Goal: Information Seeking & Learning: Learn about a topic

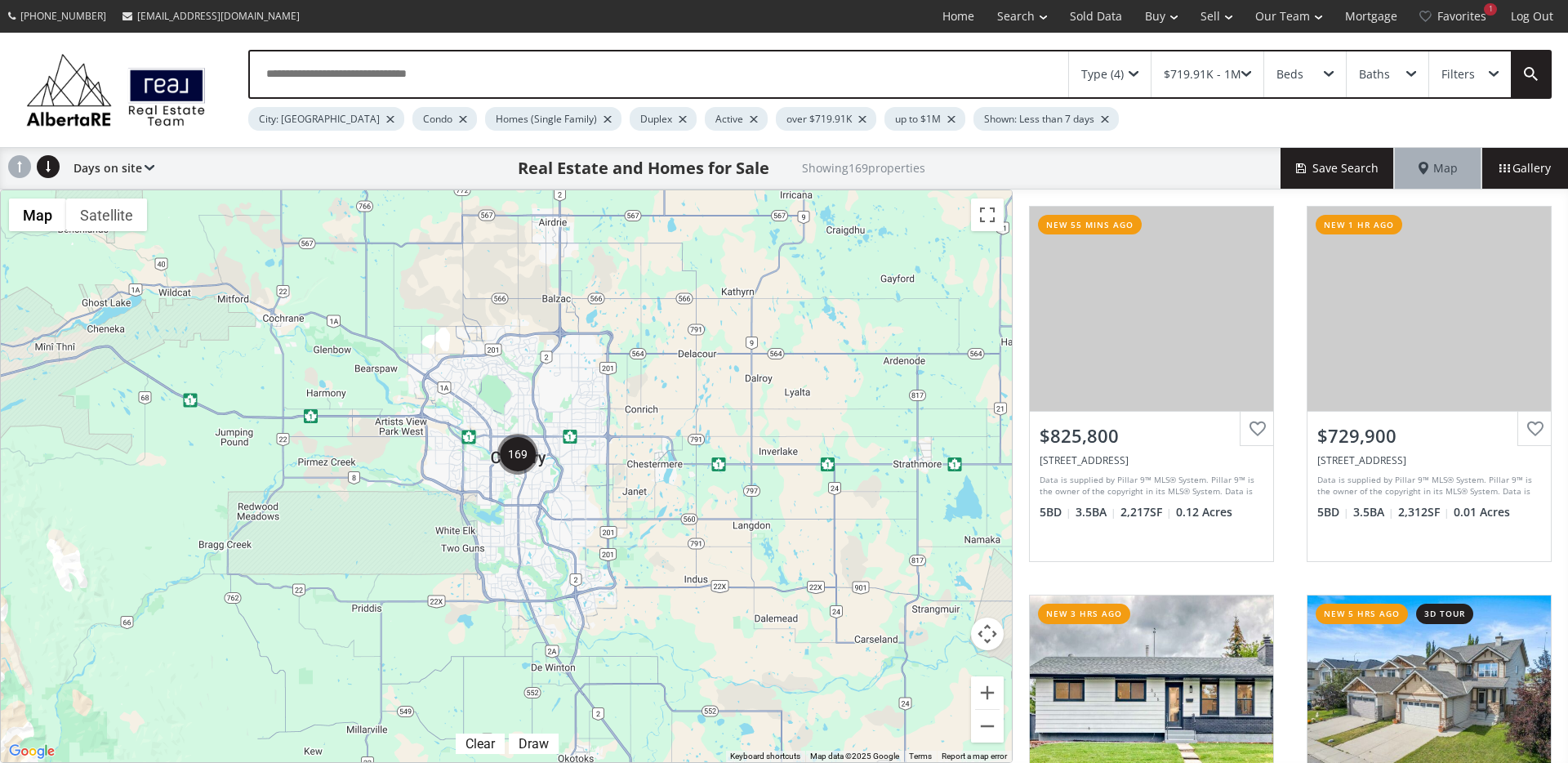
click at [1008, 690] on div "To navigate, press the arrow keys." at bounding box center [506, 477] width 1011 height 572
click at [993, 695] on button "Zoom in" at bounding box center [987, 692] width 33 height 33
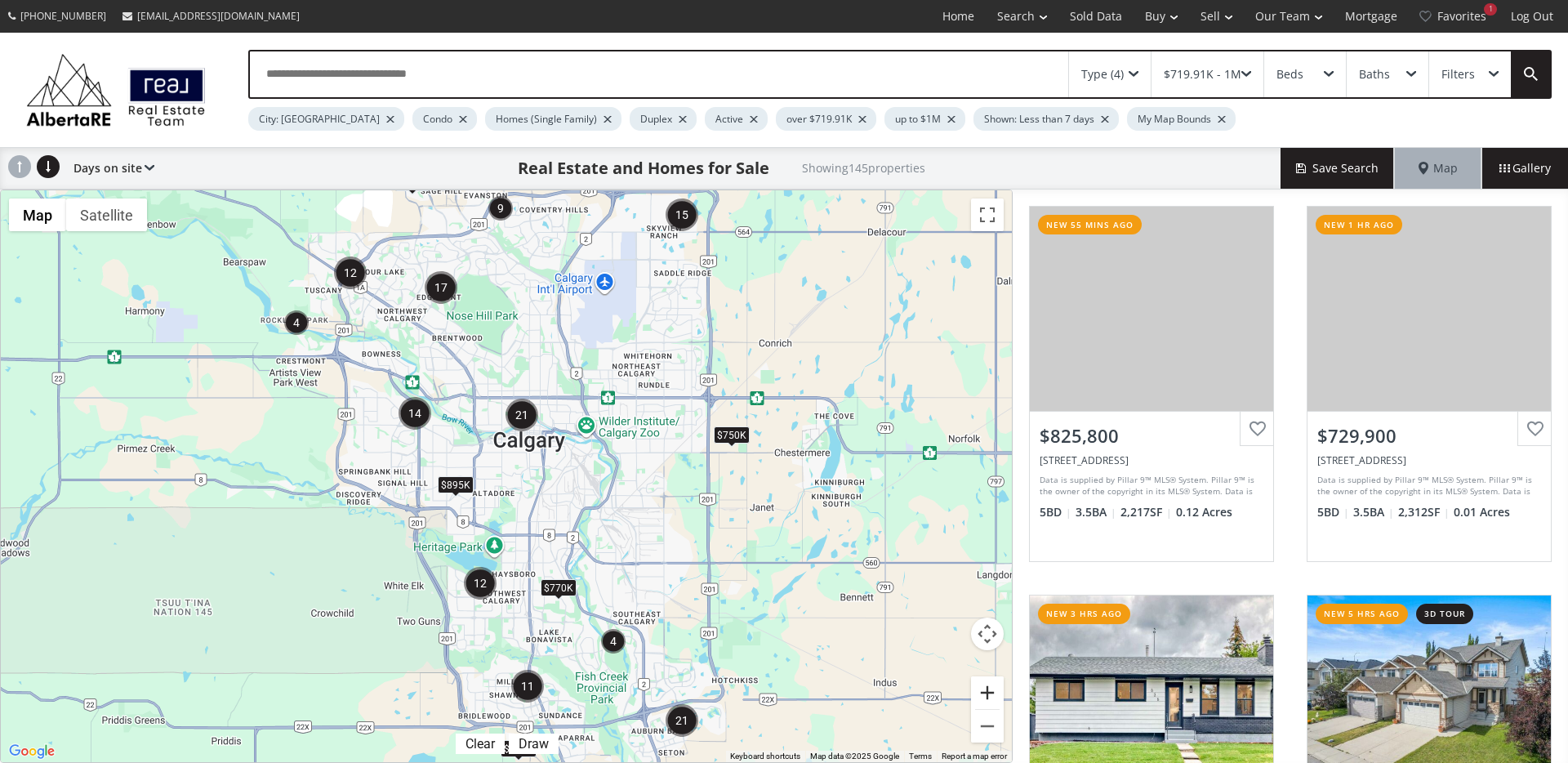
click at [992, 694] on button "Zoom in" at bounding box center [987, 692] width 33 height 33
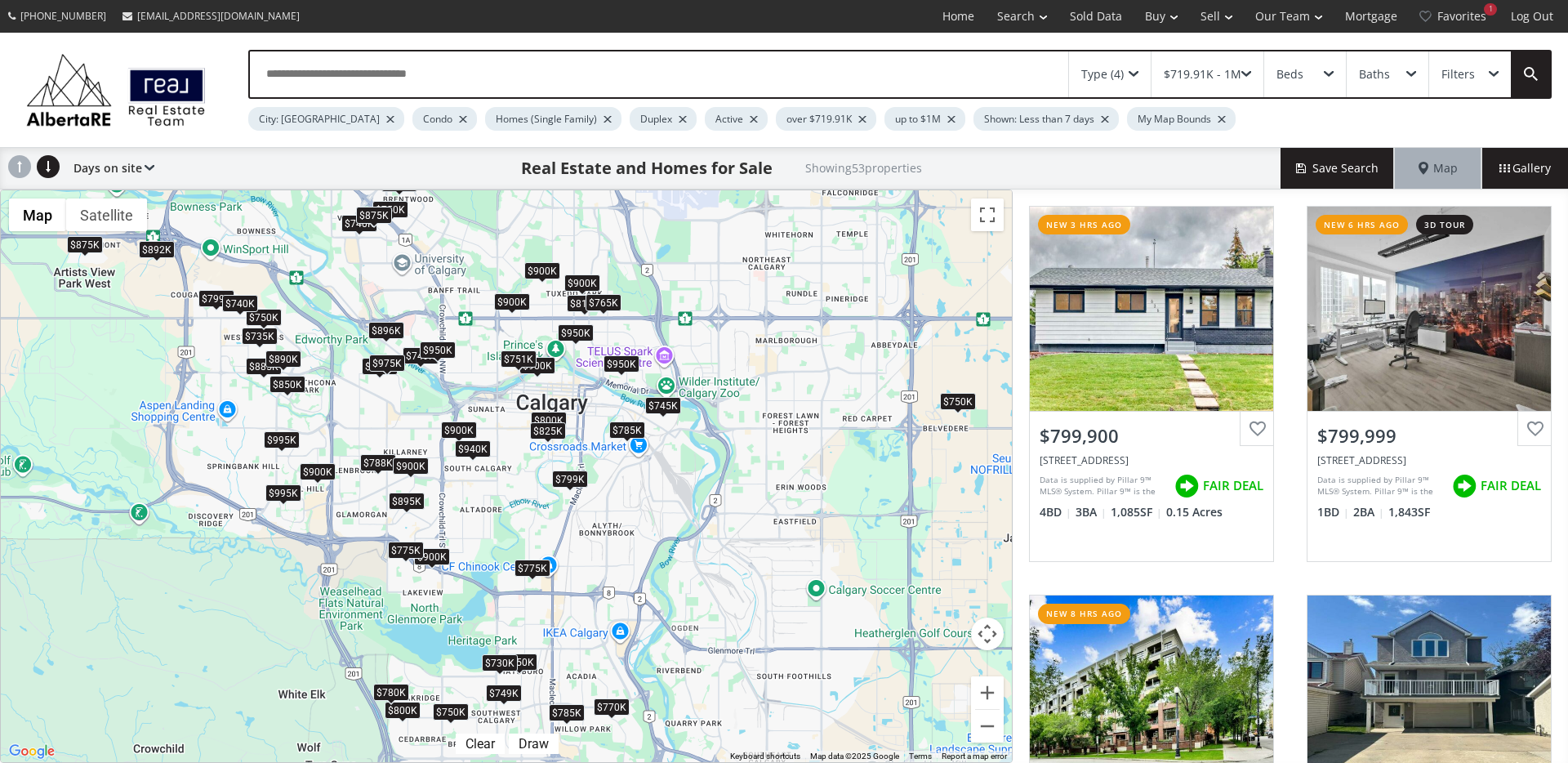
click at [573, 481] on div "$799K" at bounding box center [570, 479] width 36 height 17
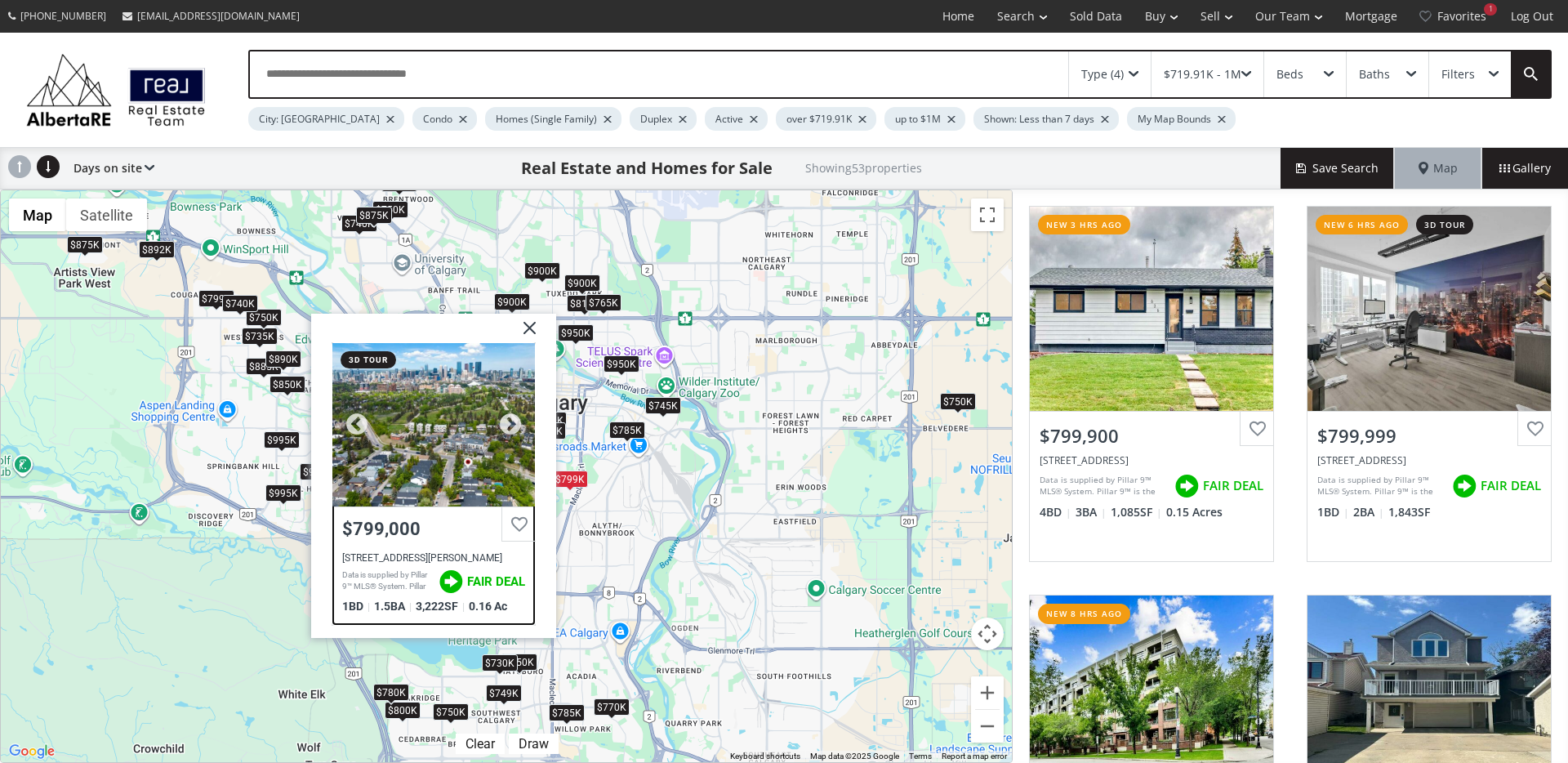
click at [497, 471] on div at bounding box center [434, 424] width 203 height 163
click at [674, 409] on div "$745K" at bounding box center [663, 405] width 36 height 17
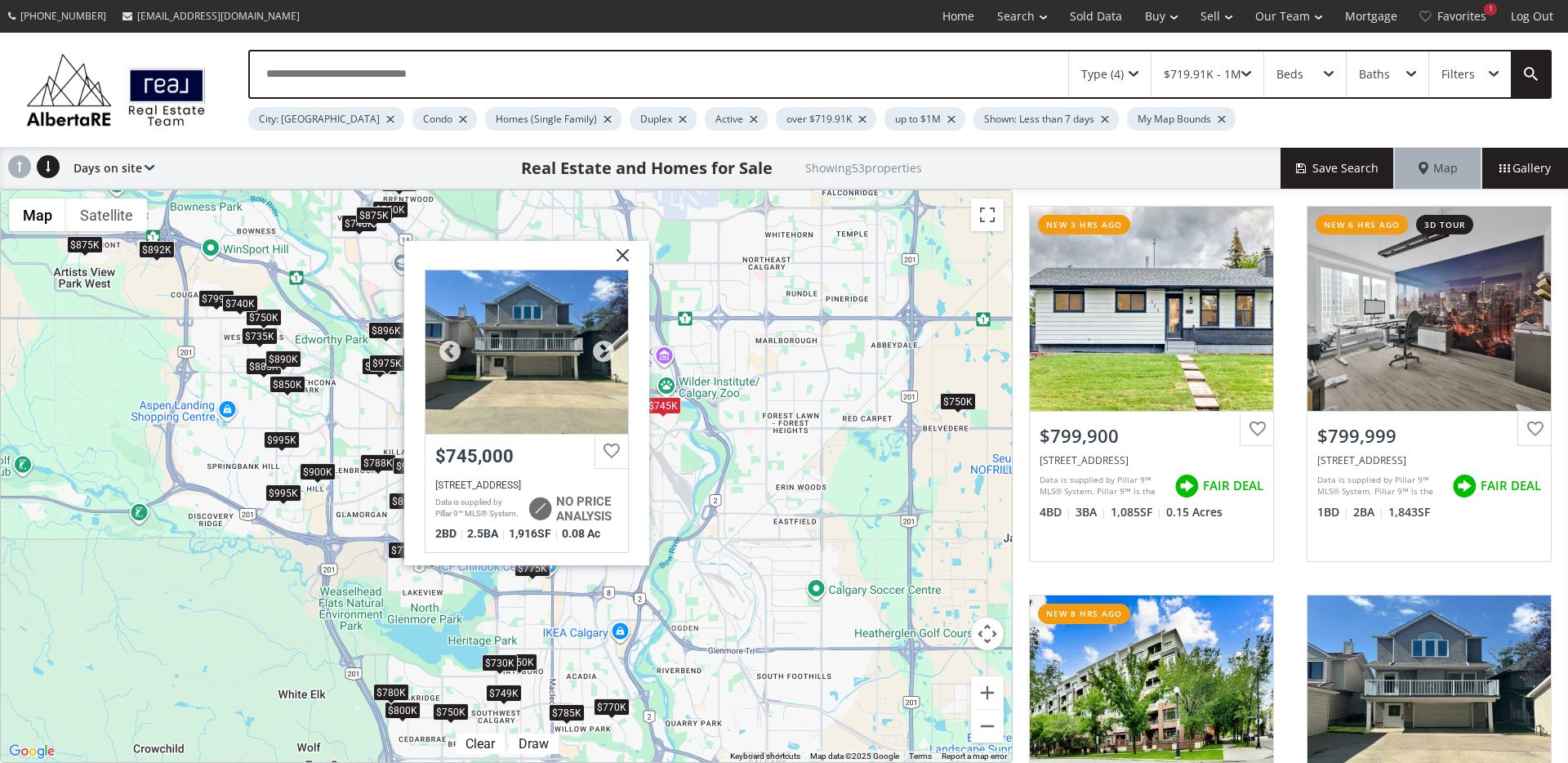
click at [512, 390] on div at bounding box center [526, 352] width 203 height 163
click at [957, 409] on span at bounding box center [957, 412] width 7 height 7
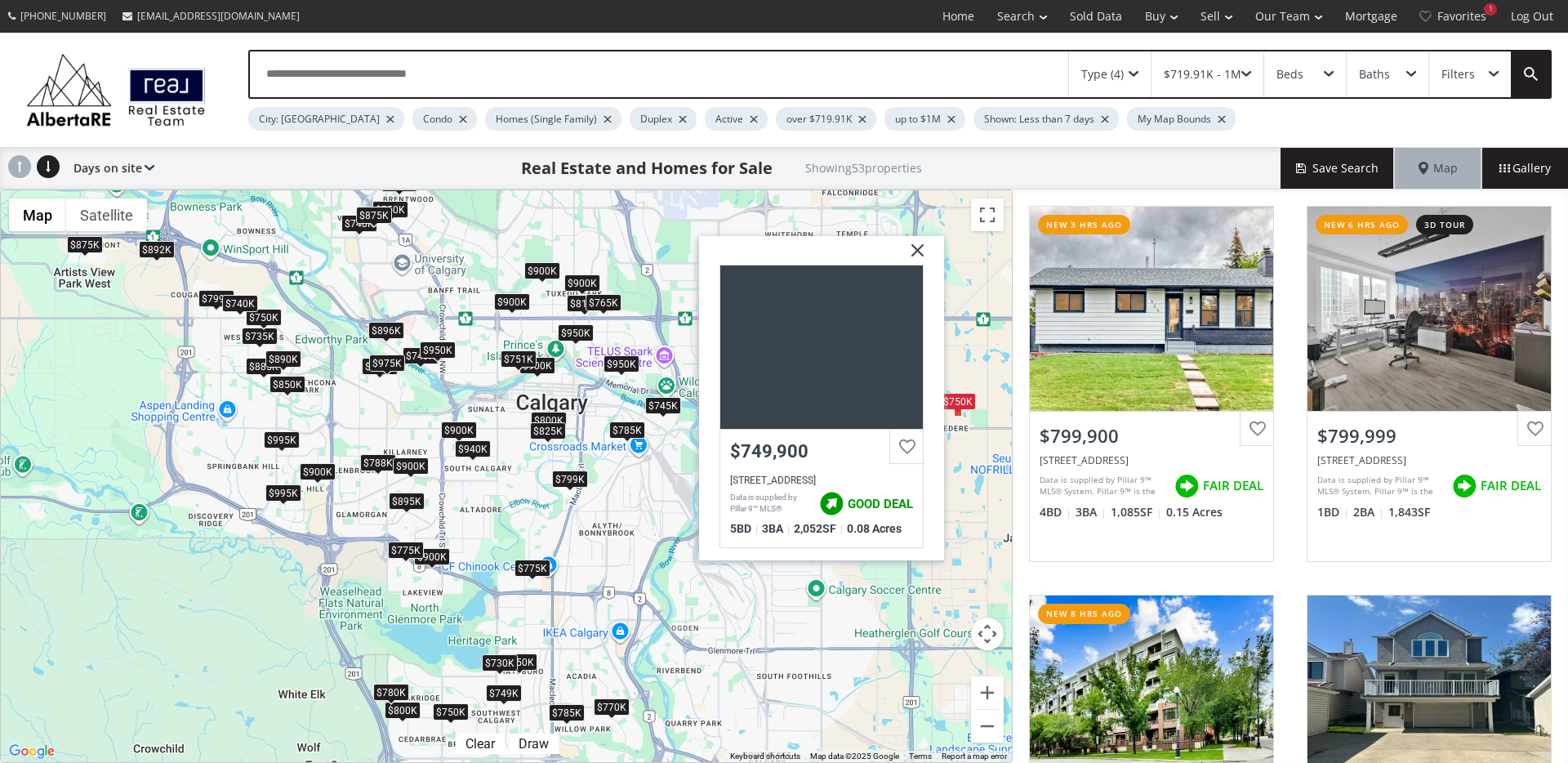
click at [914, 253] on img at bounding box center [911, 256] width 41 height 41
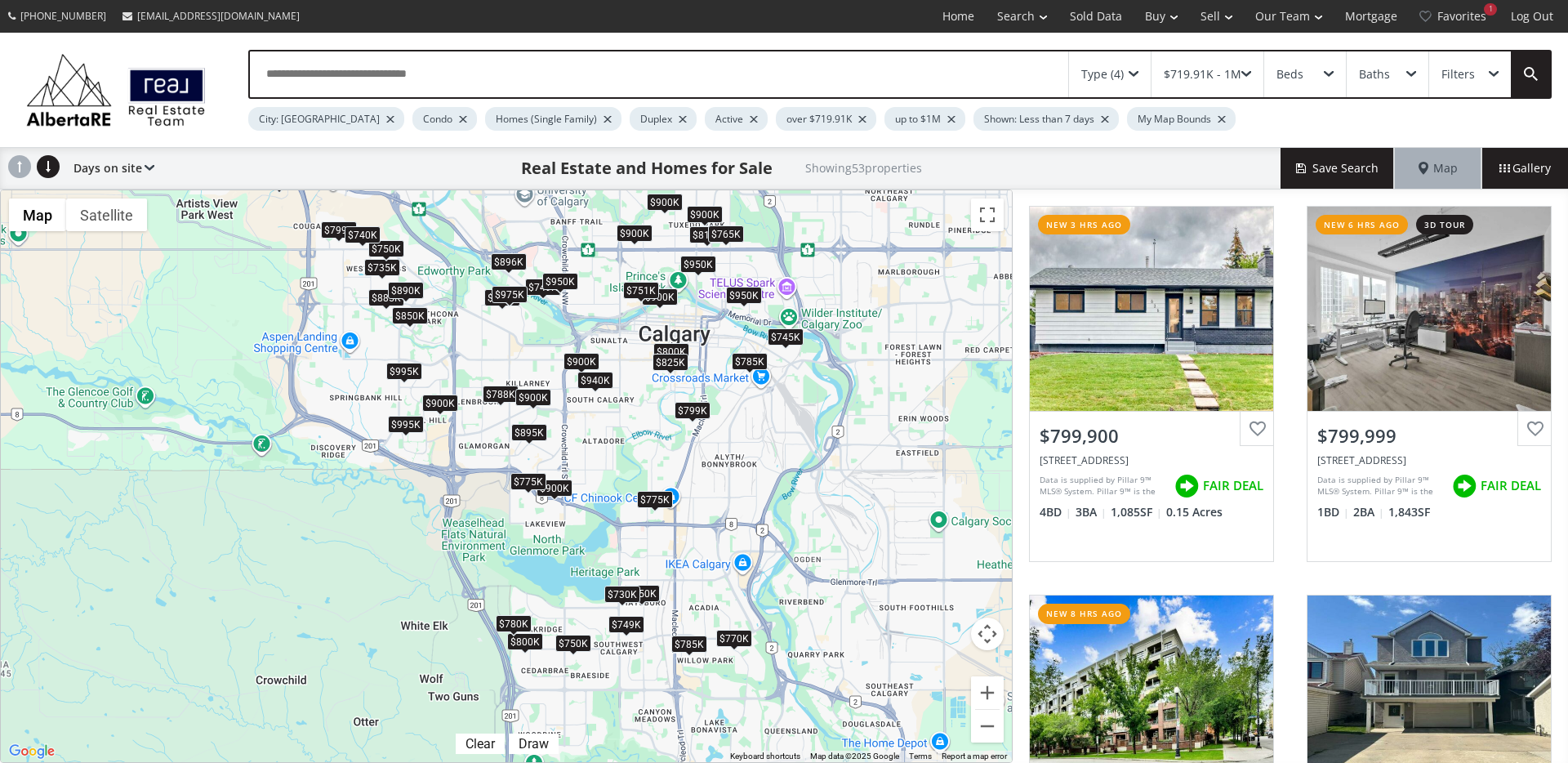
drag, startPoint x: 720, startPoint y: 509, endPoint x: 786, endPoint y: 467, distance: 78.2
click at [786, 467] on div "To navigate, press the arrow keys. $800K $800K $950K $745K $785K $900K $775K $8…" at bounding box center [506, 477] width 1011 height 572
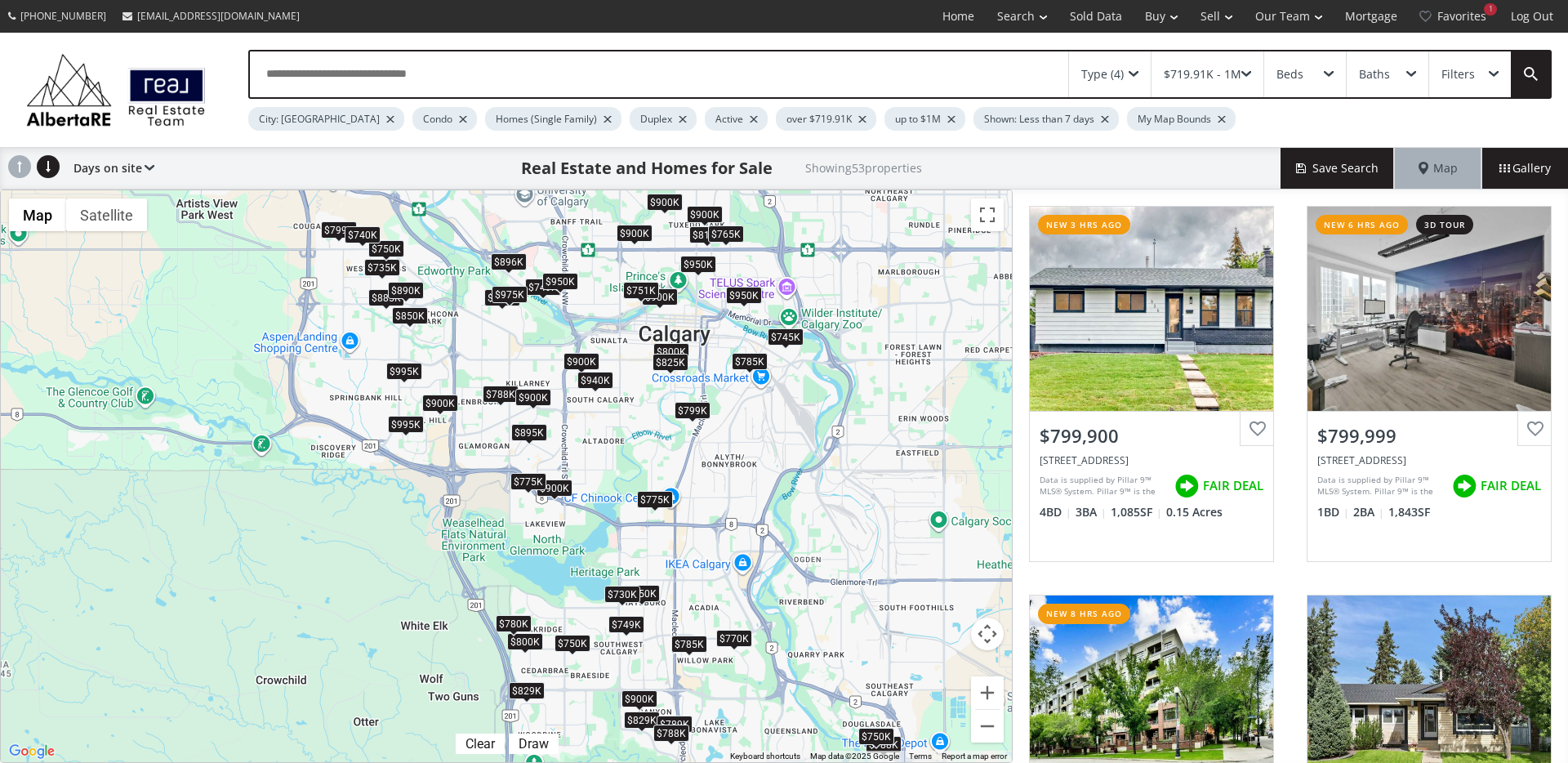
click at [659, 502] on div "$775K" at bounding box center [654, 499] width 36 height 17
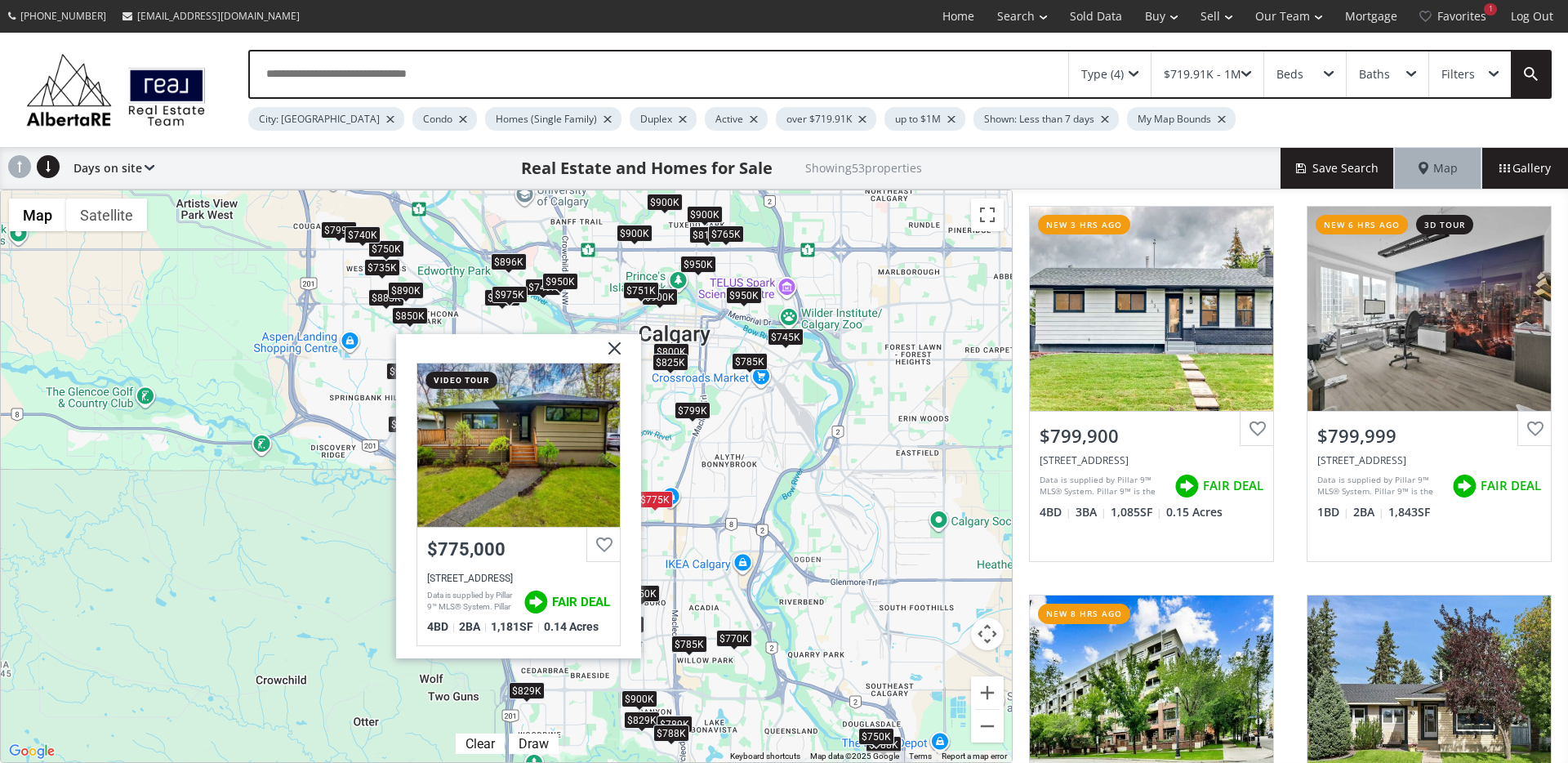
click at [614, 349] on img at bounding box center [608, 354] width 41 height 41
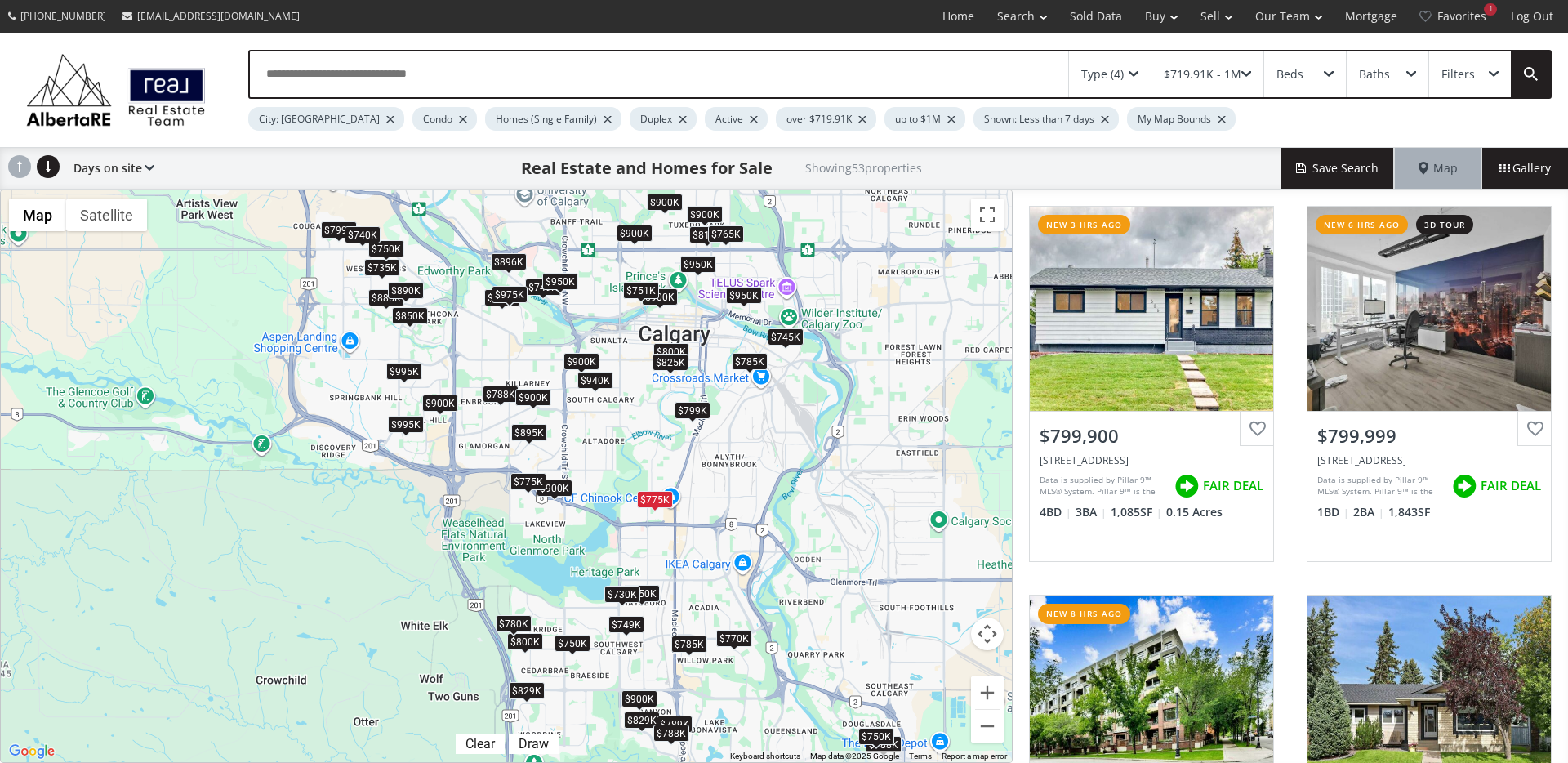
click at [656, 359] on div "$825K" at bounding box center [670, 362] width 36 height 17
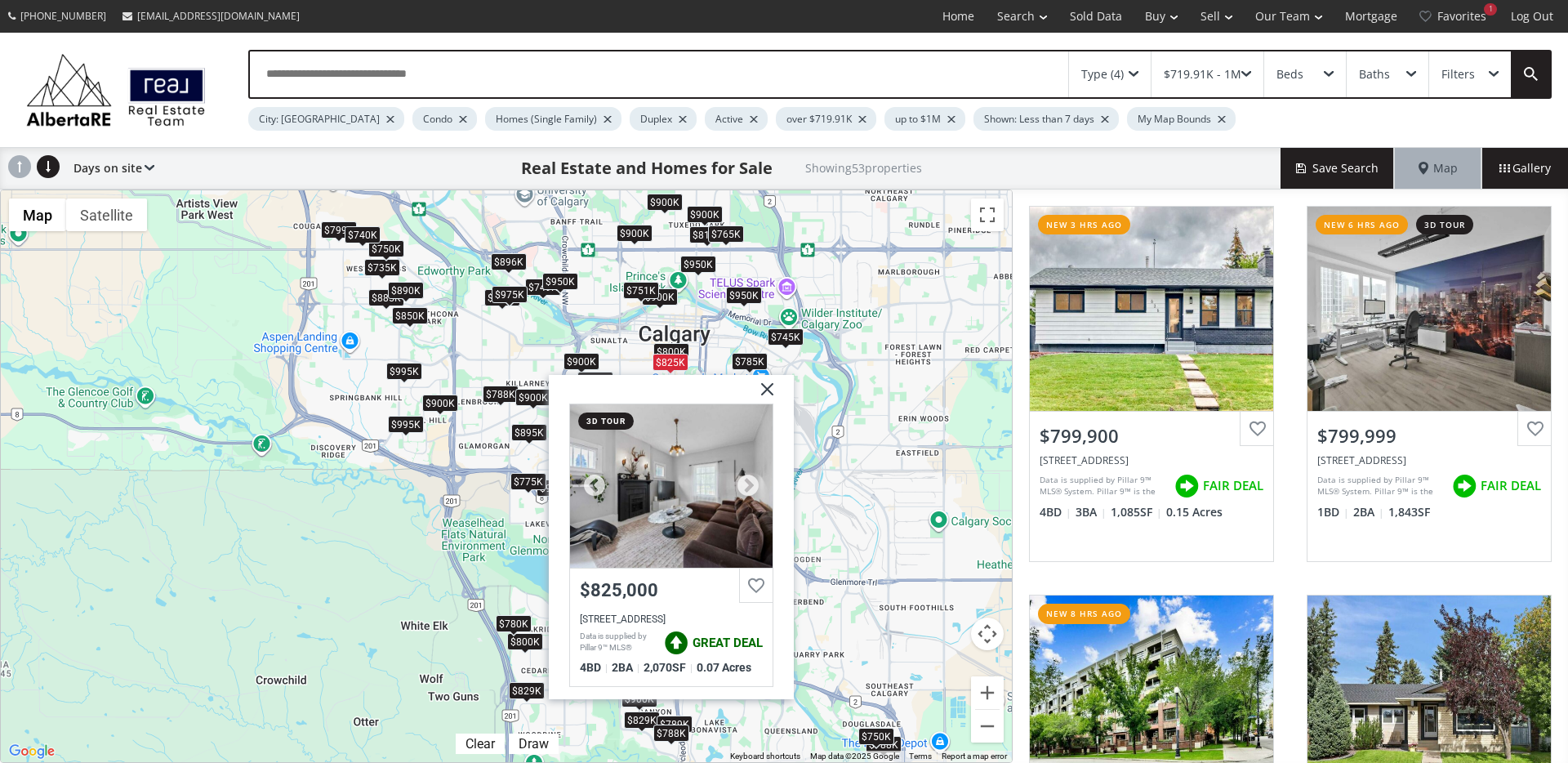
click at [614, 495] on div at bounding box center [671, 486] width 203 height 163
click at [588, 366] on div "$900K" at bounding box center [581, 361] width 36 height 17
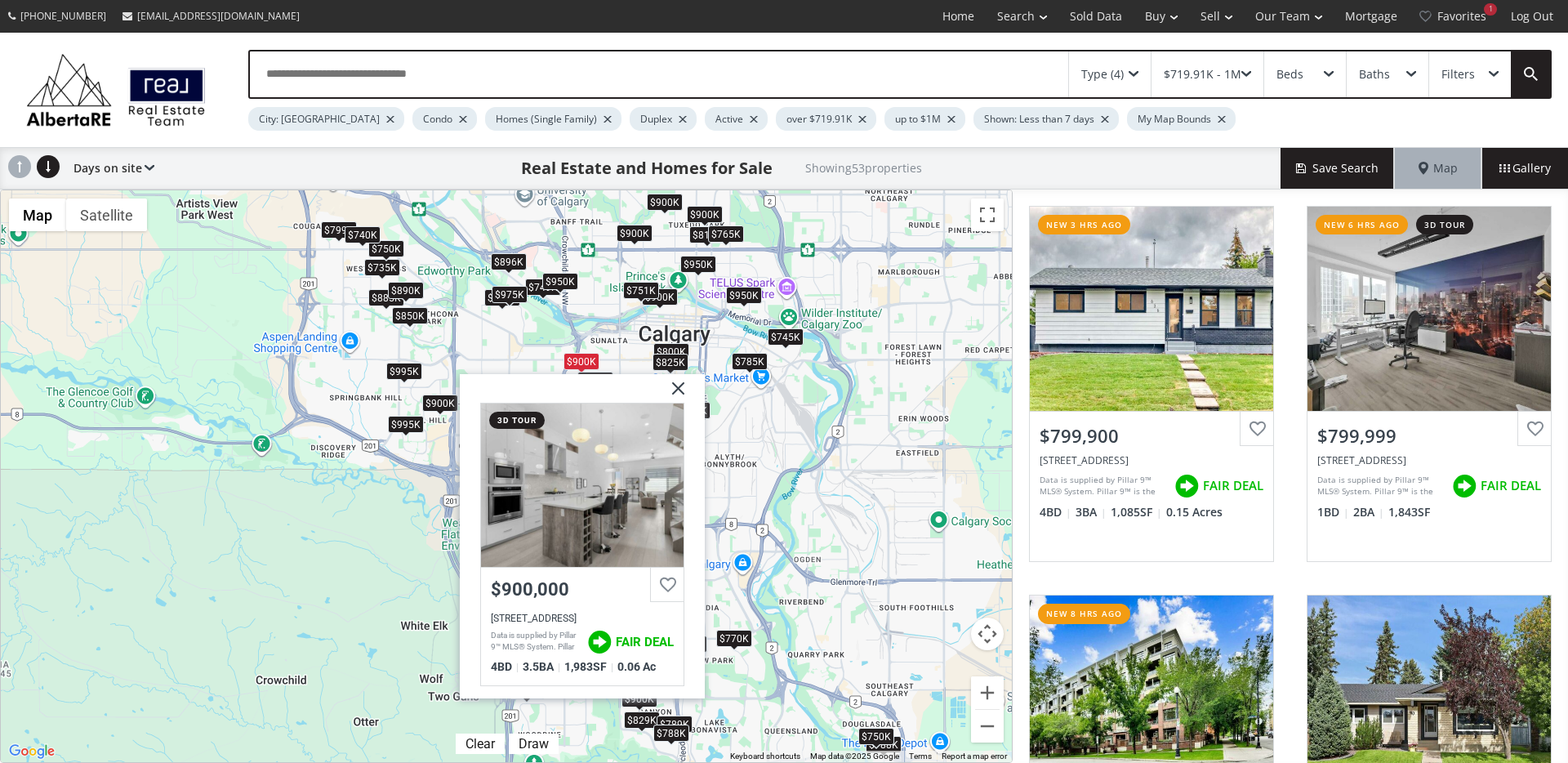
click at [694, 269] on div "$950K" at bounding box center [698, 263] width 36 height 17
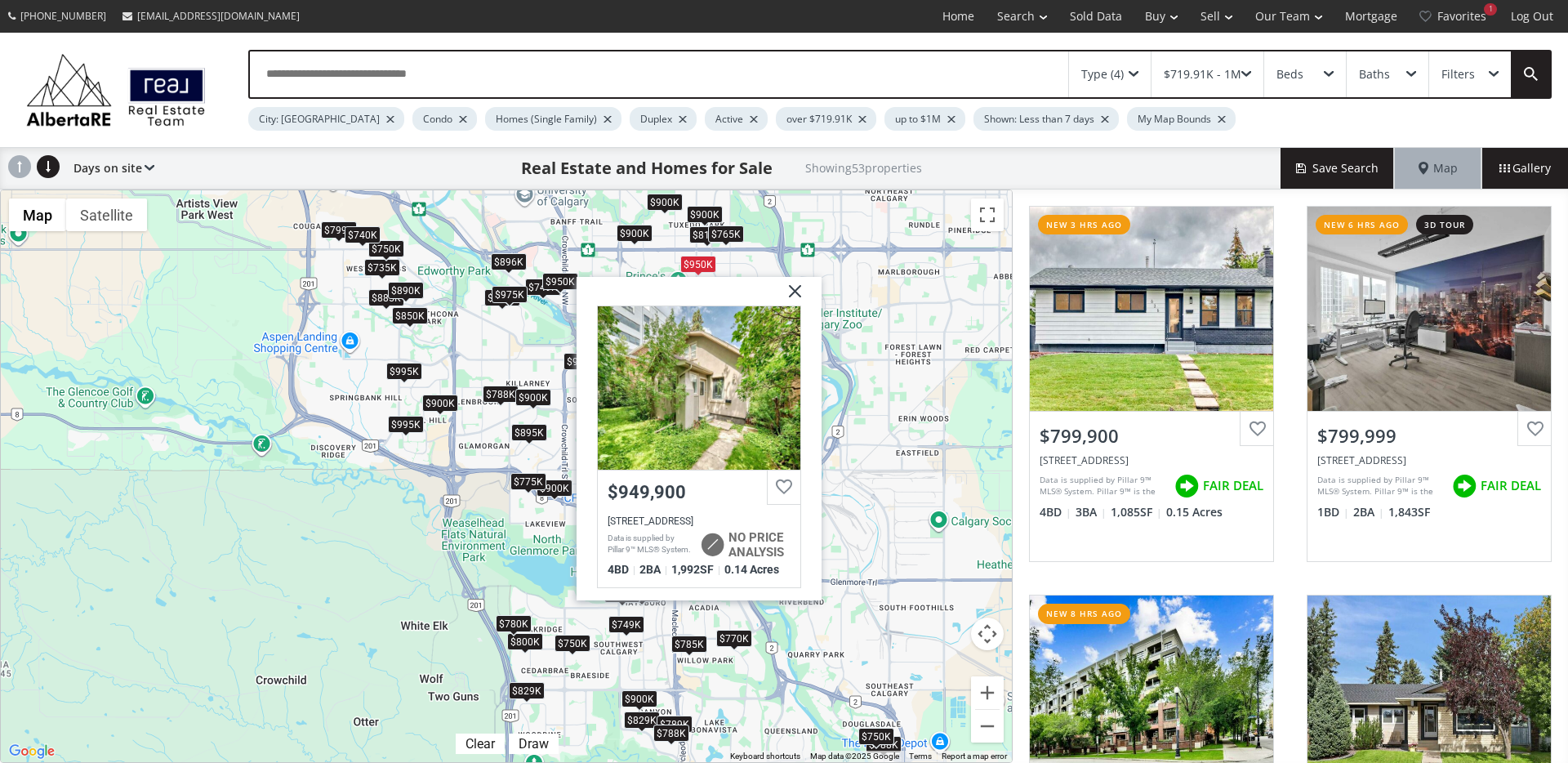
drag, startPoint x: 790, startPoint y: 296, endPoint x: 720, endPoint y: 244, distance: 87.2
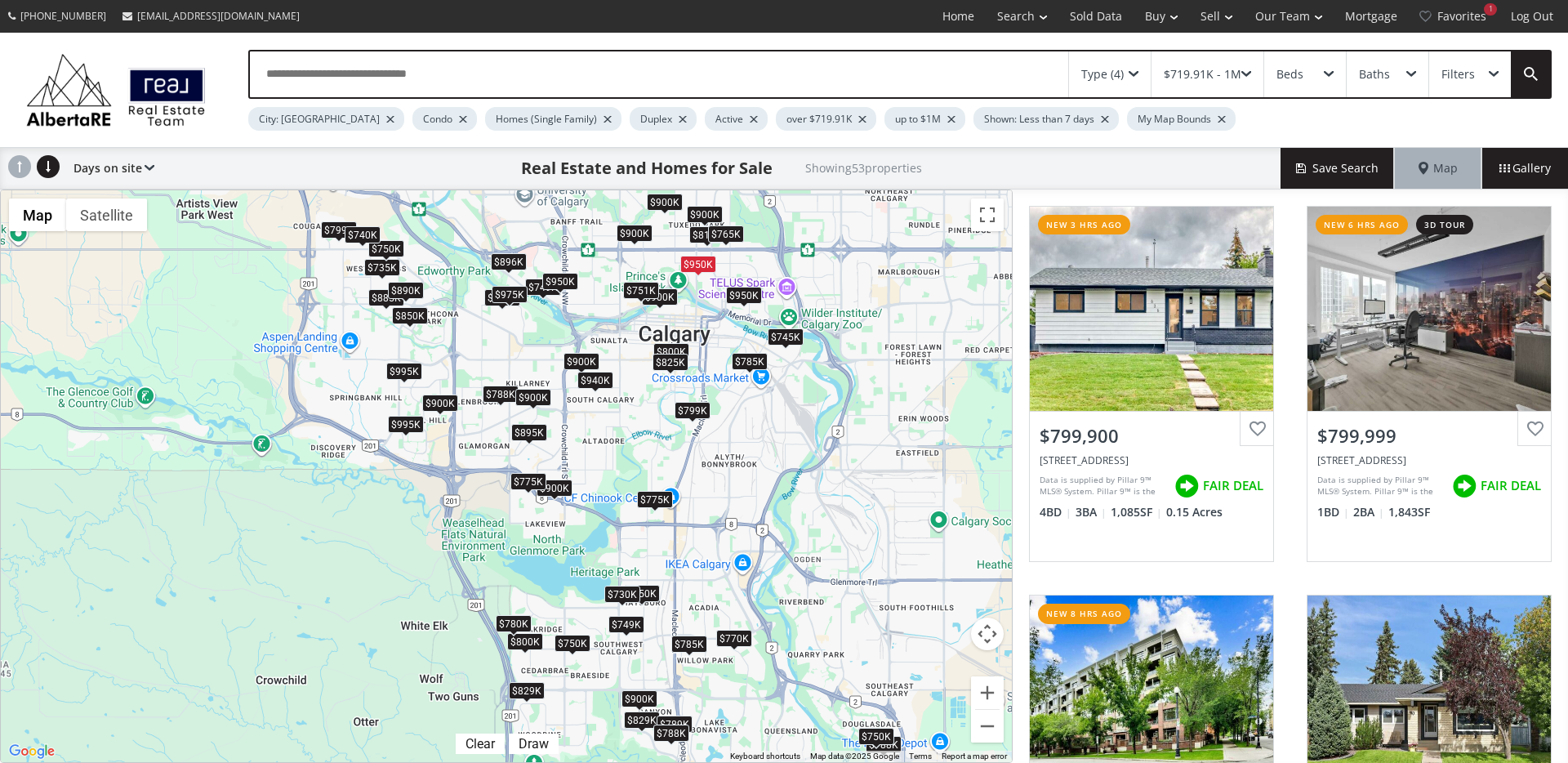
click at [718, 236] on div "$765K" at bounding box center [726, 233] width 36 height 17
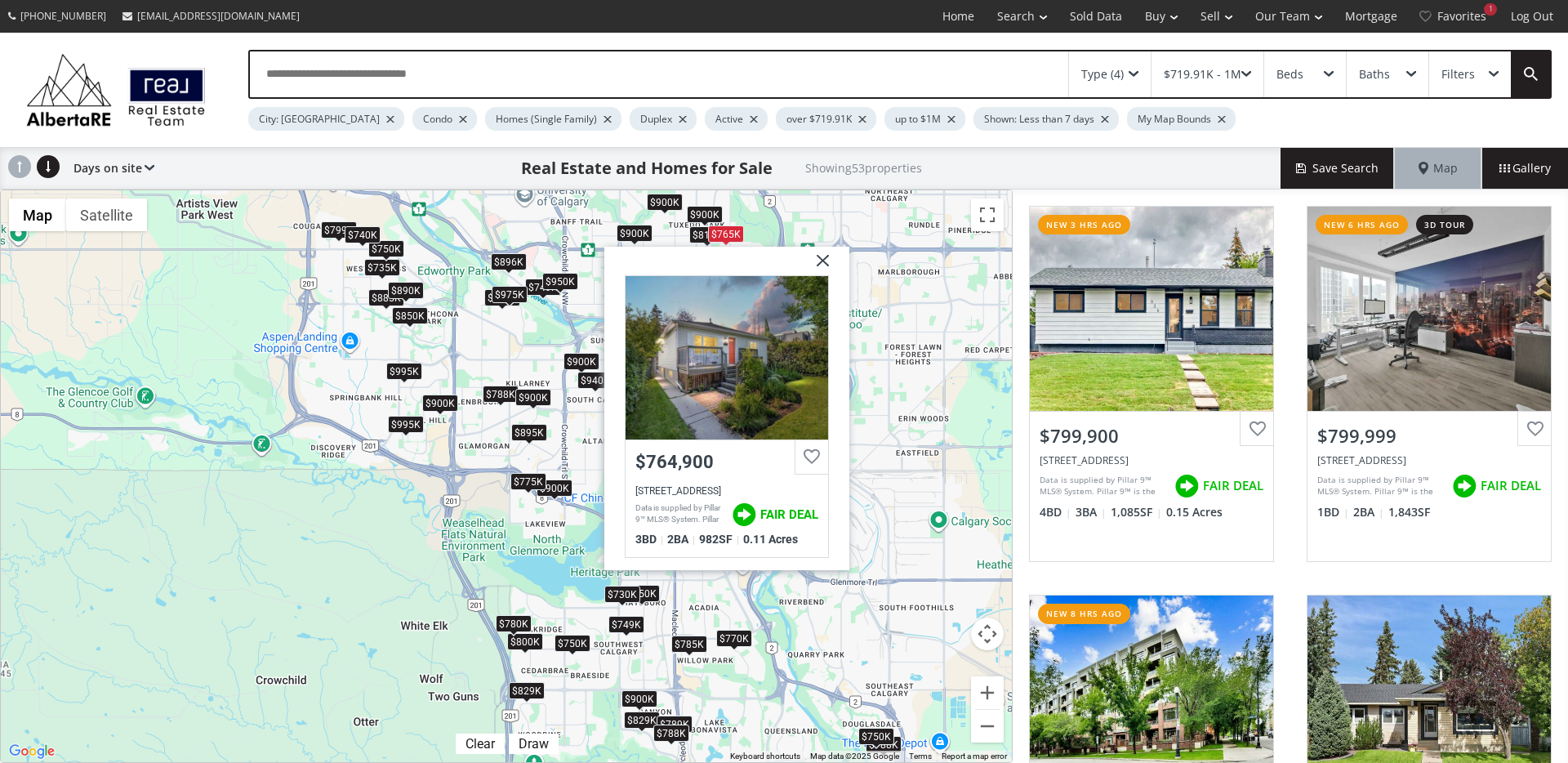
click at [825, 263] on img at bounding box center [816, 266] width 41 height 41
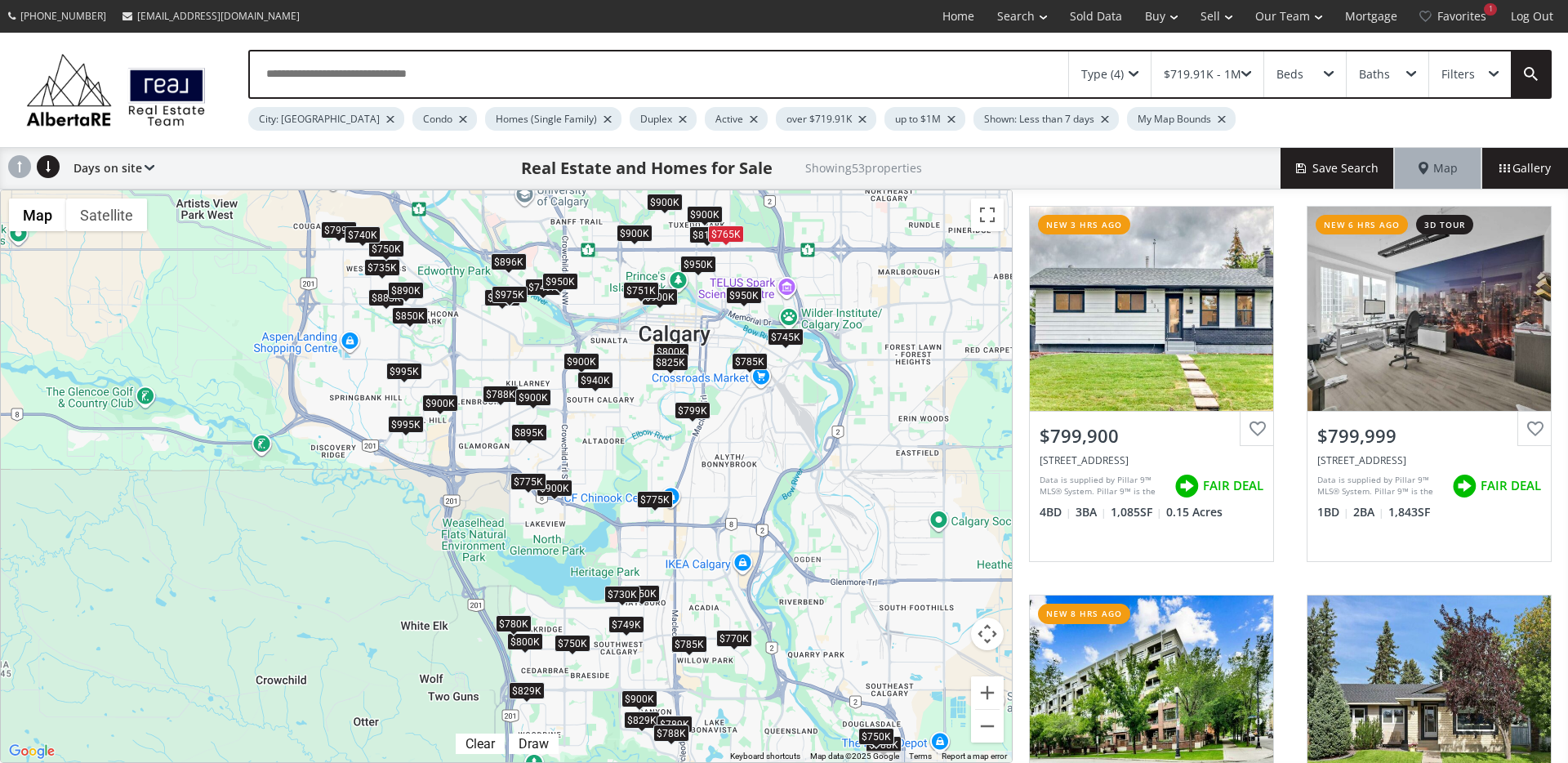
drag, startPoint x: 698, startPoint y: 380, endPoint x: 691, endPoint y: 484, distance: 104.2
click at [691, 485] on div "To navigate, press the arrow keys. $800K $800K $950K $829K $745K $785K $900K $7…" at bounding box center [506, 477] width 1011 height 572
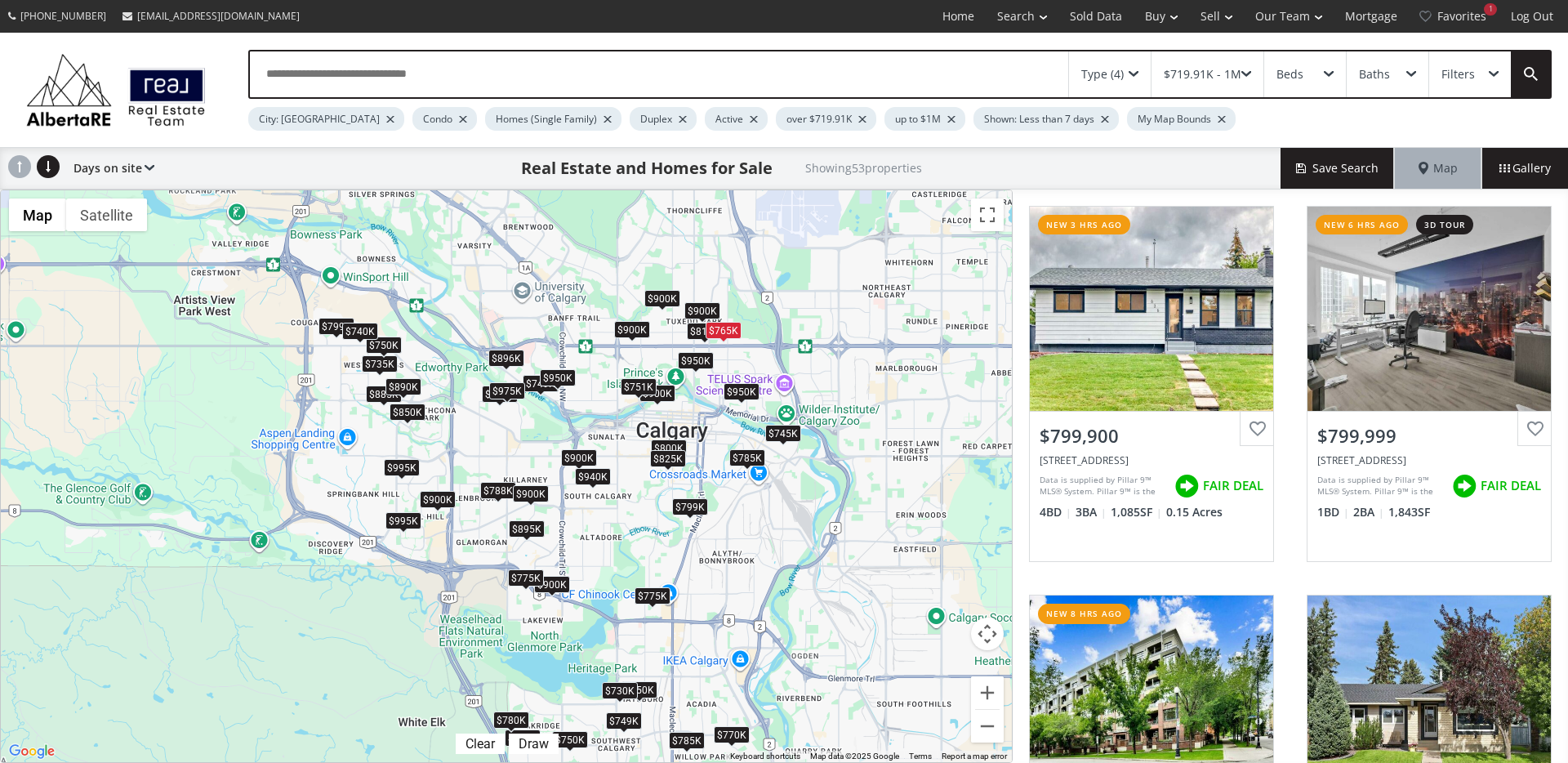
drag, startPoint x: 712, startPoint y: 320, endPoint x: 706, endPoint y: 411, distance: 91.2
click at [710, 414] on div "To navigate, press the arrow keys. $800K $800K $950K $829K $745K $785K $900K $7…" at bounding box center [506, 477] width 1011 height 572
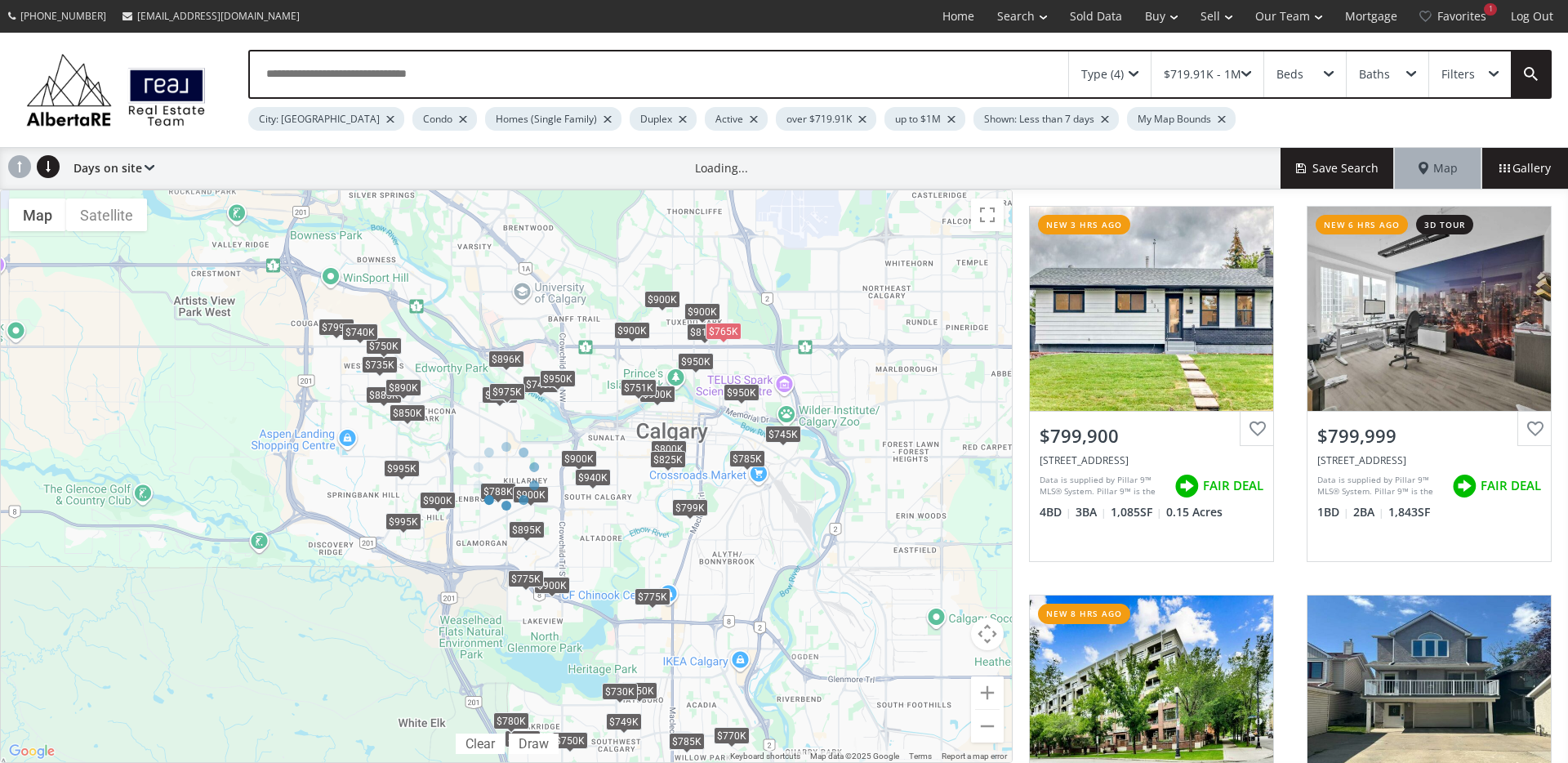
click at [645, 336] on div at bounding box center [506, 476] width 1013 height 573
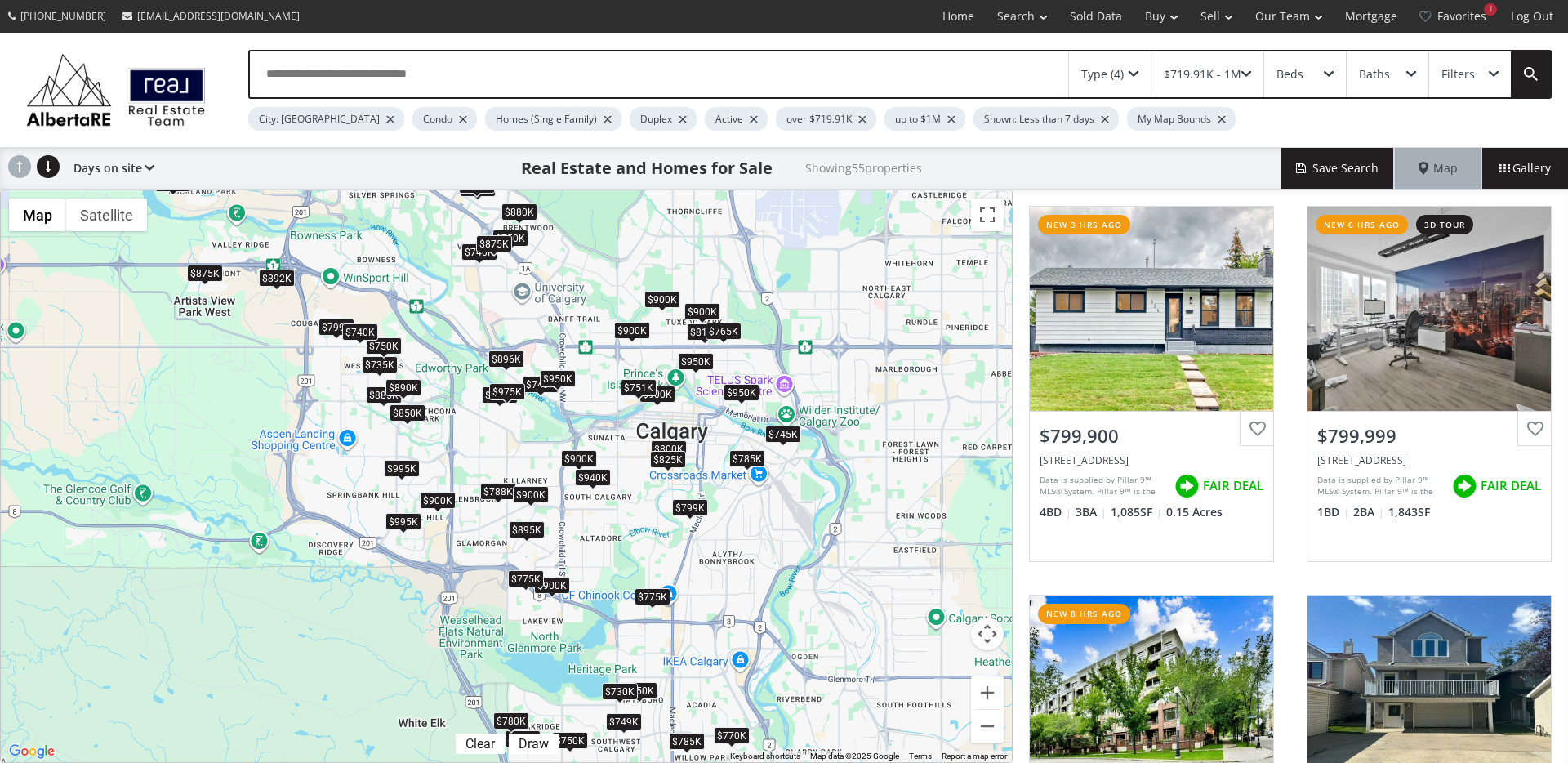
click at [640, 333] on div "$900K" at bounding box center [632, 330] width 36 height 17
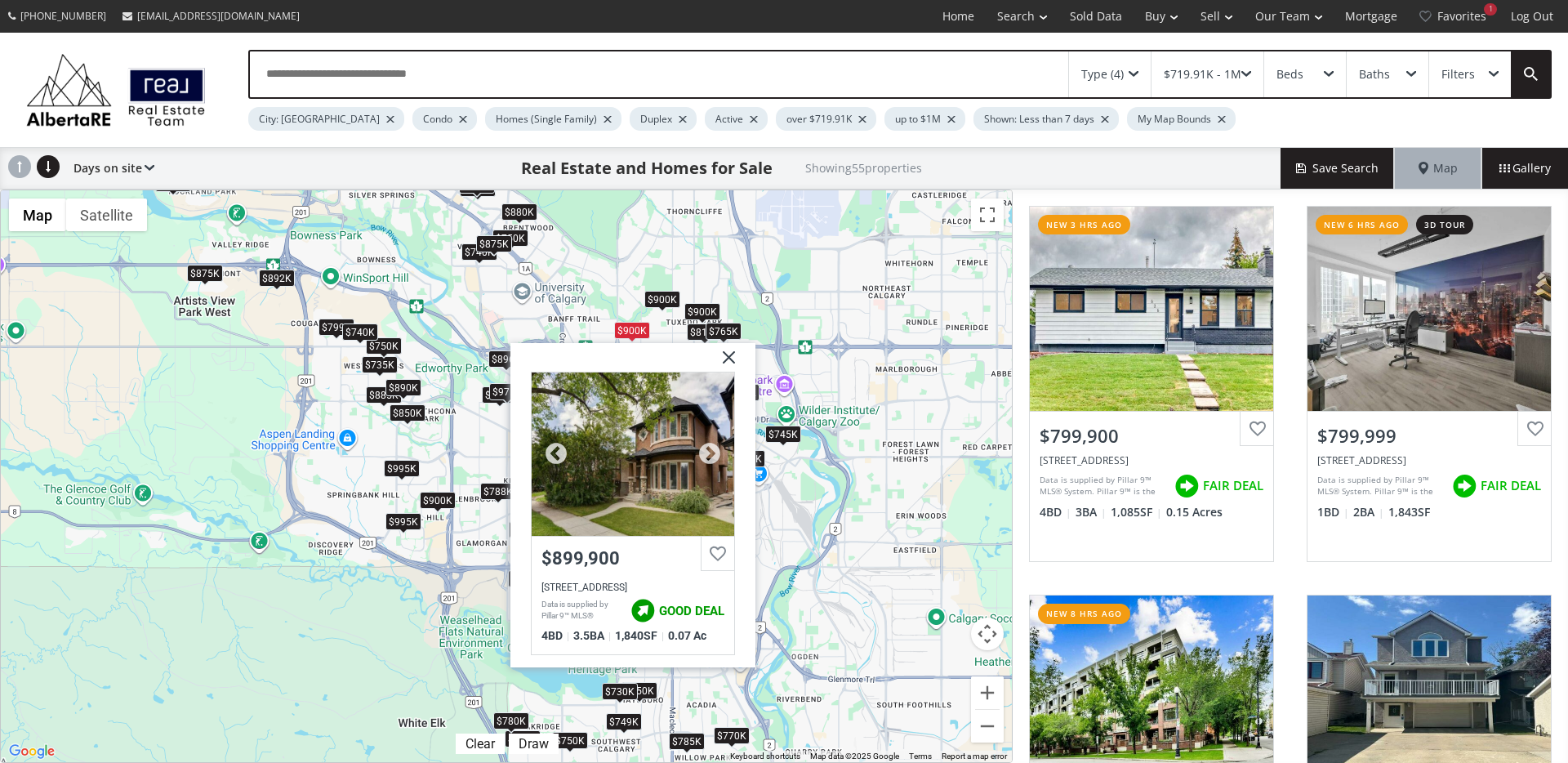
click at [637, 508] on div at bounding box center [633, 454] width 203 height 163
click at [655, 305] on div "$900K" at bounding box center [662, 299] width 36 height 17
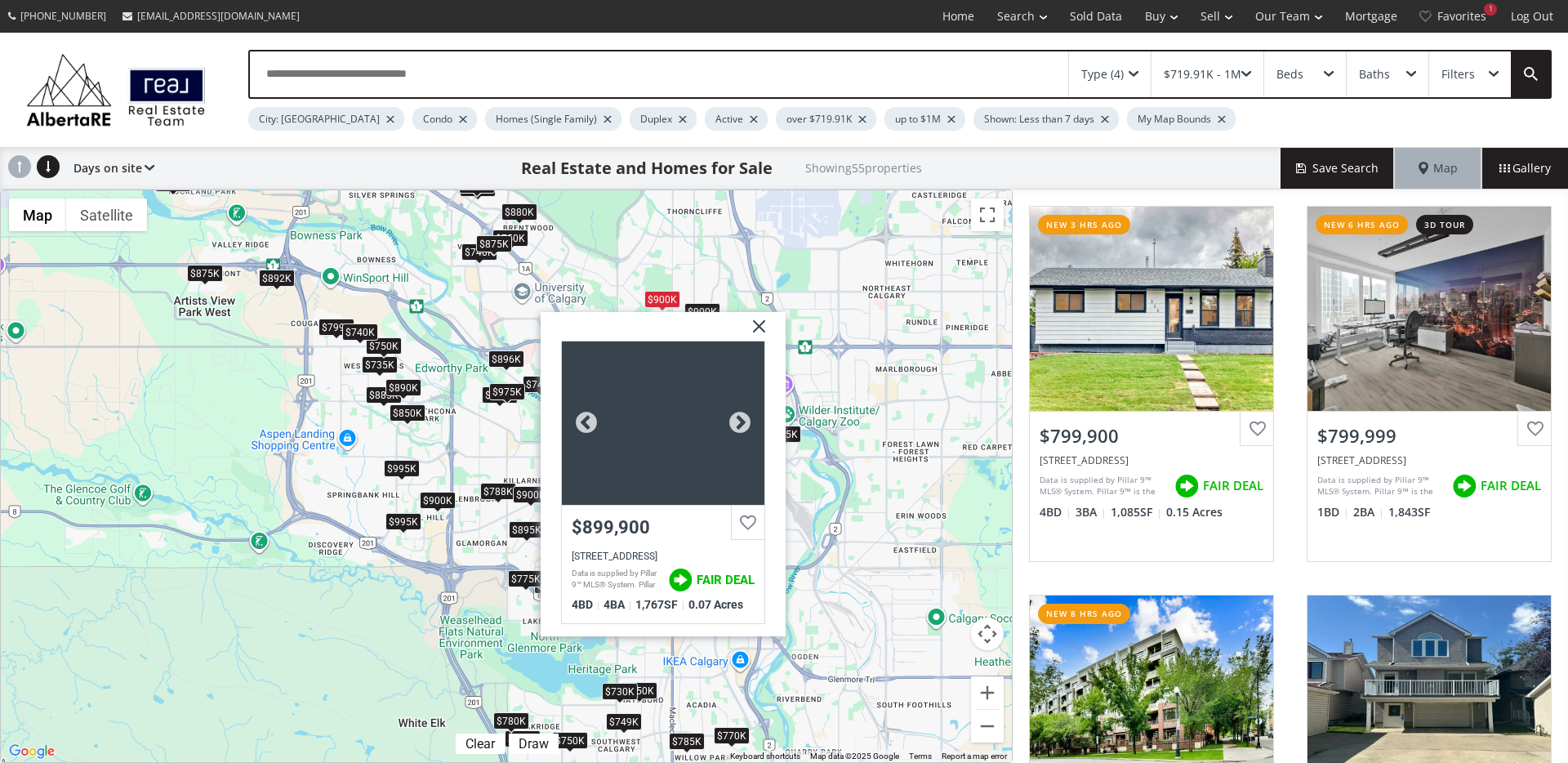
click at [658, 477] on div at bounding box center [663, 423] width 203 height 163
click at [756, 325] on img at bounding box center [753, 332] width 41 height 41
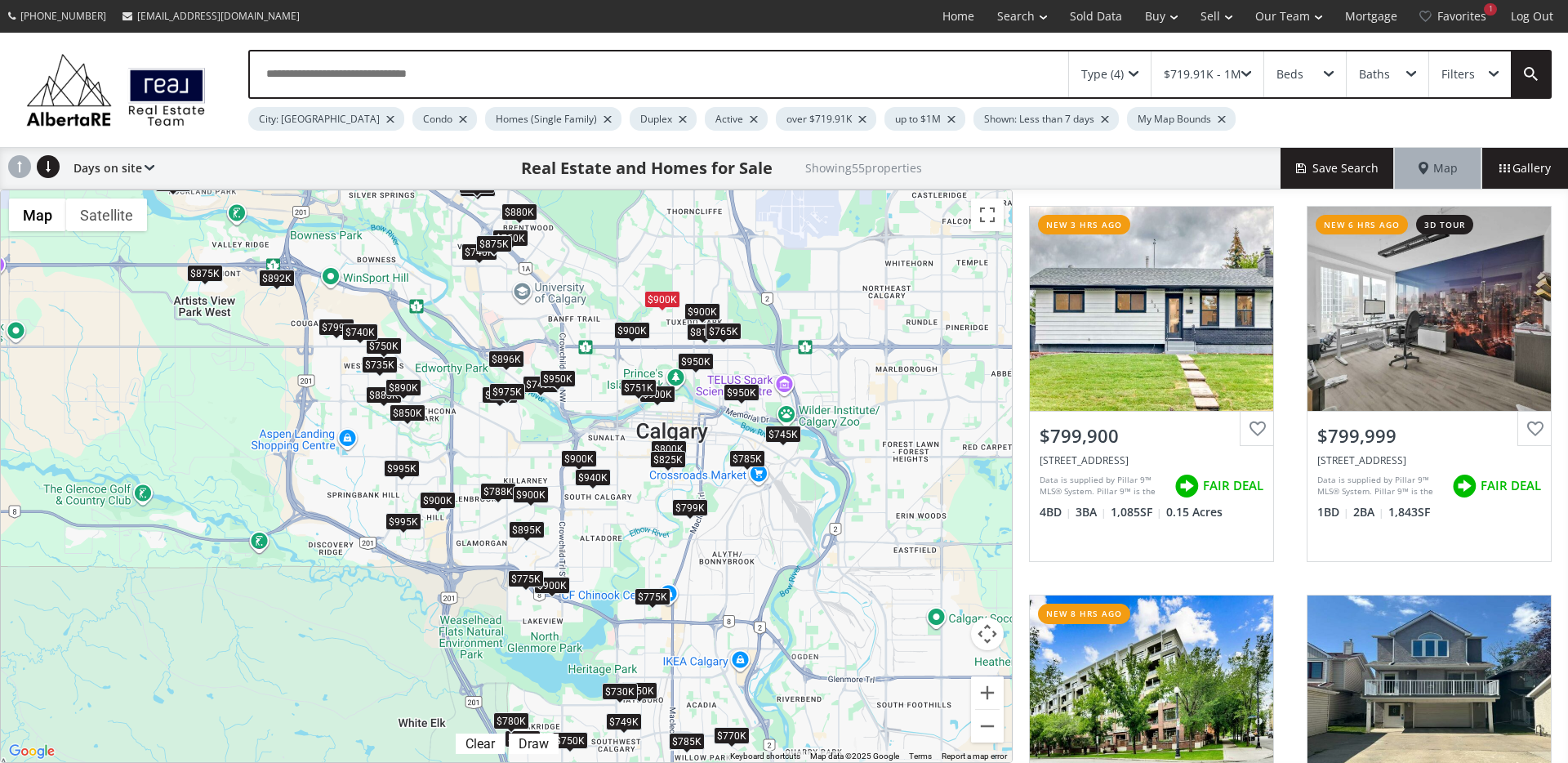
click at [708, 310] on div "$900K" at bounding box center [702, 311] width 36 height 17
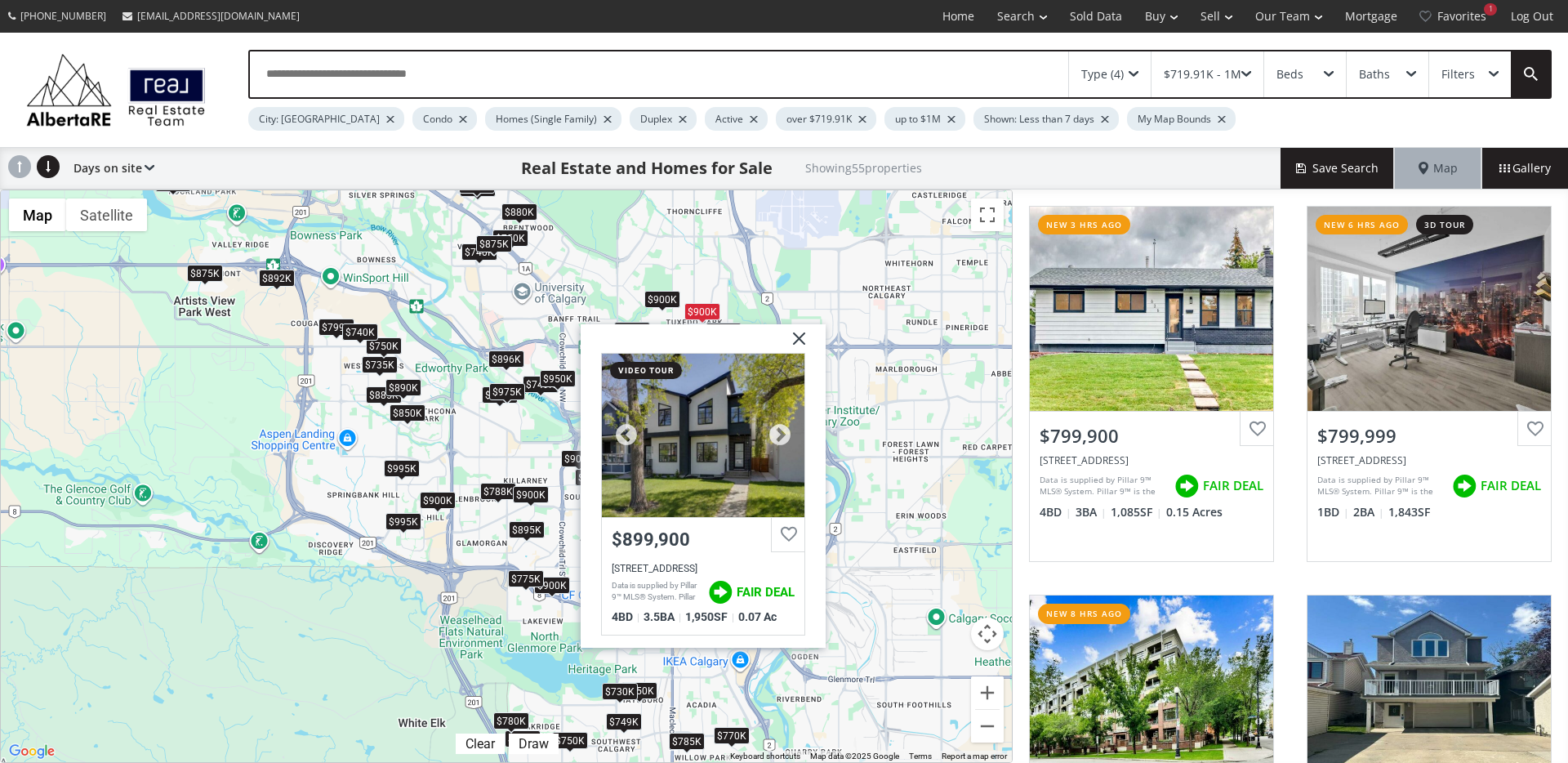
click at [723, 489] on div at bounding box center [703, 435] width 203 height 163
drag, startPoint x: 799, startPoint y: 338, endPoint x: 782, endPoint y: 343, distance: 17.7
click at [799, 338] on img at bounding box center [792, 344] width 41 height 41
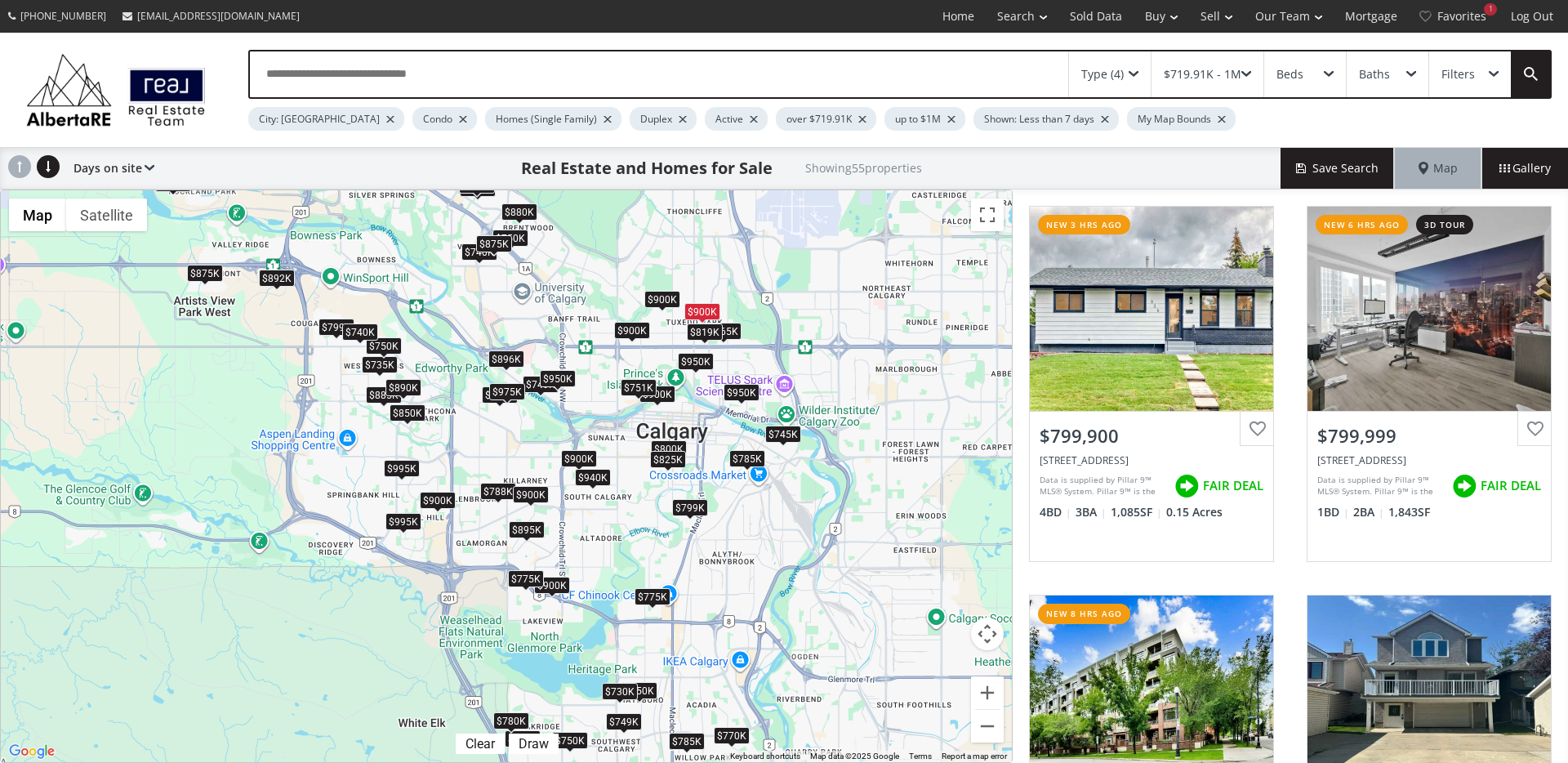
click at [698, 334] on div "$819K" at bounding box center [705, 332] width 36 height 17
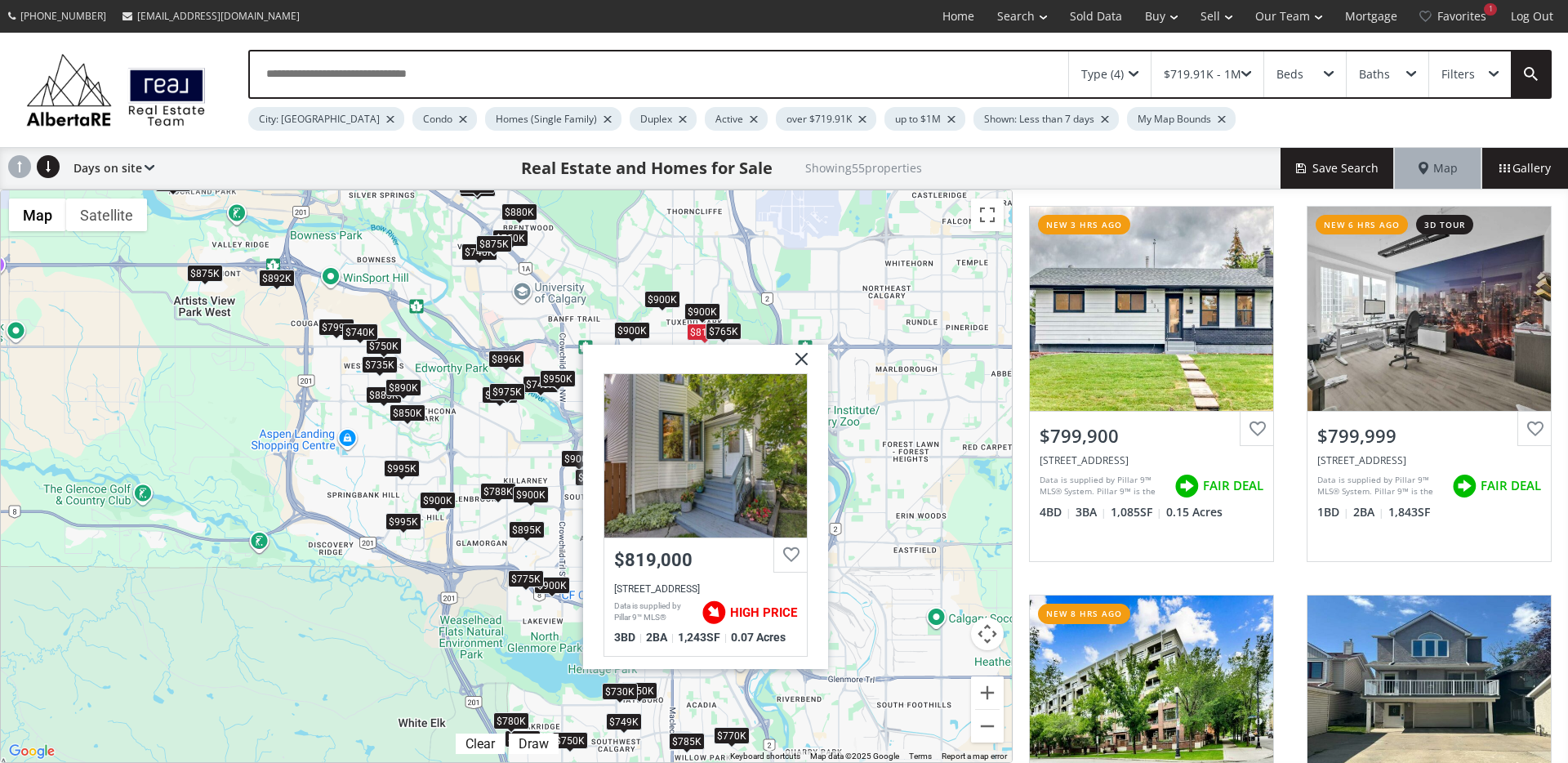
click at [797, 354] on img at bounding box center [794, 365] width 41 height 41
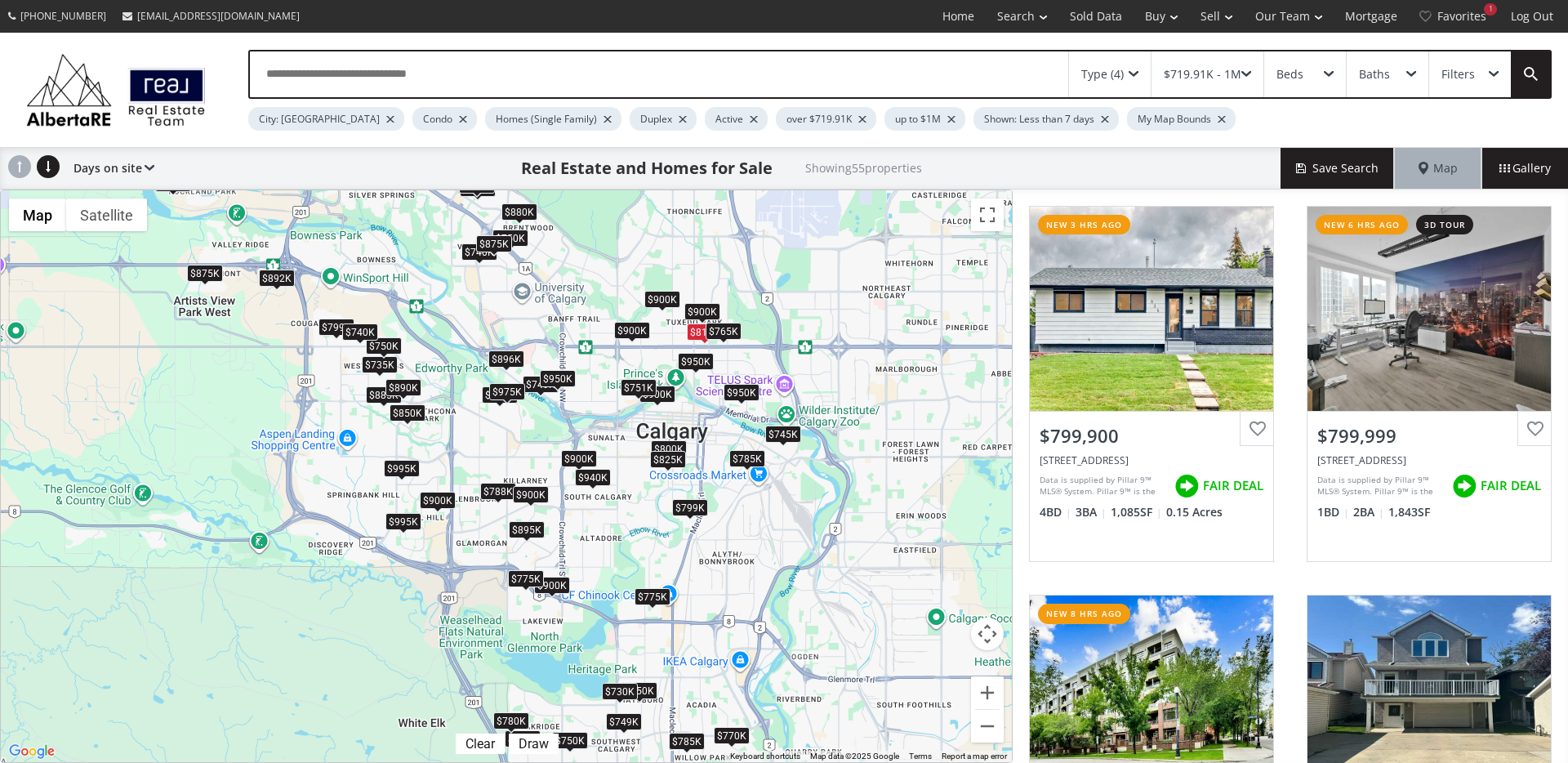
click at [703, 357] on div "$950K" at bounding box center [695, 361] width 36 height 17
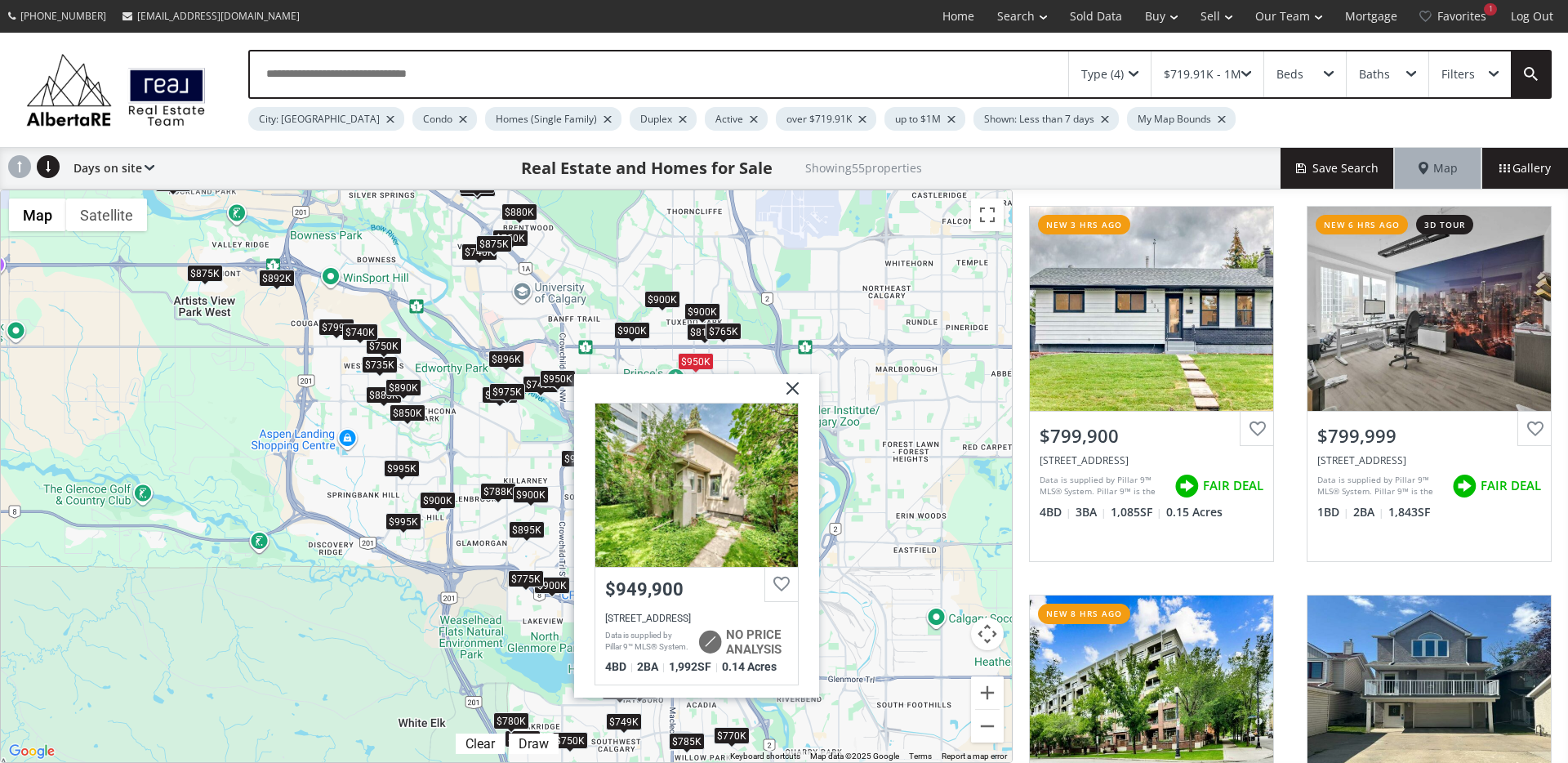
click at [787, 386] on img at bounding box center [785, 394] width 41 height 41
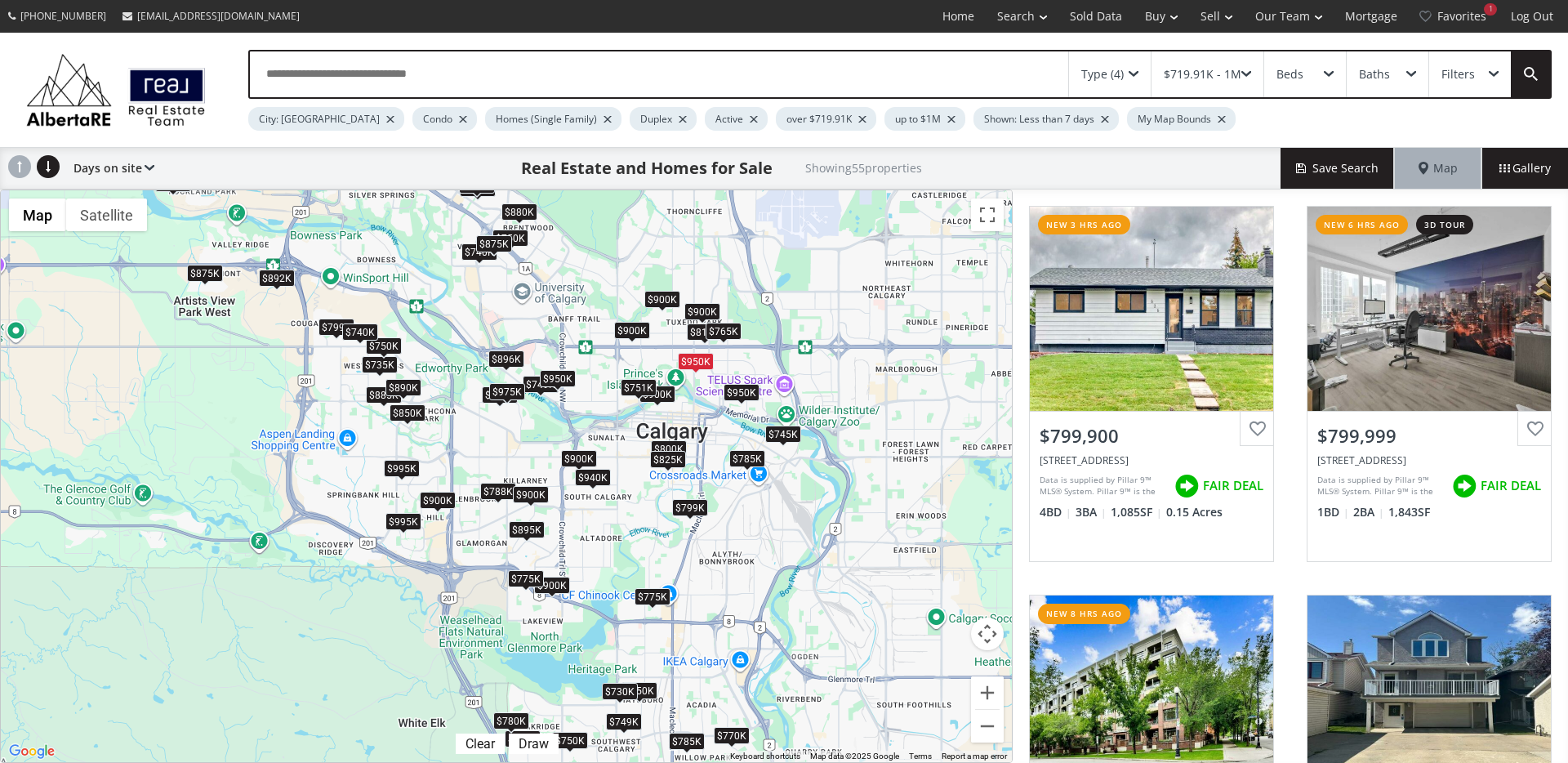
click at [728, 329] on div "$765K" at bounding box center [723, 331] width 36 height 17
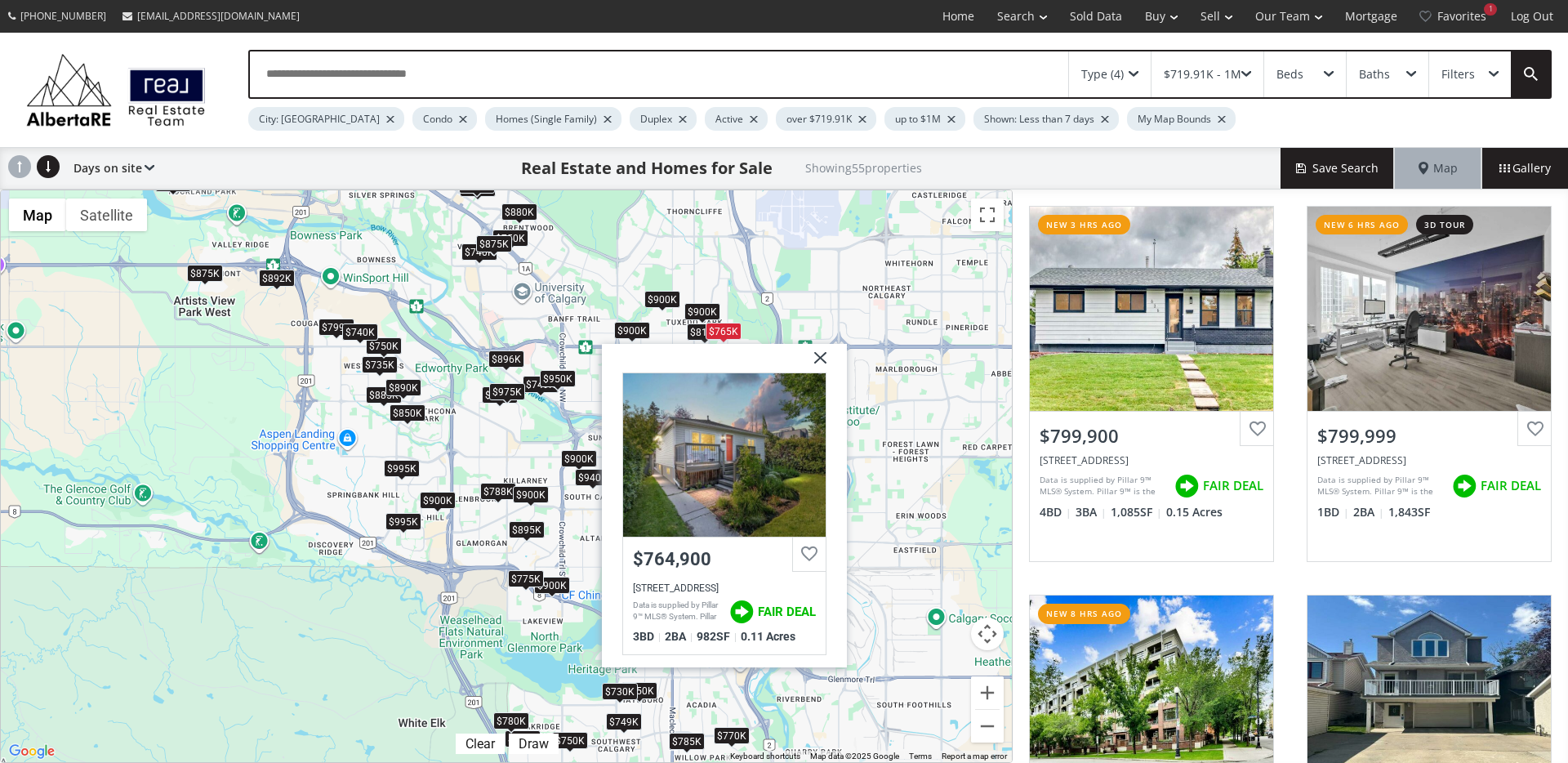
click at [816, 360] on img at bounding box center [813, 364] width 41 height 41
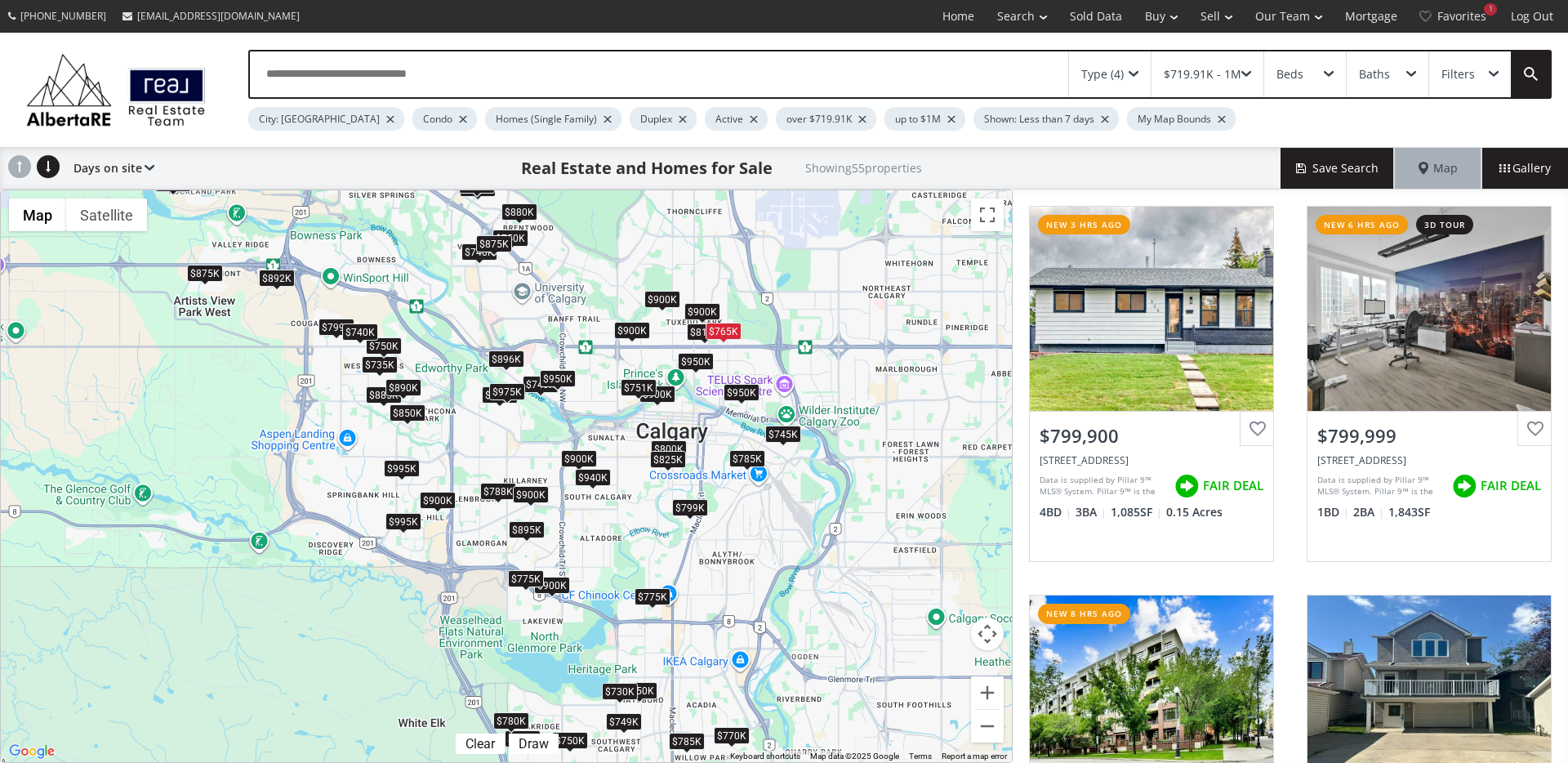
click at [750, 385] on div "$950K" at bounding box center [742, 391] width 36 height 17
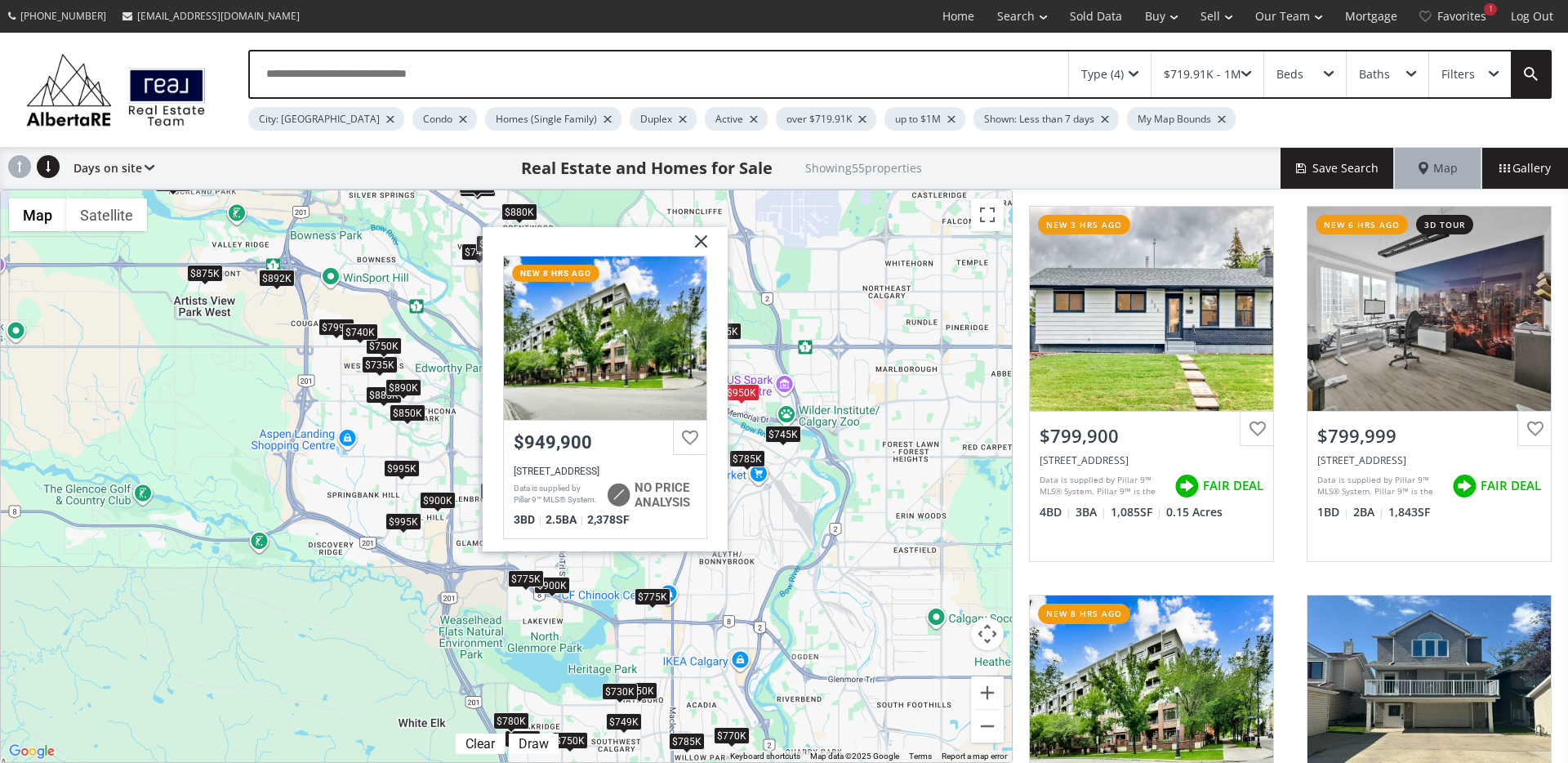
click at [707, 242] on img at bounding box center [694, 247] width 41 height 41
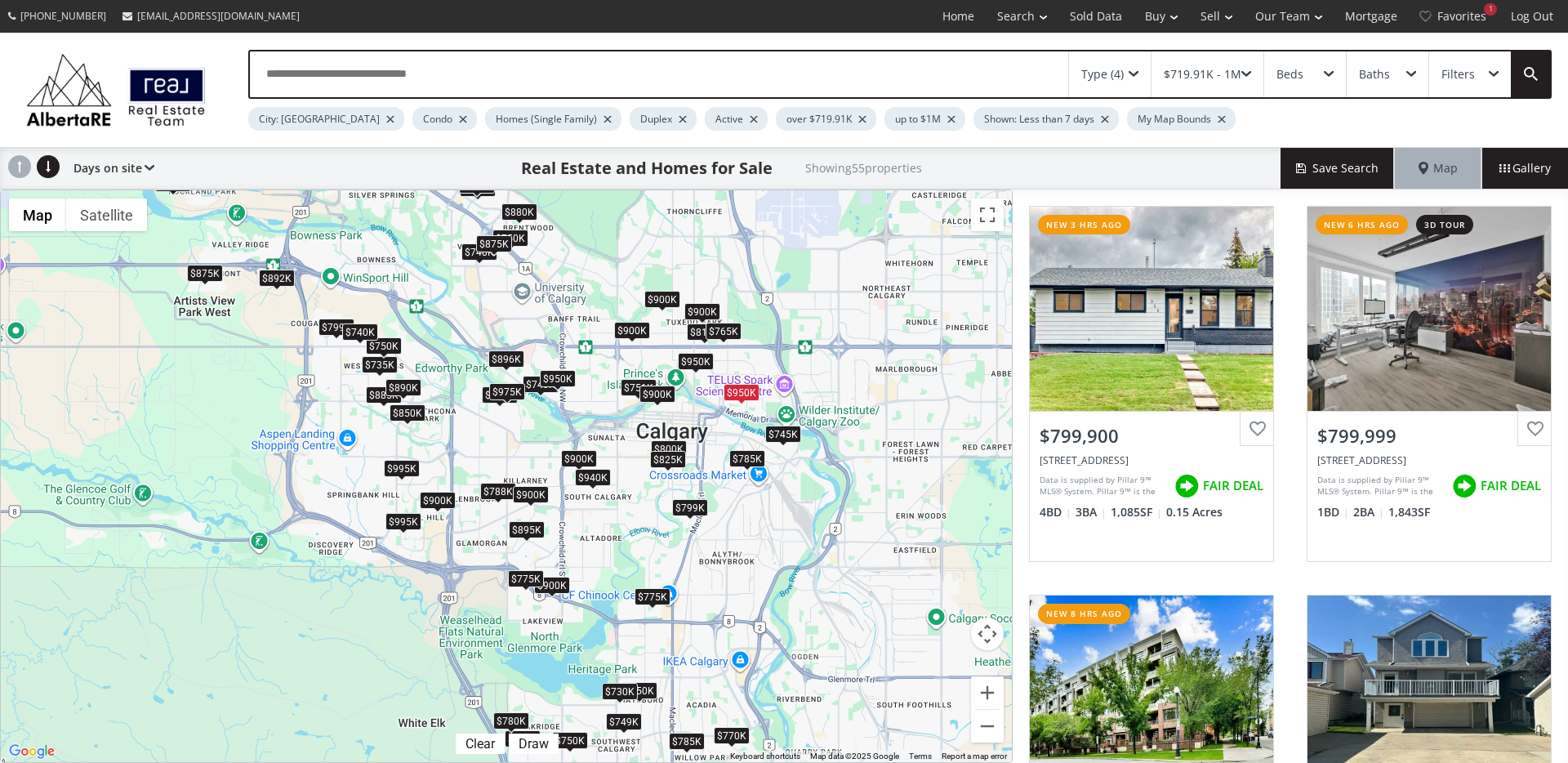
click at [671, 402] on div "$900K" at bounding box center [657, 393] width 36 height 17
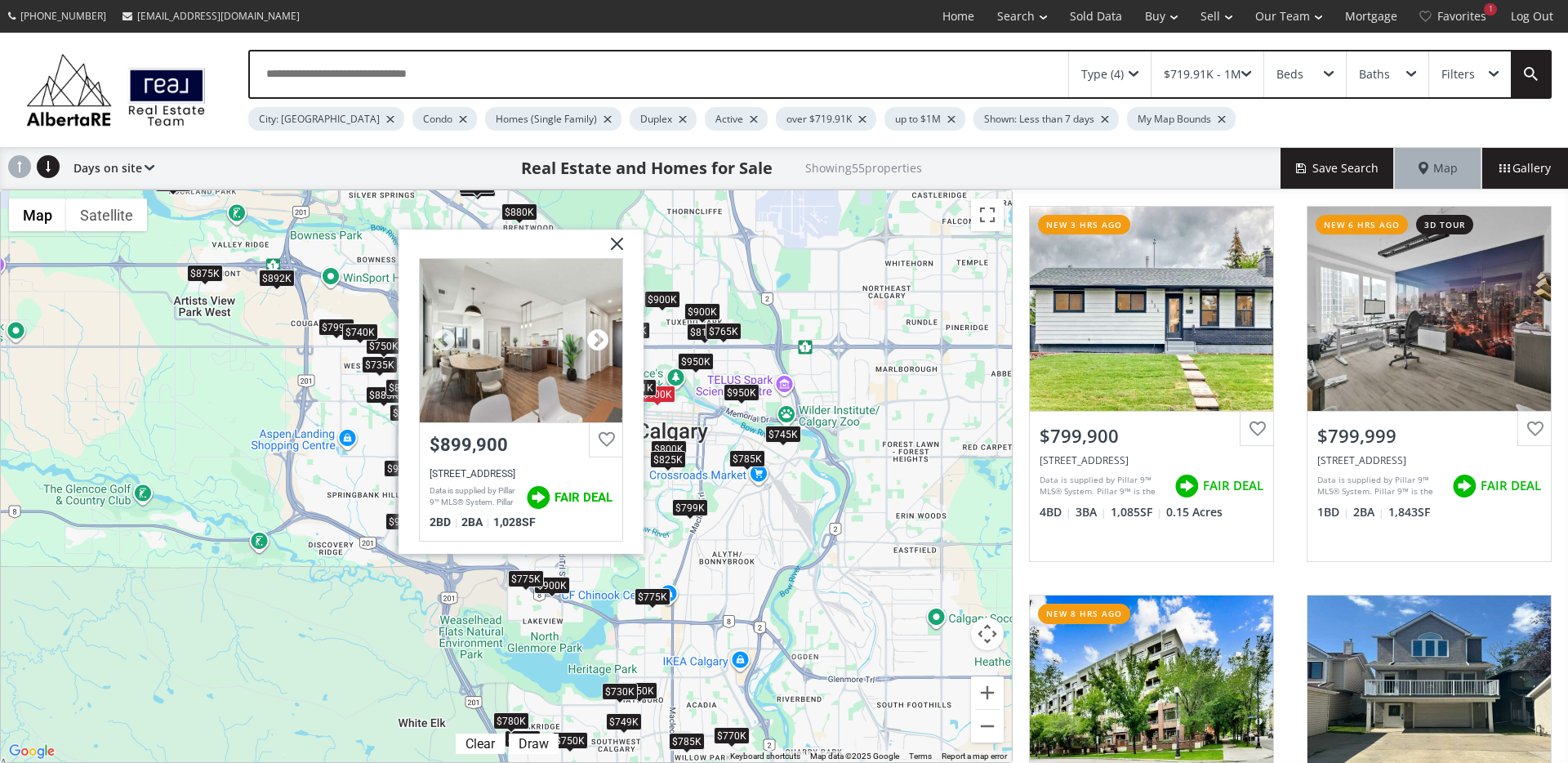
click at [609, 337] on div at bounding box center [598, 341] width 25 height 25
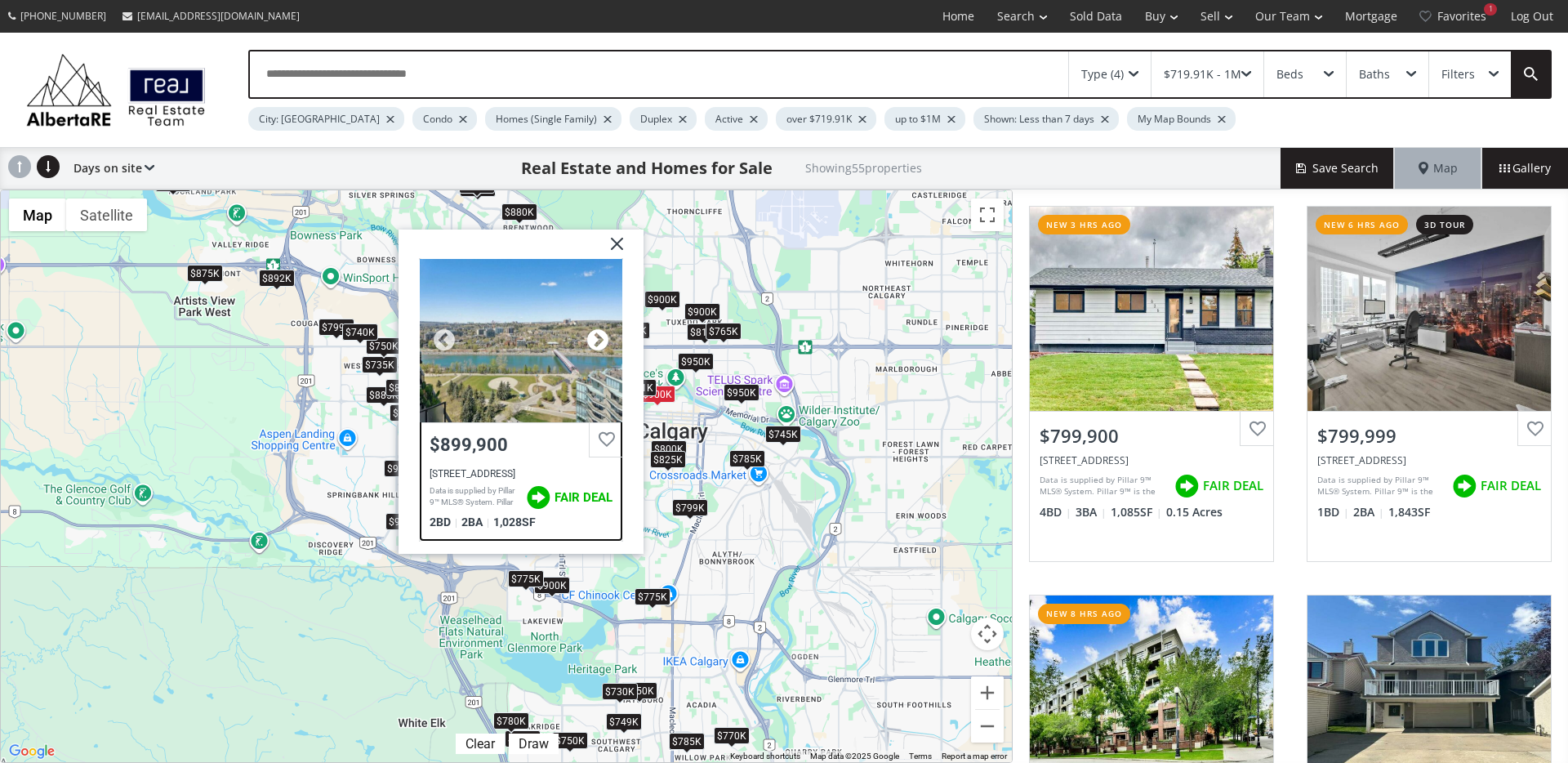
click at [604, 336] on div at bounding box center [598, 341] width 25 height 25
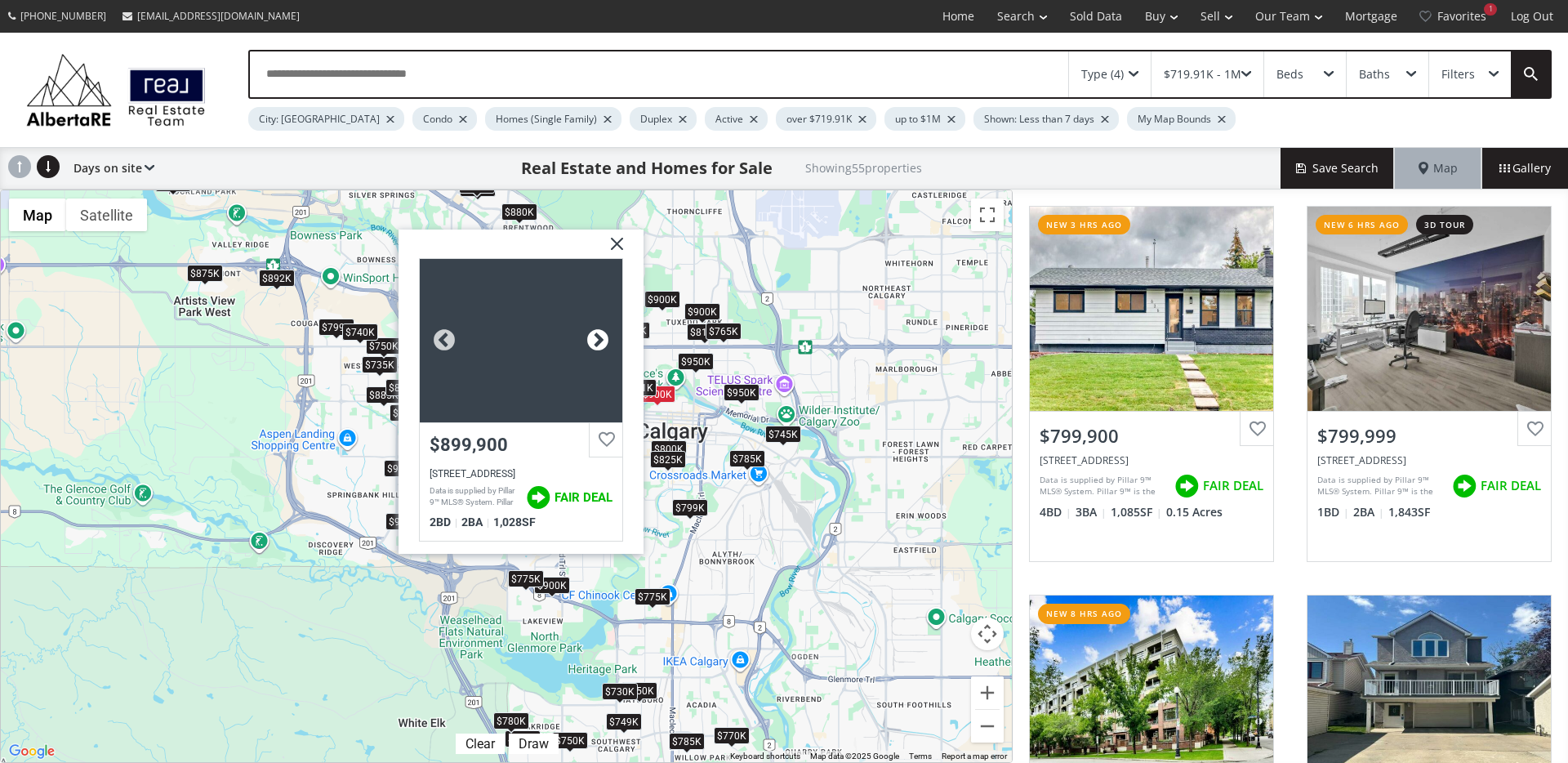
click at [604, 336] on div at bounding box center [598, 341] width 25 height 25
click at [614, 244] on img at bounding box center [610, 249] width 41 height 41
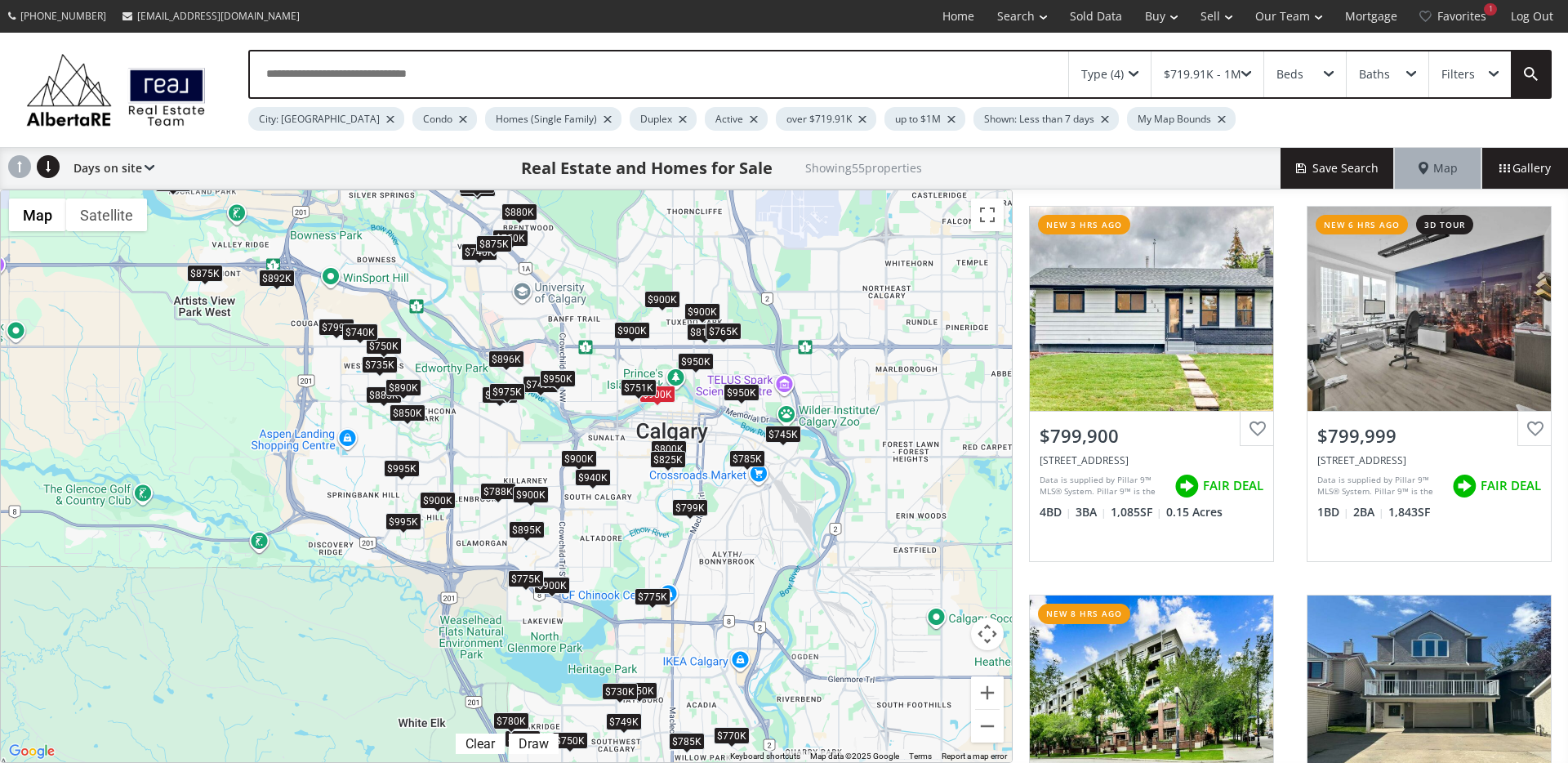
click at [632, 333] on div "$900K" at bounding box center [632, 330] width 36 height 17
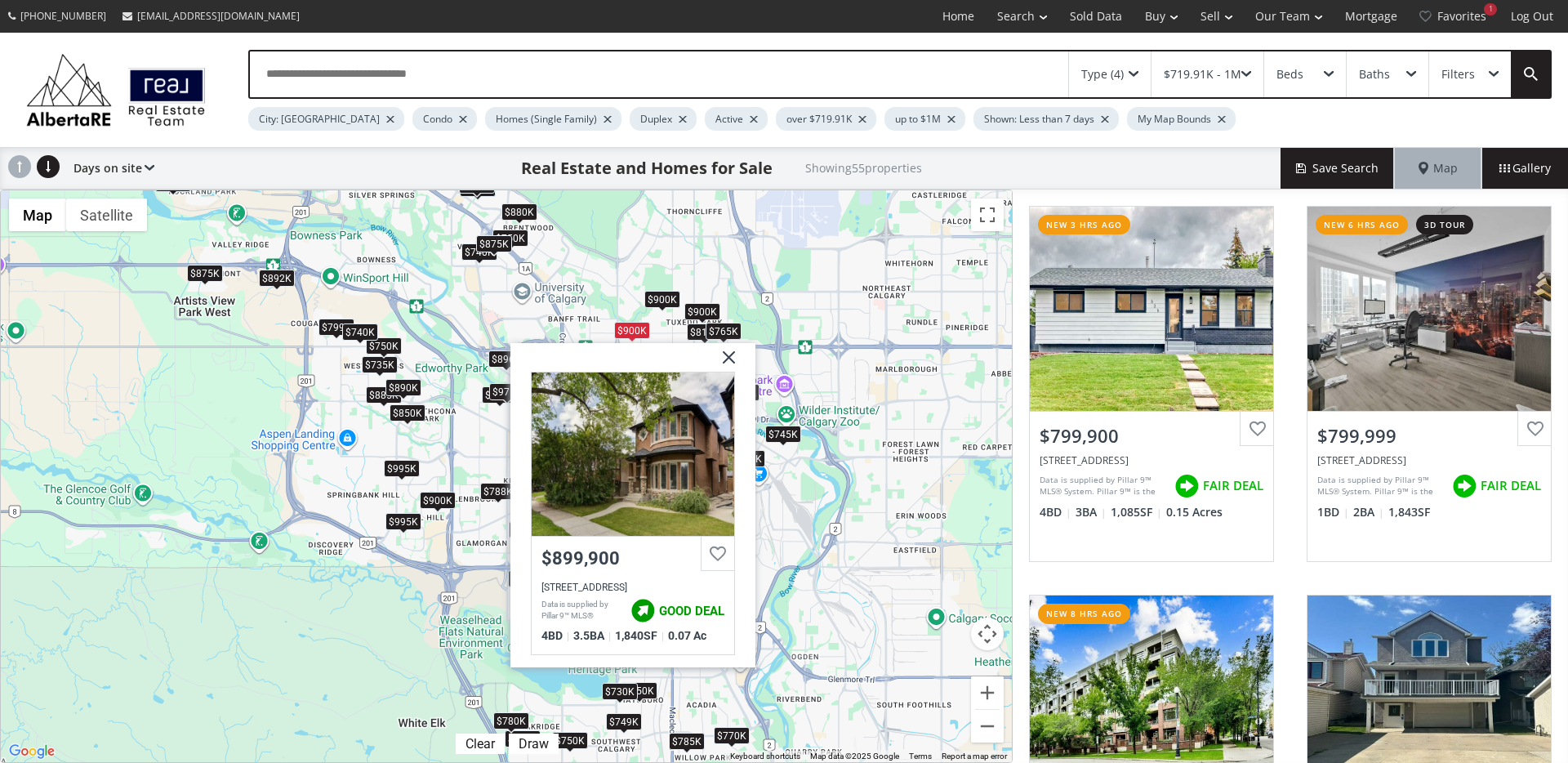
click at [659, 308] on span at bounding box center [662, 310] width 7 height 7
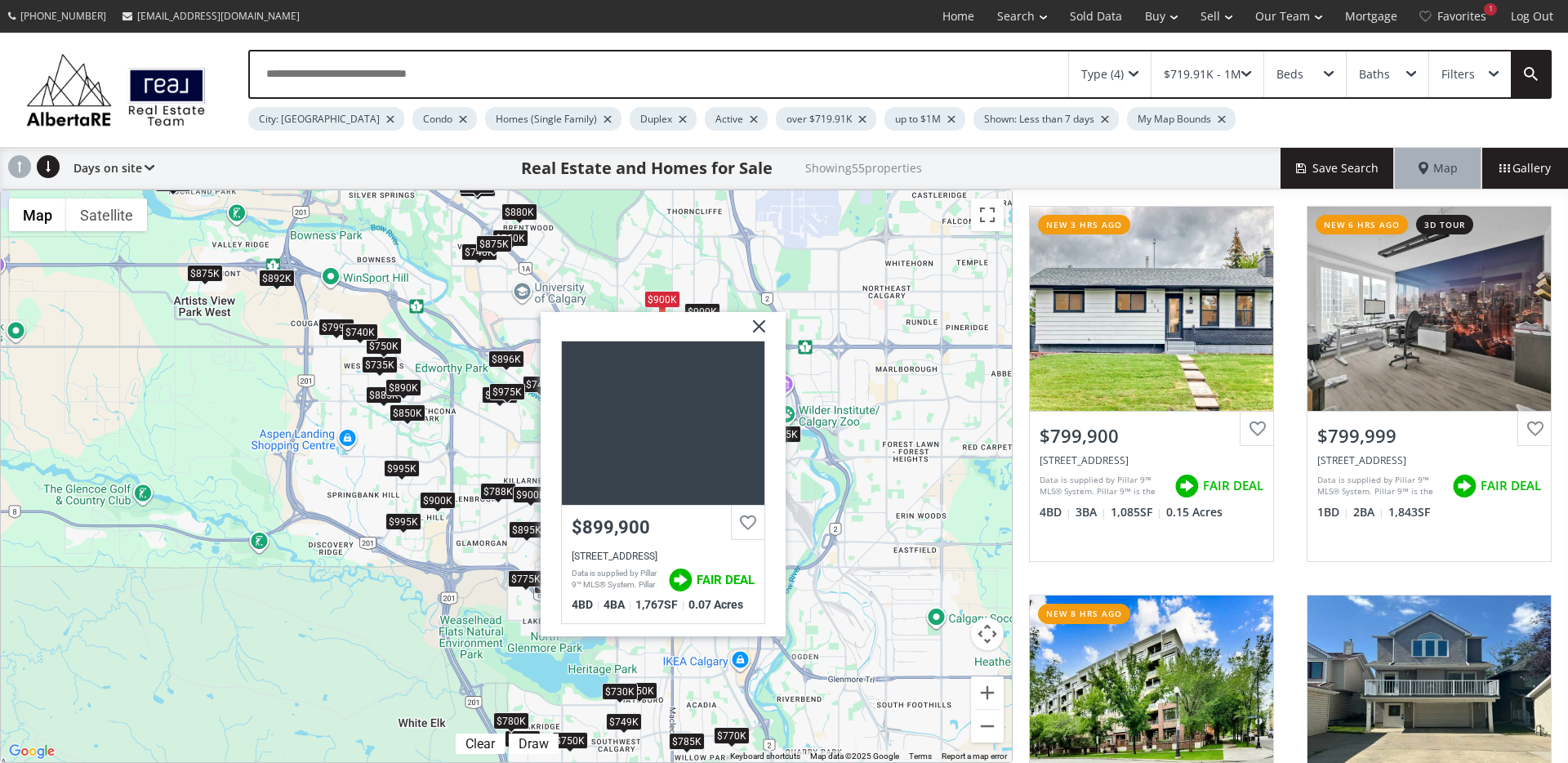
click at [696, 310] on div "$900K" at bounding box center [702, 311] width 36 height 17
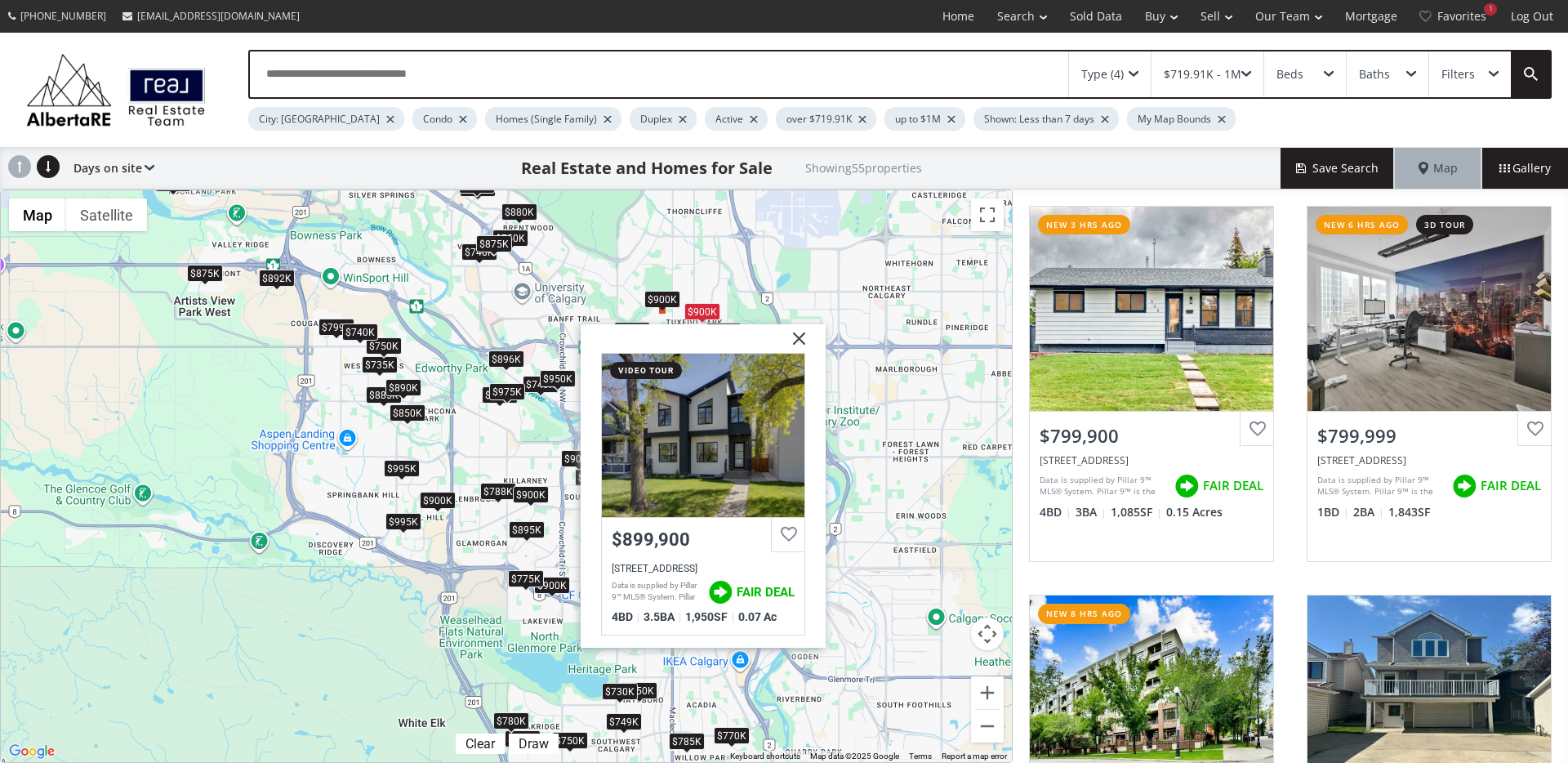
click at [802, 340] on img at bounding box center [792, 344] width 41 height 41
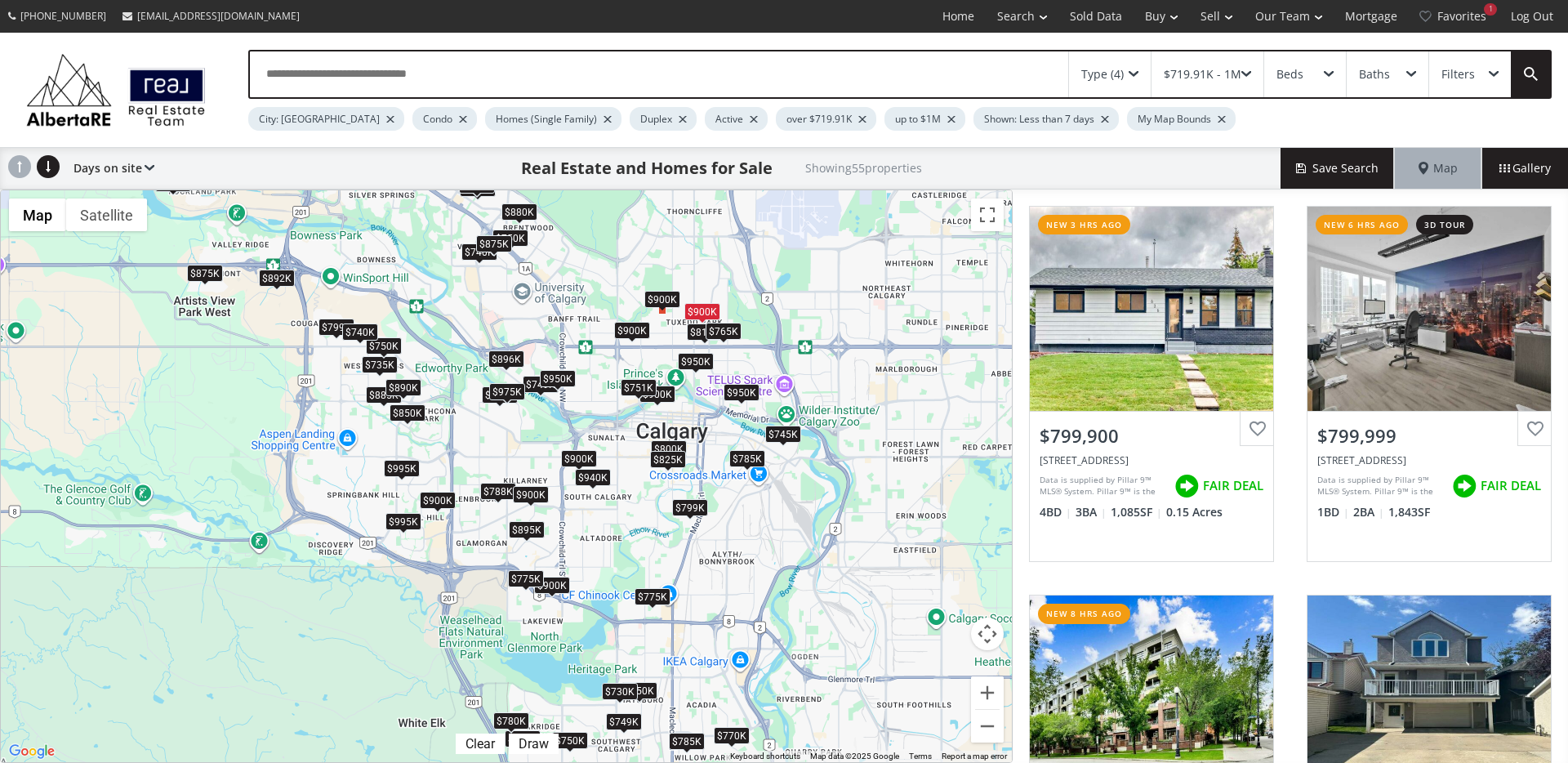
click at [725, 330] on div "$765K" at bounding box center [723, 331] width 36 height 17
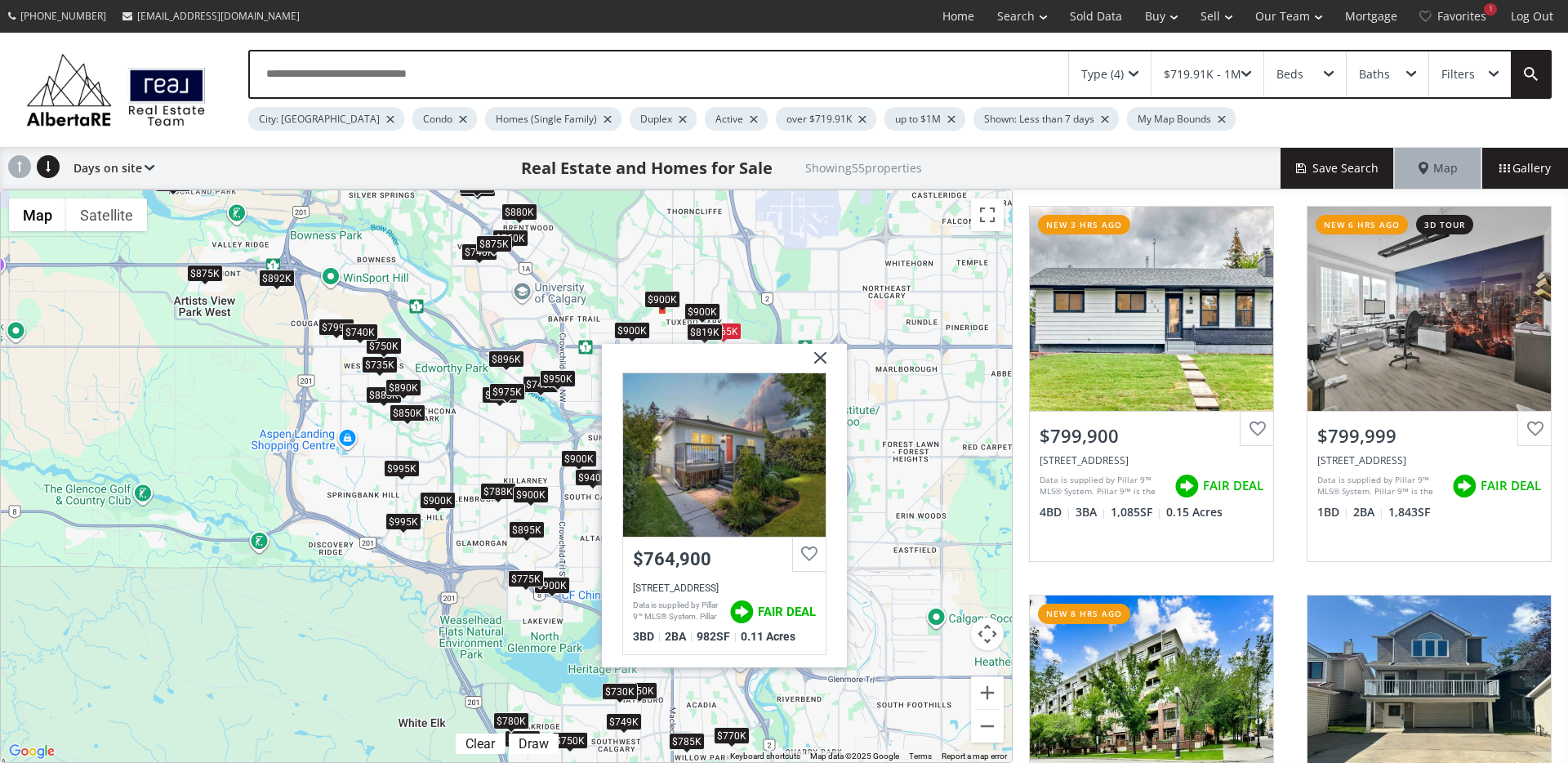
click at [695, 334] on div "$819K" at bounding box center [705, 332] width 36 height 17
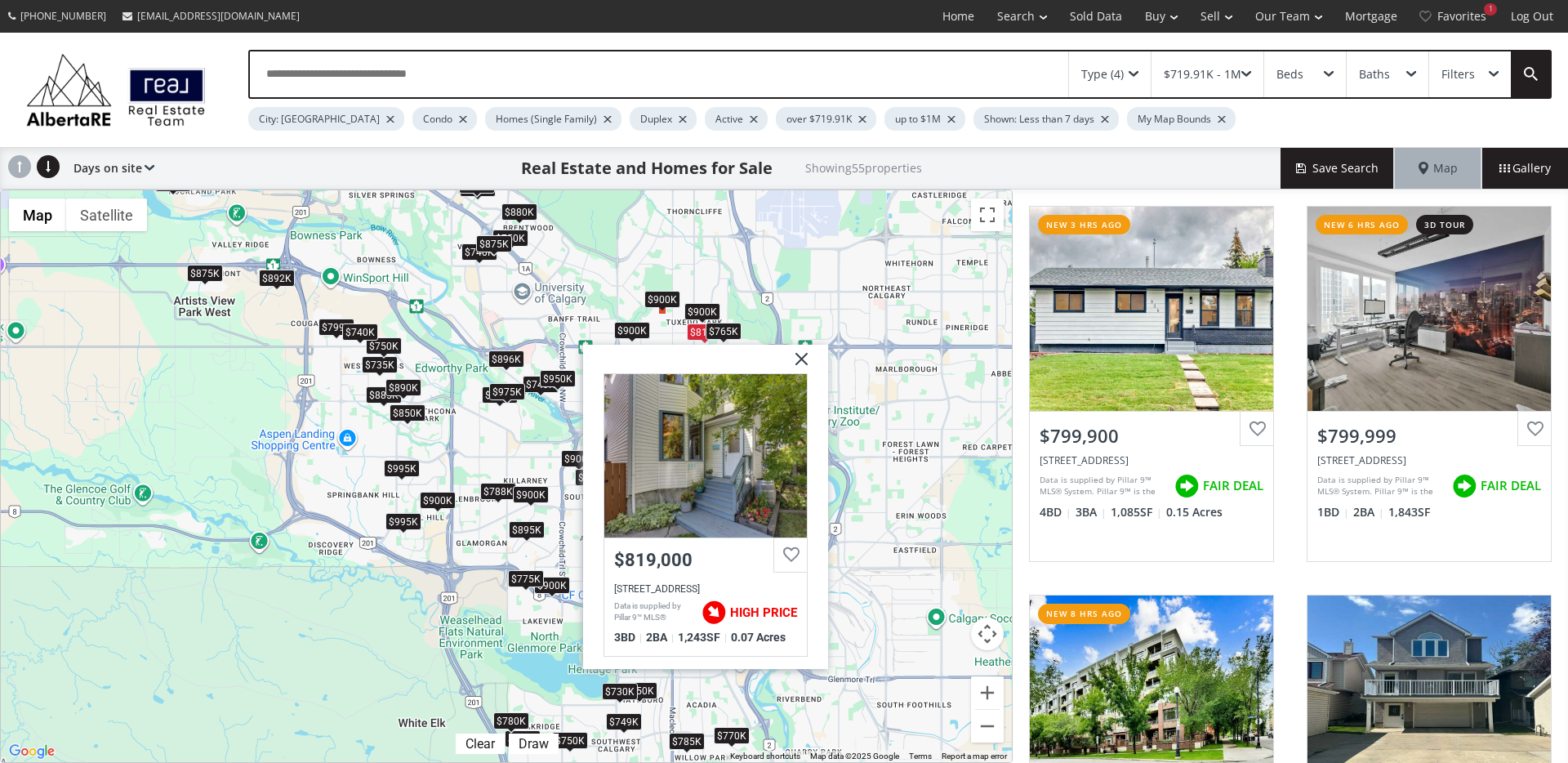
click at [630, 330] on div "$900K" at bounding box center [632, 330] width 36 height 17
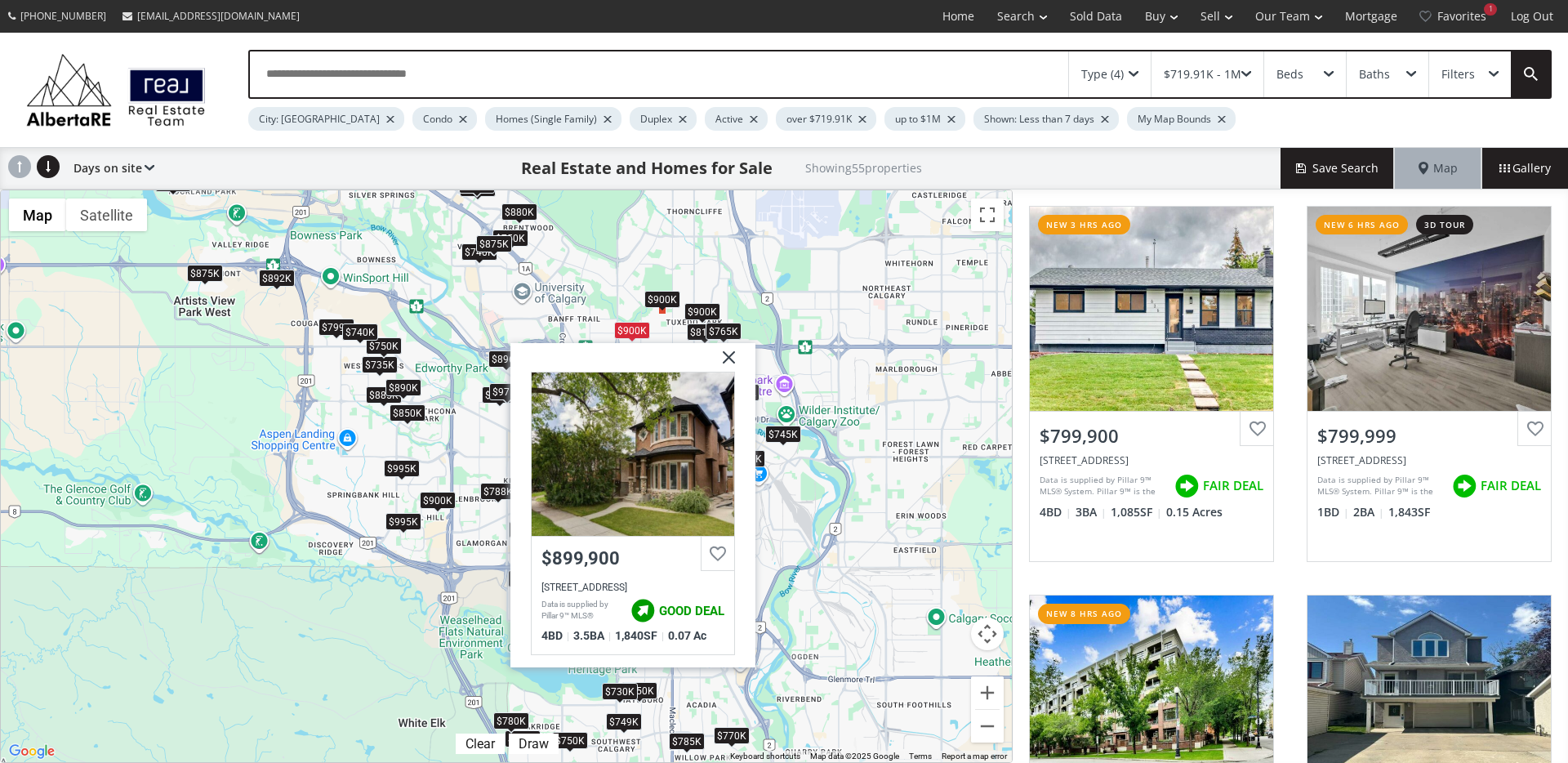
click at [728, 355] on img at bounding box center [722, 363] width 41 height 41
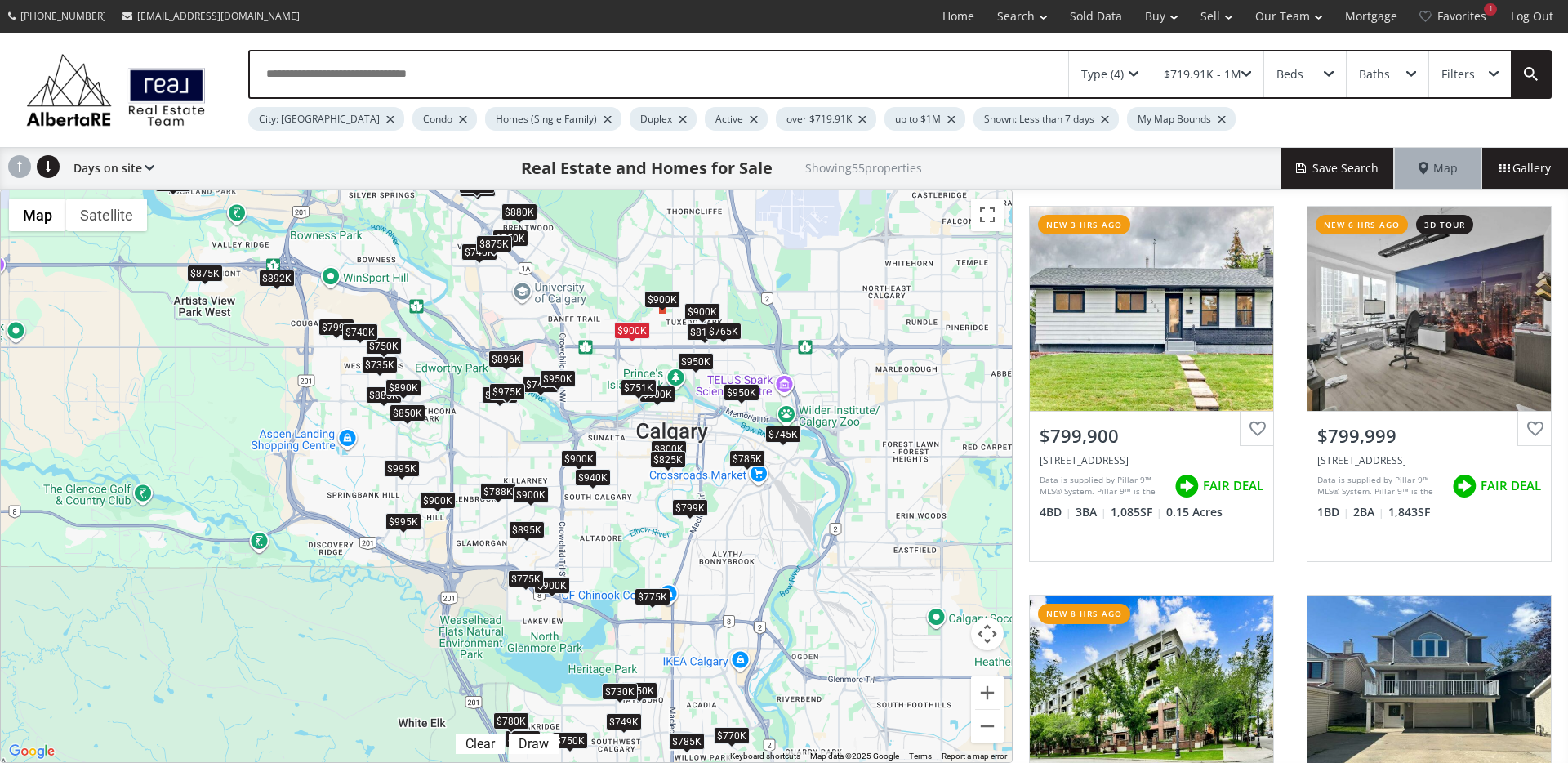
click at [693, 365] on div "$950K" at bounding box center [695, 361] width 36 height 17
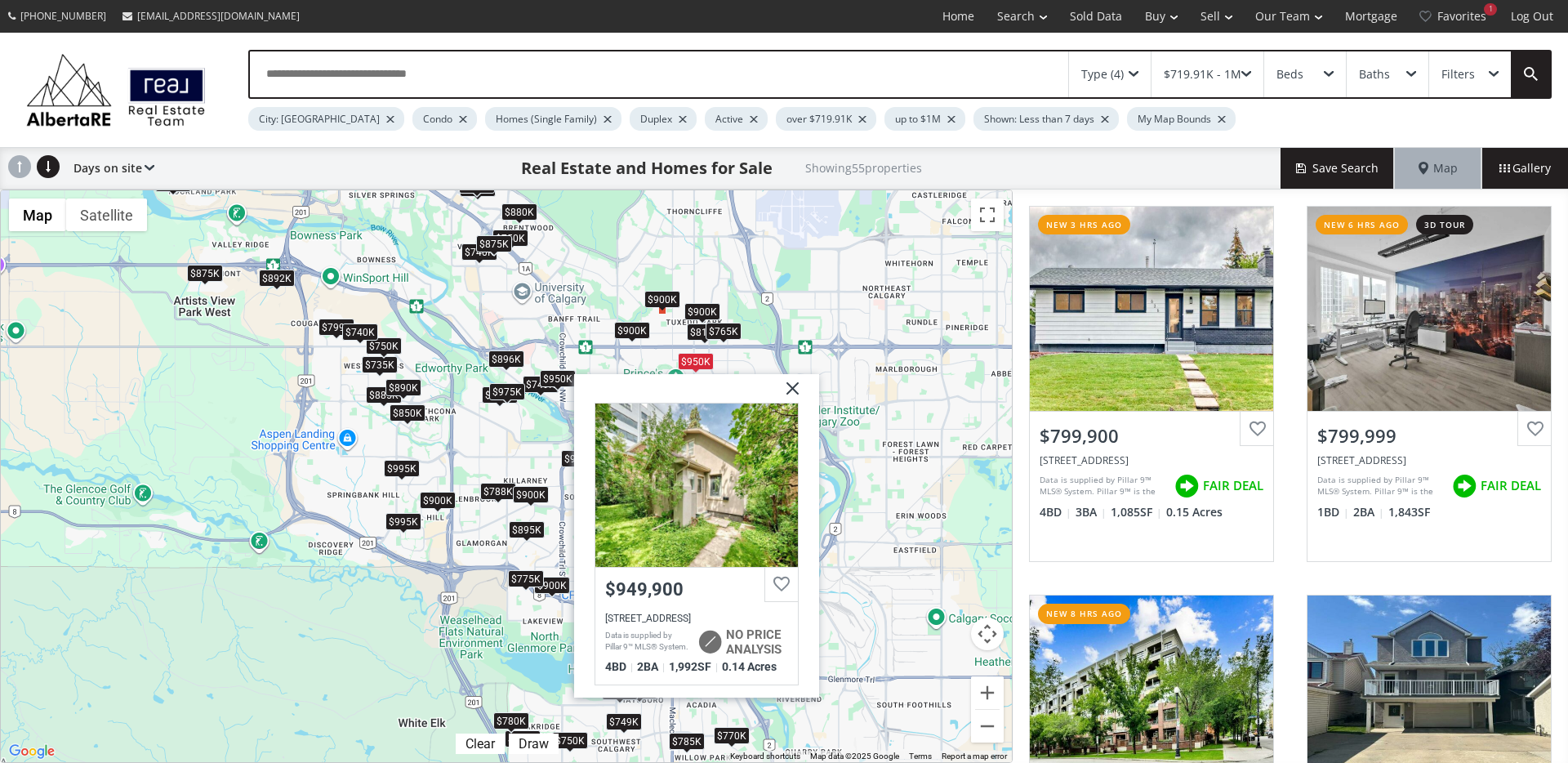
click at [787, 397] on img at bounding box center [785, 394] width 41 height 41
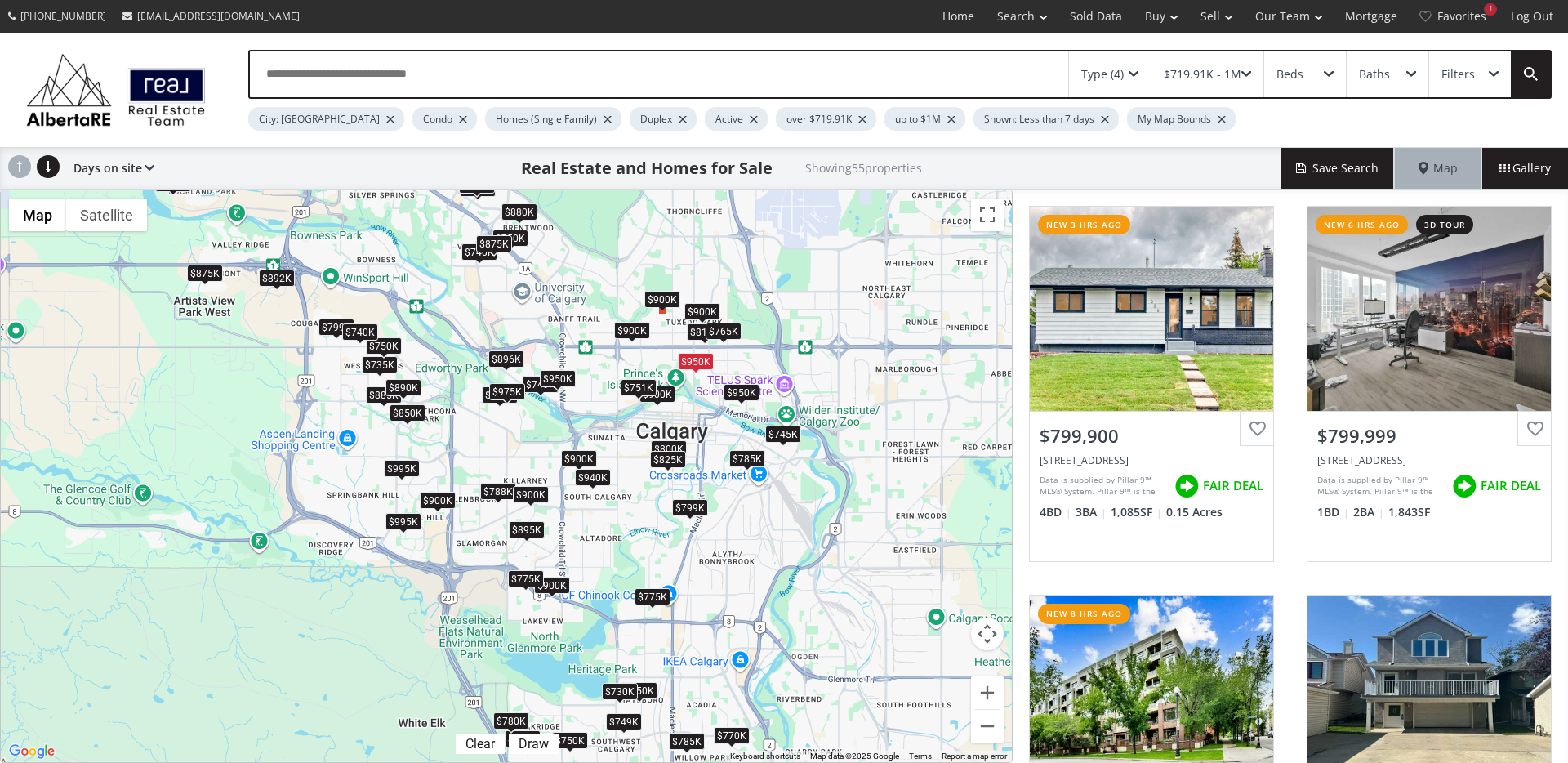
click at [749, 397] on div "$950K" at bounding box center [742, 391] width 36 height 17
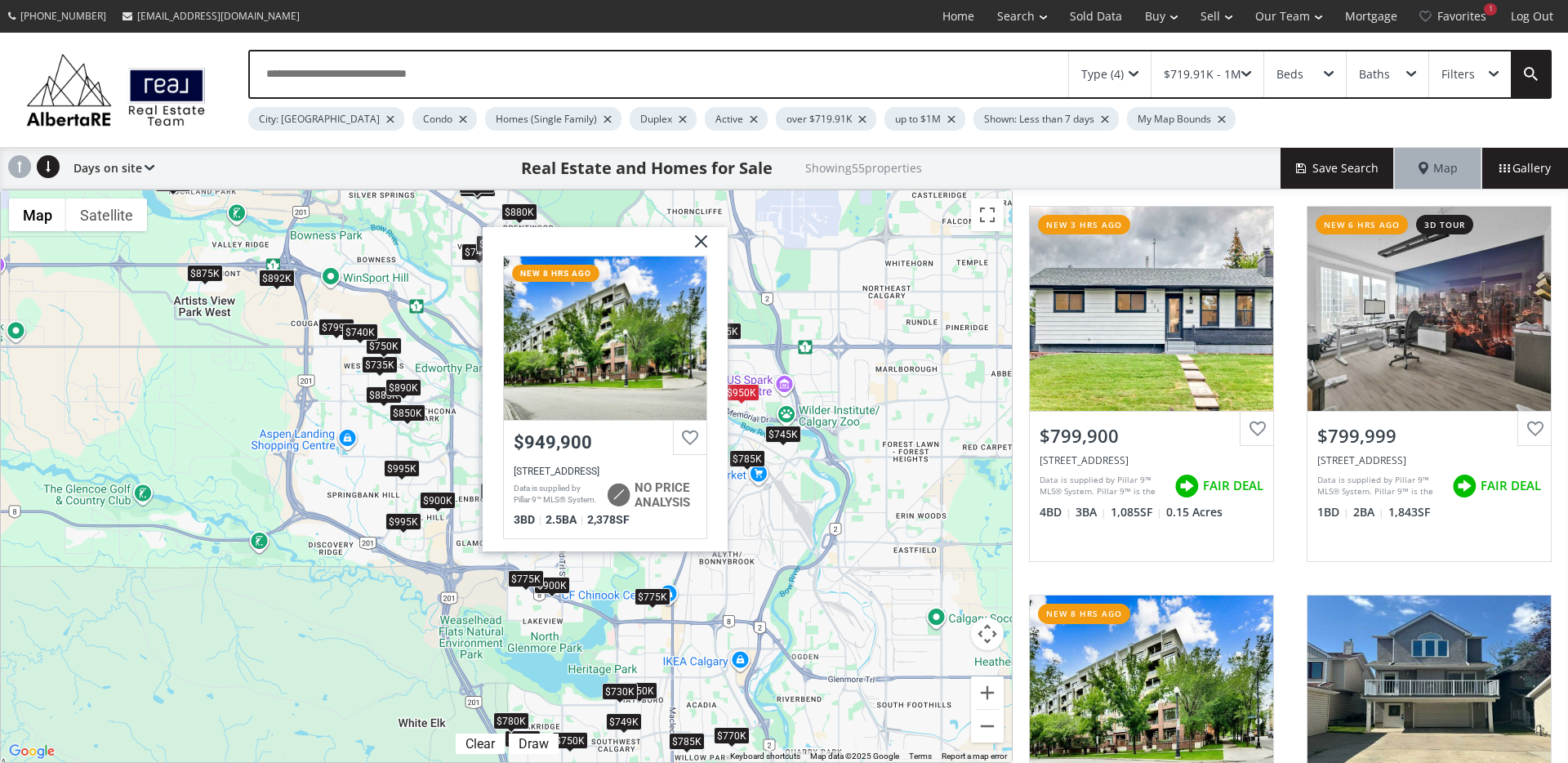
click at [696, 233] on img at bounding box center [694, 247] width 41 height 41
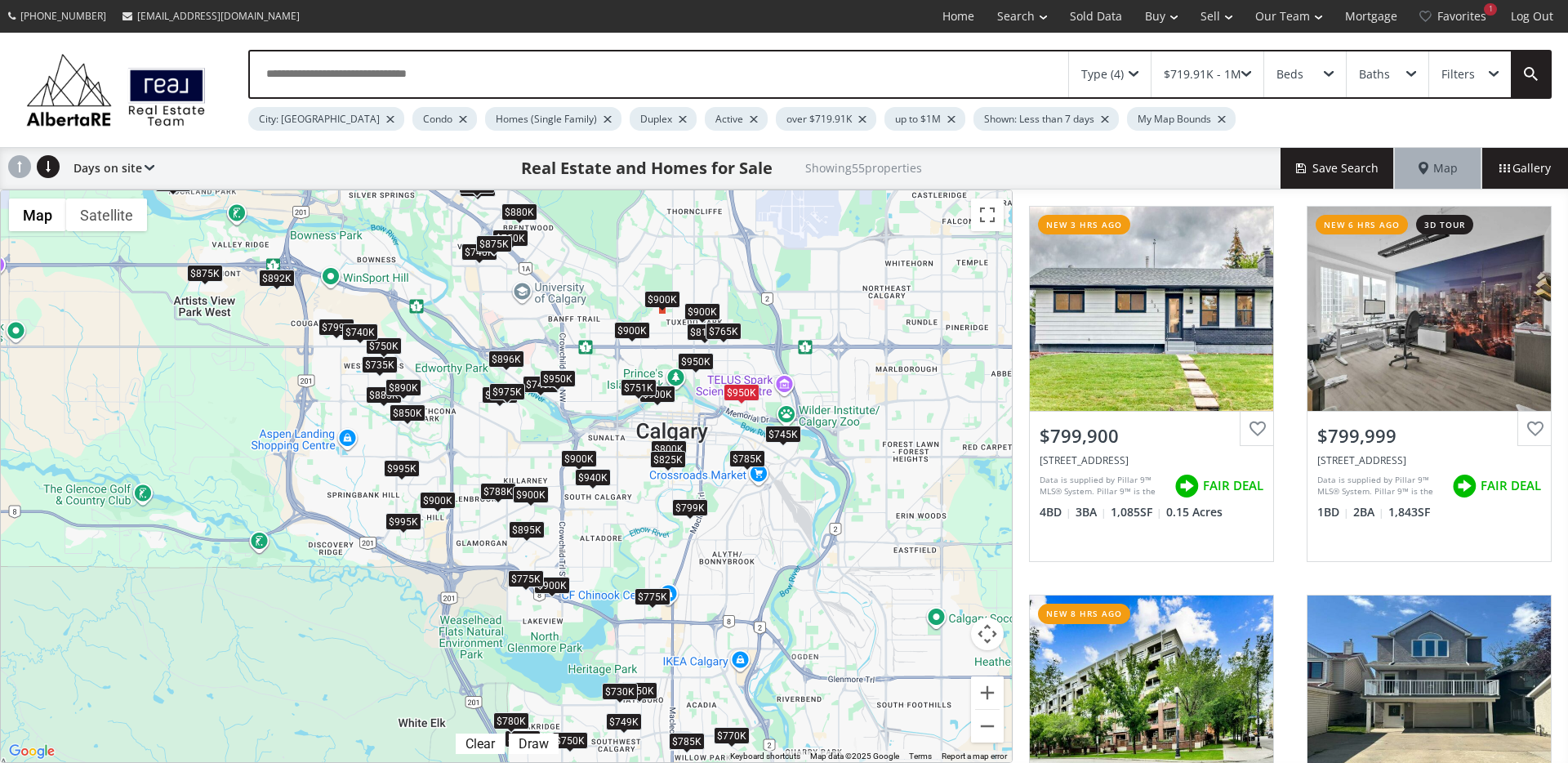
click at [562, 379] on div "$950K" at bounding box center [558, 378] width 36 height 17
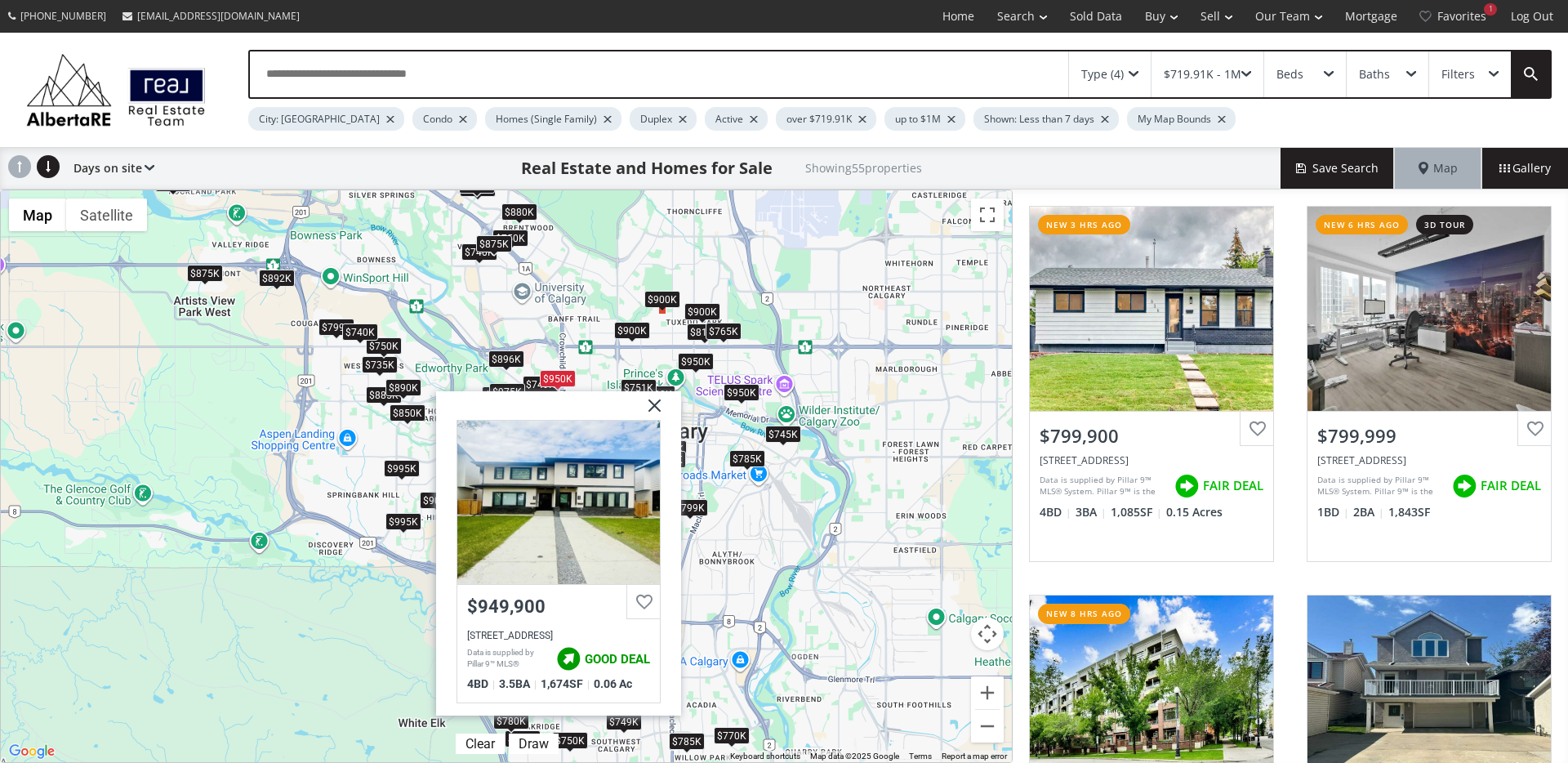
click at [665, 412] on img at bounding box center [647, 411] width 41 height 41
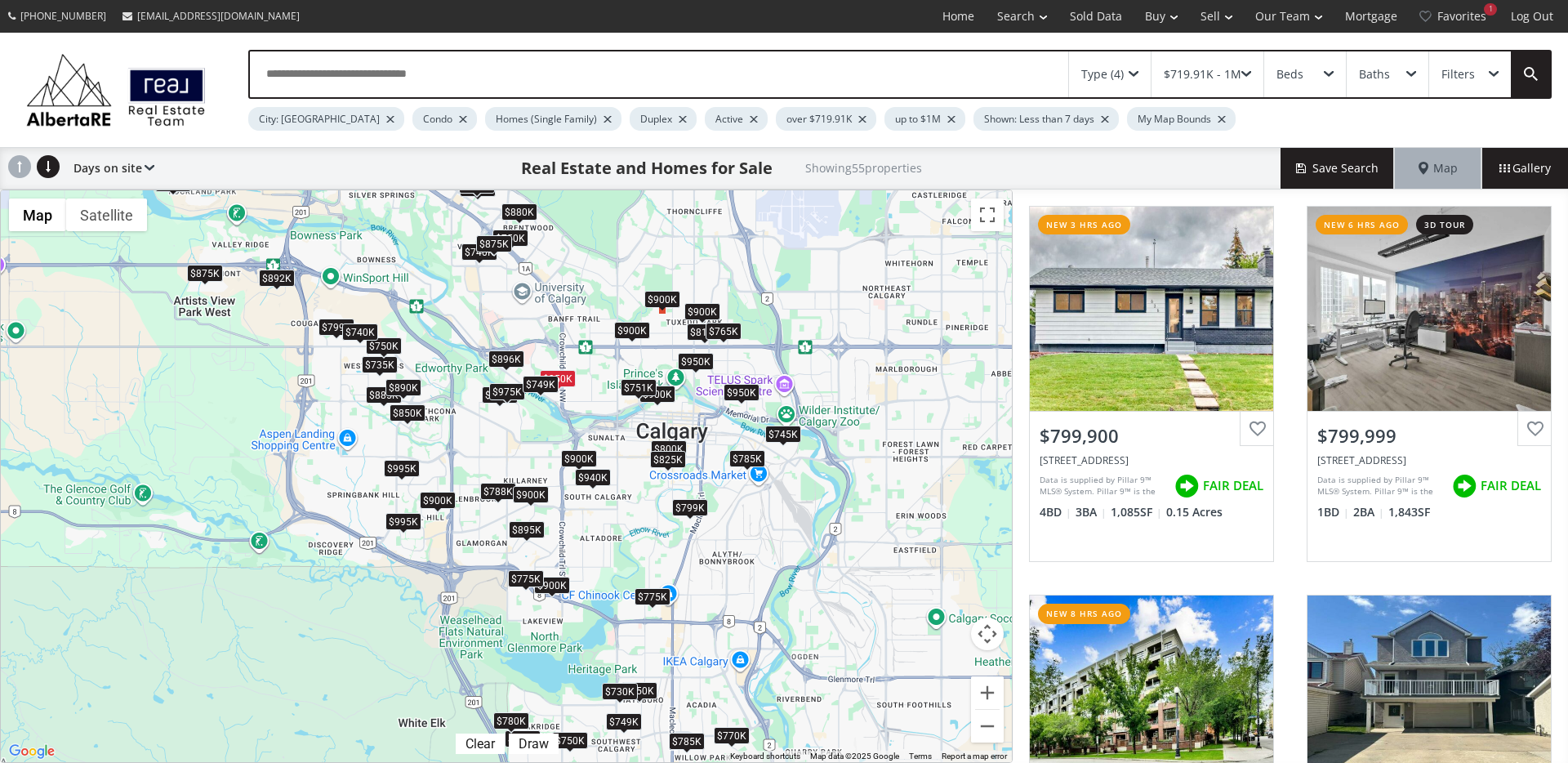
click at [537, 385] on div "$749K" at bounding box center [540, 383] width 36 height 17
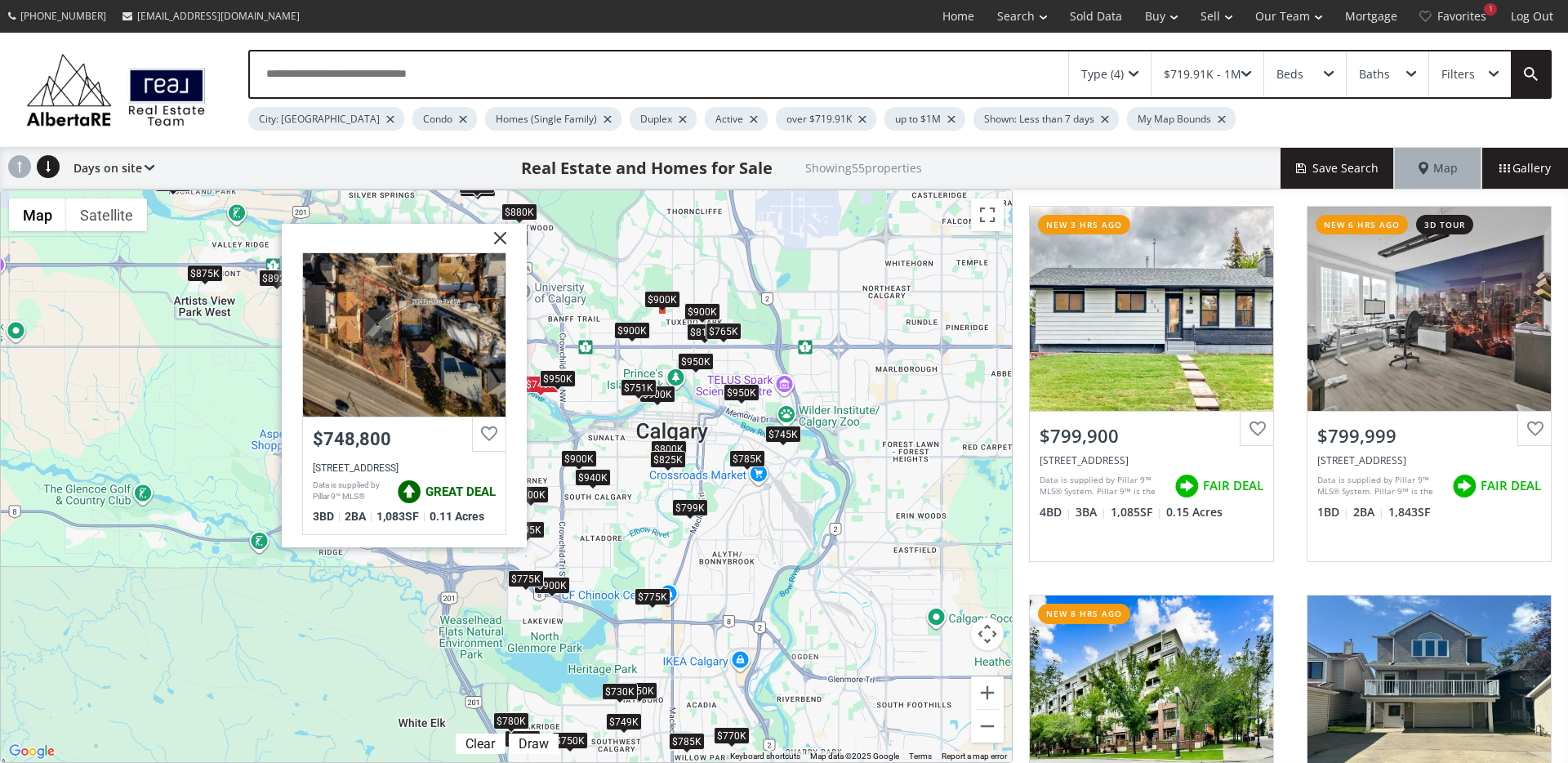
click at [502, 242] on img at bounding box center [494, 243] width 41 height 41
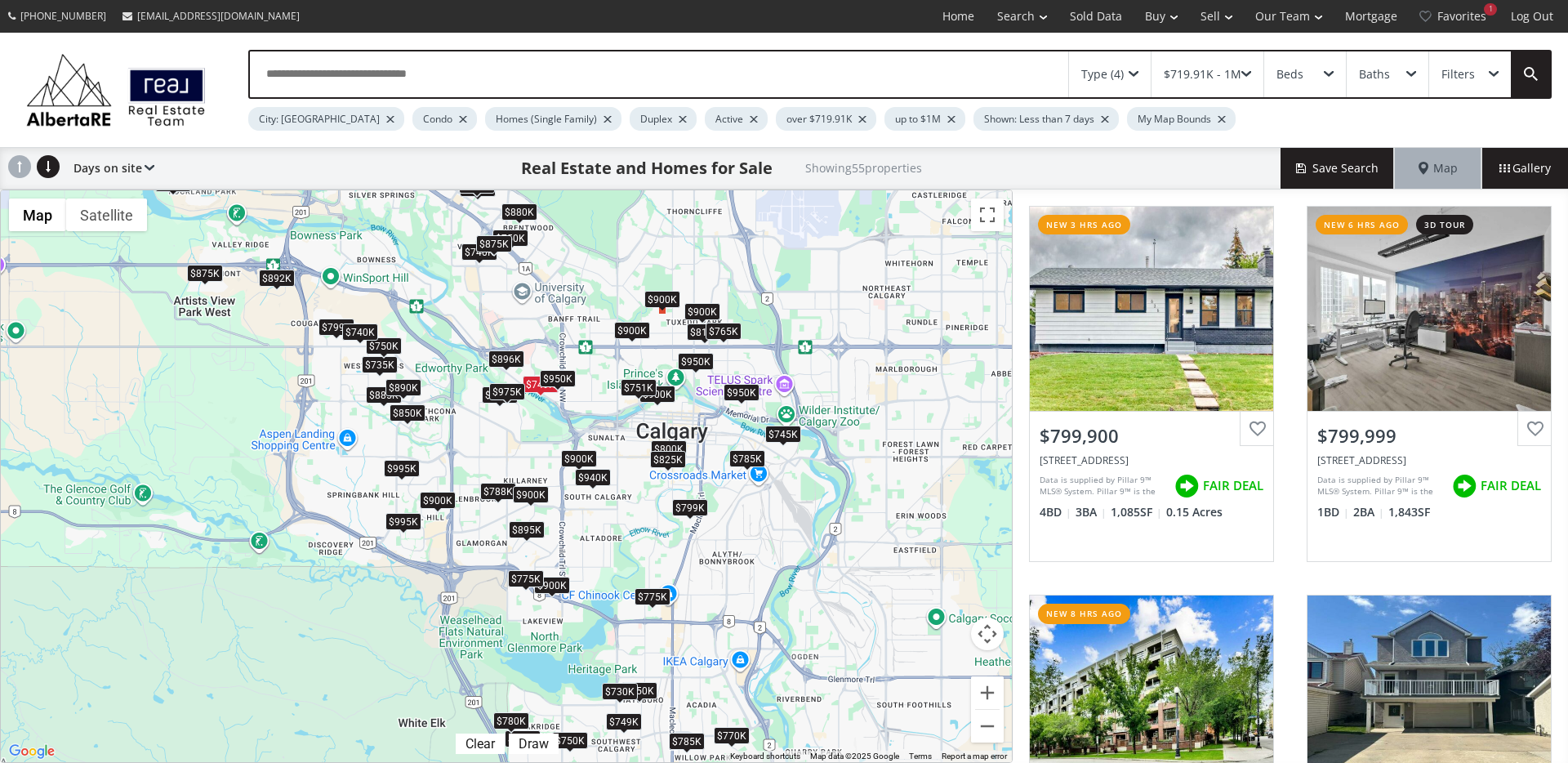
click at [507, 356] on div "$896K" at bounding box center [506, 359] width 36 height 17
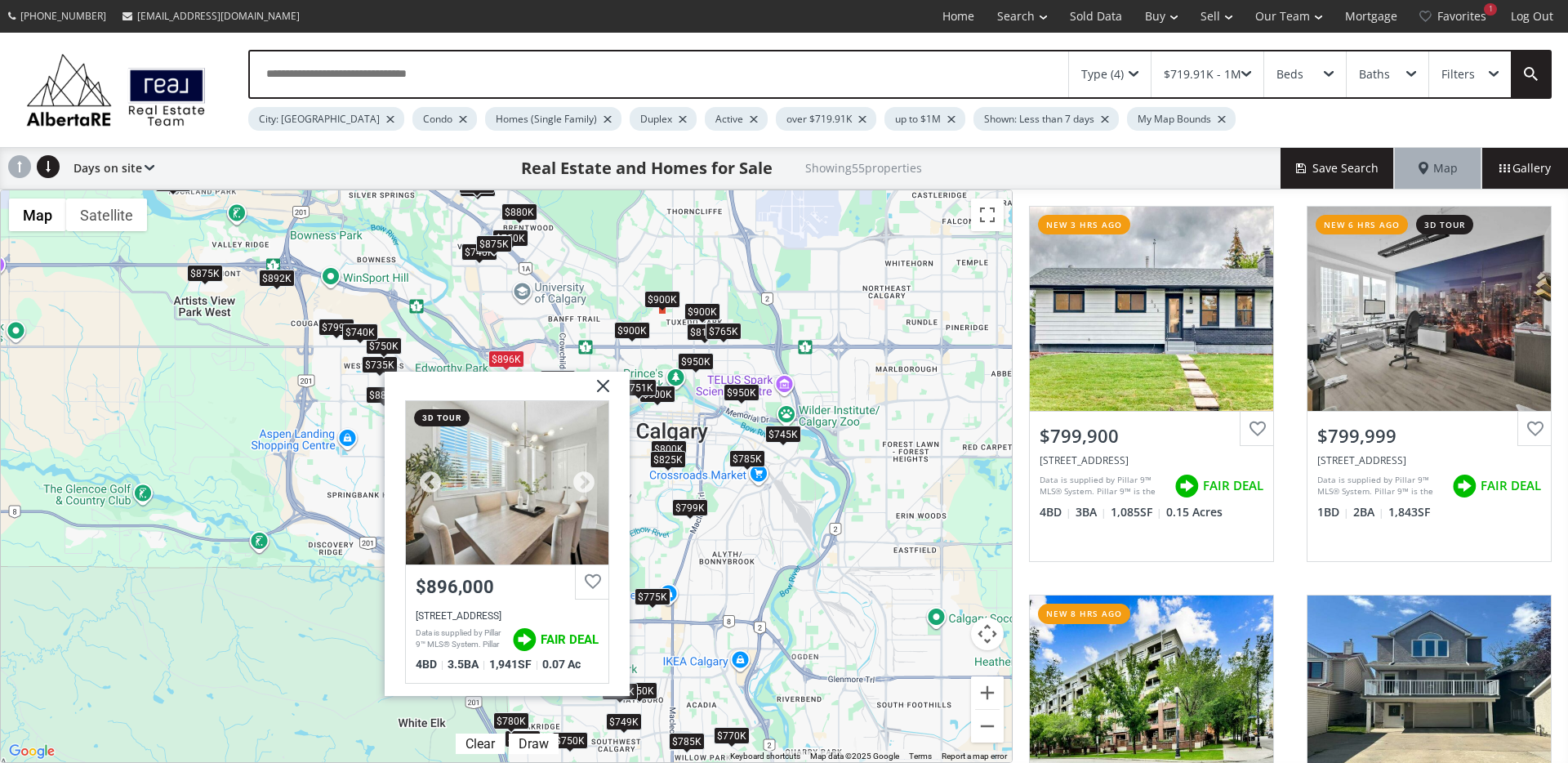
click at [536, 501] on div at bounding box center [507, 483] width 203 height 163
click at [602, 393] on img at bounding box center [597, 391] width 41 height 41
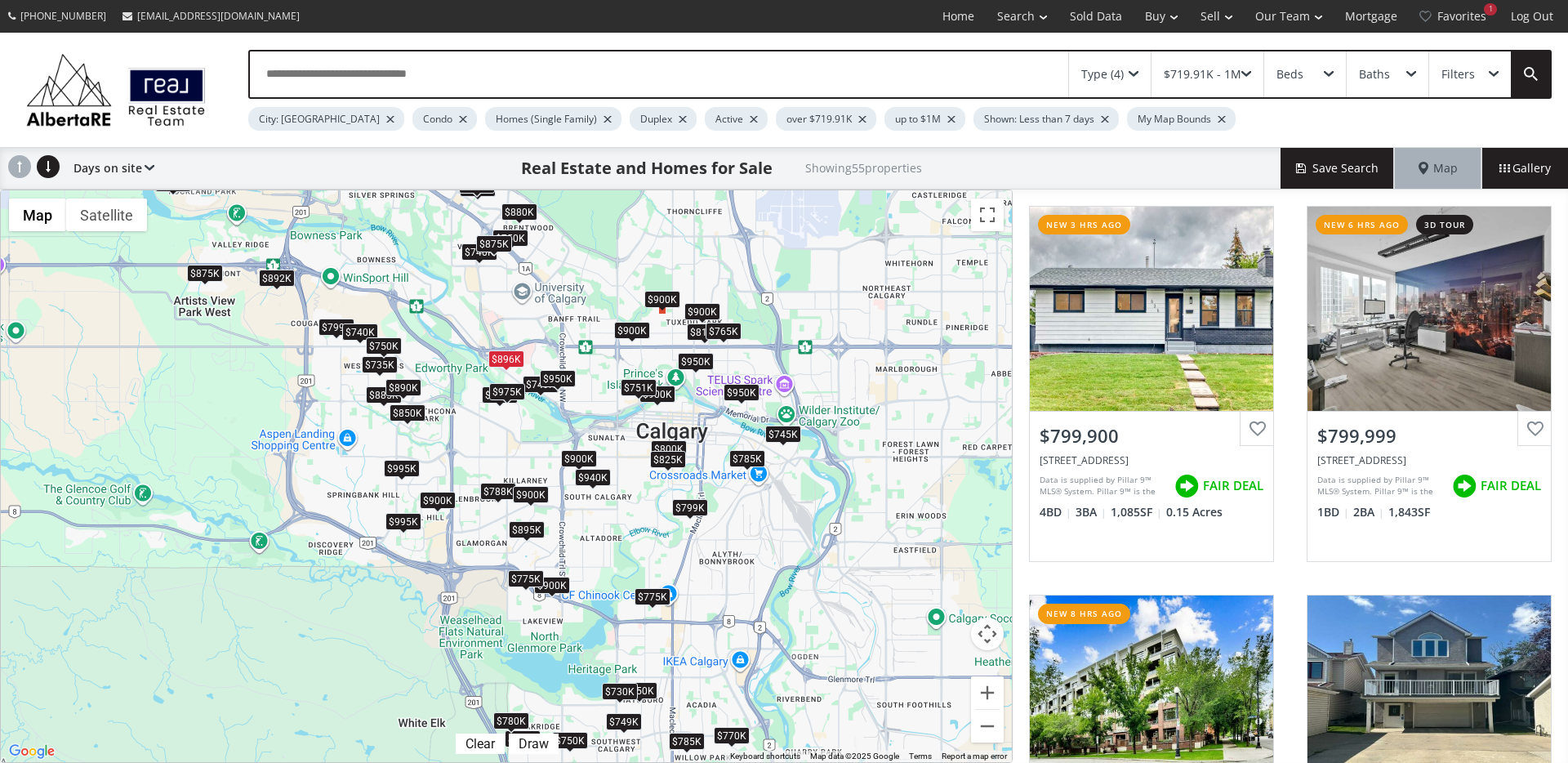
click at [383, 345] on div "$750K" at bounding box center [383, 346] width 36 height 17
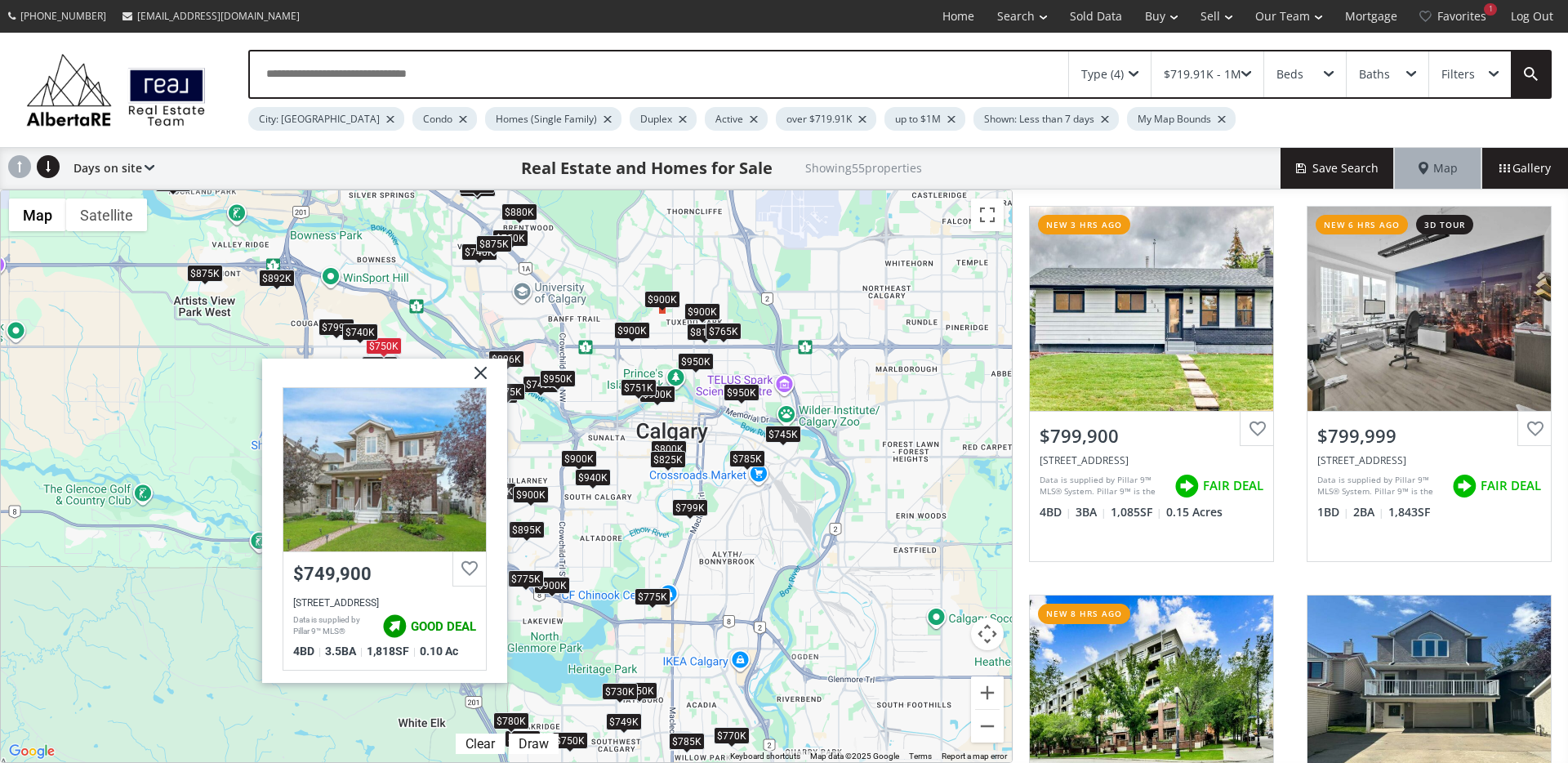
click at [356, 331] on div "$740K" at bounding box center [360, 332] width 36 height 17
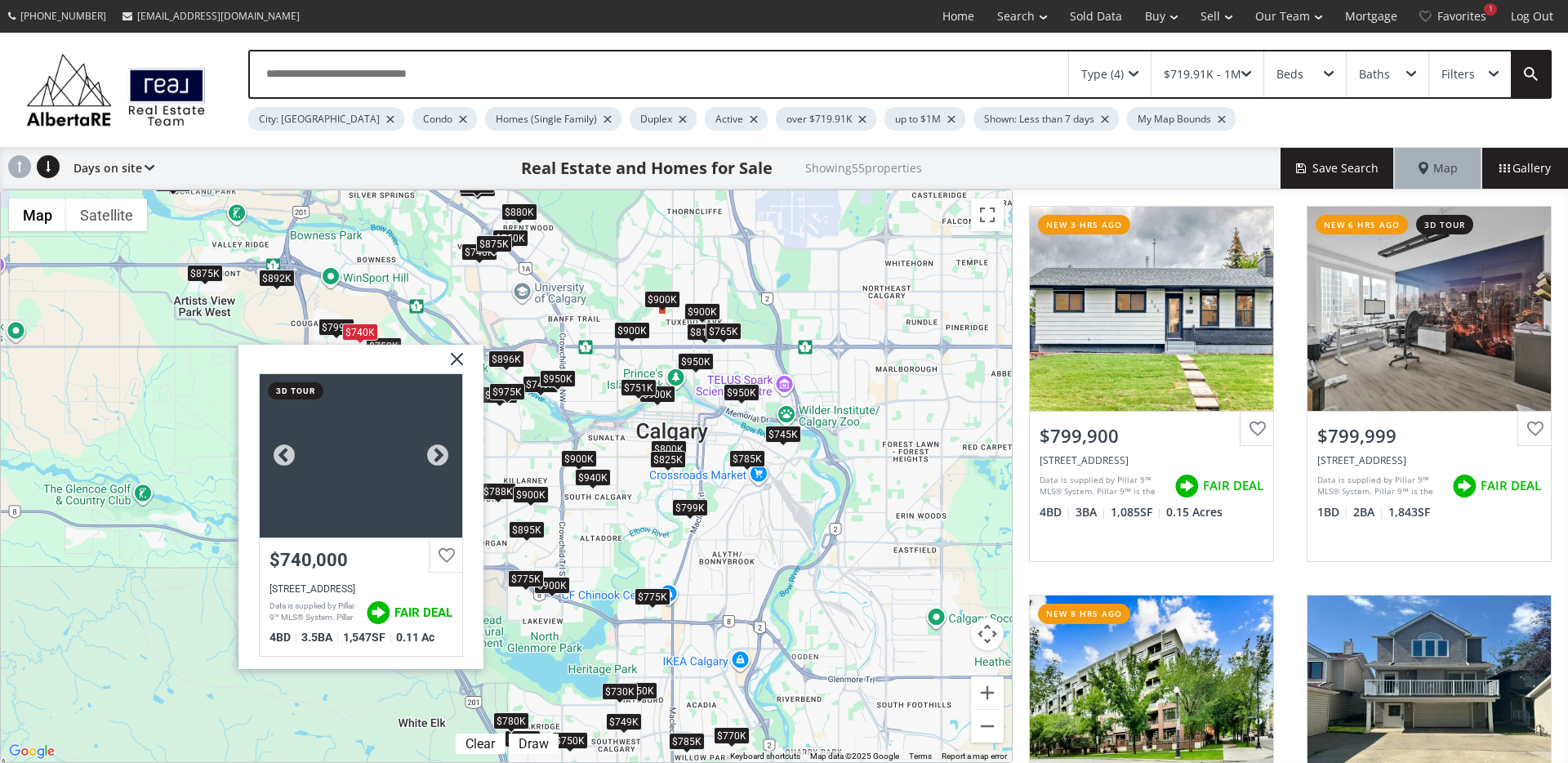
click at [367, 504] on div at bounding box center [360, 456] width 203 height 163
drag, startPoint x: 457, startPoint y: 360, endPoint x: 426, endPoint y: 352, distance: 32.0
click at [457, 360] on img at bounding box center [450, 365] width 41 height 41
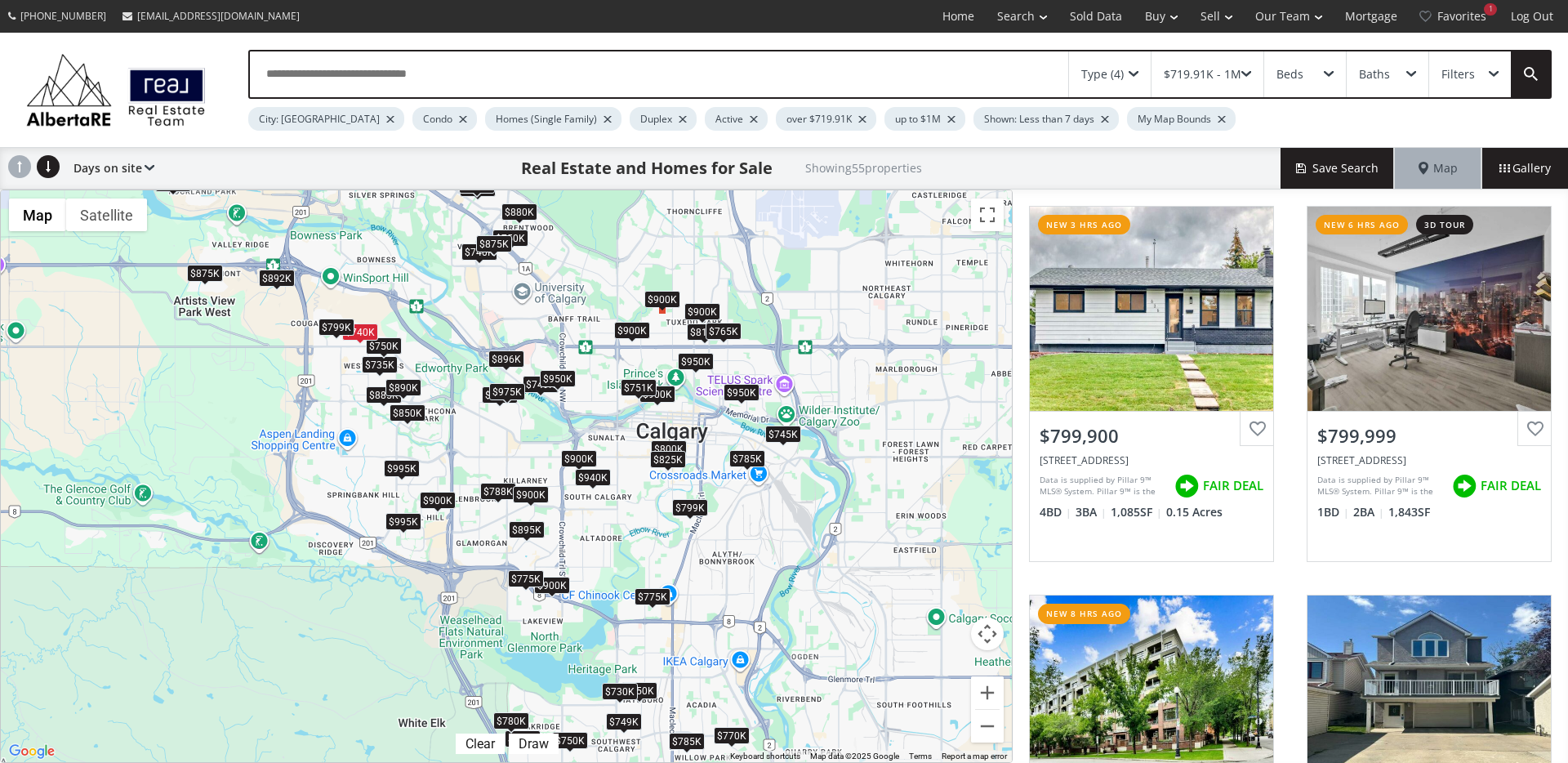
click at [319, 324] on div "$799K" at bounding box center [337, 327] width 36 height 17
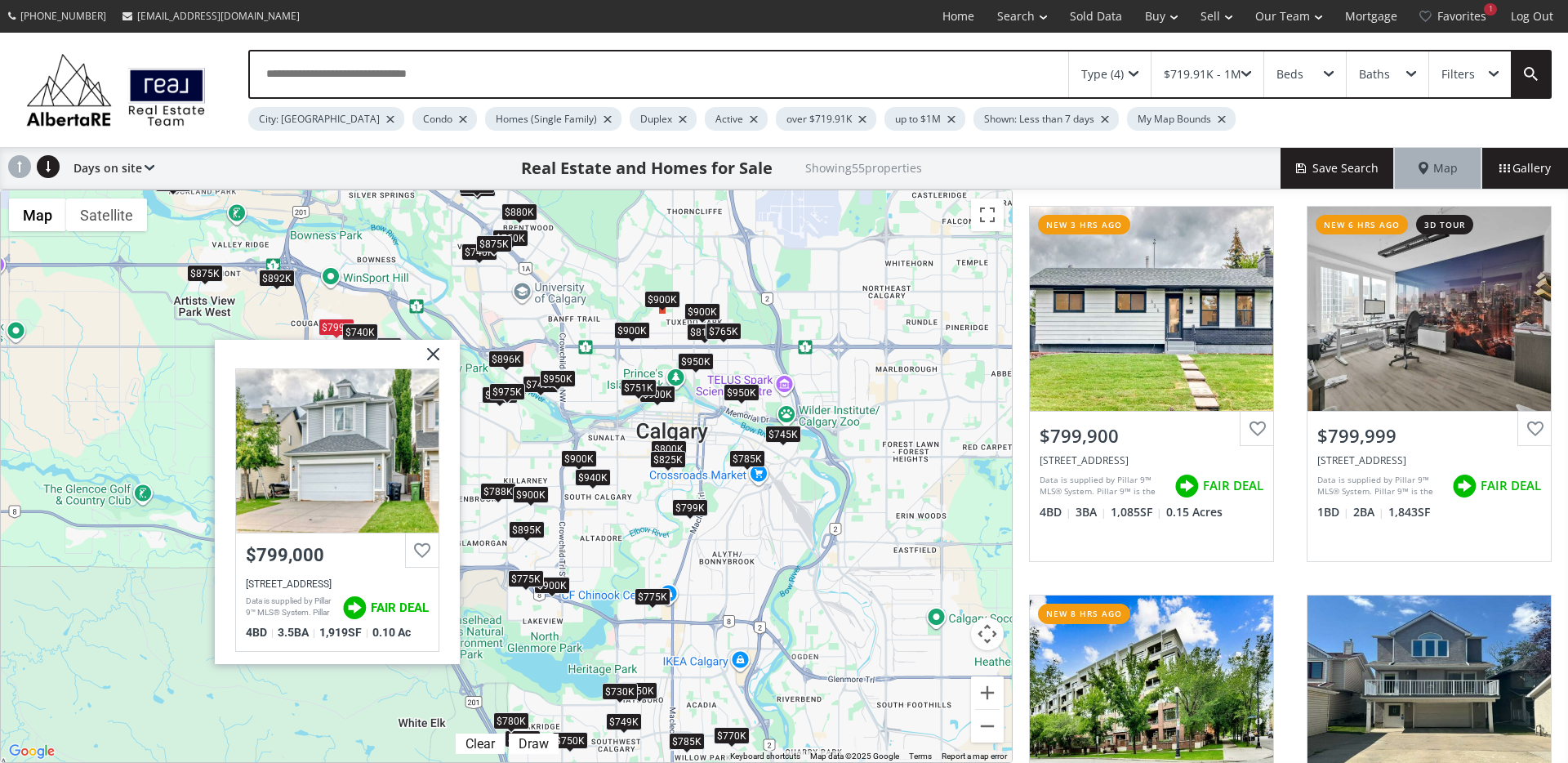
click at [431, 351] on img at bounding box center [426, 360] width 41 height 41
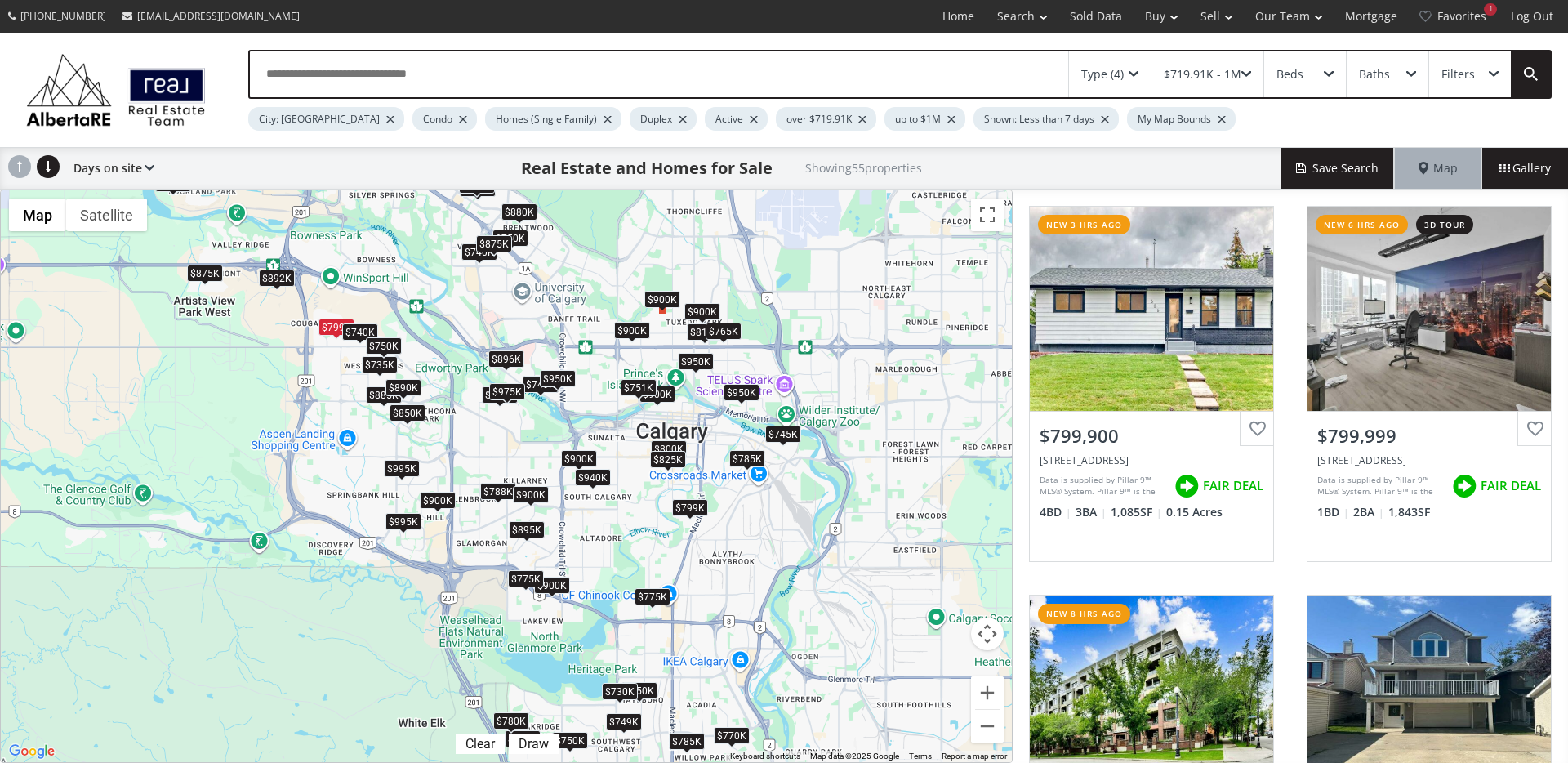
click at [386, 347] on div "$750K" at bounding box center [383, 346] width 36 height 17
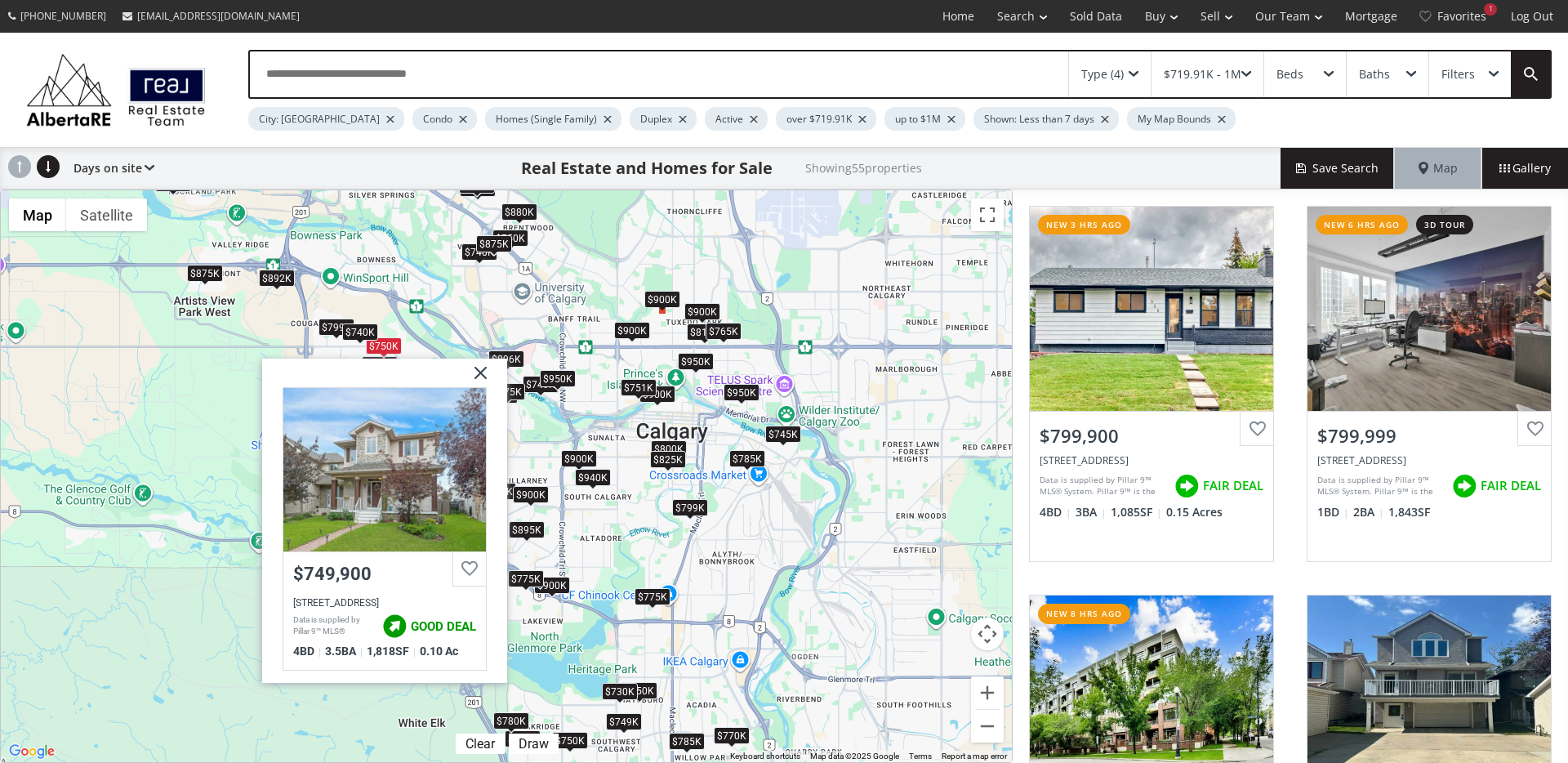
click at [485, 372] on img at bounding box center [474, 379] width 41 height 41
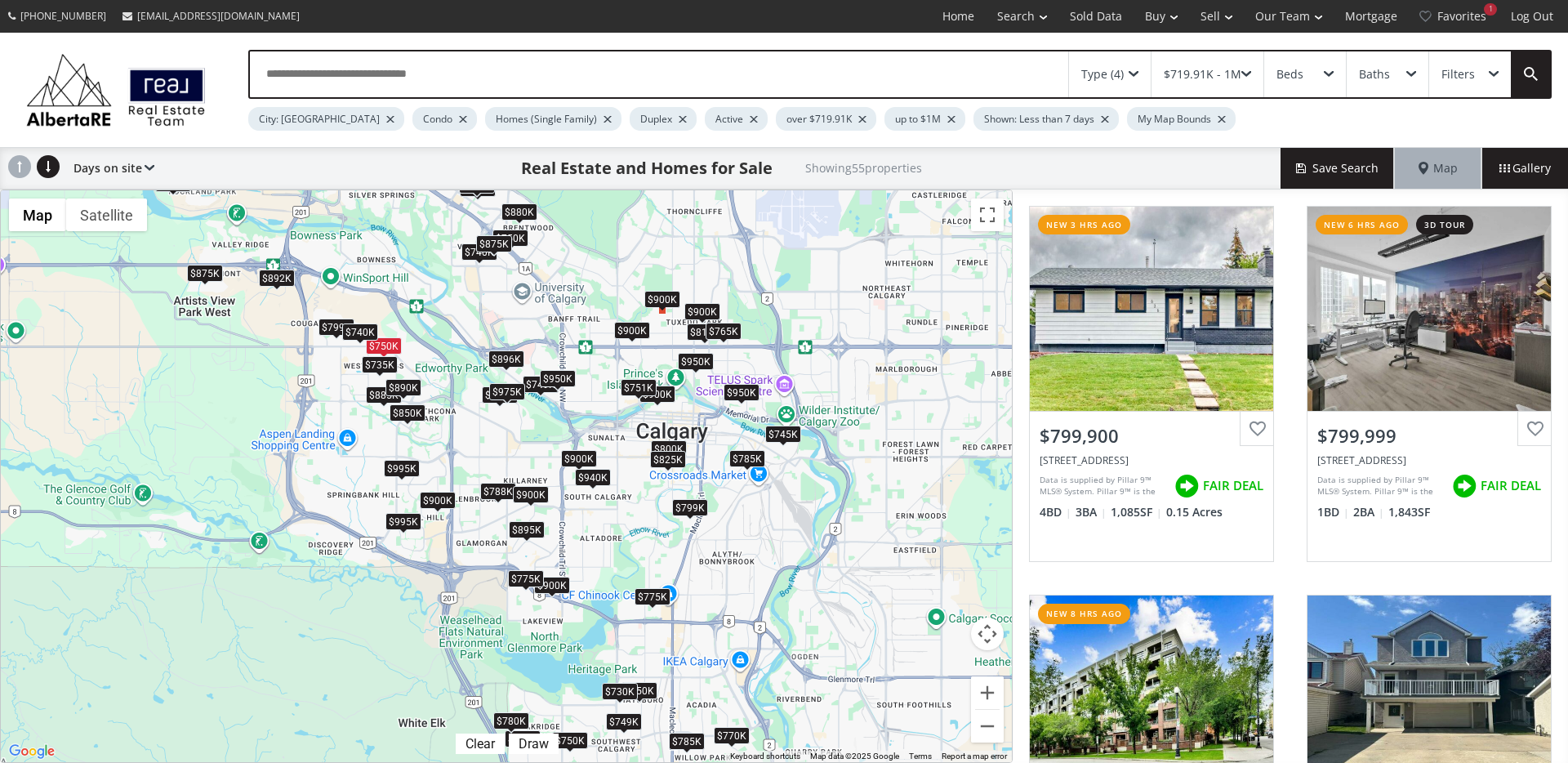
click at [388, 370] on div "$735K" at bounding box center [379, 365] width 36 height 17
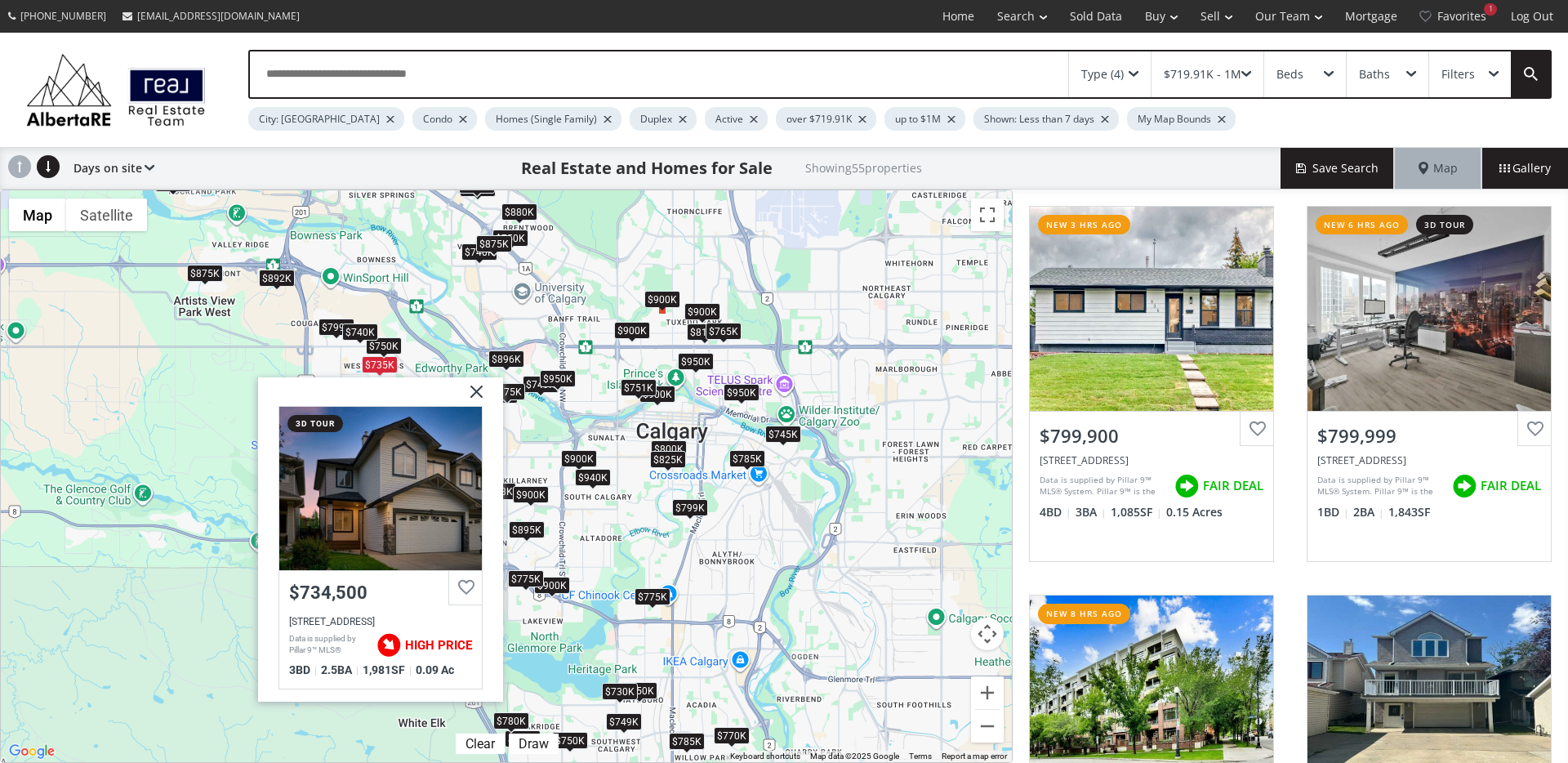
click at [476, 393] on img at bounding box center [470, 397] width 41 height 41
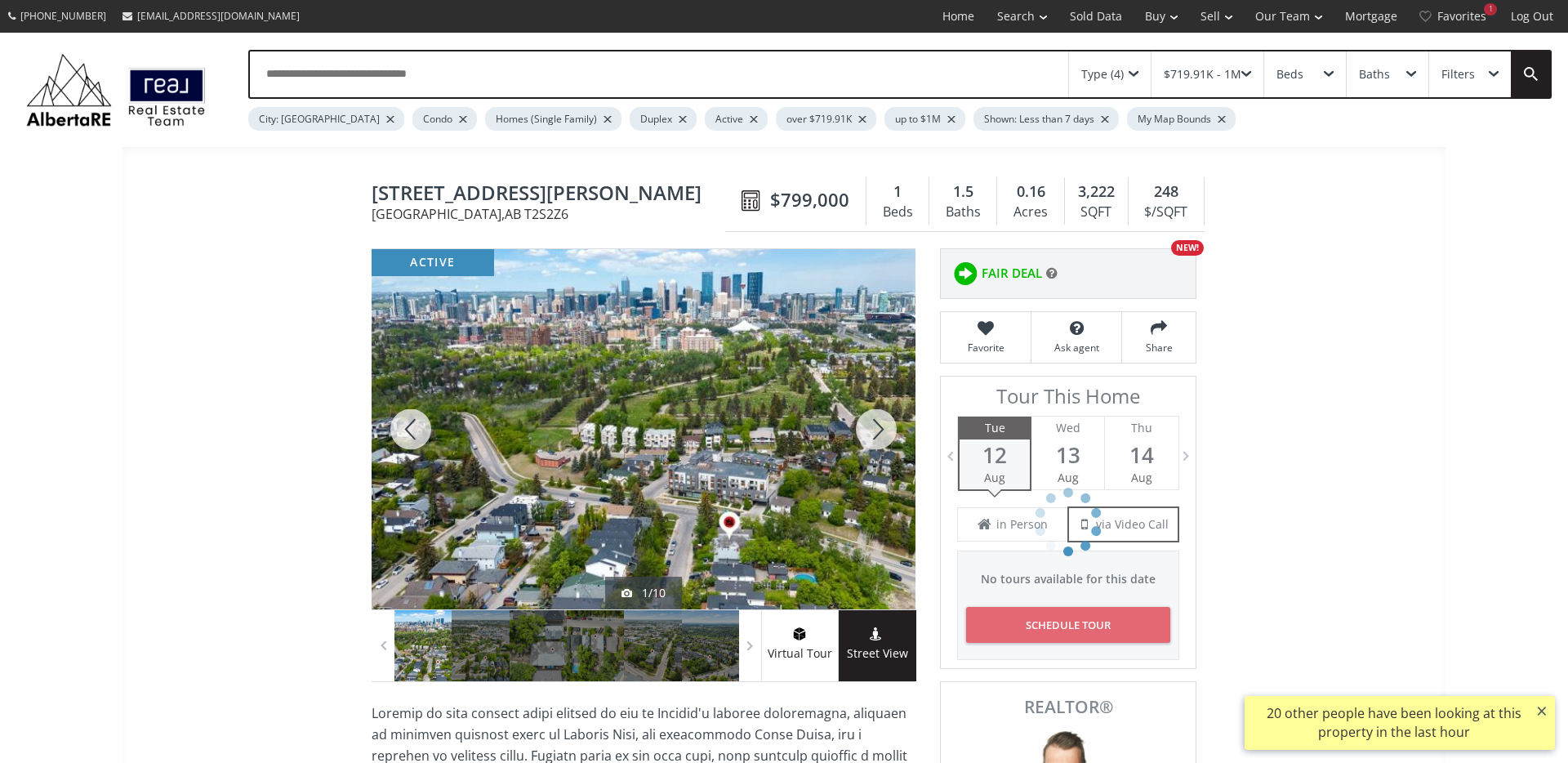
click at [882, 430] on div at bounding box center [876, 429] width 78 height 361
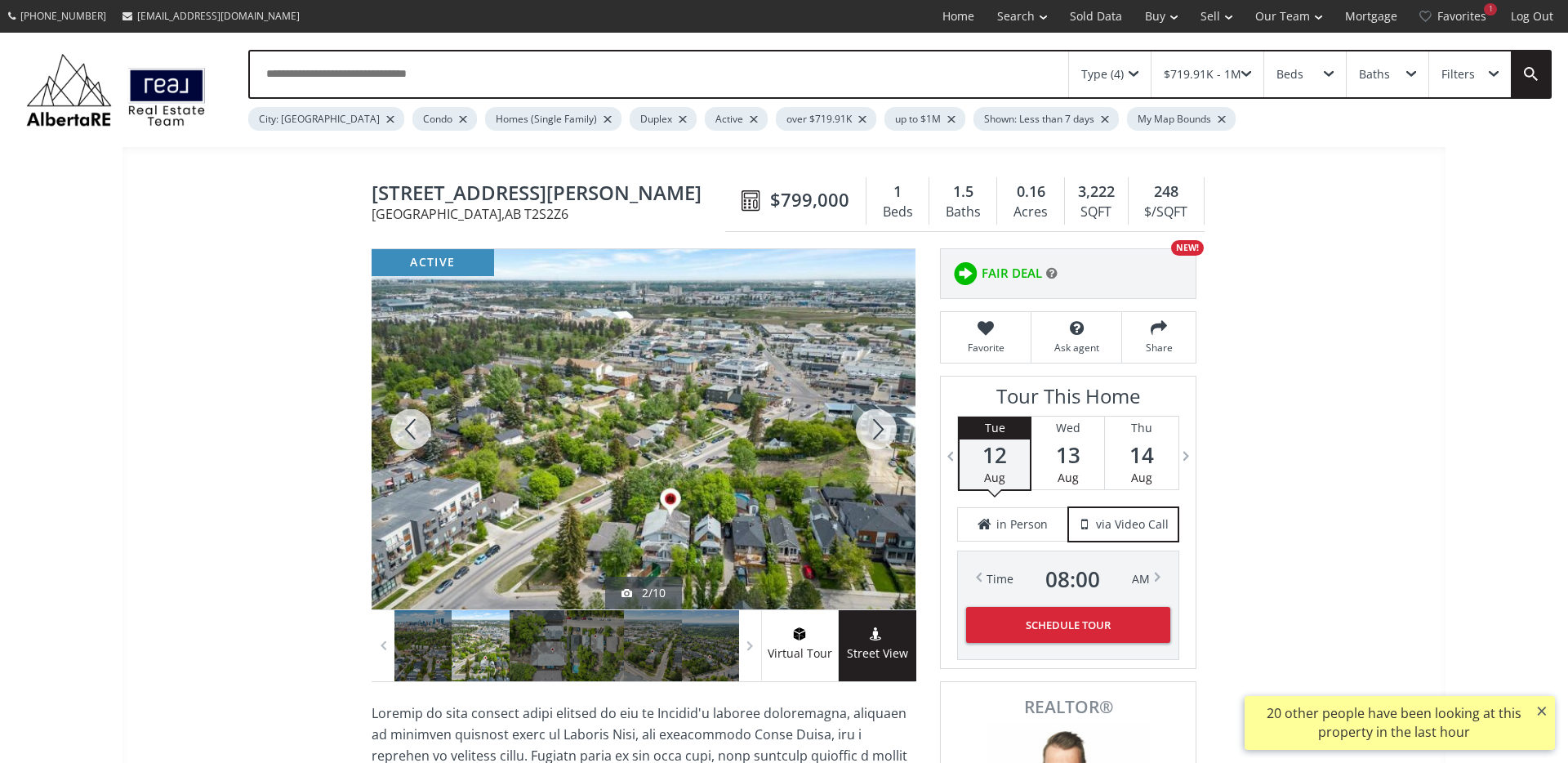
click at [882, 430] on div at bounding box center [876, 429] width 78 height 361
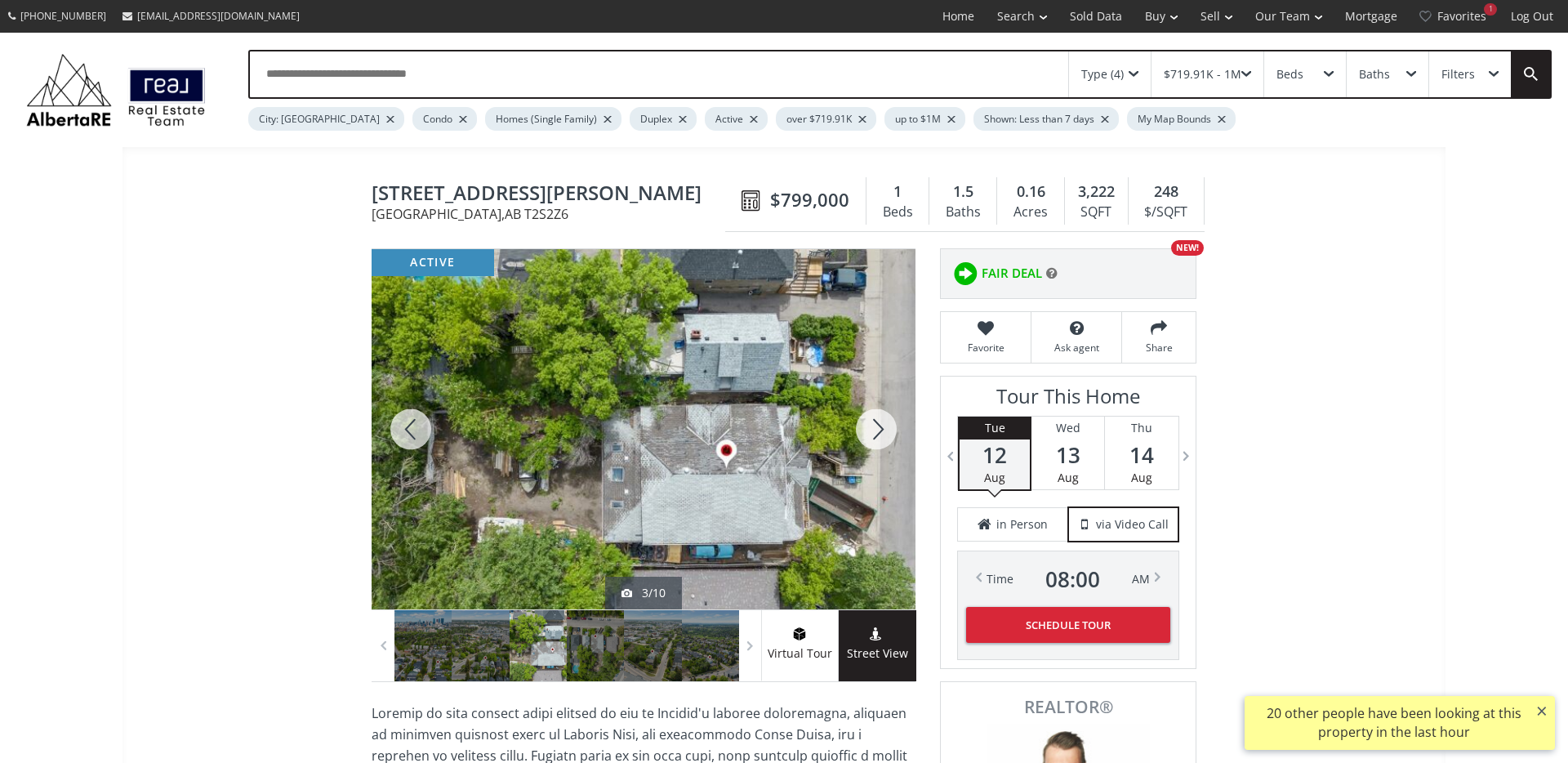
click at [882, 430] on div at bounding box center [876, 429] width 78 height 361
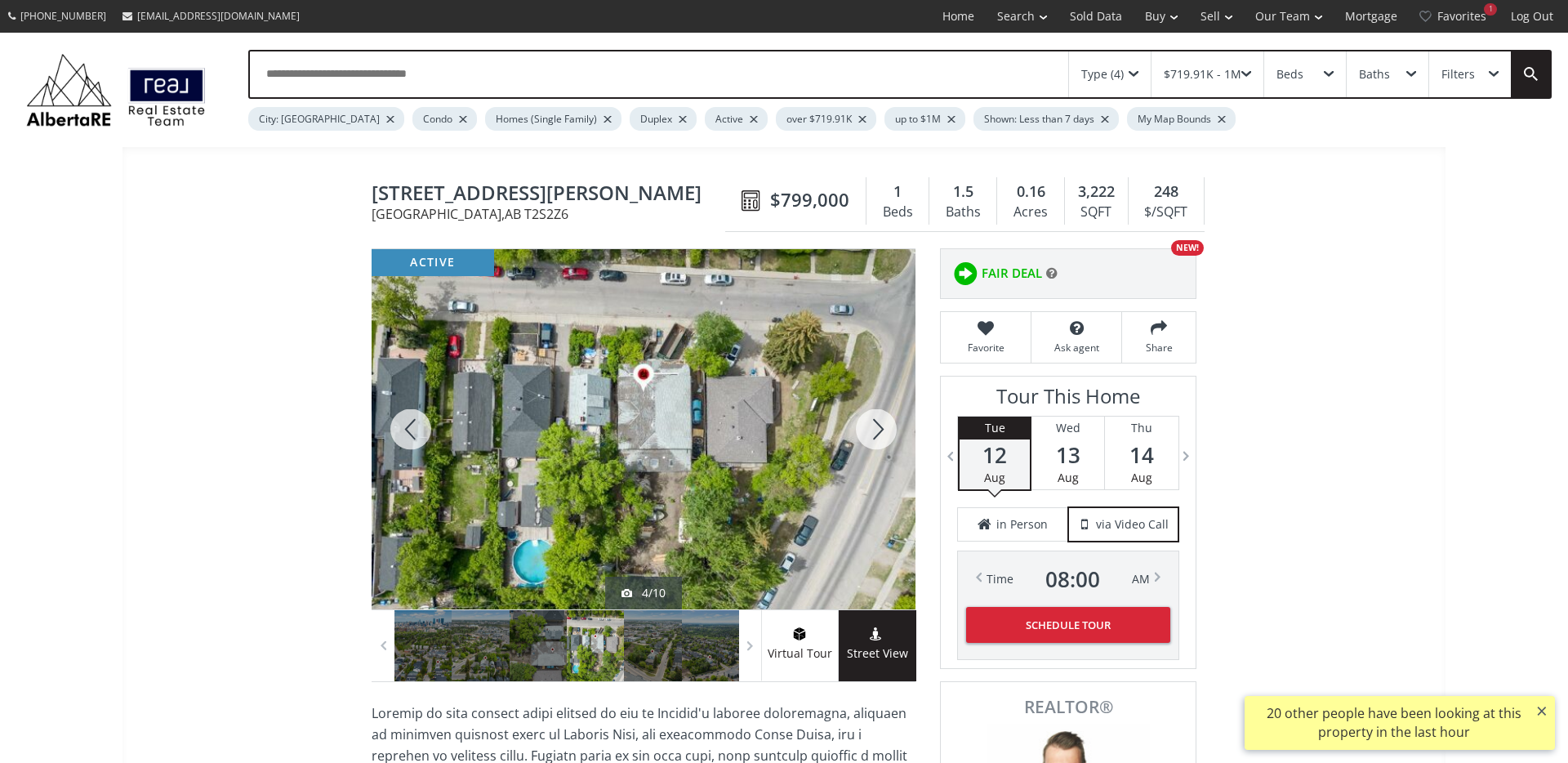
click at [882, 430] on div at bounding box center [876, 429] width 78 height 361
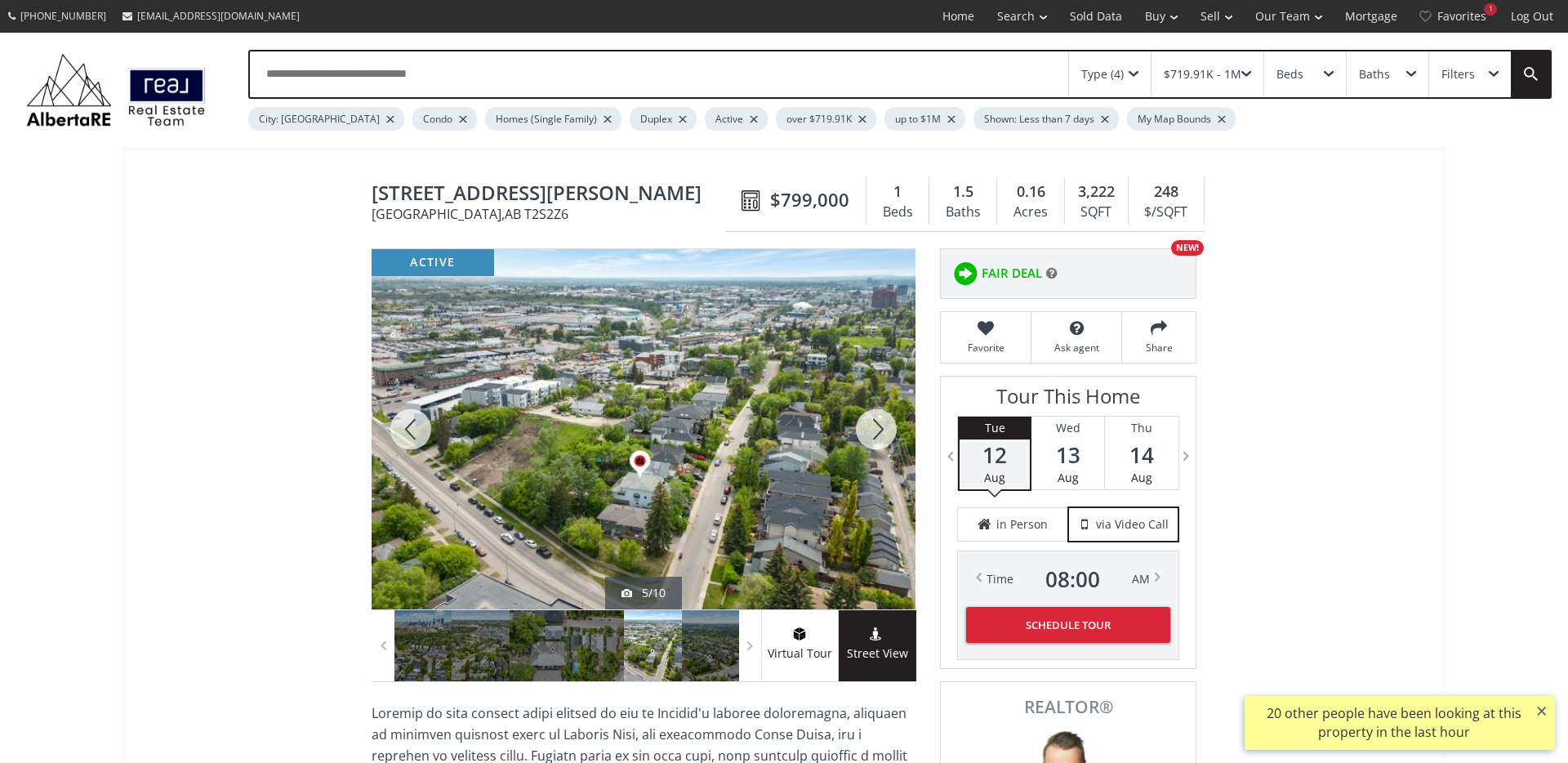
click at [882, 430] on div at bounding box center [876, 429] width 78 height 361
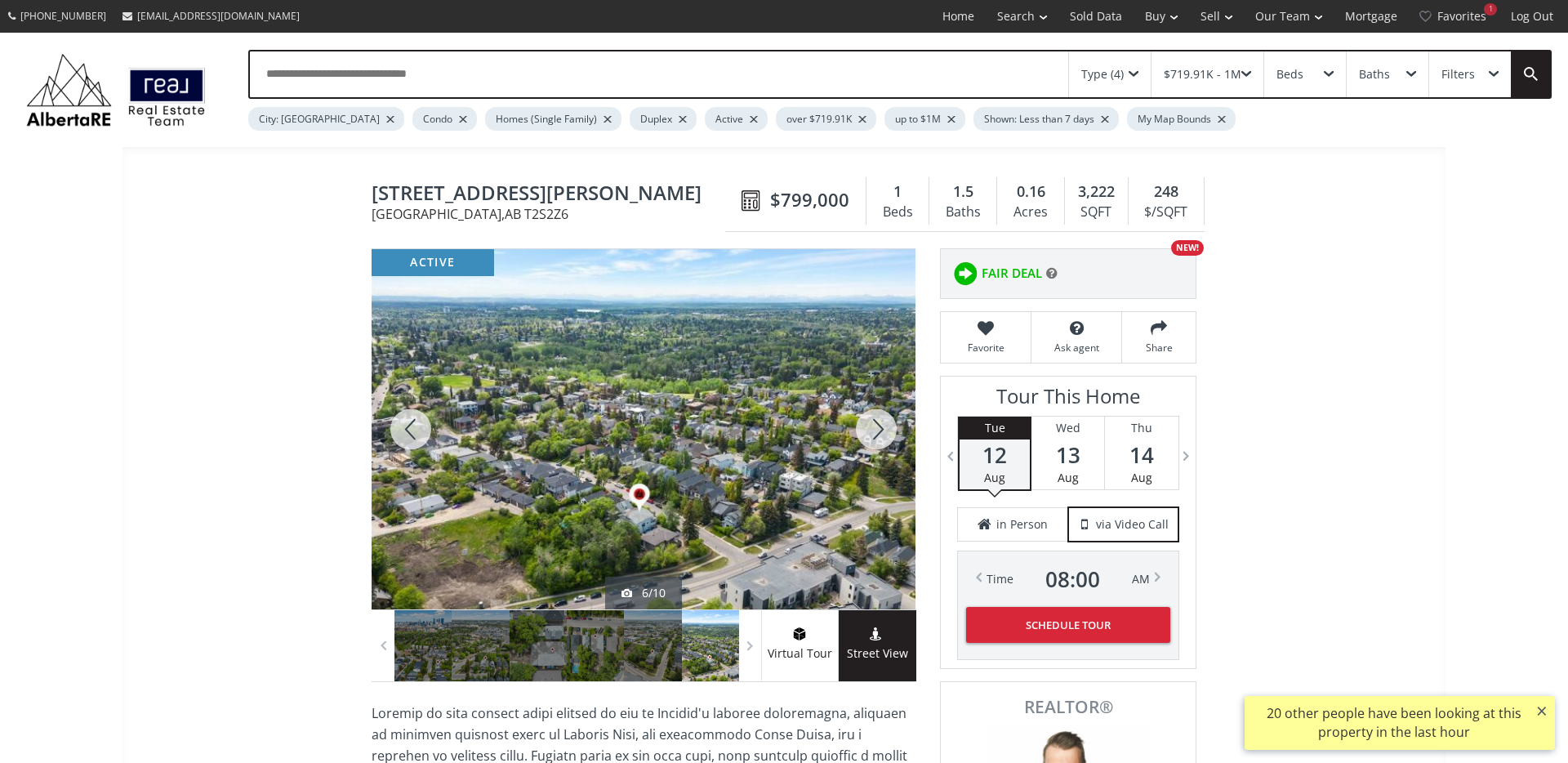
click at [882, 430] on div at bounding box center [876, 429] width 78 height 361
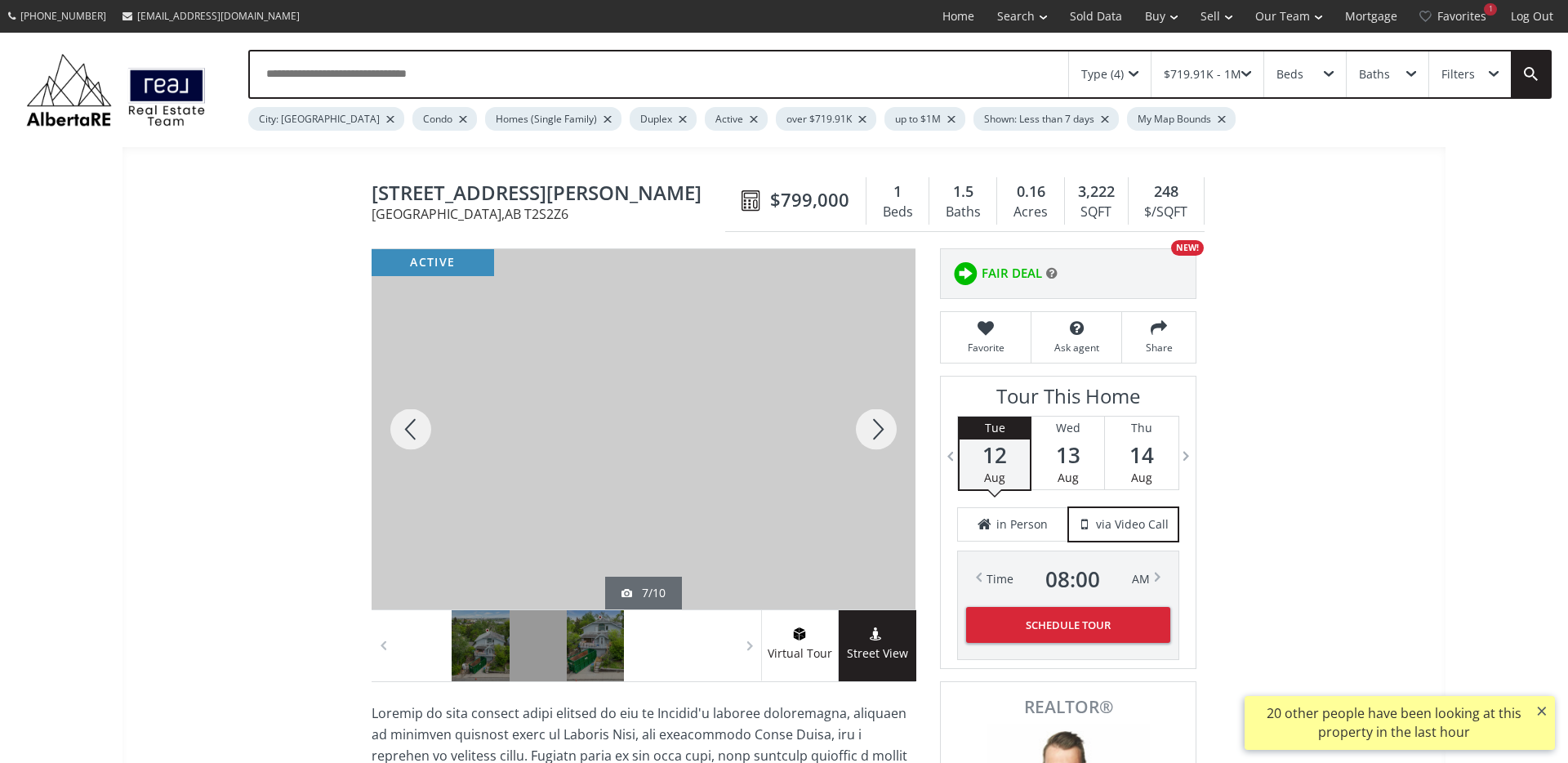
click at [882, 430] on div at bounding box center [876, 429] width 78 height 361
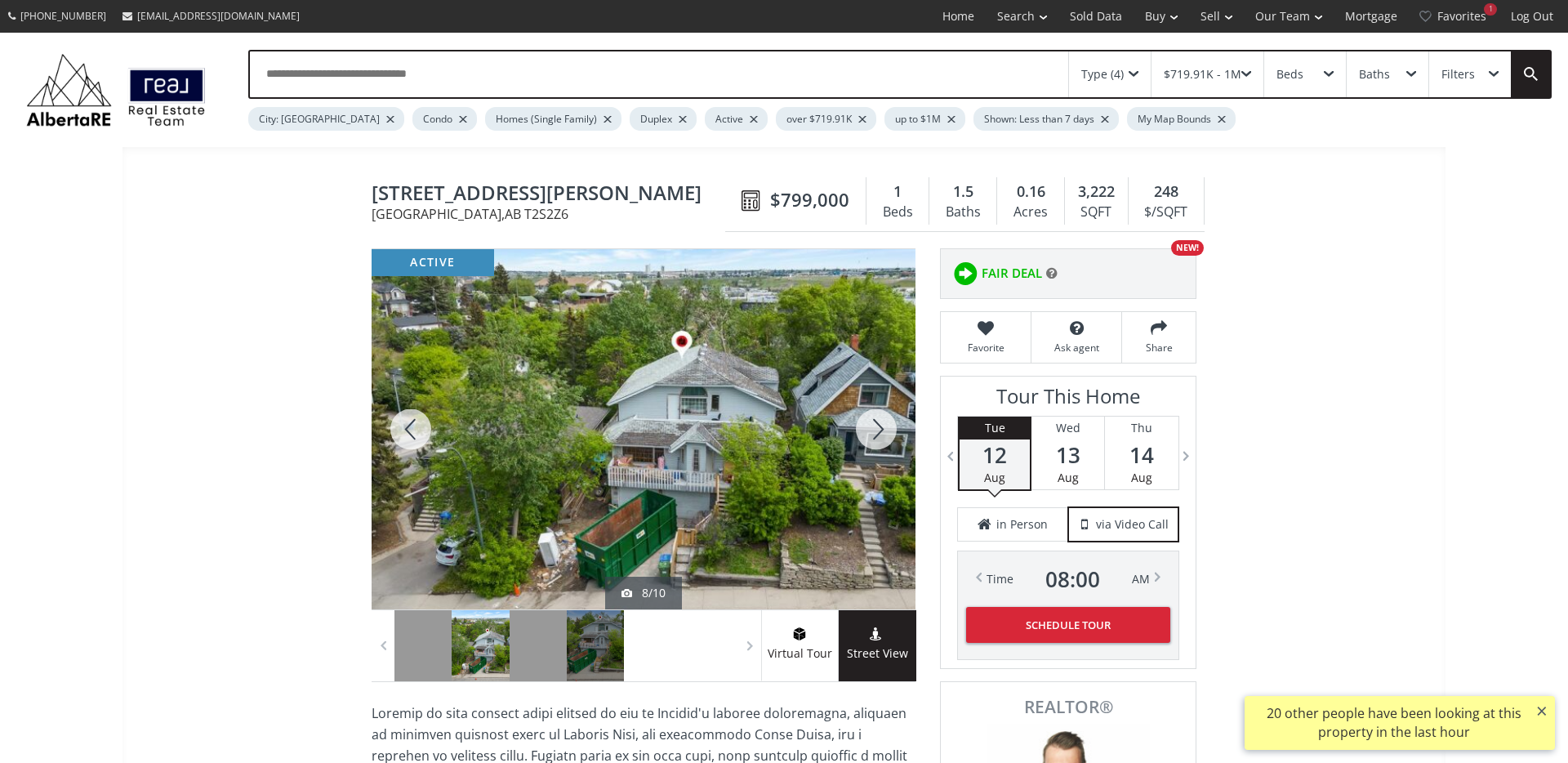
click at [882, 430] on div at bounding box center [876, 429] width 78 height 361
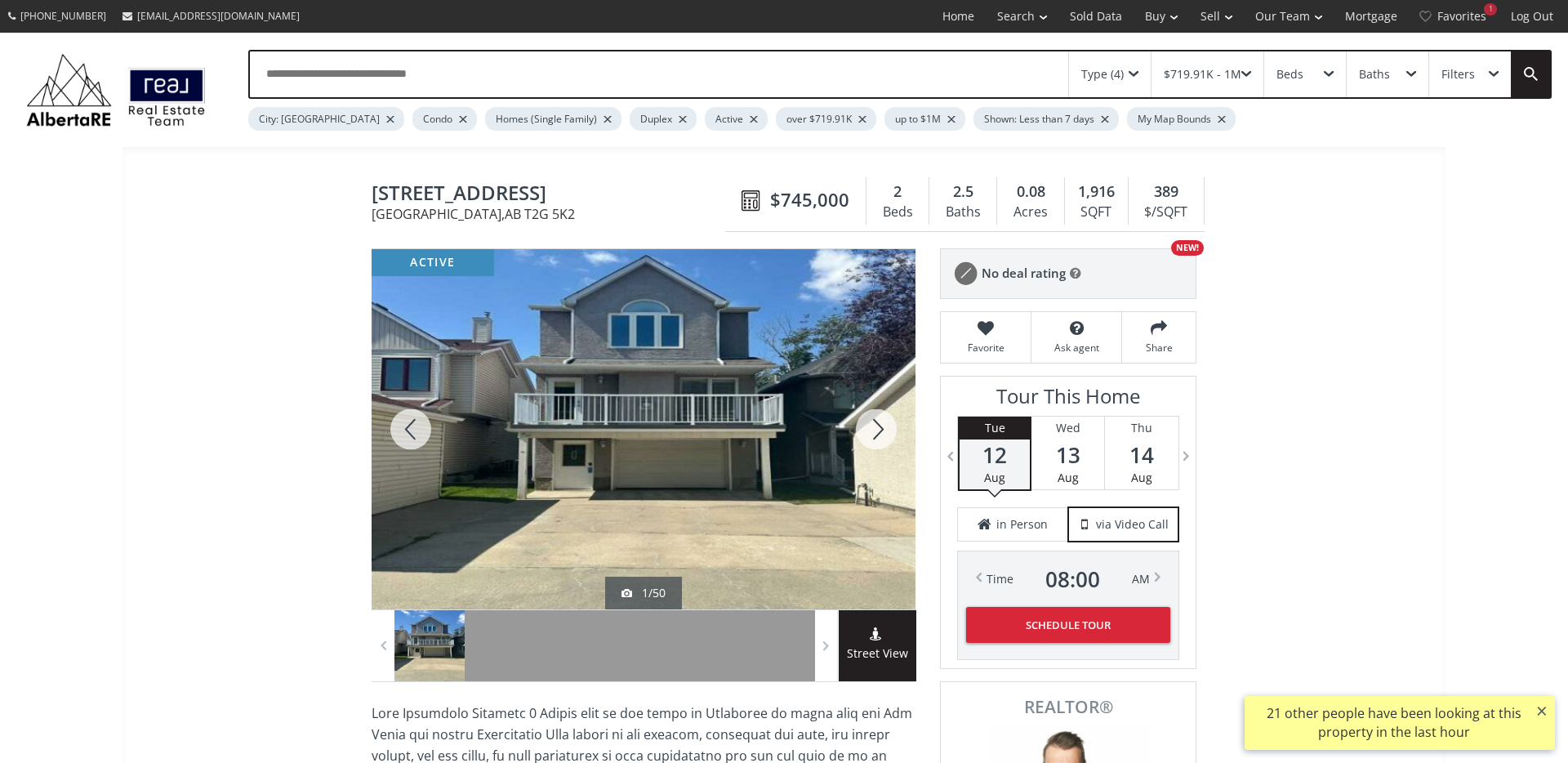
click at [873, 425] on div at bounding box center [876, 429] width 78 height 361
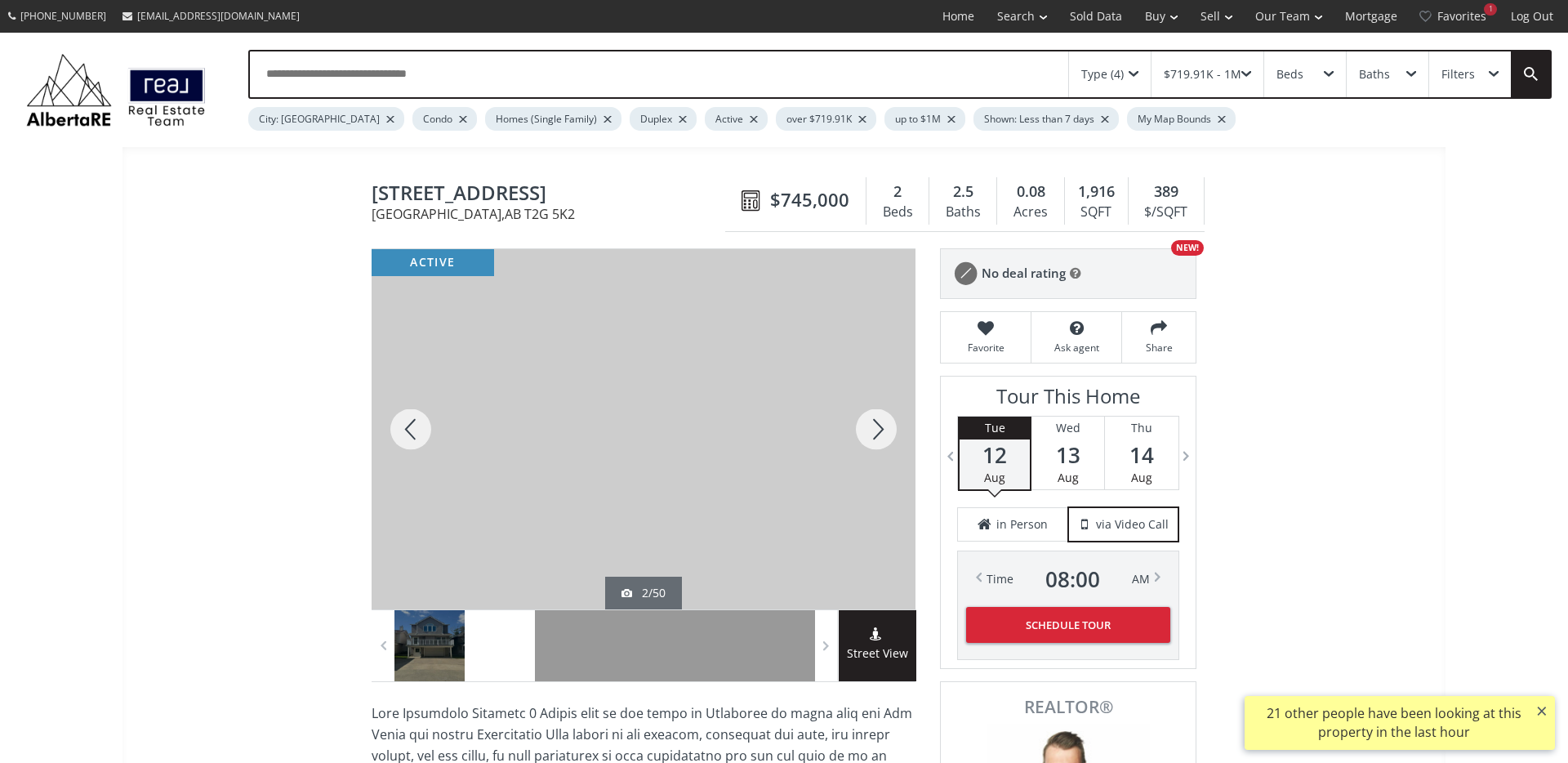
click at [873, 425] on div at bounding box center [876, 429] width 78 height 361
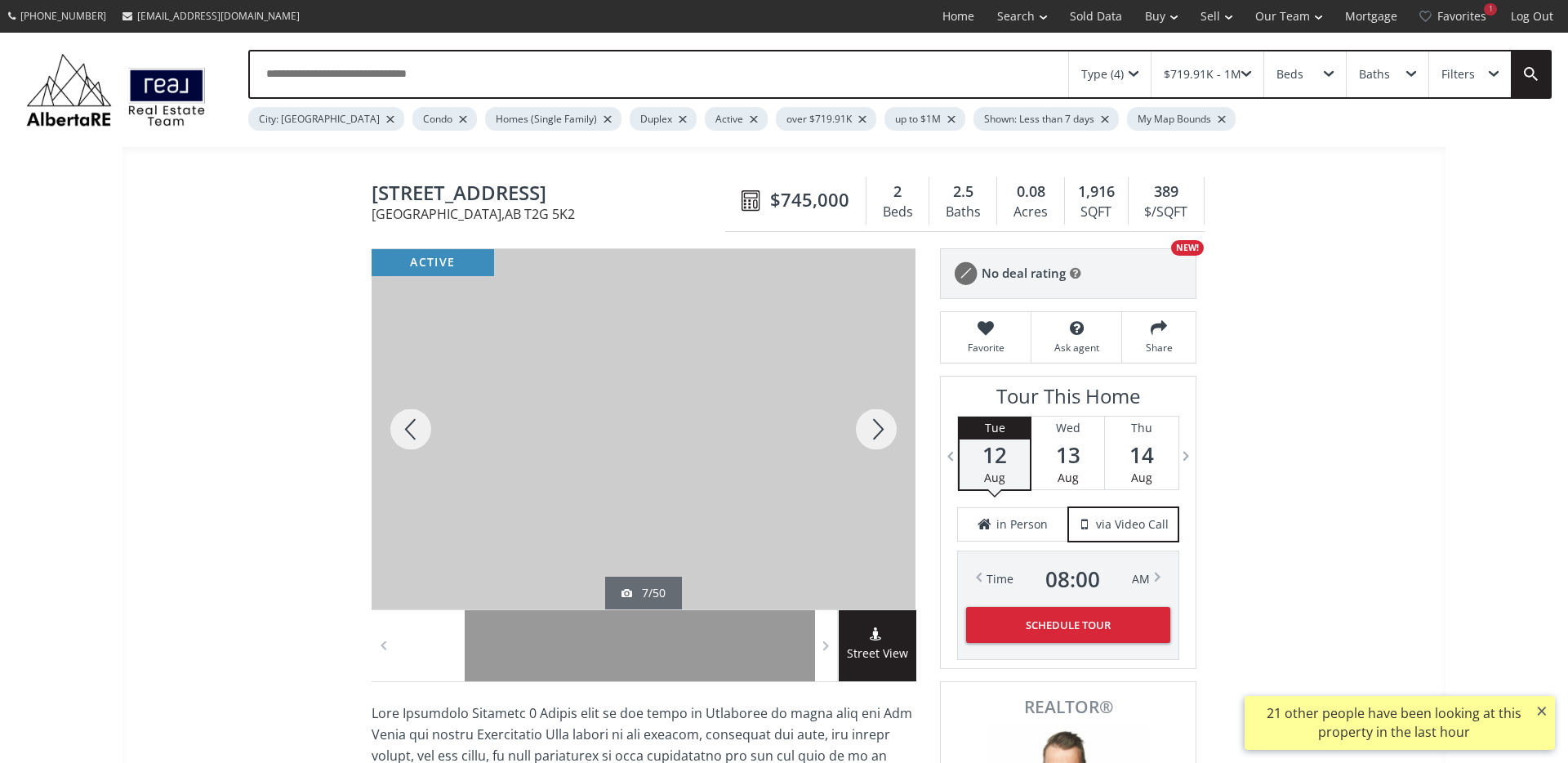
click at [873, 425] on div at bounding box center [876, 429] width 78 height 361
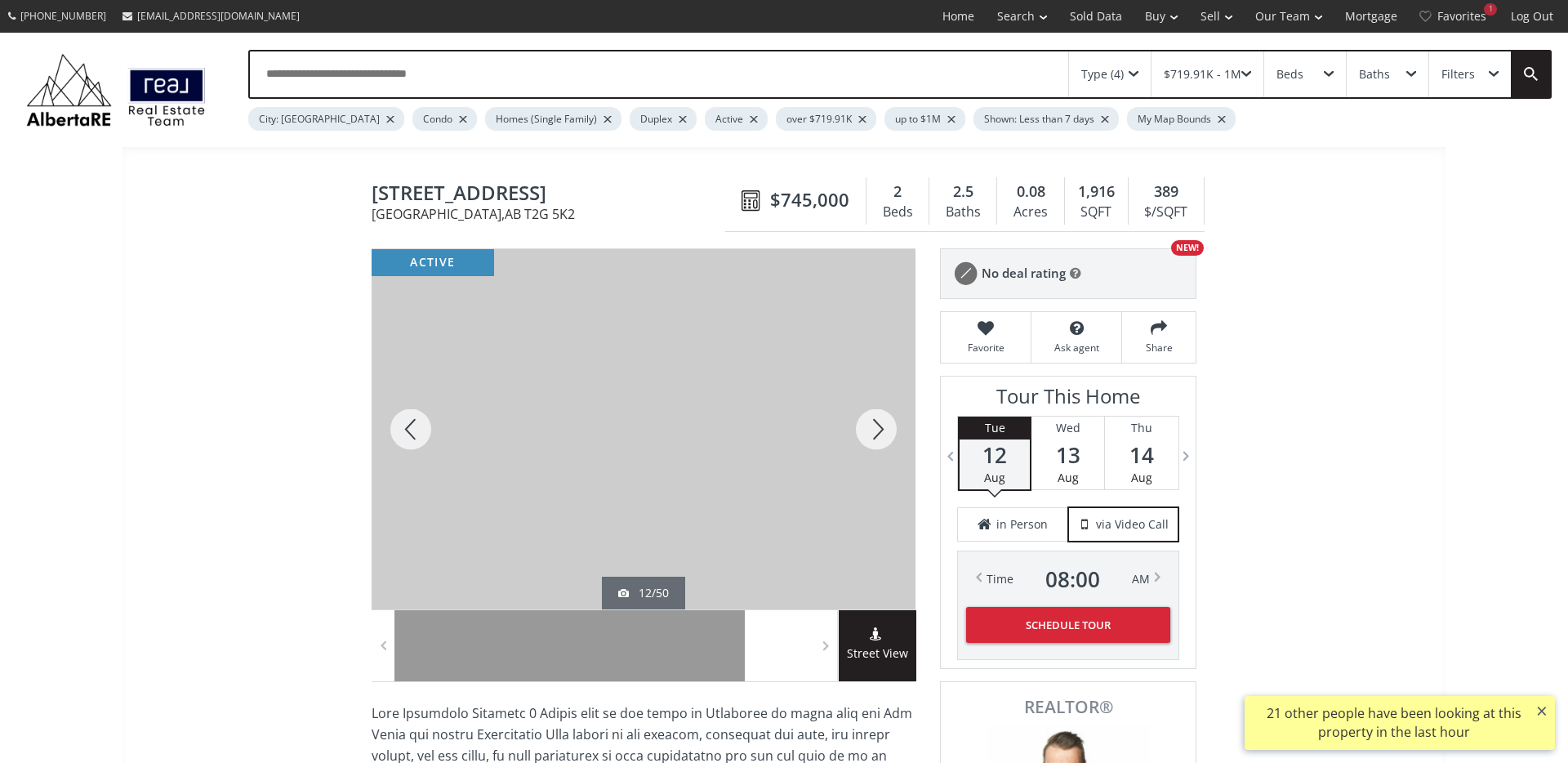
click at [873, 425] on div at bounding box center [876, 429] width 78 height 361
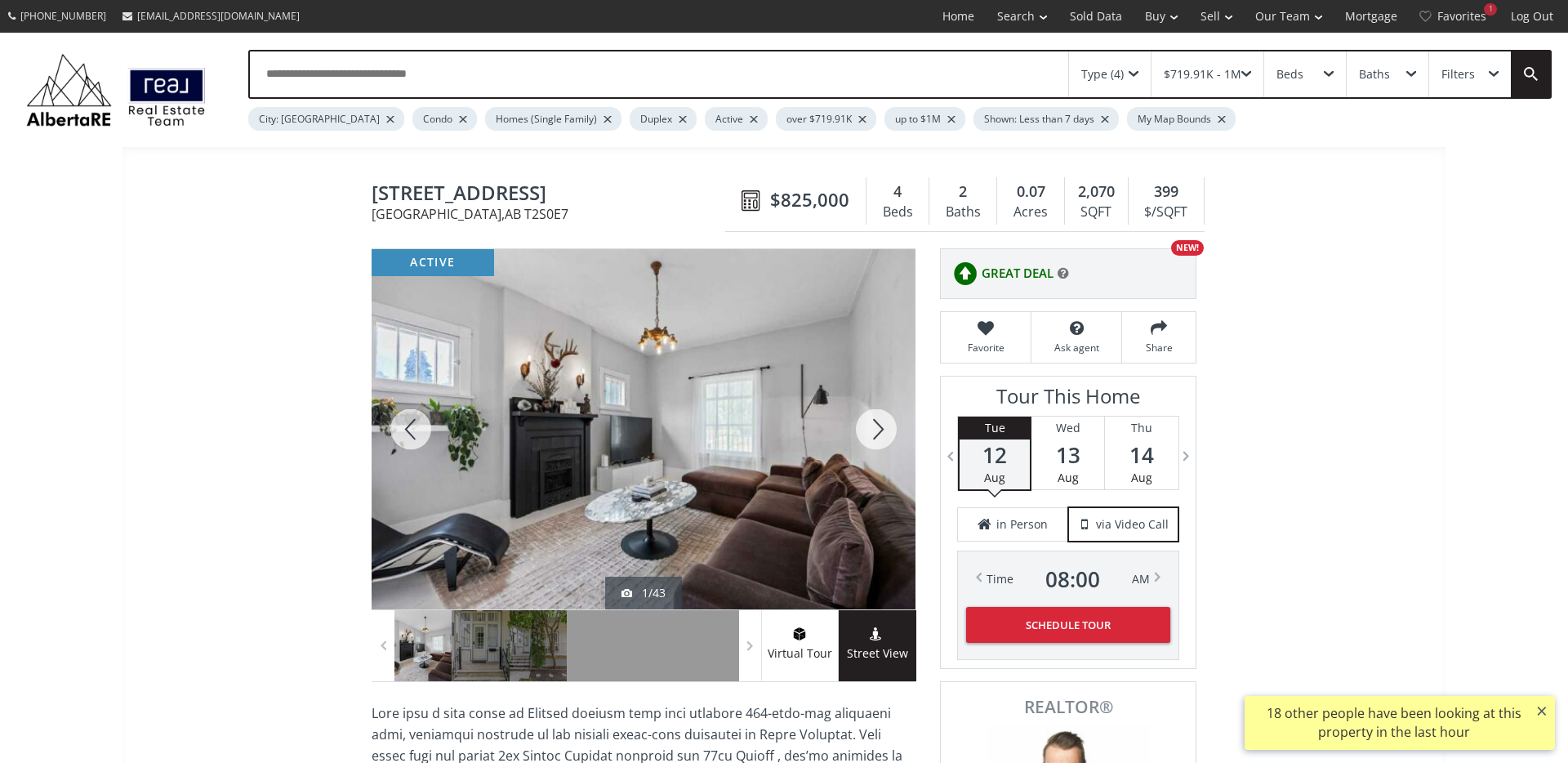
click at [853, 430] on div at bounding box center [876, 429] width 78 height 361
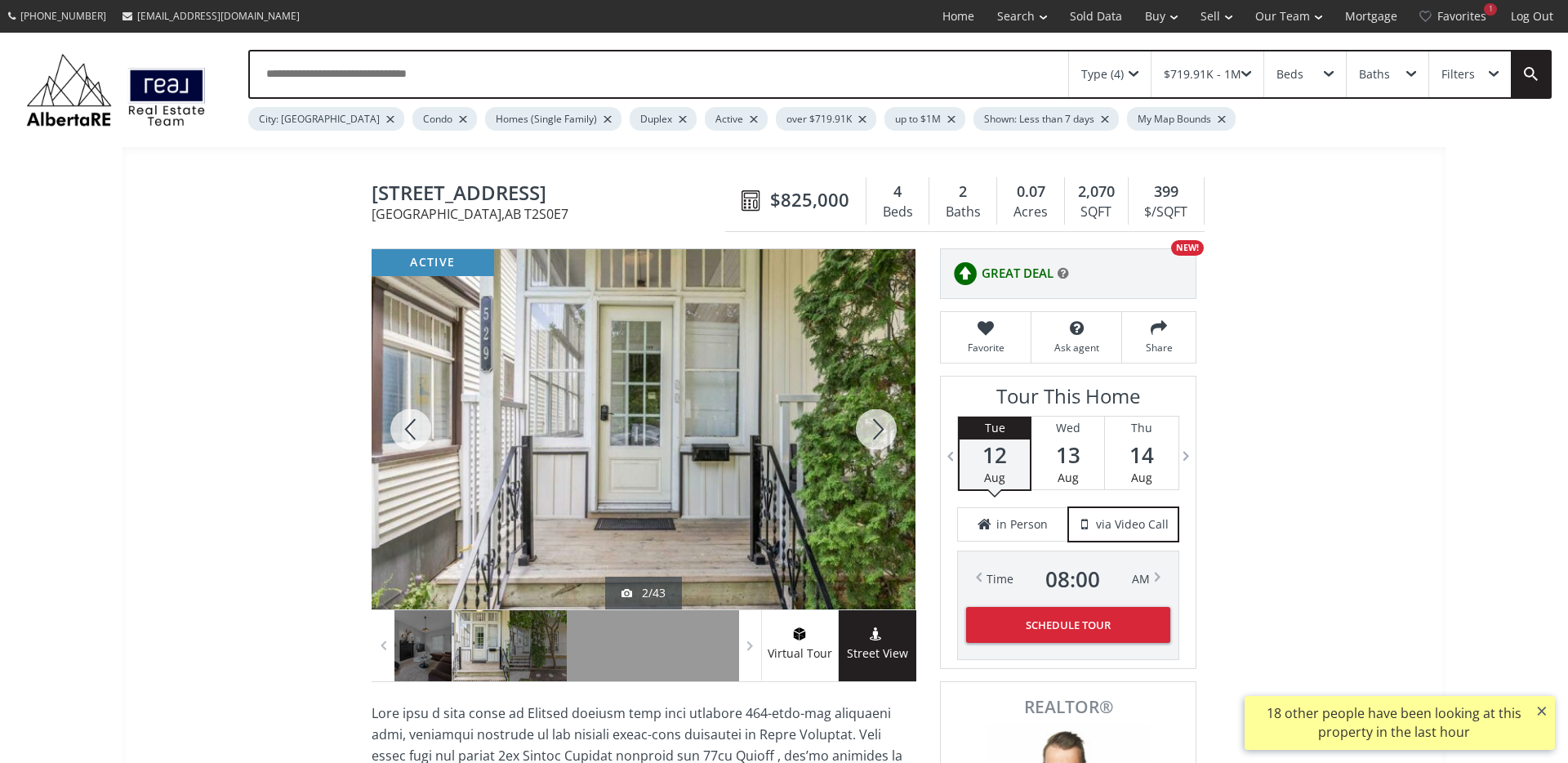
click at [853, 430] on div at bounding box center [876, 429] width 78 height 361
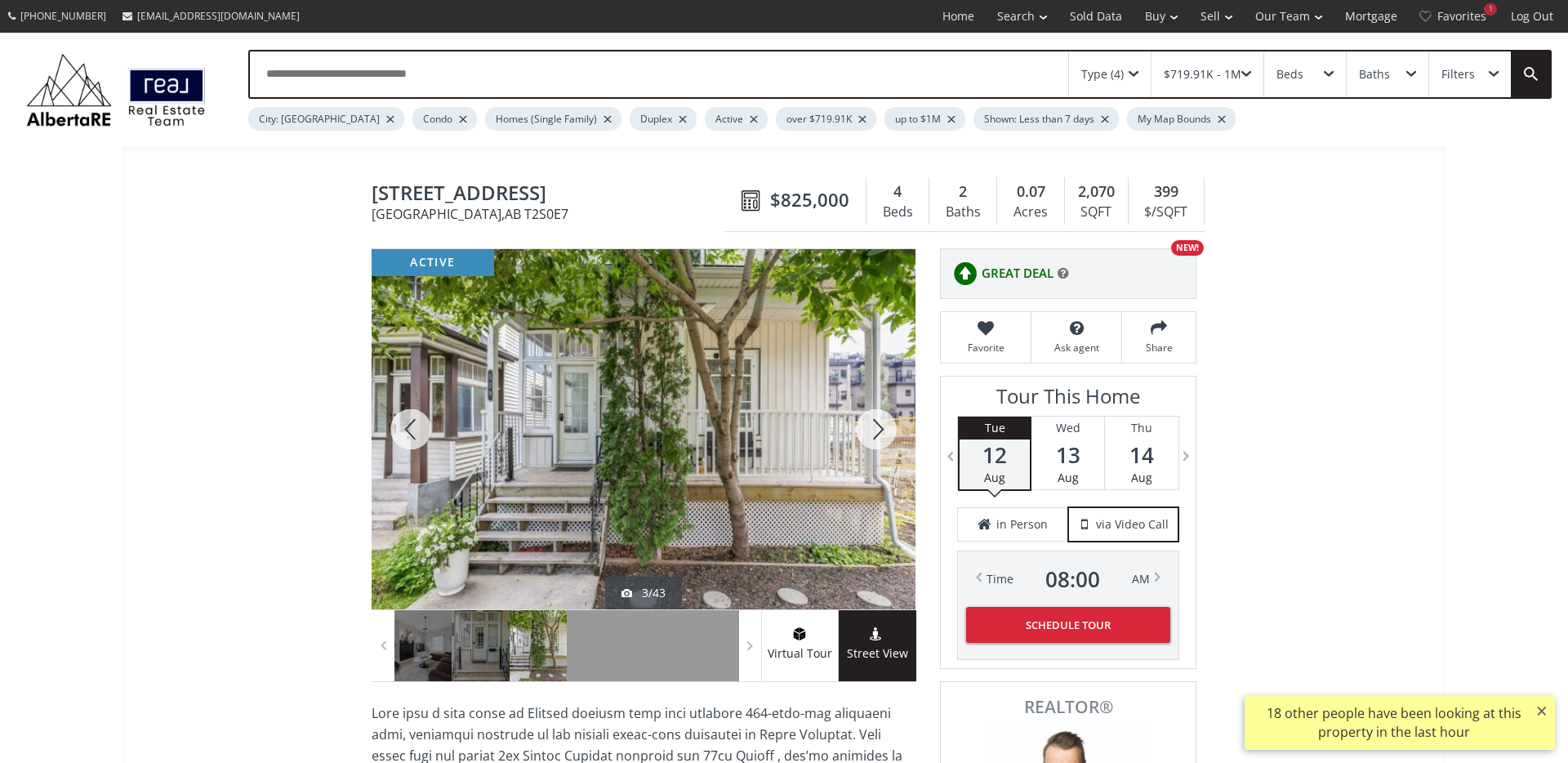
click at [853, 430] on div at bounding box center [876, 429] width 78 height 361
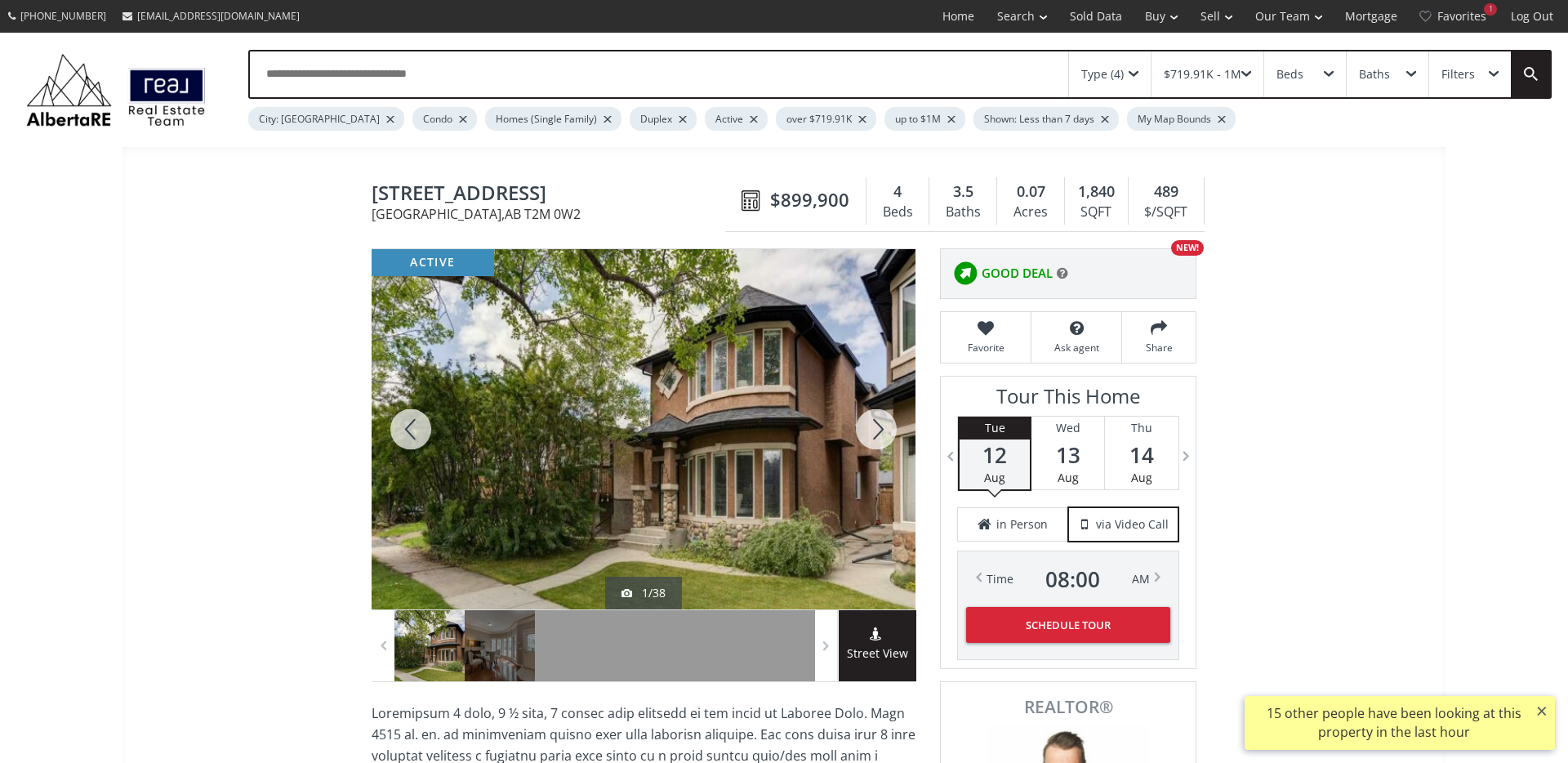
click at [868, 425] on div at bounding box center [876, 429] width 78 height 361
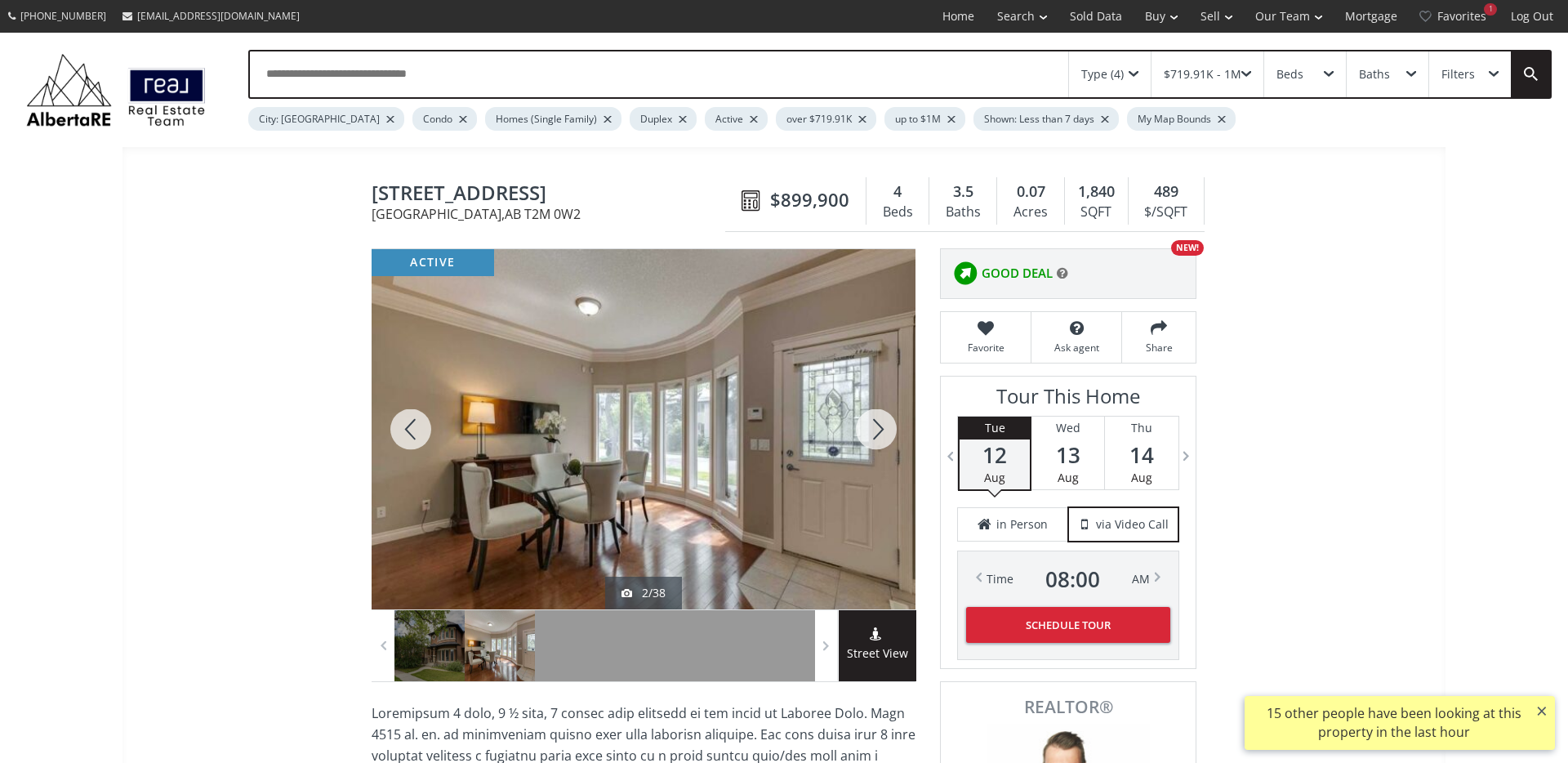
click at [868, 425] on div at bounding box center [876, 429] width 78 height 361
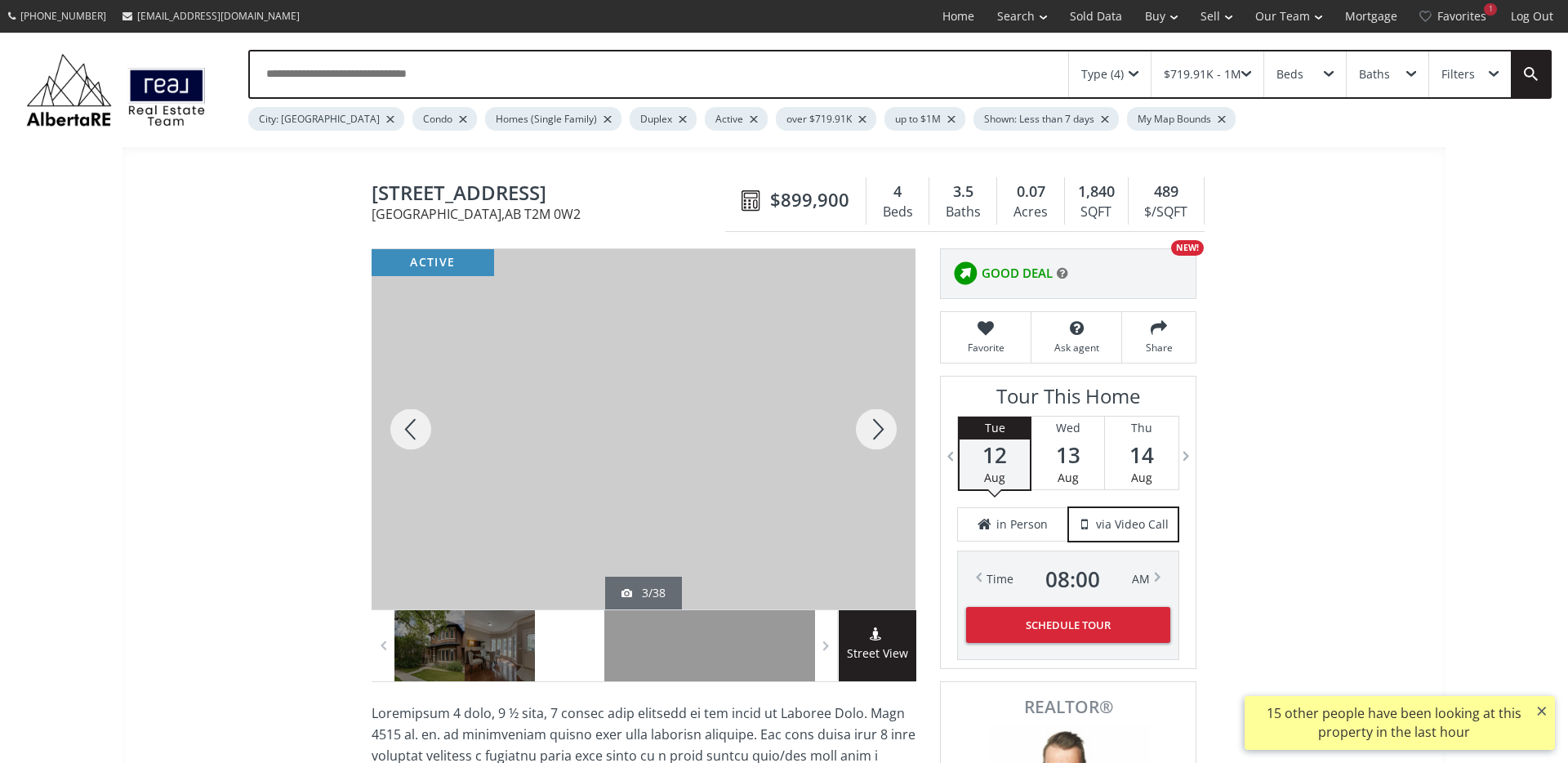
click at [868, 425] on div at bounding box center [876, 429] width 78 height 361
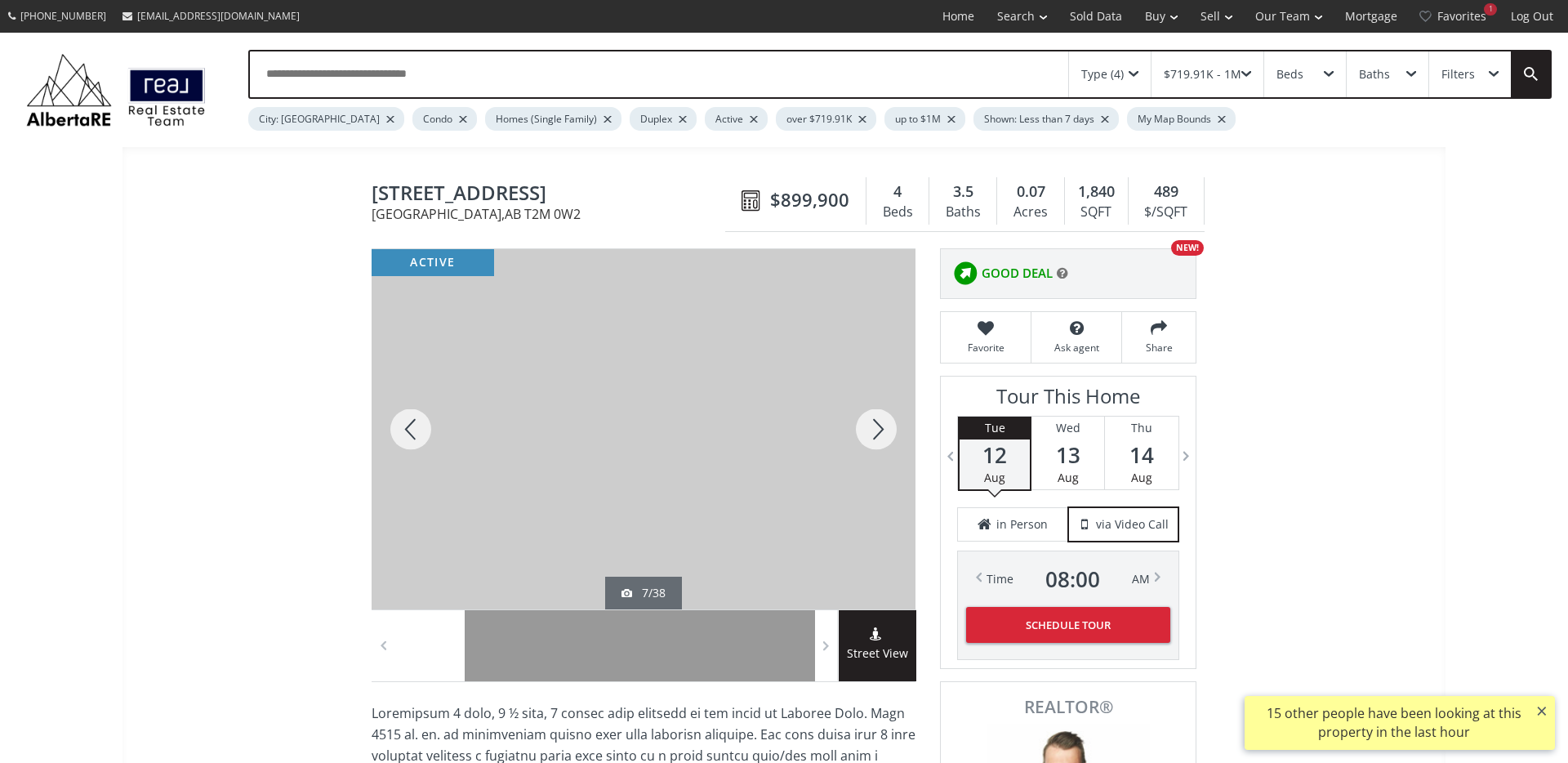
click at [868, 425] on div at bounding box center [876, 429] width 78 height 361
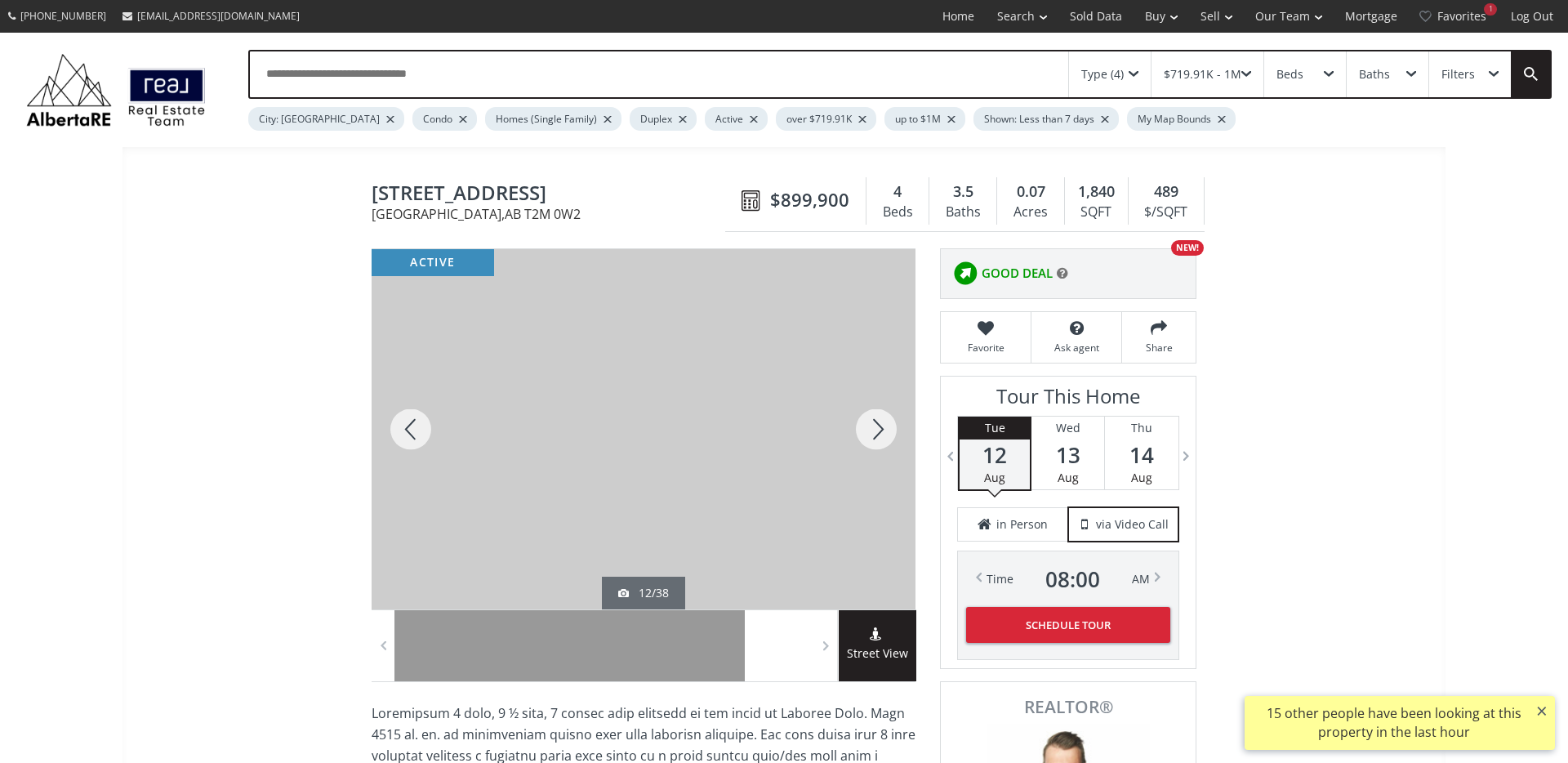
click at [868, 425] on div at bounding box center [876, 429] width 78 height 361
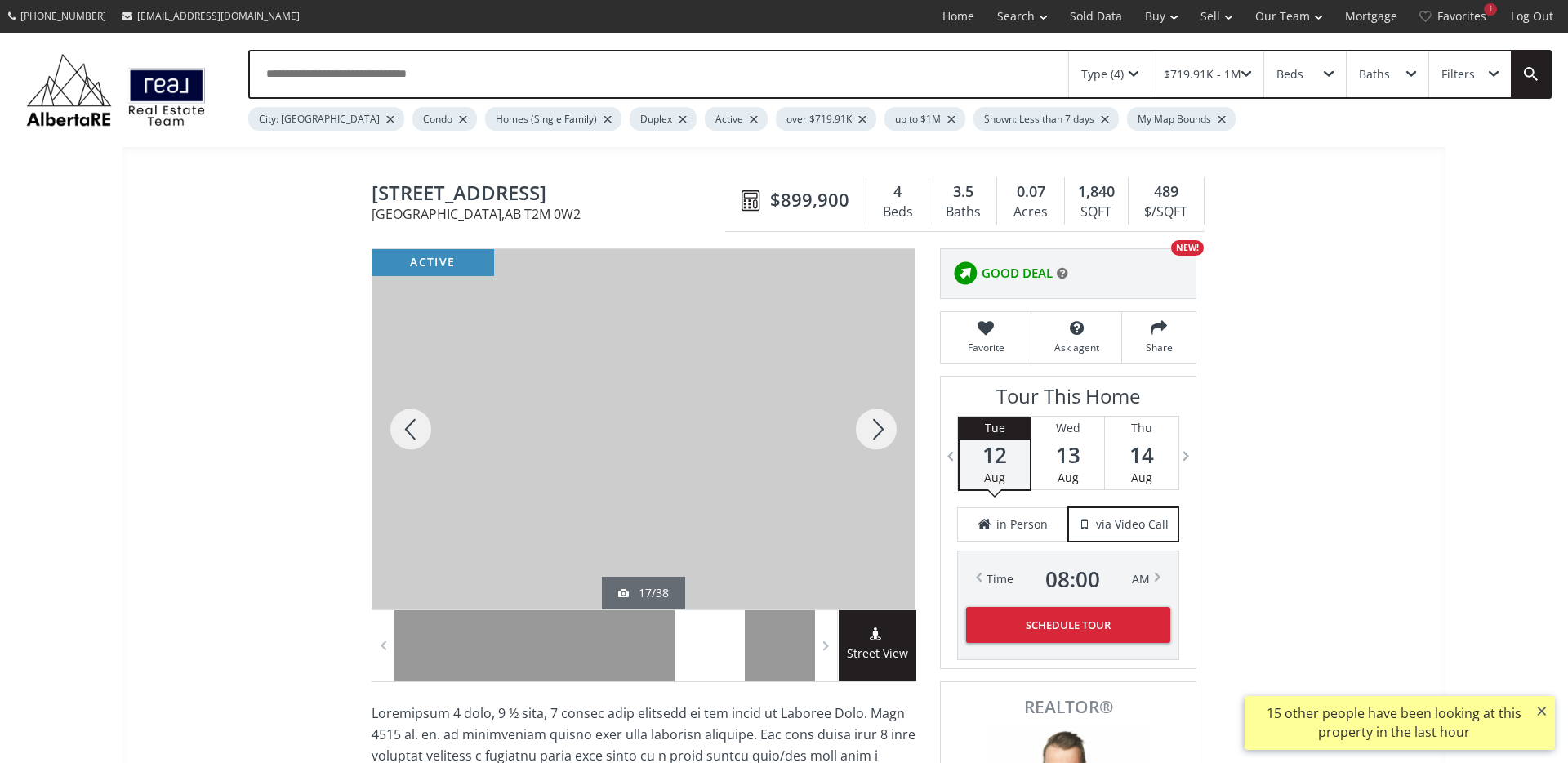
click at [868, 425] on div at bounding box center [876, 429] width 78 height 361
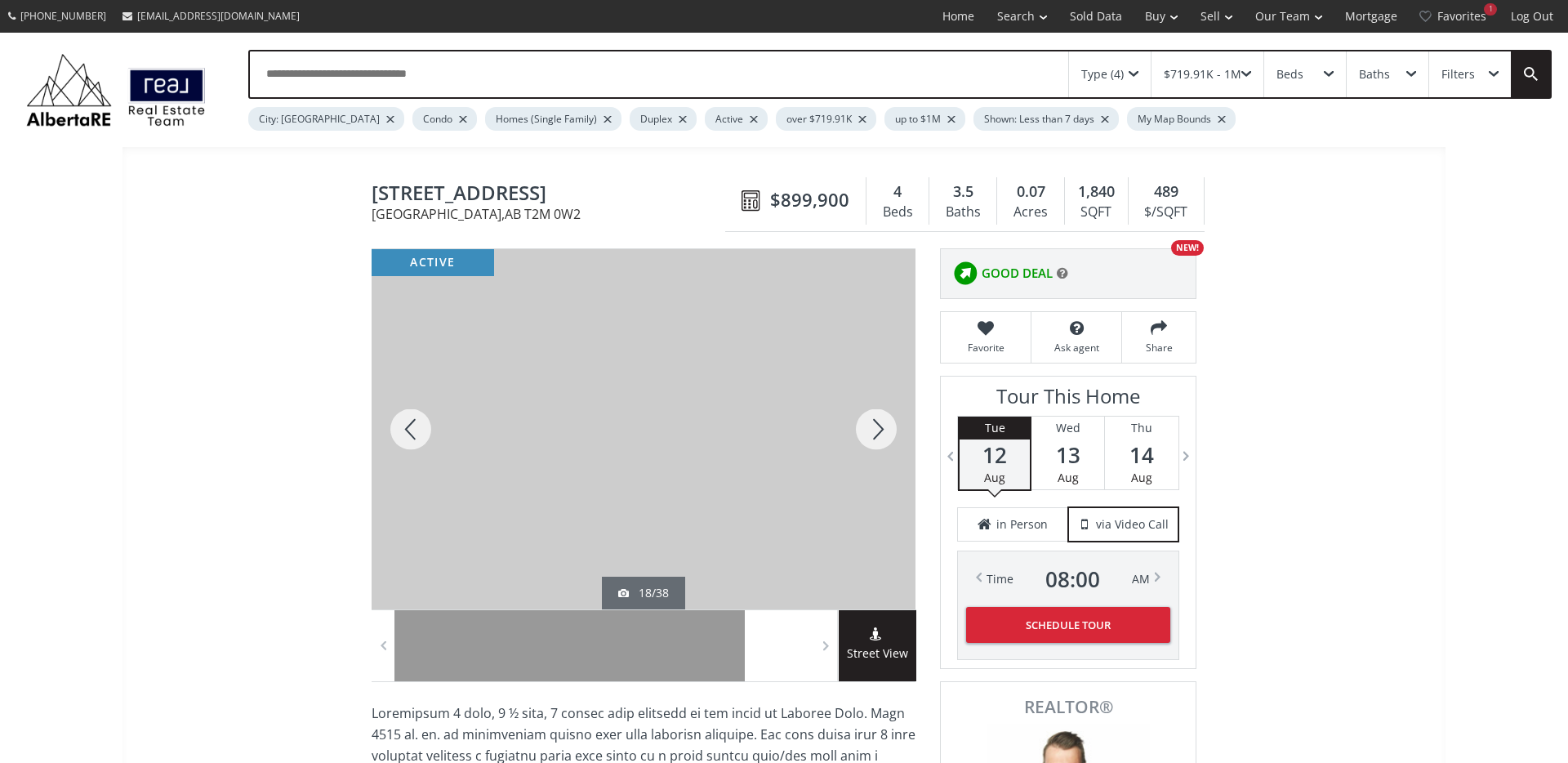
click at [868, 425] on div at bounding box center [876, 429] width 78 height 361
click at [889, 434] on div at bounding box center [876, 429] width 78 height 361
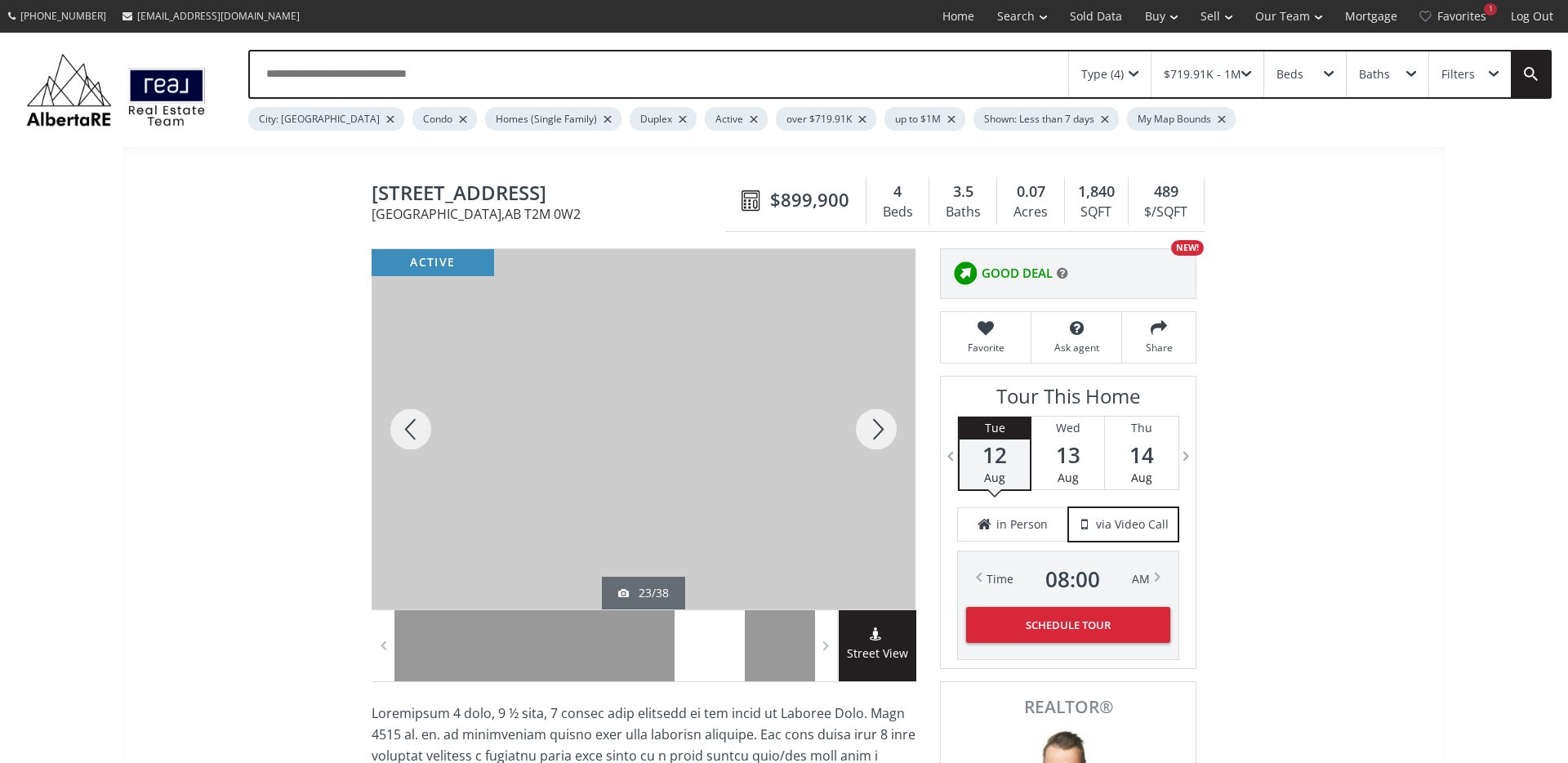
click at [887, 435] on div at bounding box center [876, 429] width 78 height 361
click at [886, 435] on div at bounding box center [876, 429] width 78 height 361
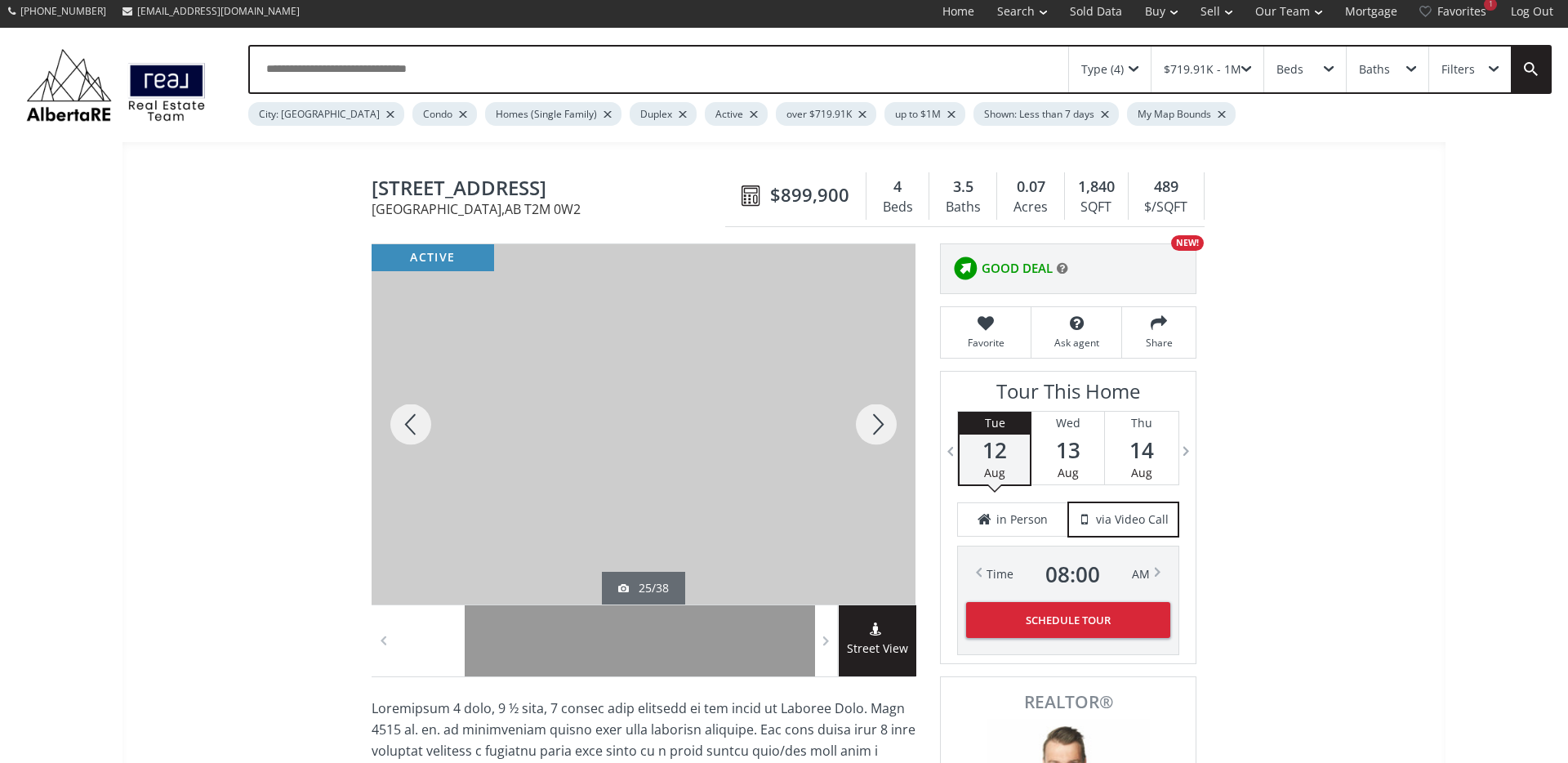
scroll to position [3, 0]
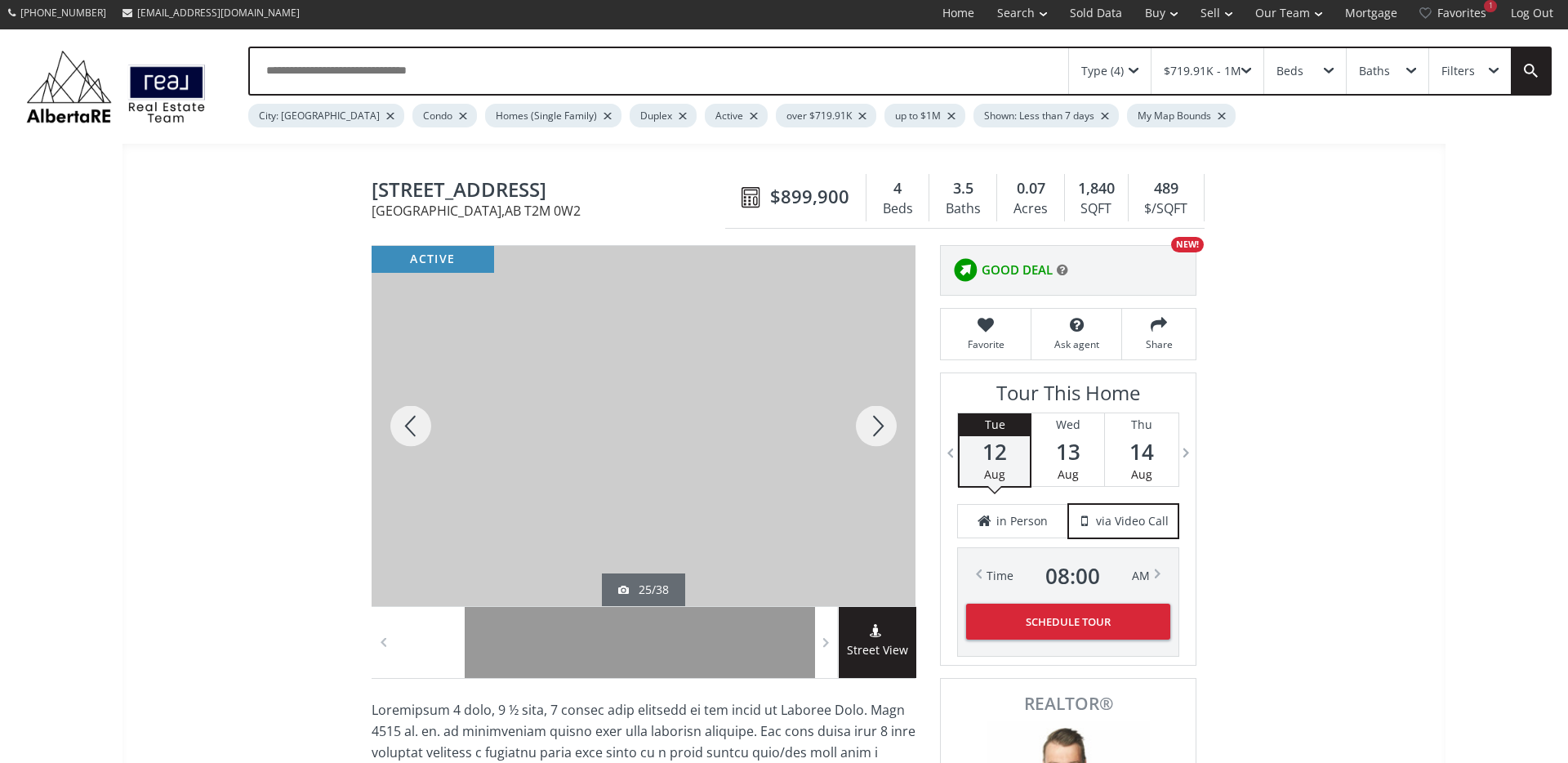
click at [882, 430] on div at bounding box center [876, 425] width 78 height 361
click at [881, 430] on div at bounding box center [876, 425] width 78 height 361
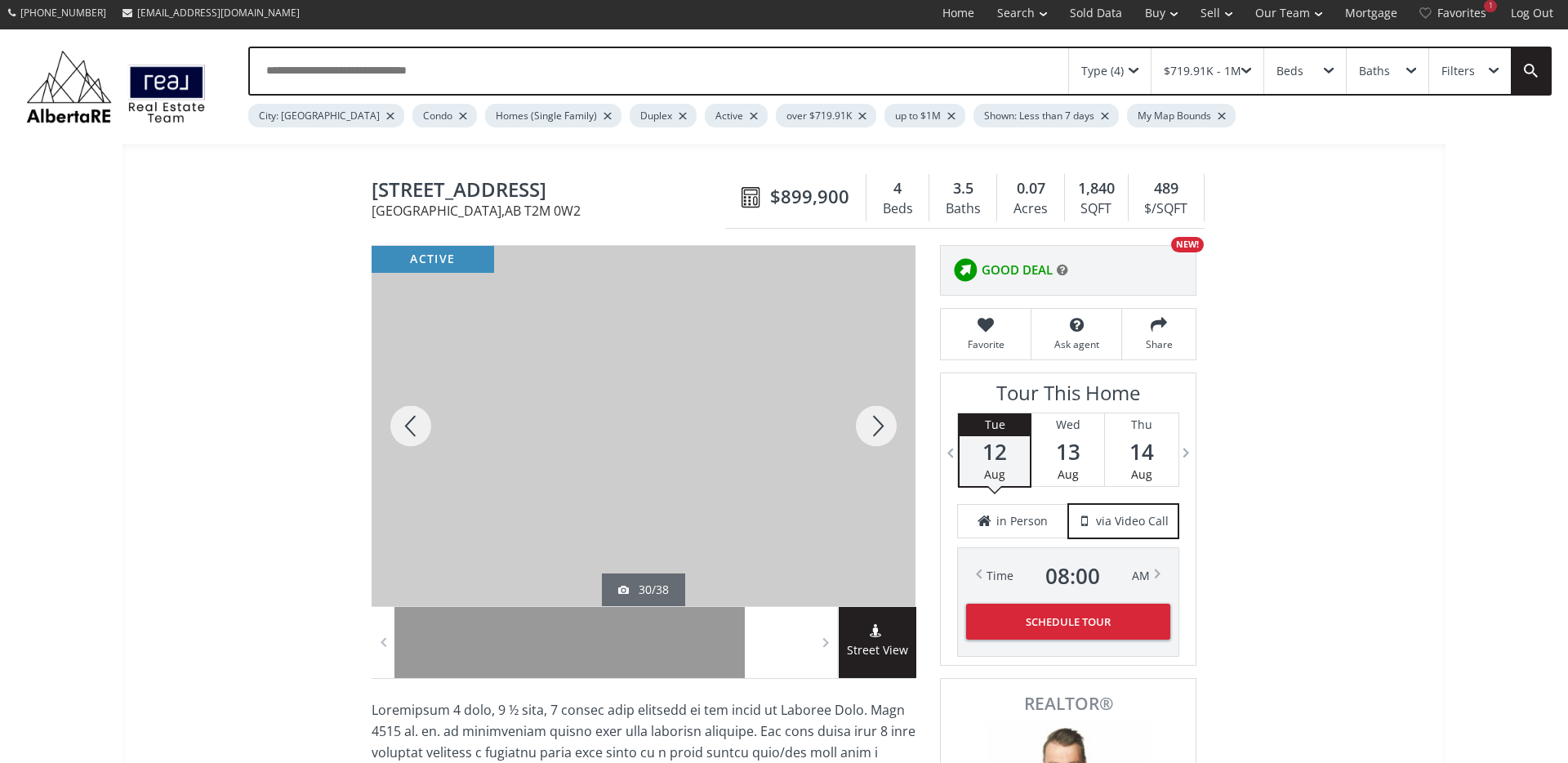
click at [881, 430] on div at bounding box center [876, 425] width 78 height 361
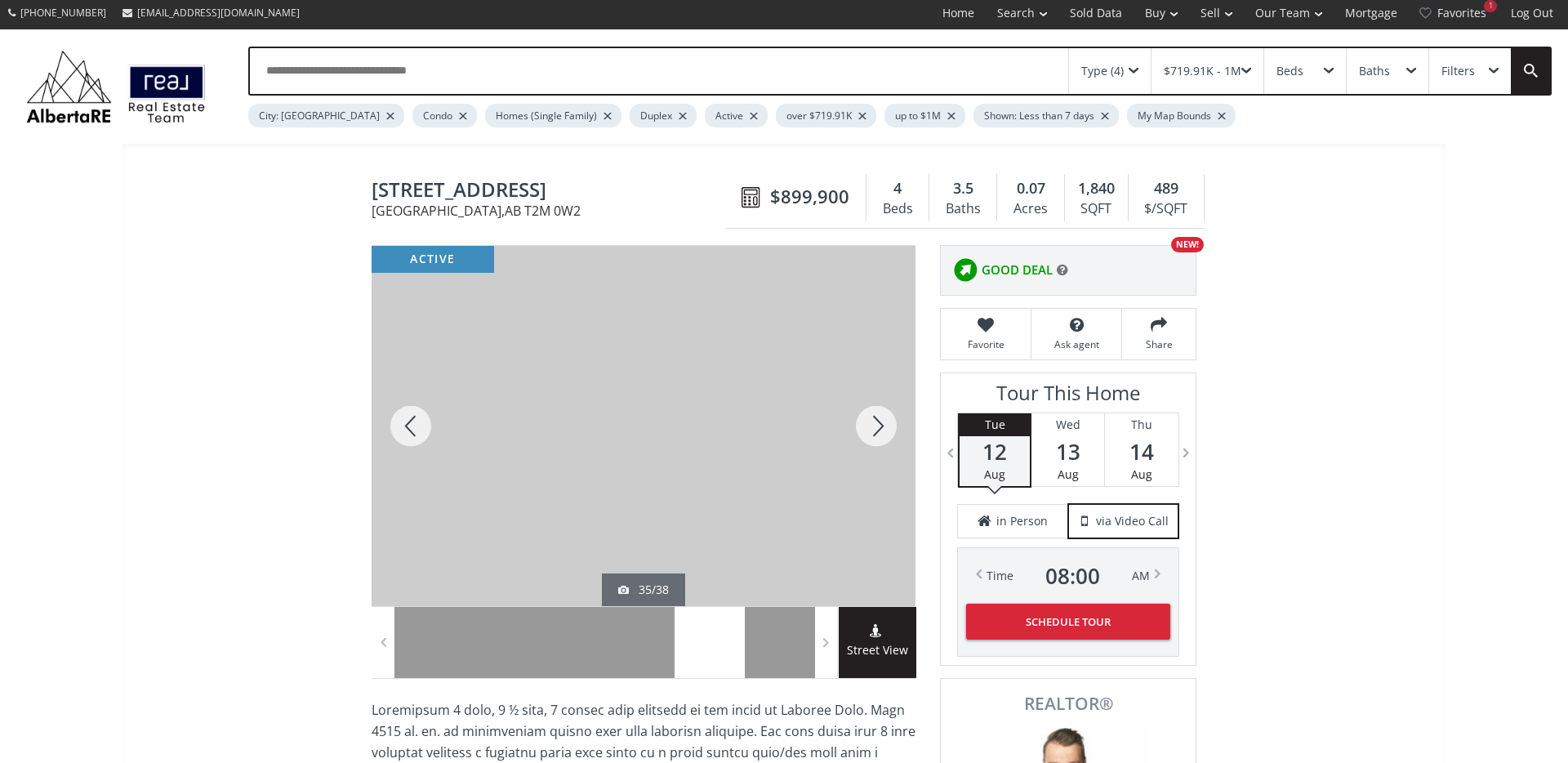
click at [881, 430] on div at bounding box center [876, 425] width 78 height 361
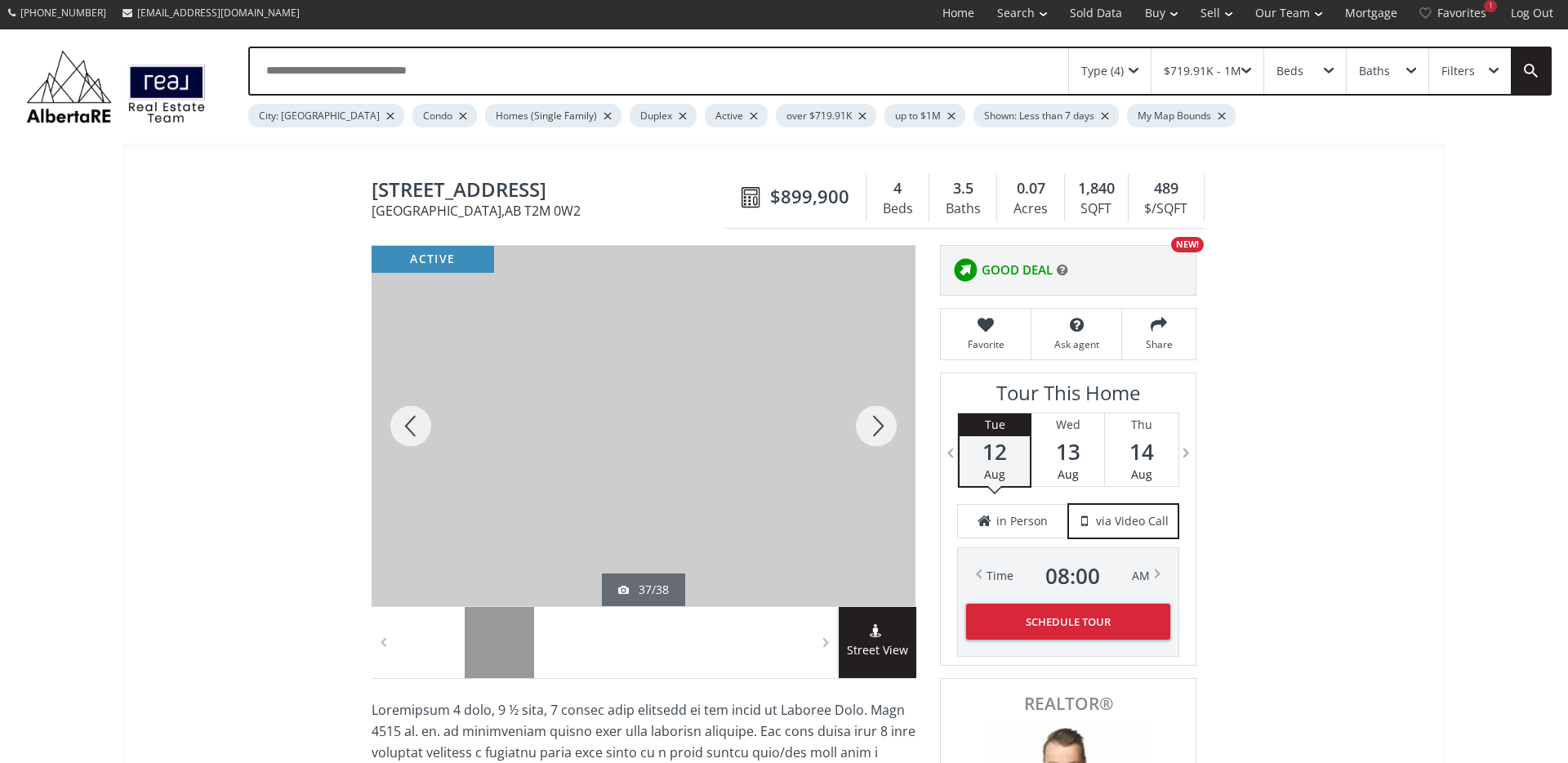
click at [881, 430] on div at bounding box center [876, 425] width 78 height 361
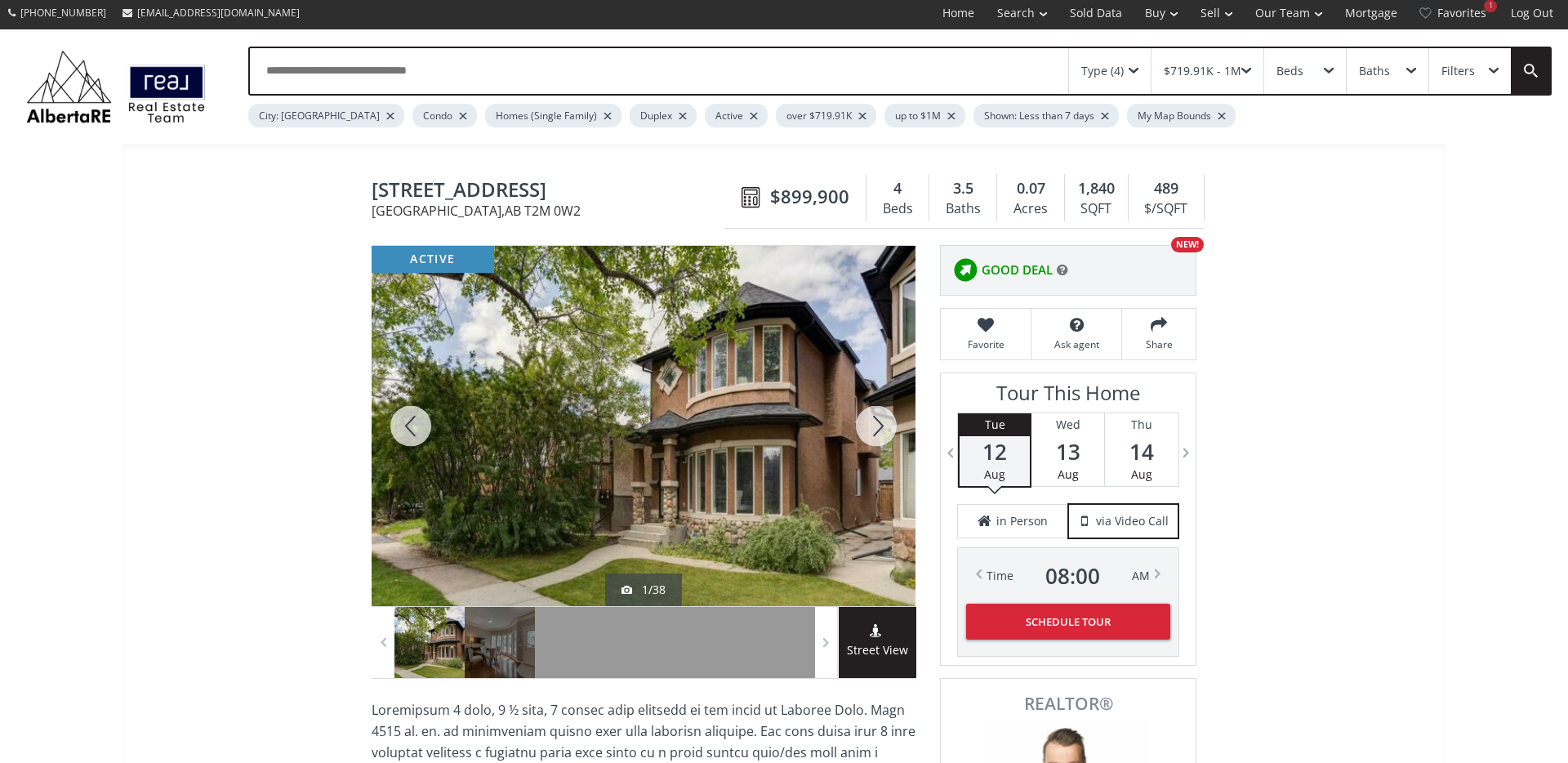
click at [881, 430] on div at bounding box center [876, 425] width 78 height 361
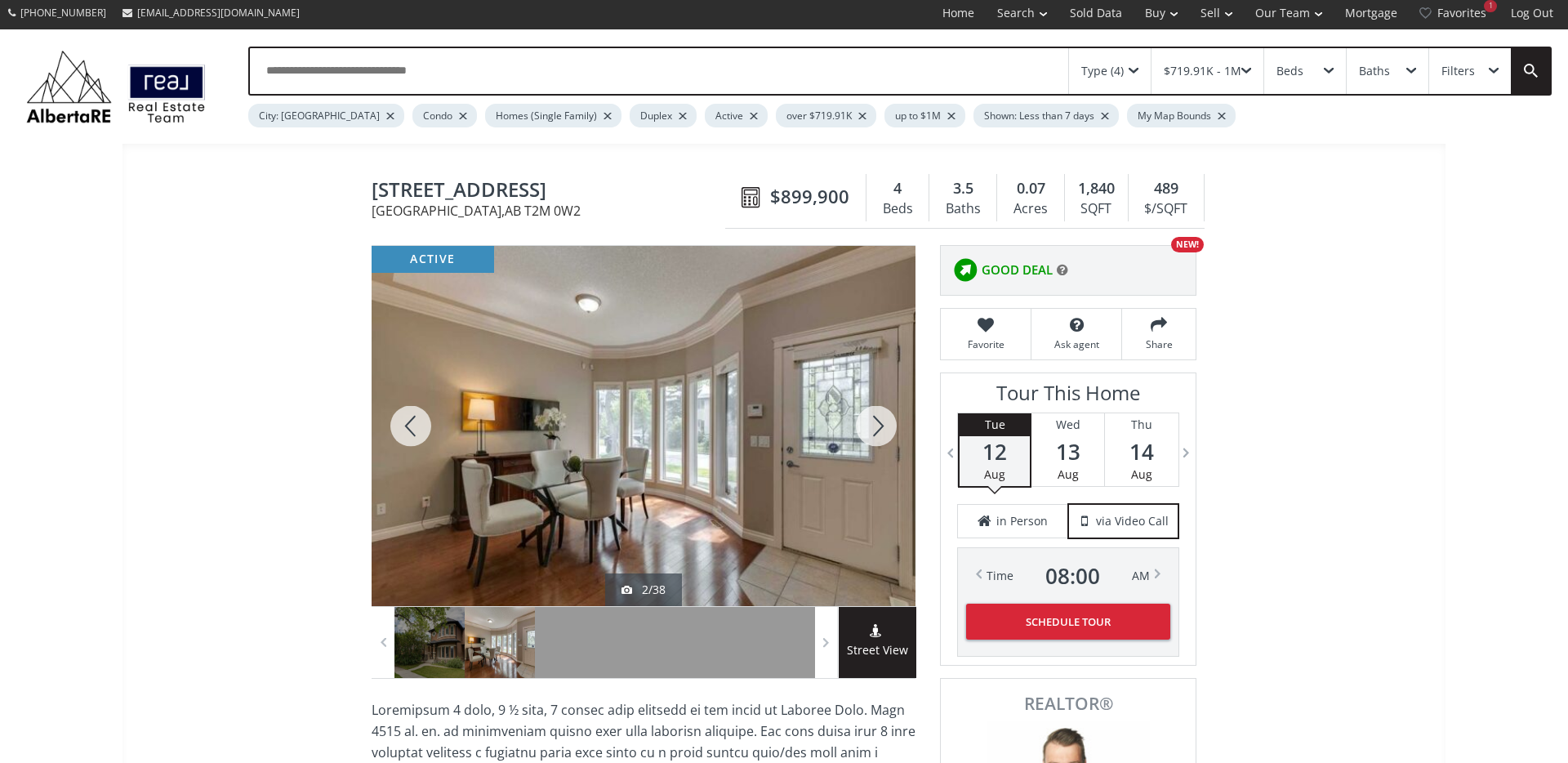
click at [881, 430] on div at bounding box center [876, 425] width 78 height 361
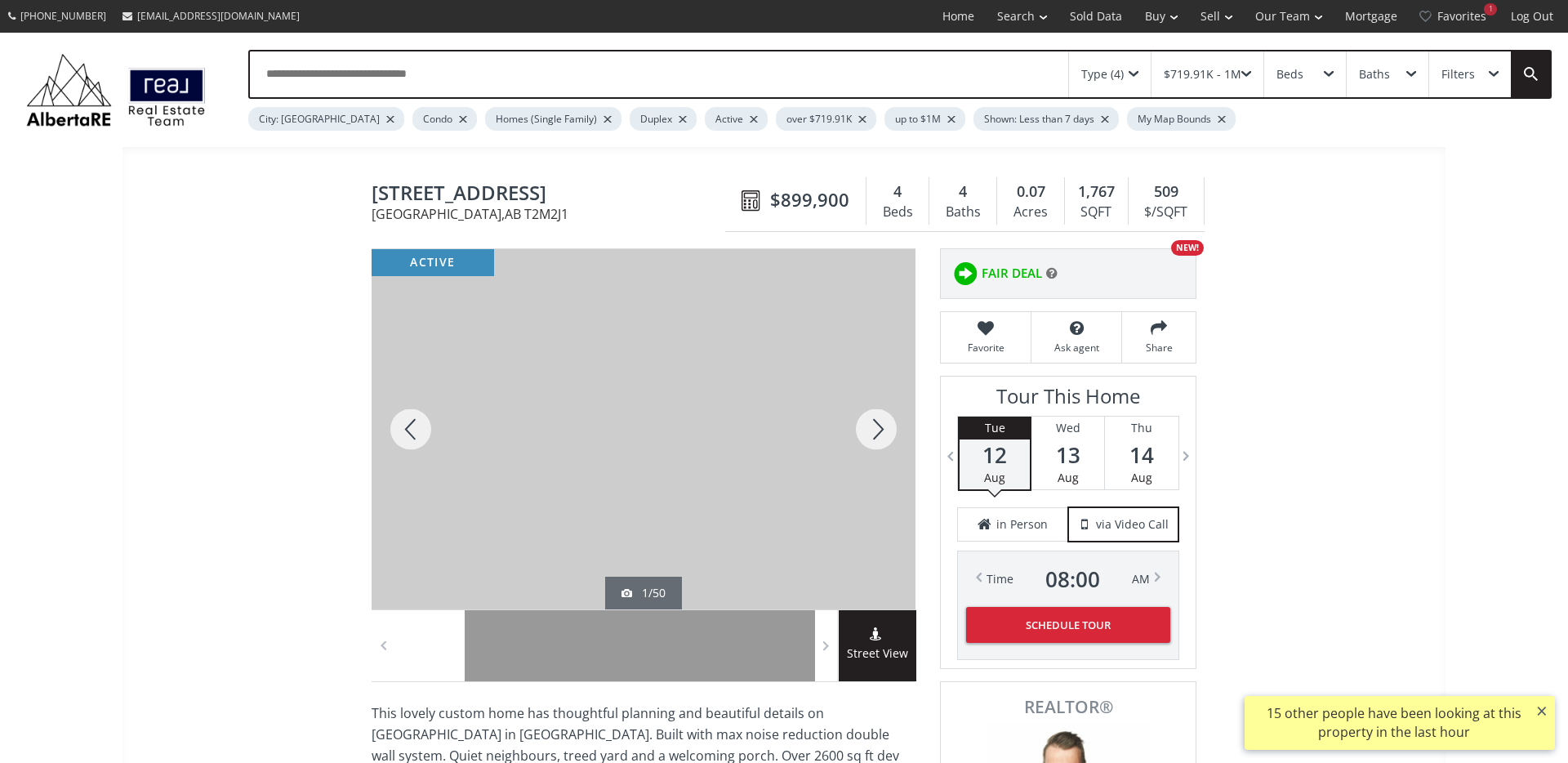
click at [881, 432] on div at bounding box center [876, 429] width 78 height 361
click at [878, 431] on div at bounding box center [876, 429] width 78 height 361
click at [877, 431] on div at bounding box center [876, 429] width 78 height 361
click at [877, 432] on div at bounding box center [876, 429] width 78 height 361
click at [876, 432] on div at bounding box center [876, 429] width 78 height 361
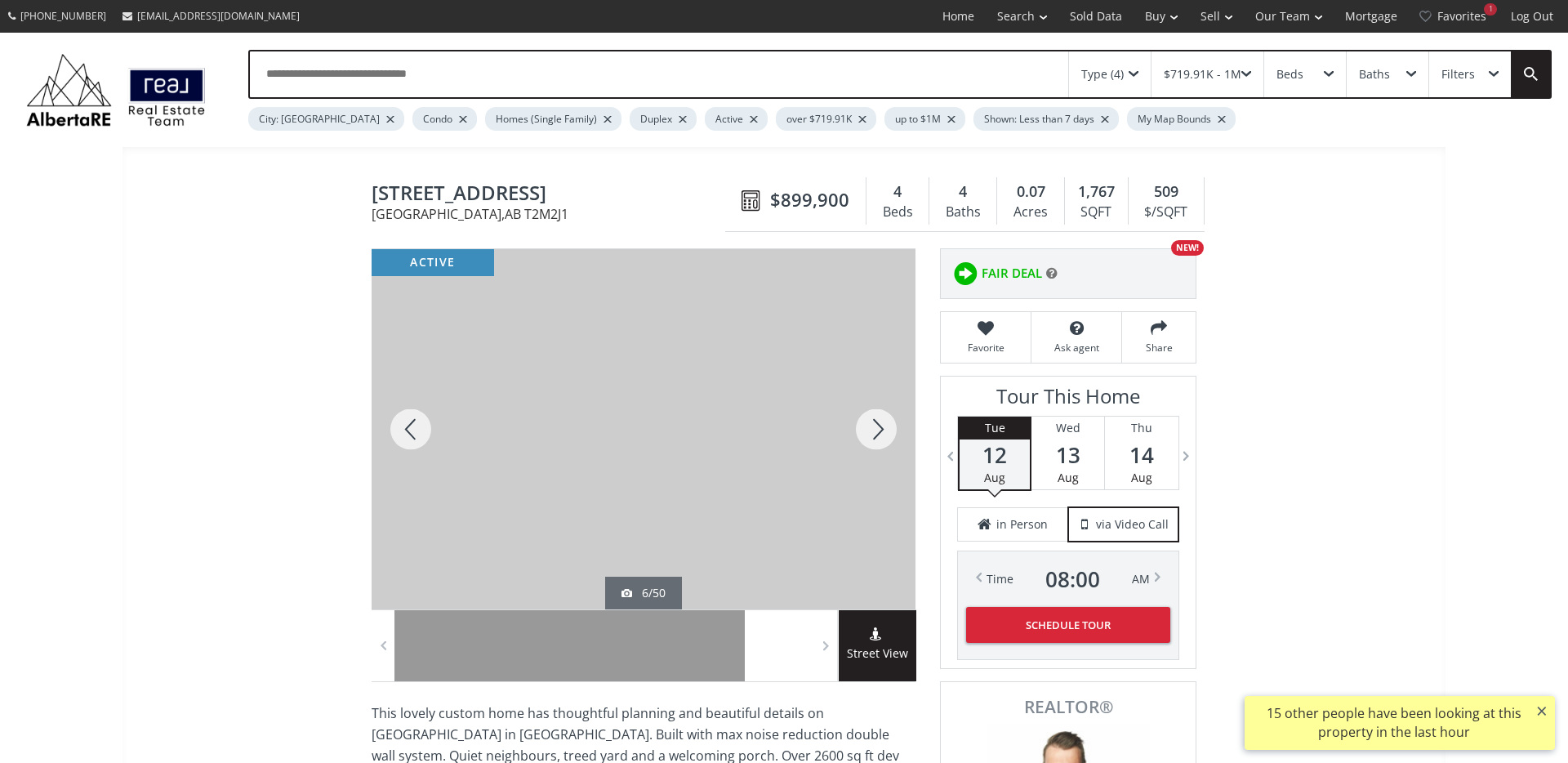
click at [876, 432] on div at bounding box center [876, 429] width 78 height 361
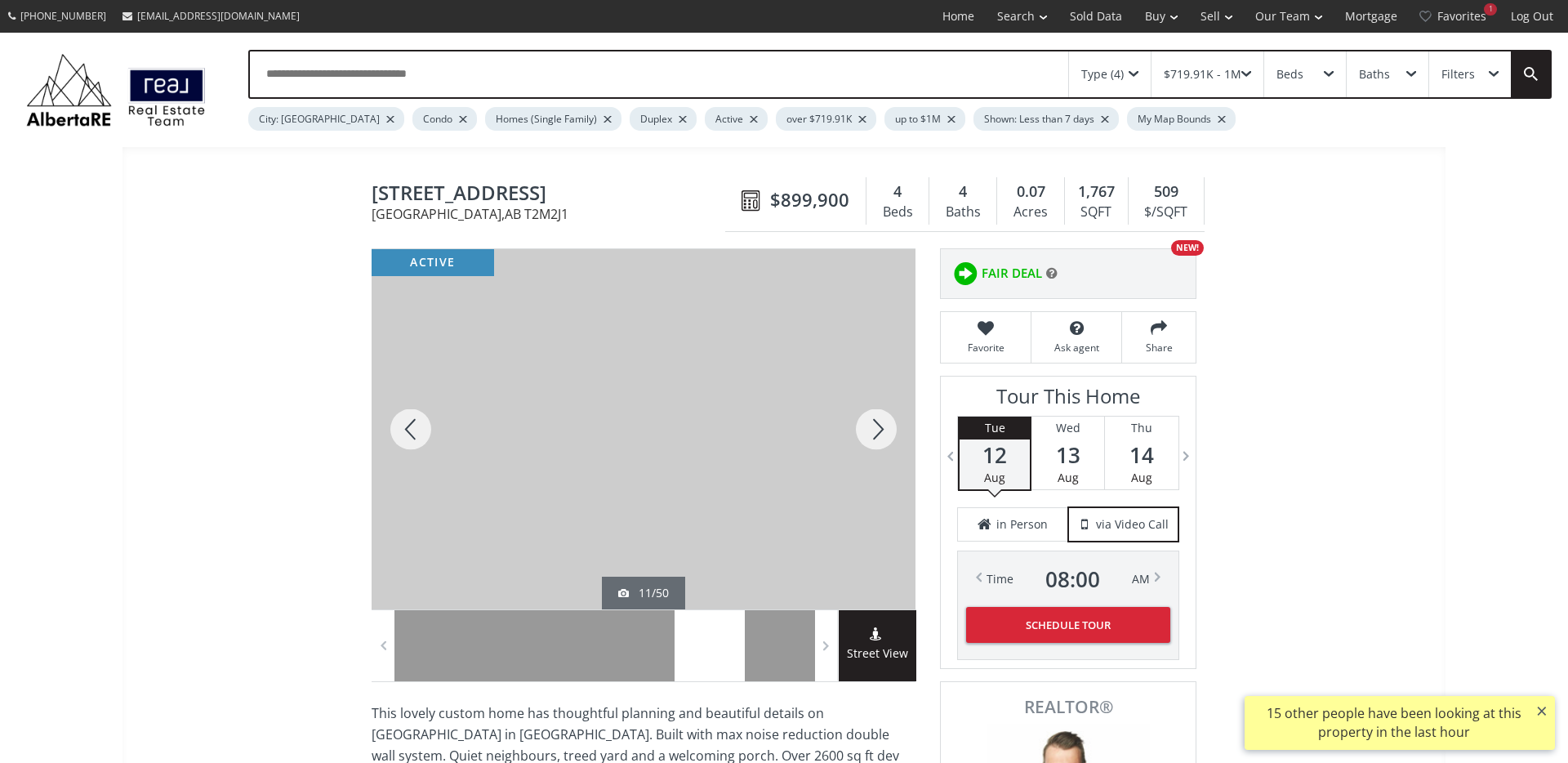
click at [876, 432] on div at bounding box center [876, 429] width 78 height 361
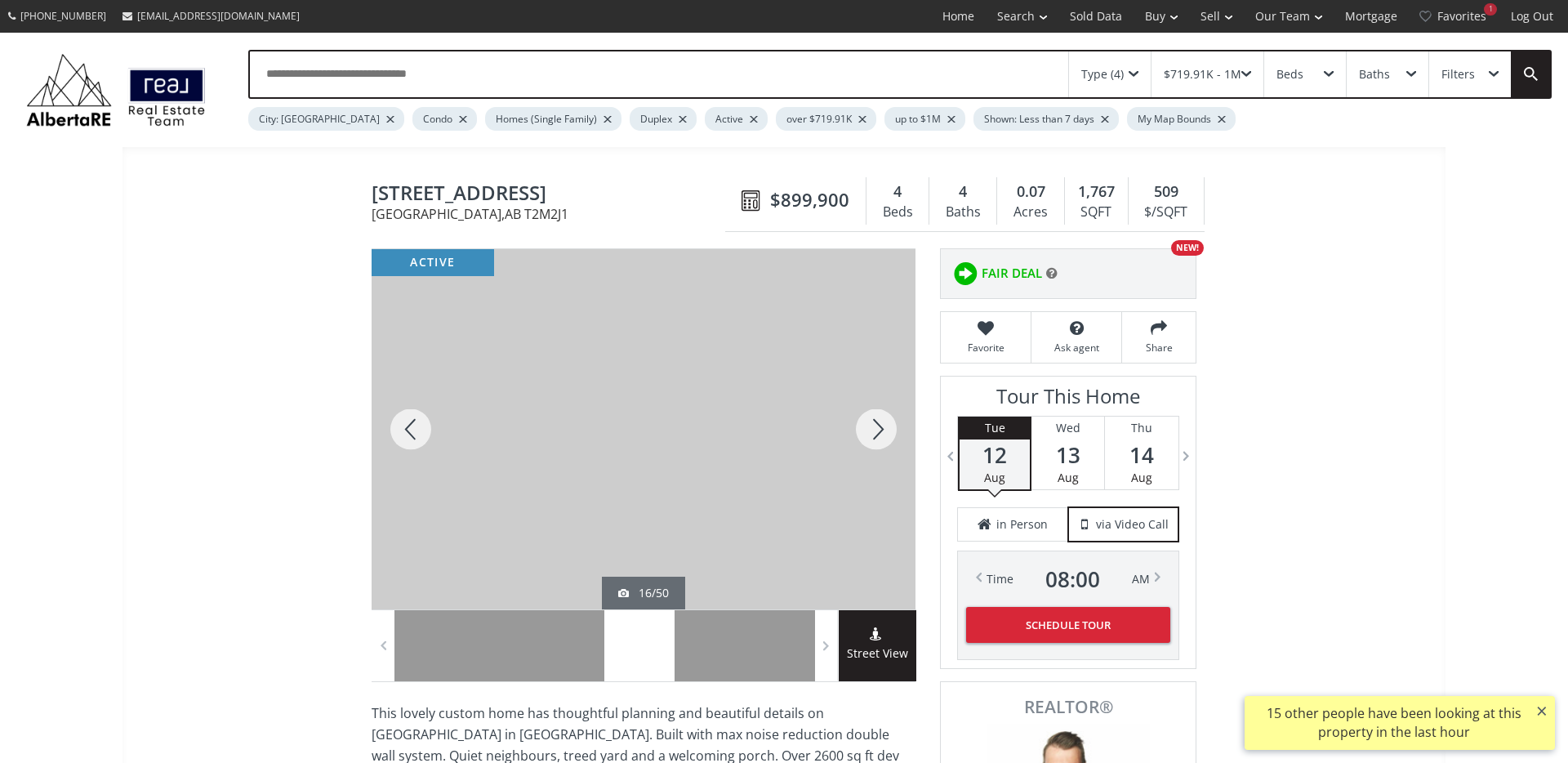
click at [876, 432] on div at bounding box center [876, 429] width 78 height 361
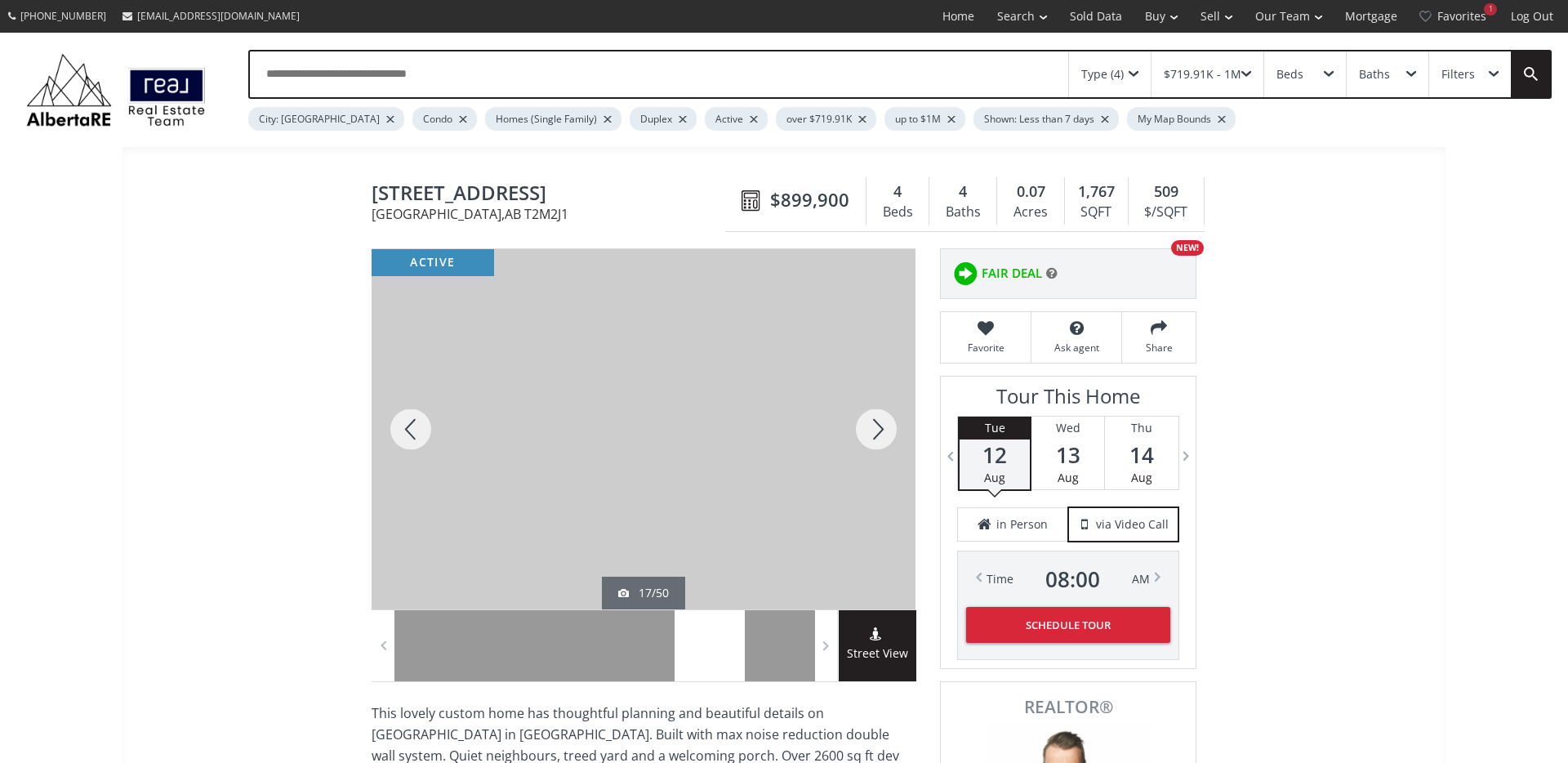
click at [876, 432] on div at bounding box center [876, 429] width 78 height 361
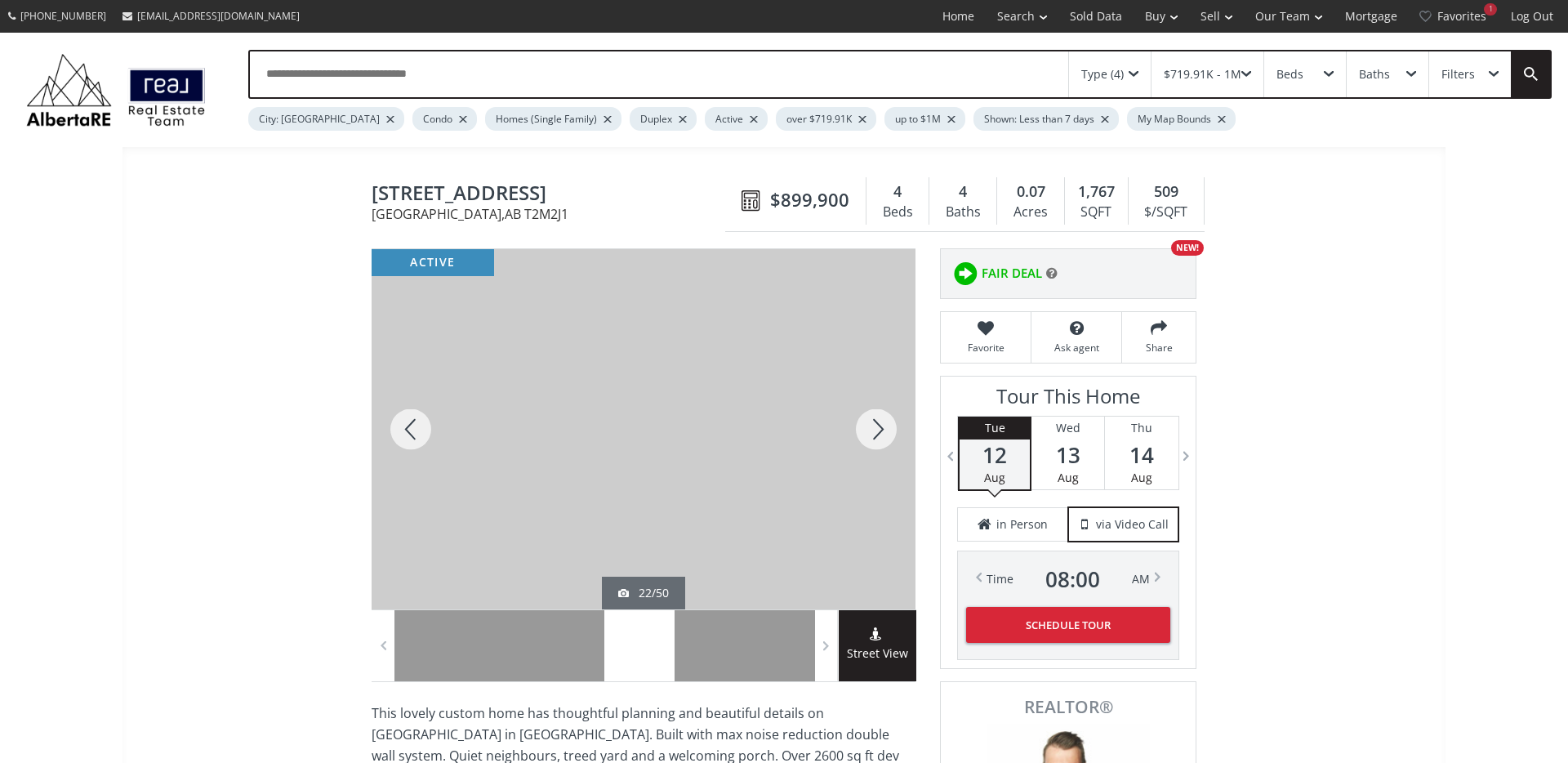
click at [876, 432] on div at bounding box center [876, 429] width 78 height 361
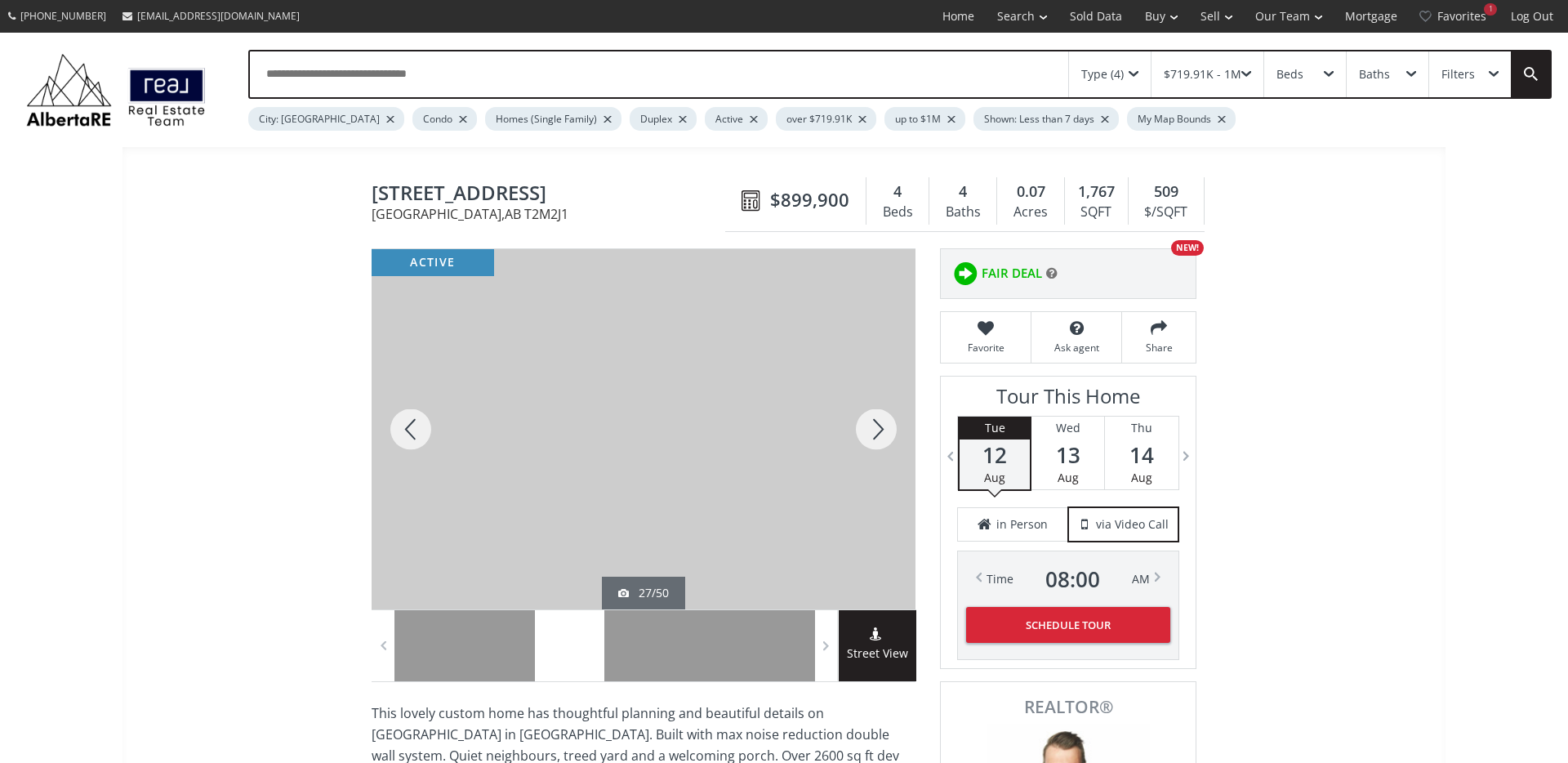
click at [876, 432] on div at bounding box center [876, 429] width 78 height 361
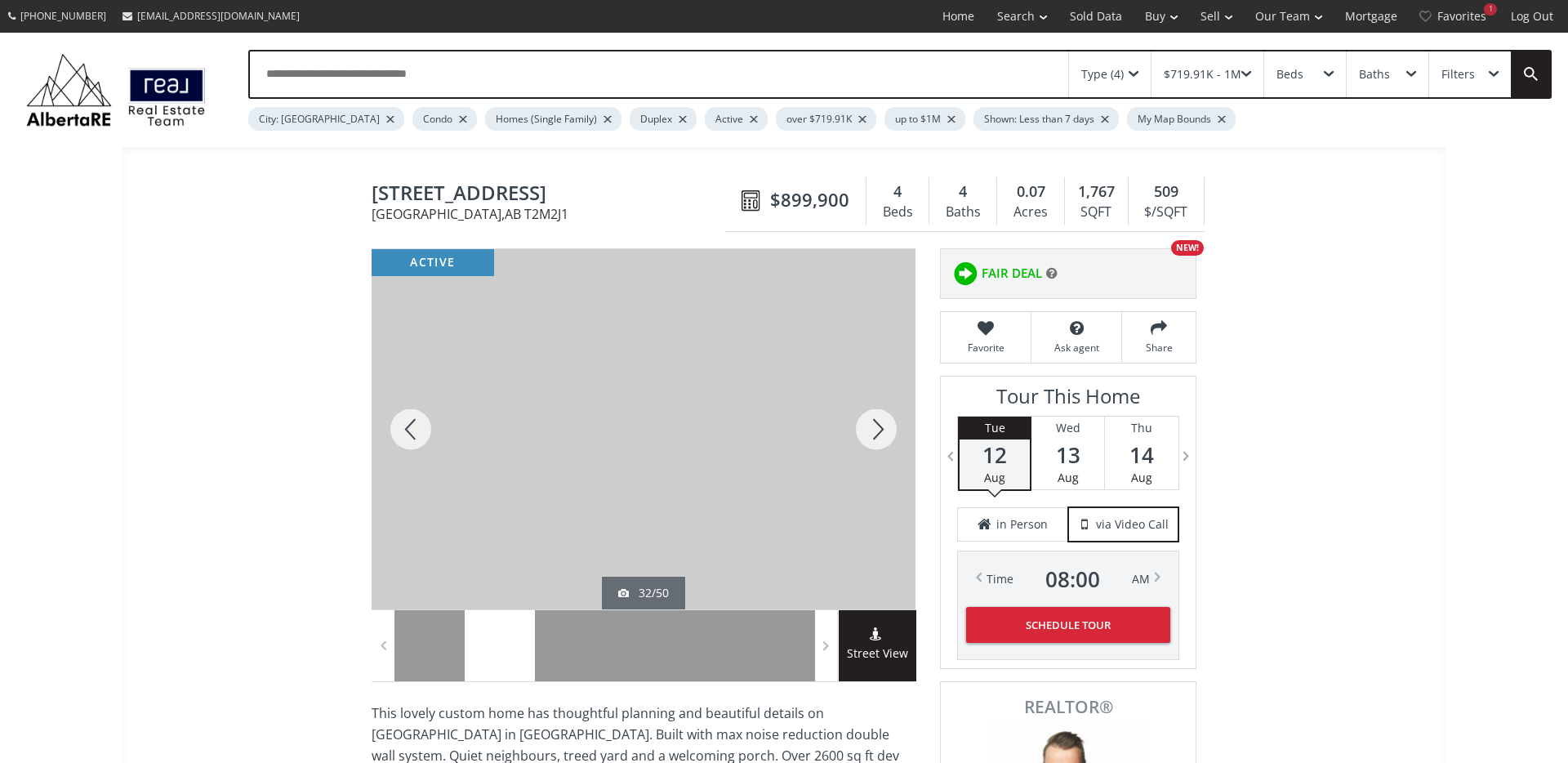
click at [876, 432] on div at bounding box center [876, 429] width 78 height 361
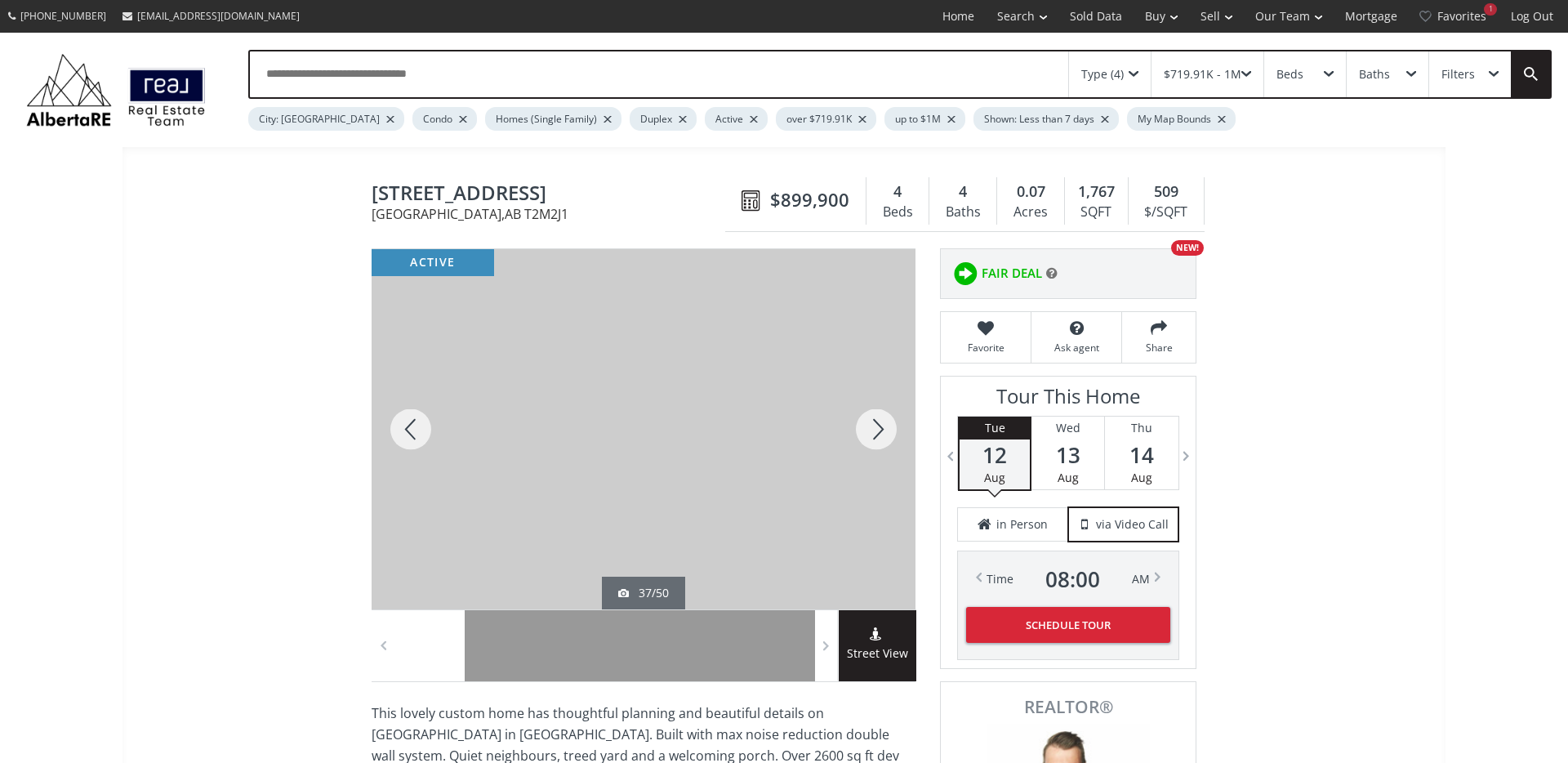
click at [876, 432] on div at bounding box center [876, 429] width 78 height 361
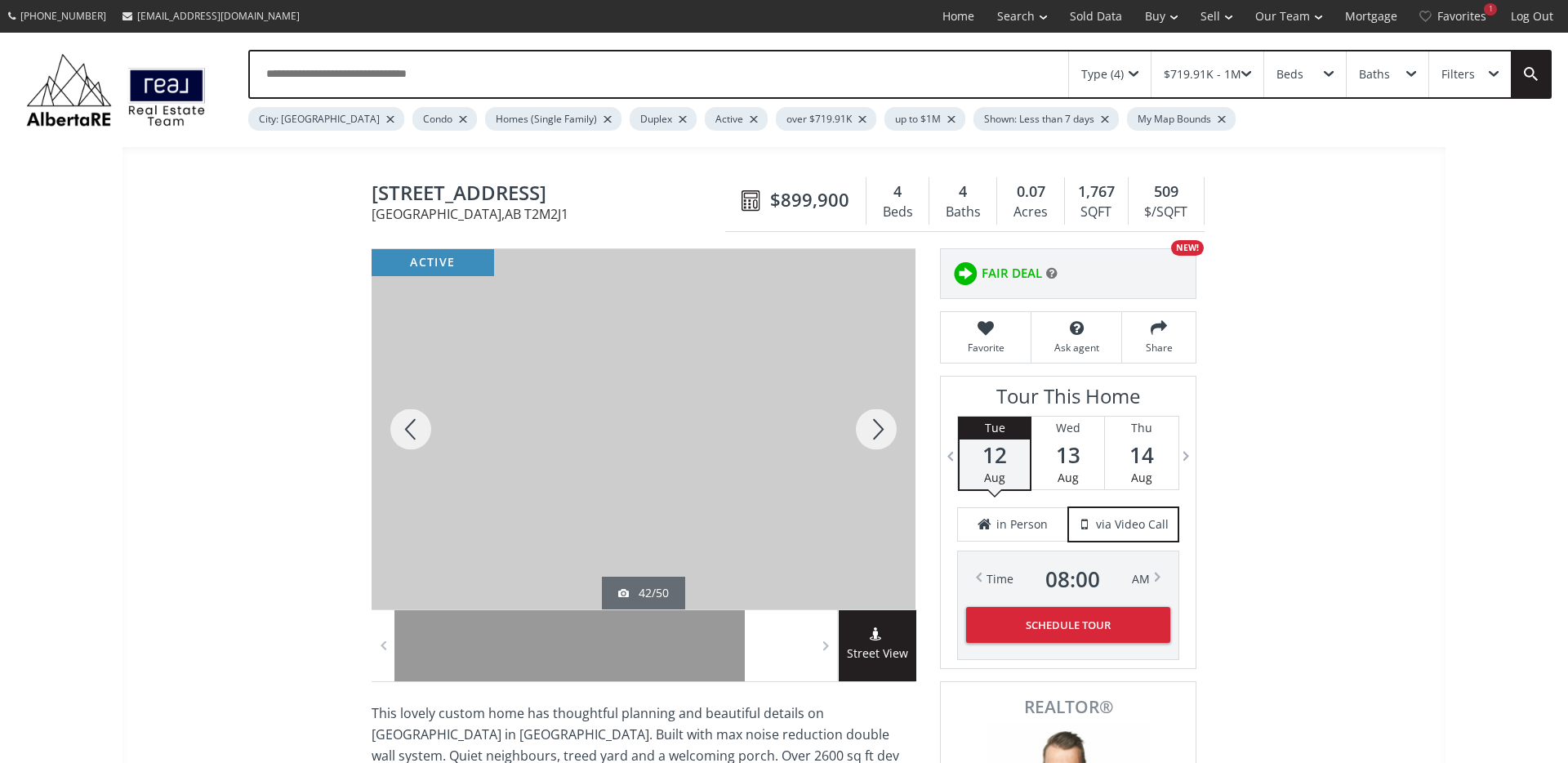
click at [876, 432] on div at bounding box center [876, 429] width 78 height 361
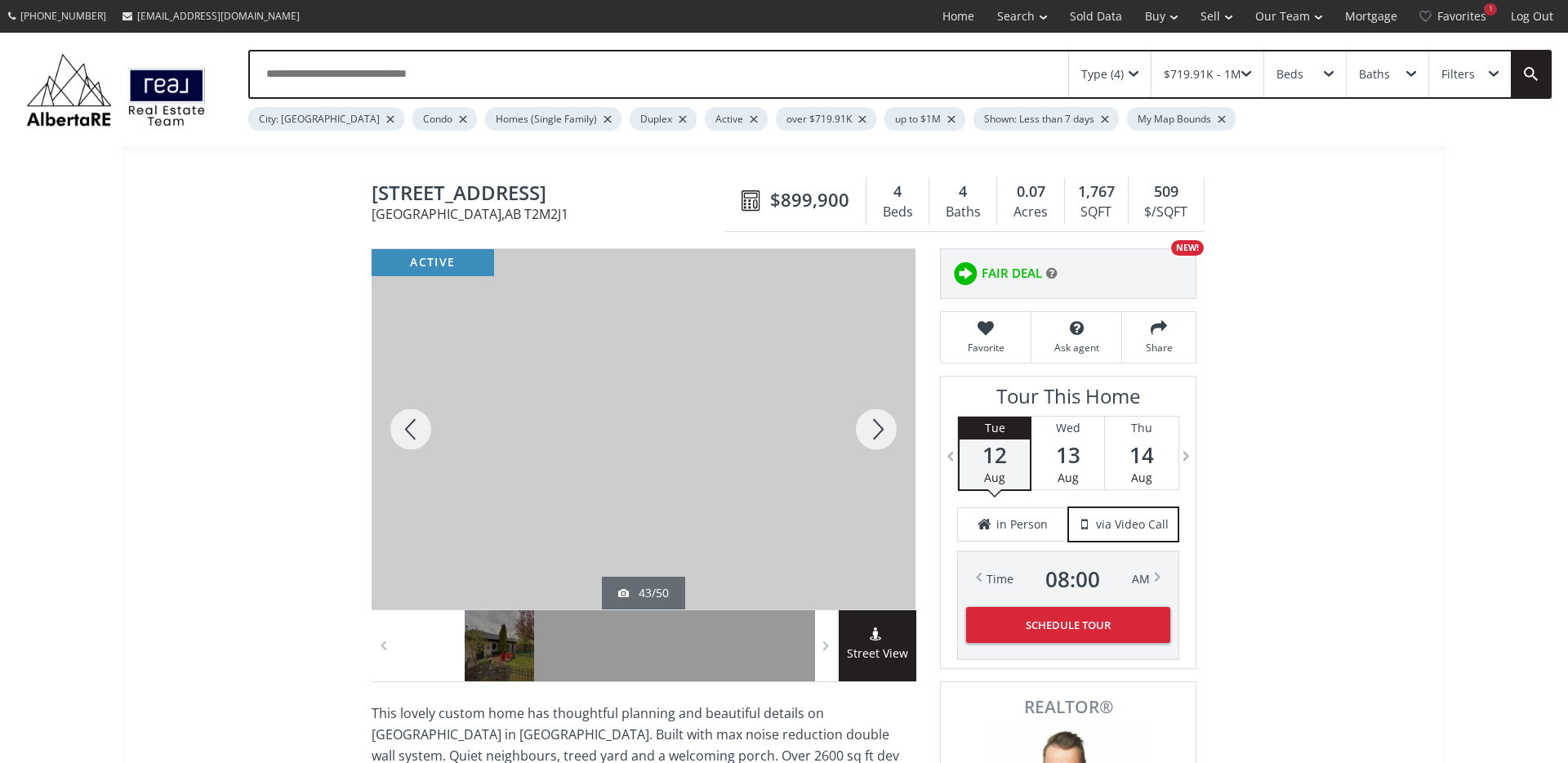
click at [876, 432] on div at bounding box center [876, 429] width 78 height 361
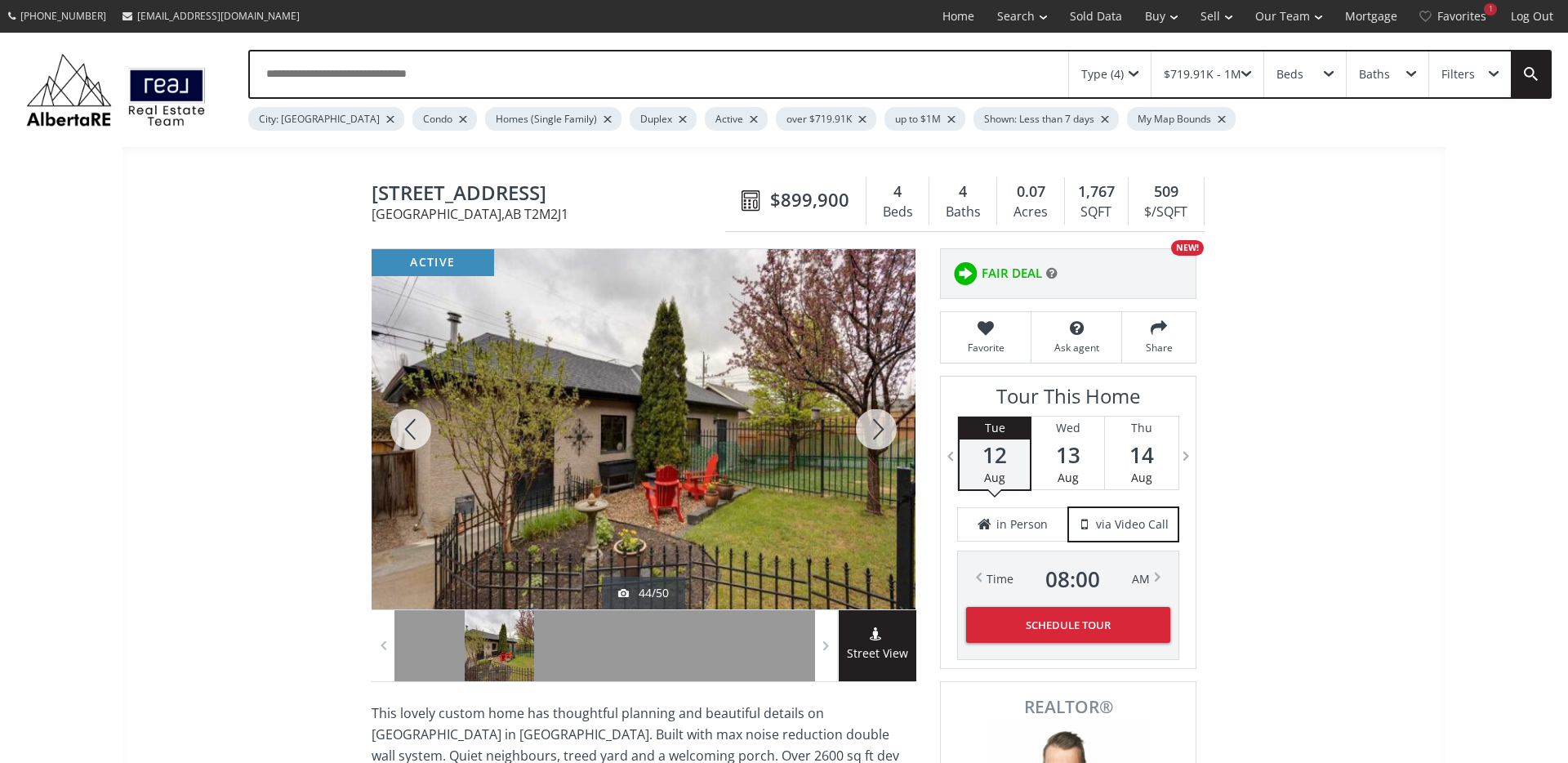
click at [876, 432] on div at bounding box center [876, 429] width 78 height 361
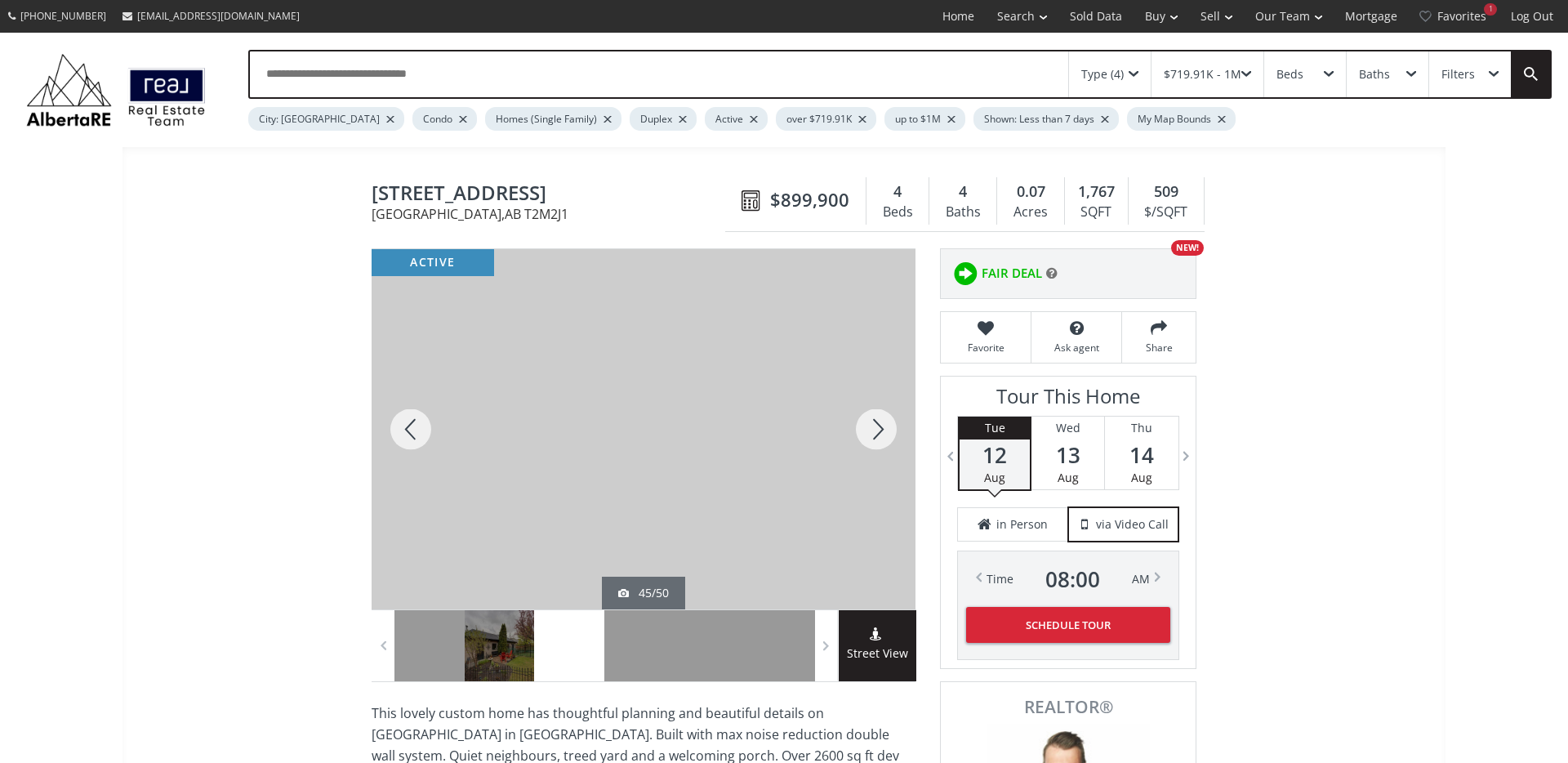
click at [876, 432] on div at bounding box center [876, 429] width 78 height 361
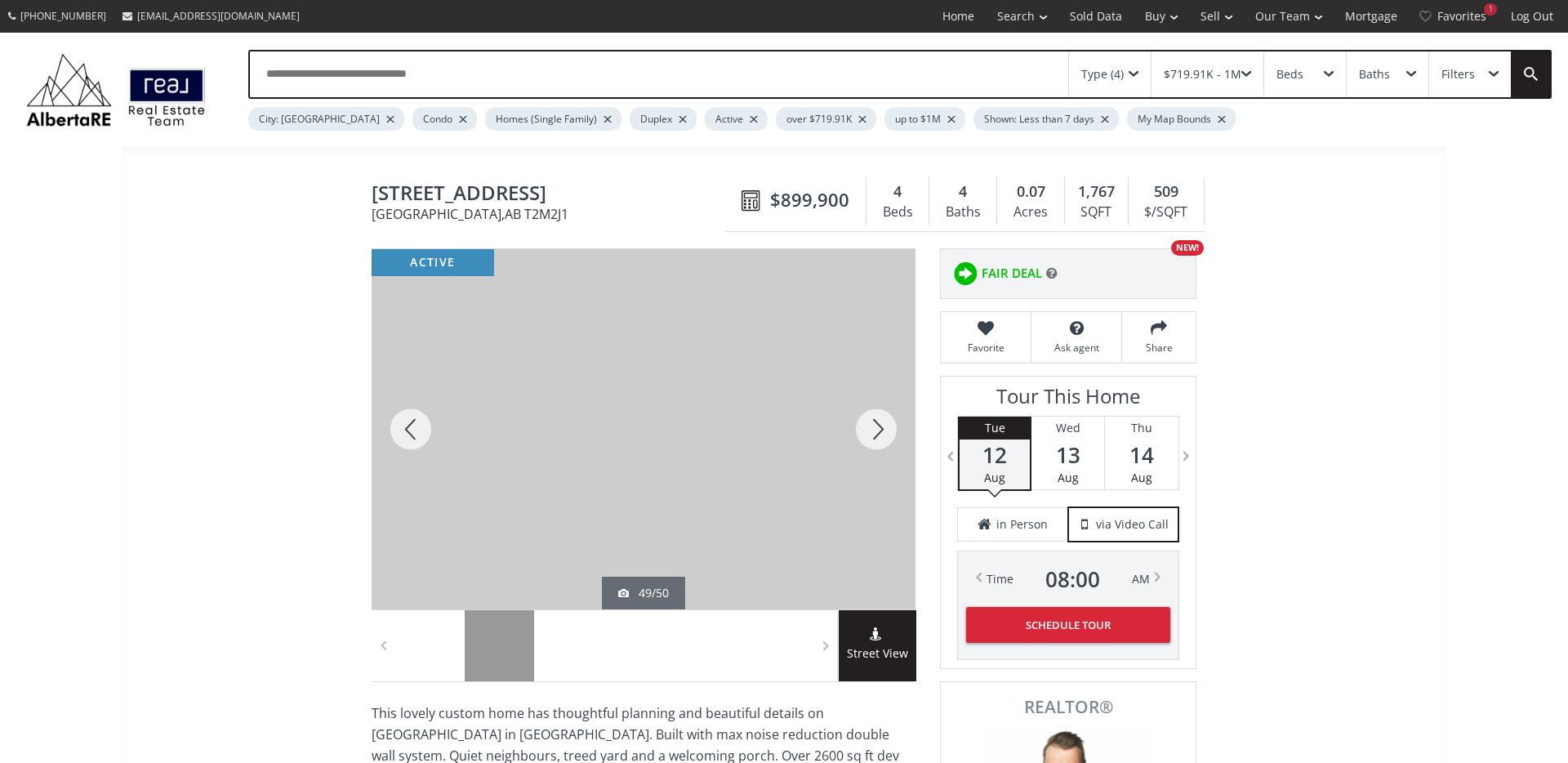
click at [876, 432] on div at bounding box center [876, 429] width 78 height 361
click at [874, 430] on div at bounding box center [876, 429] width 78 height 361
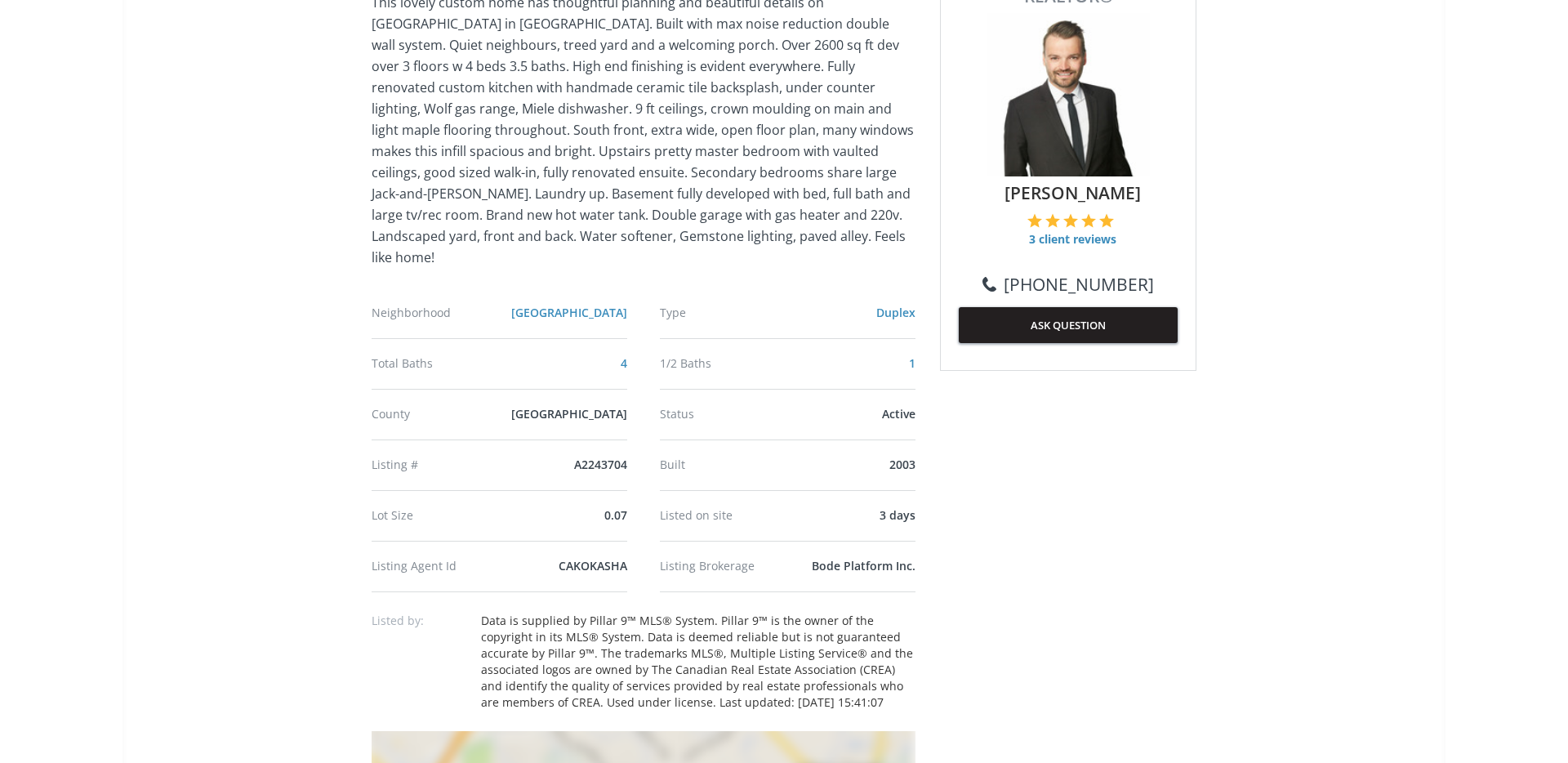
scroll to position [751, 0]
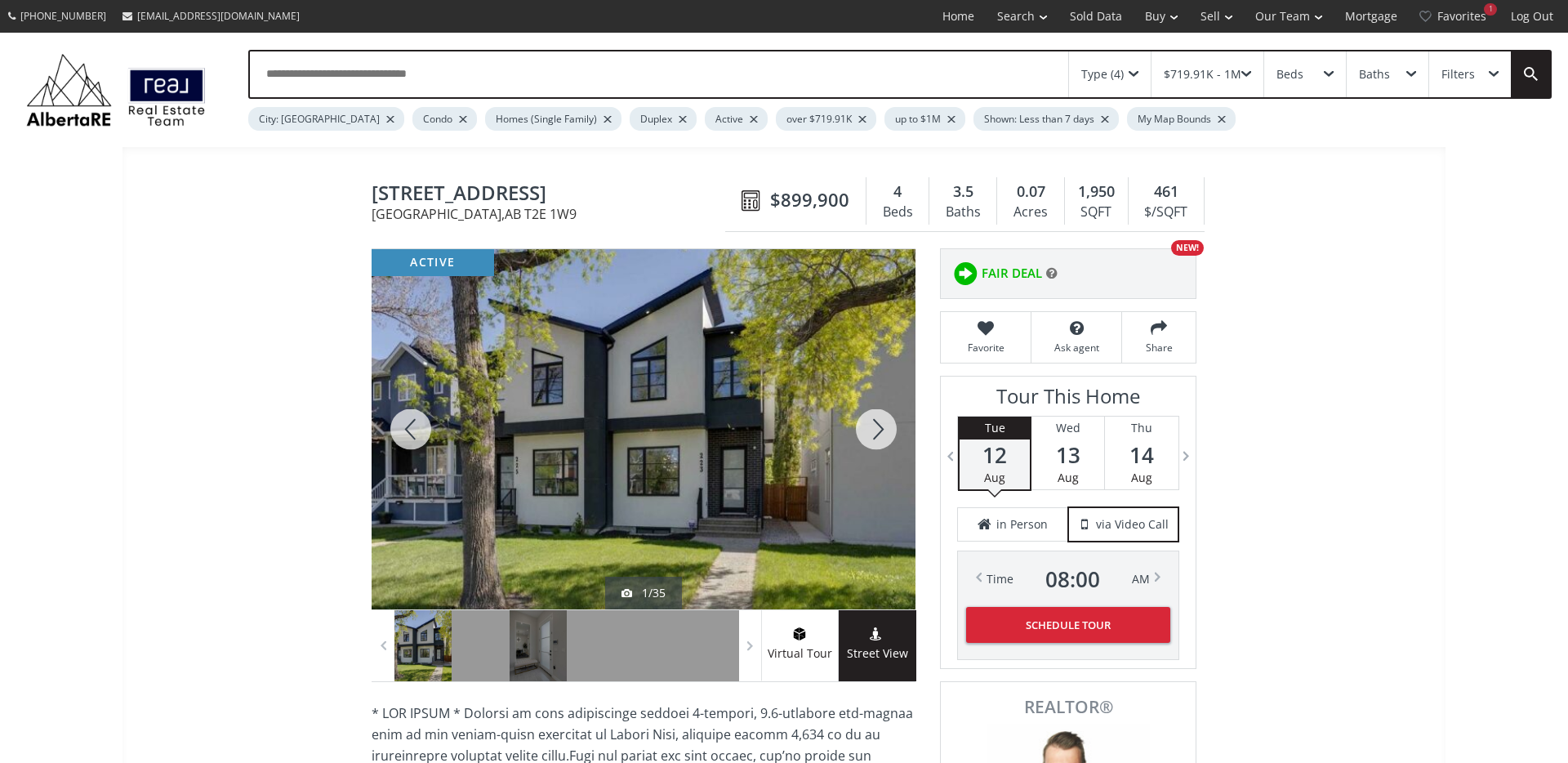
click at [895, 425] on div at bounding box center [876, 429] width 78 height 361
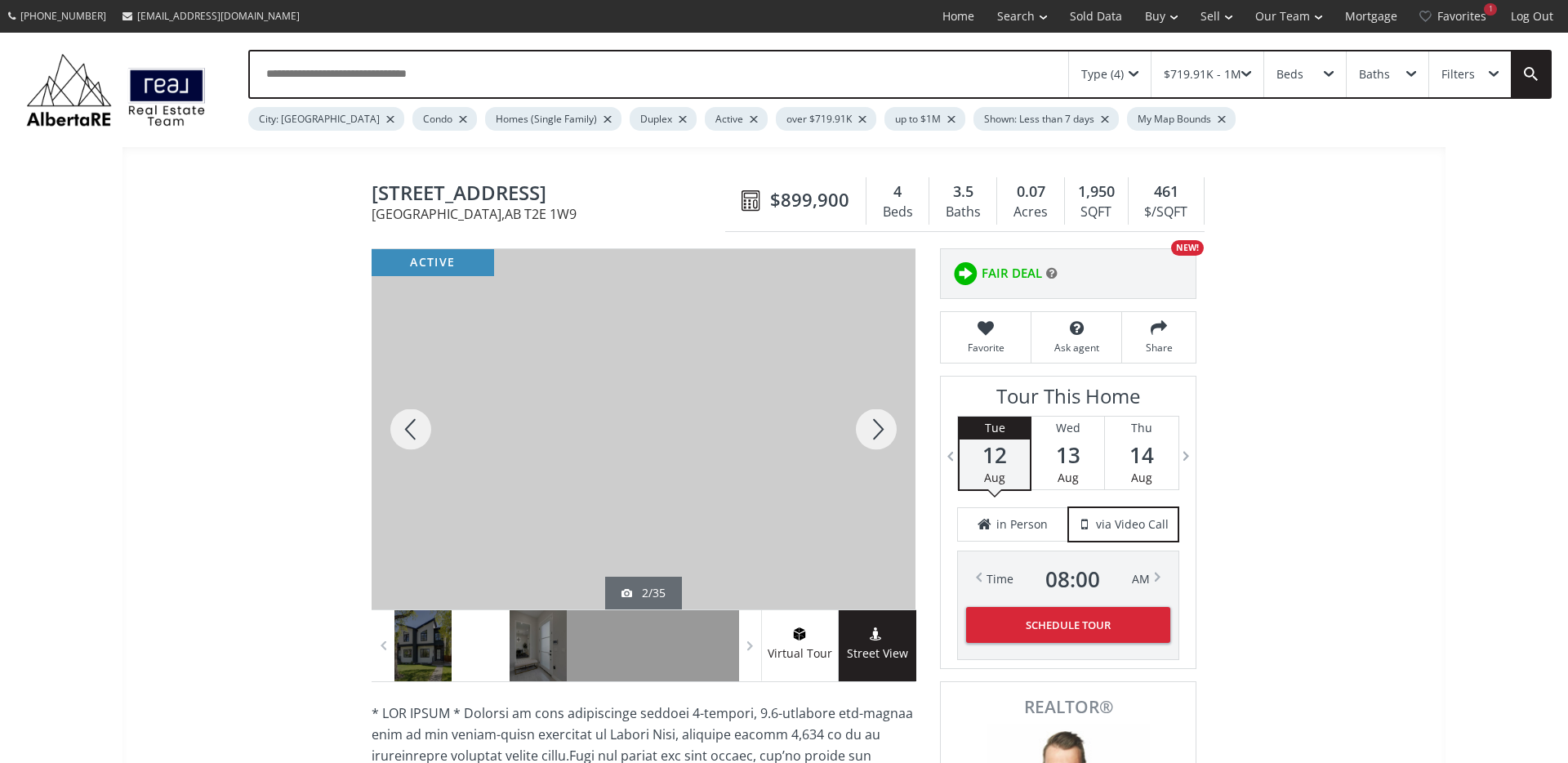
click at [893, 426] on div at bounding box center [876, 429] width 78 height 361
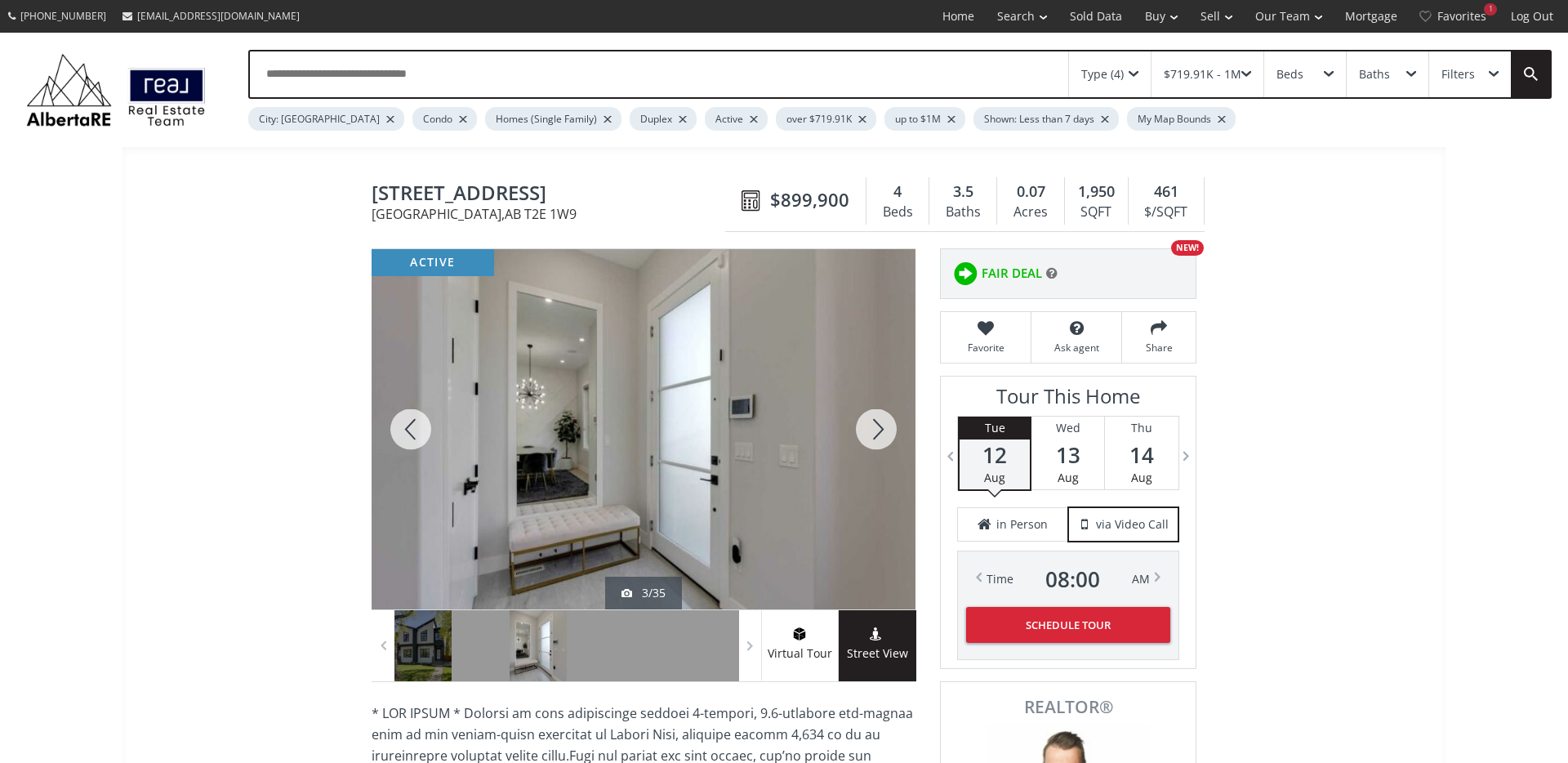
click at [893, 426] on div at bounding box center [876, 429] width 78 height 361
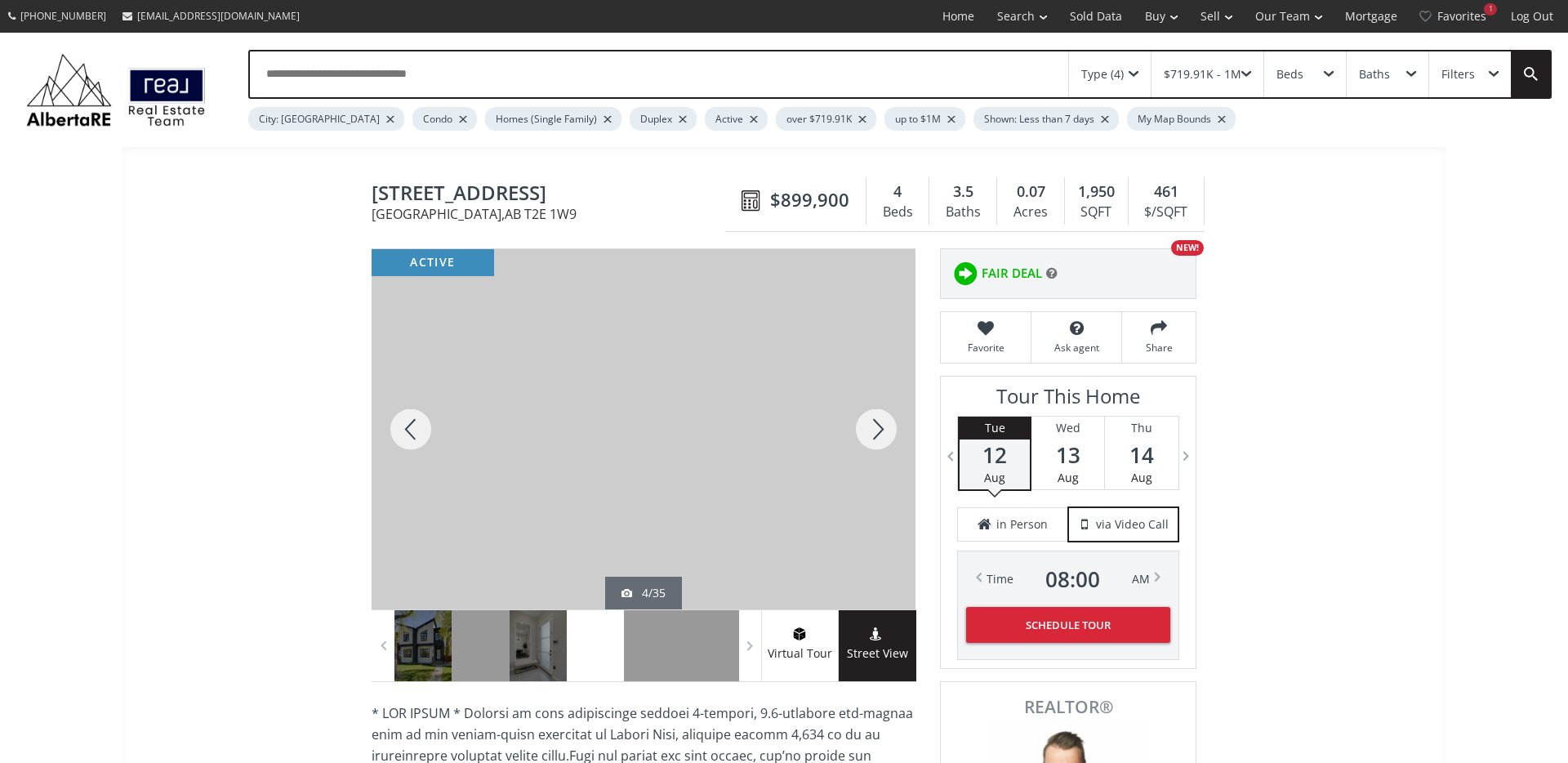
click at [893, 427] on div at bounding box center [876, 429] width 78 height 361
click at [892, 427] on div at bounding box center [876, 429] width 78 height 361
click at [891, 425] on div at bounding box center [876, 429] width 78 height 361
click at [889, 426] on div at bounding box center [876, 429] width 78 height 361
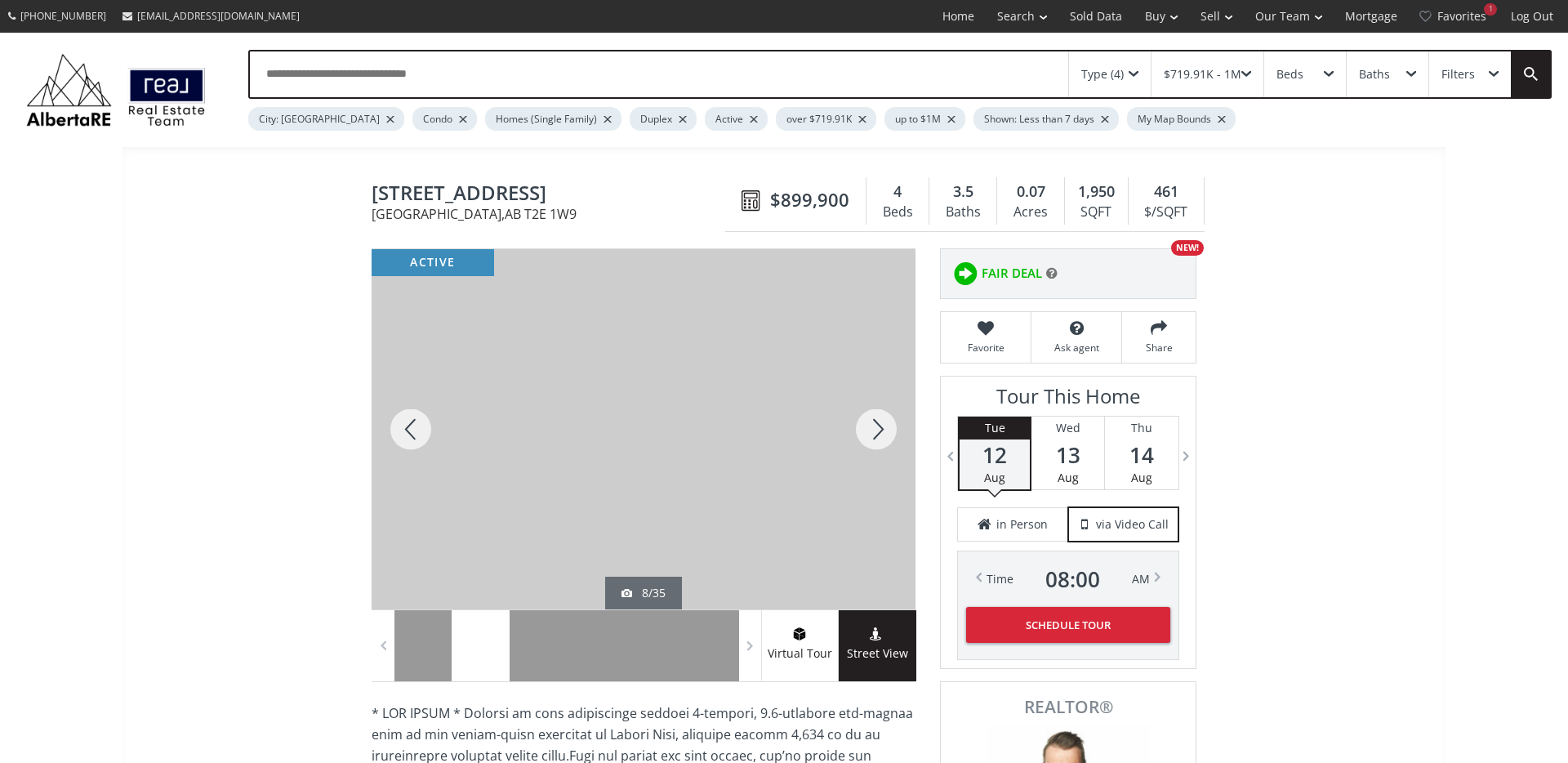
click at [888, 425] on div at bounding box center [876, 429] width 78 height 361
click at [885, 426] on div at bounding box center [876, 429] width 78 height 361
click at [884, 426] on div at bounding box center [876, 429] width 78 height 361
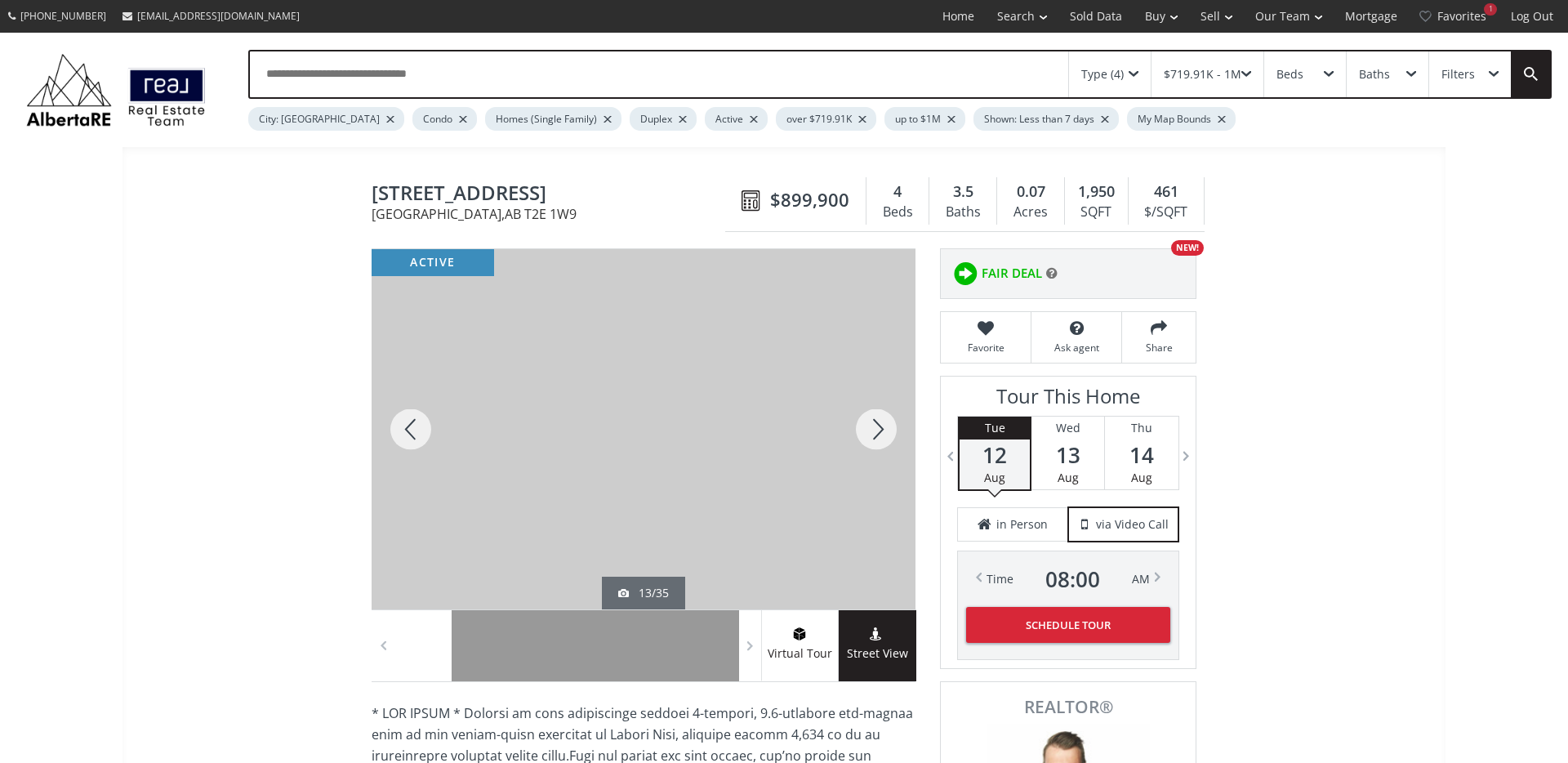
click at [884, 426] on div at bounding box center [876, 429] width 78 height 361
click at [875, 425] on div at bounding box center [876, 429] width 78 height 361
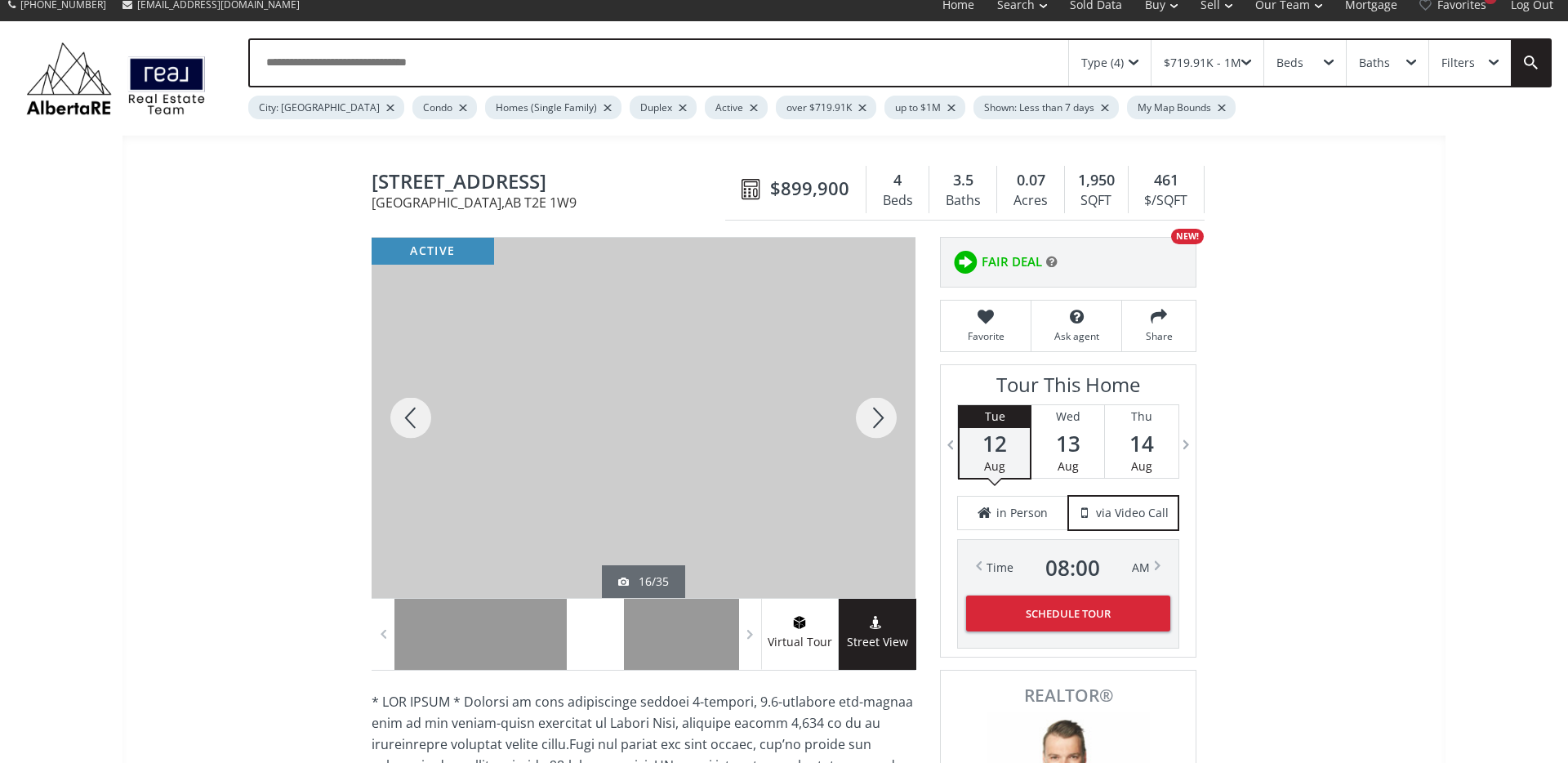
click at [875, 425] on div at bounding box center [876, 417] width 78 height 361
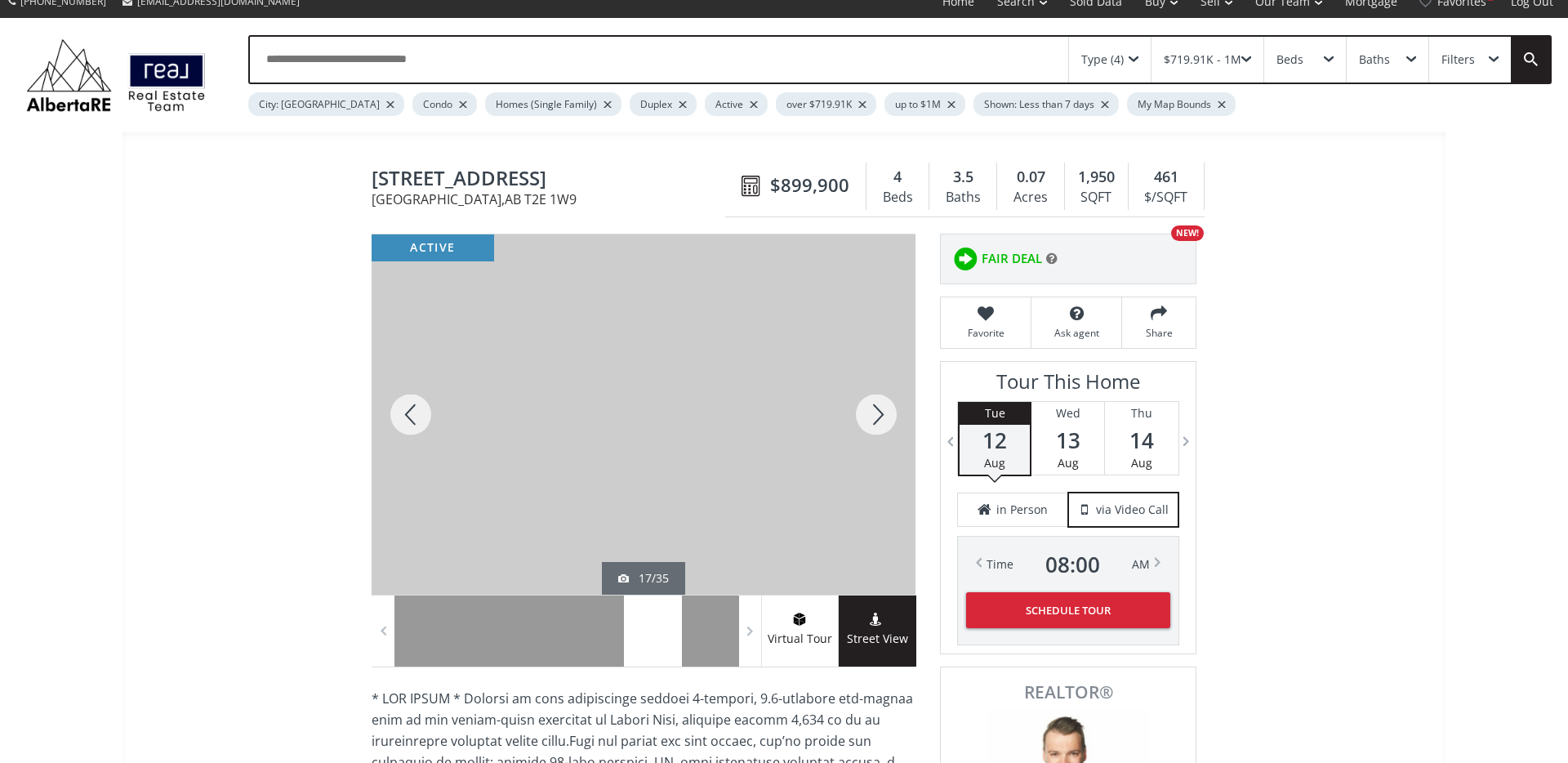
click at [875, 425] on div at bounding box center [876, 414] width 78 height 361
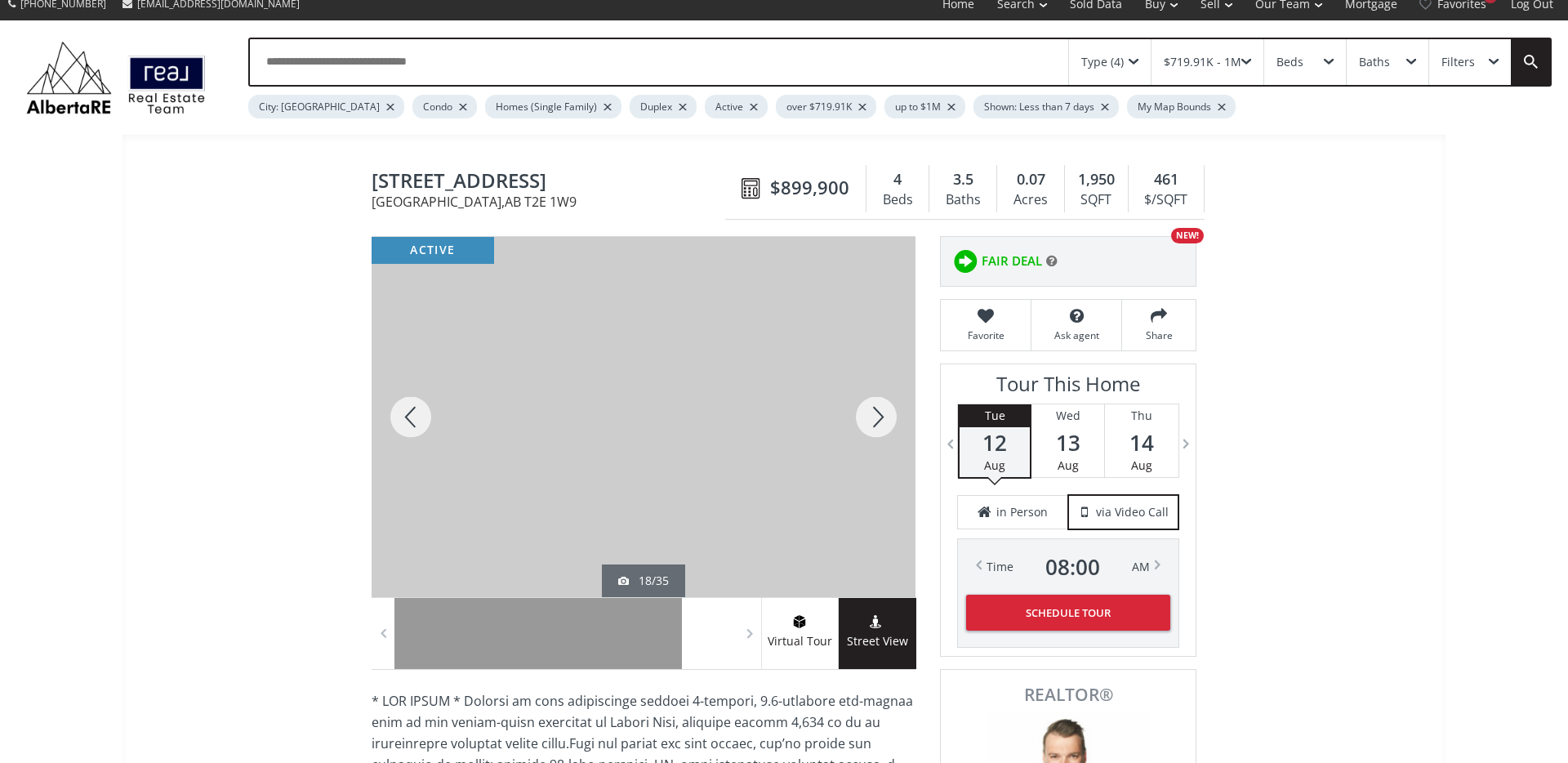
click at [874, 425] on div at bounding box center [876, 416] width 78 height 361
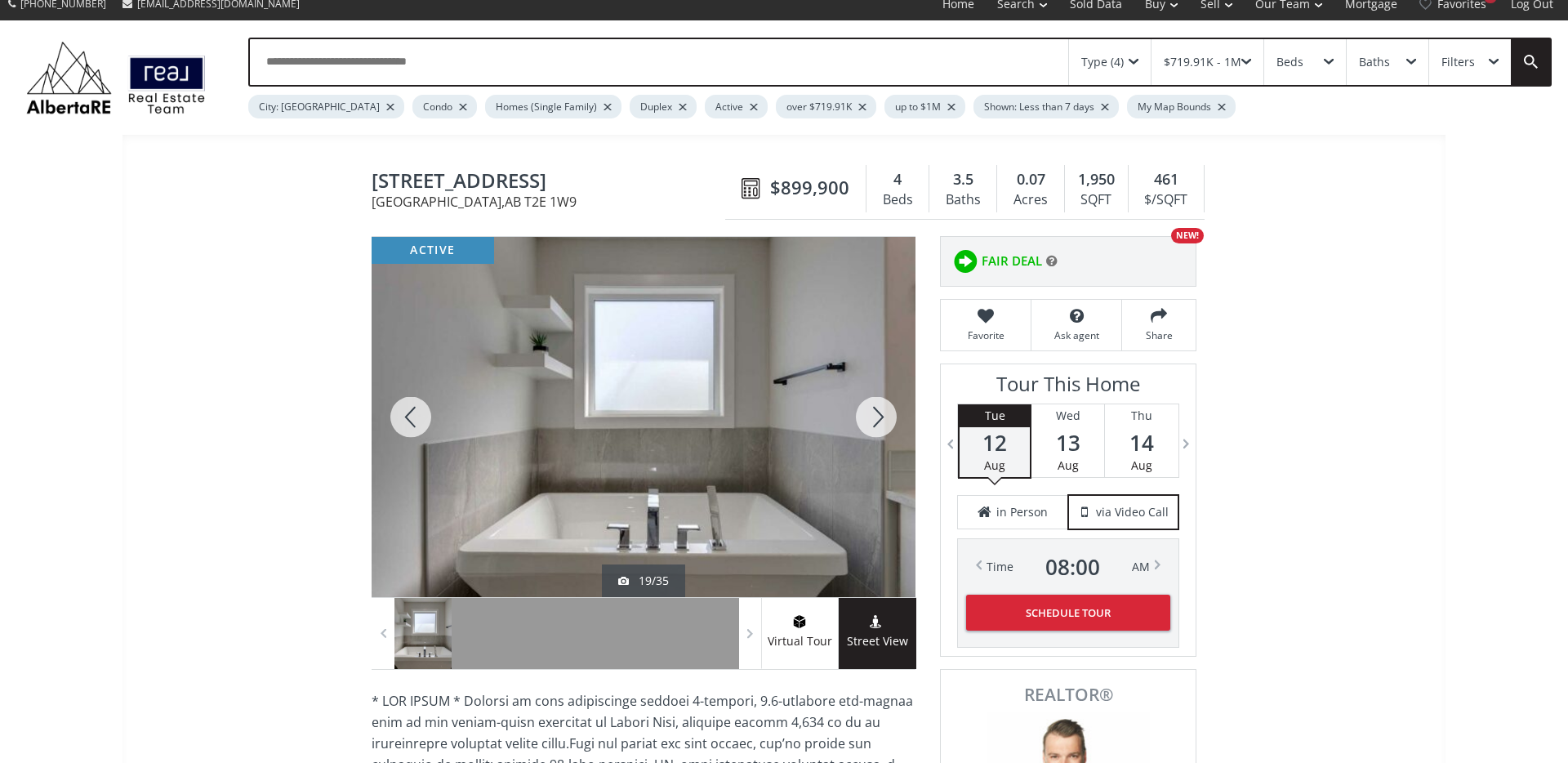
click at [873, 425] on div at bounding box center [876, 416] width 78 height 361
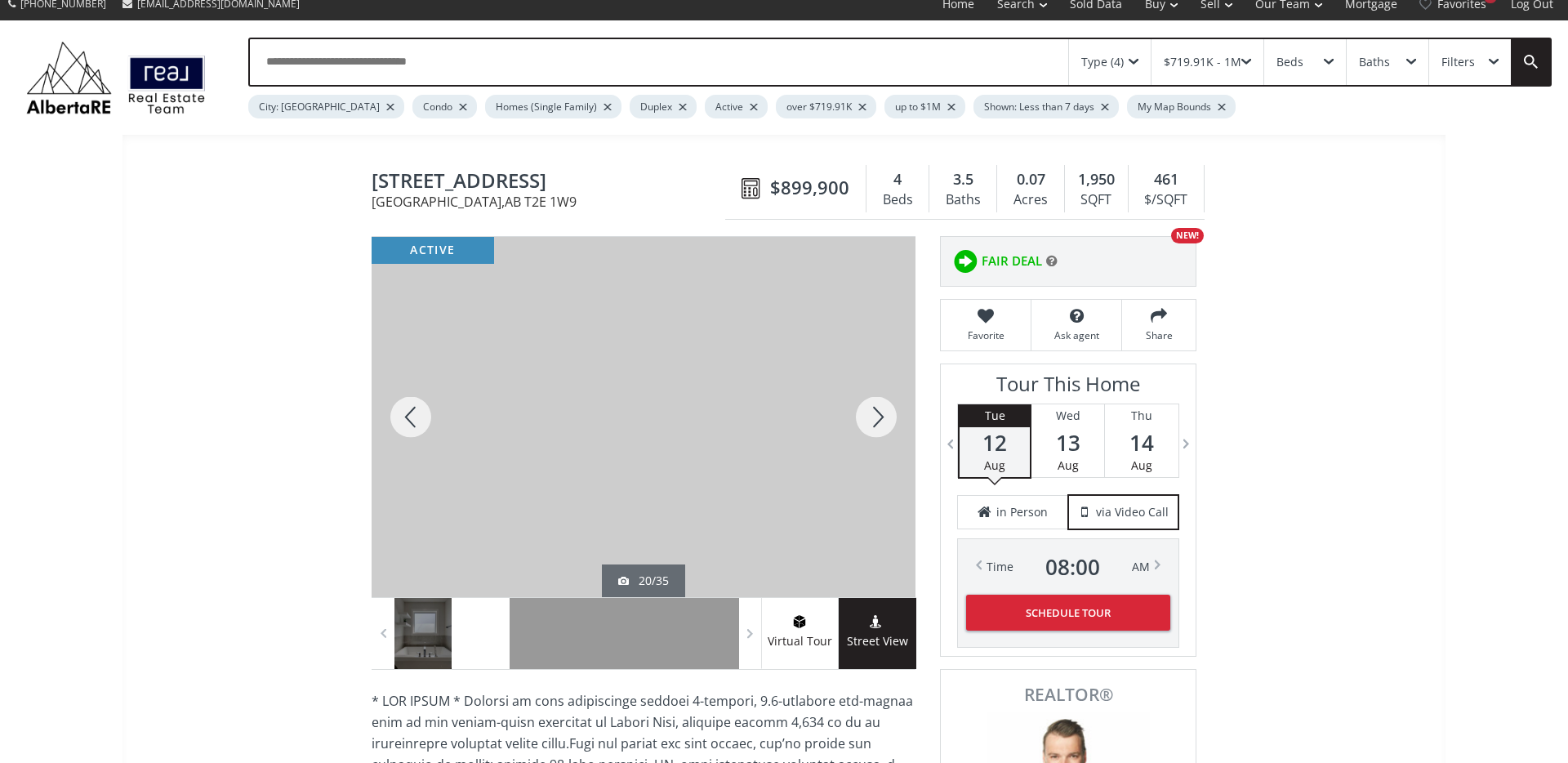
click at [873, 425] on div at bounding box center [876, 416] width 78 height 361
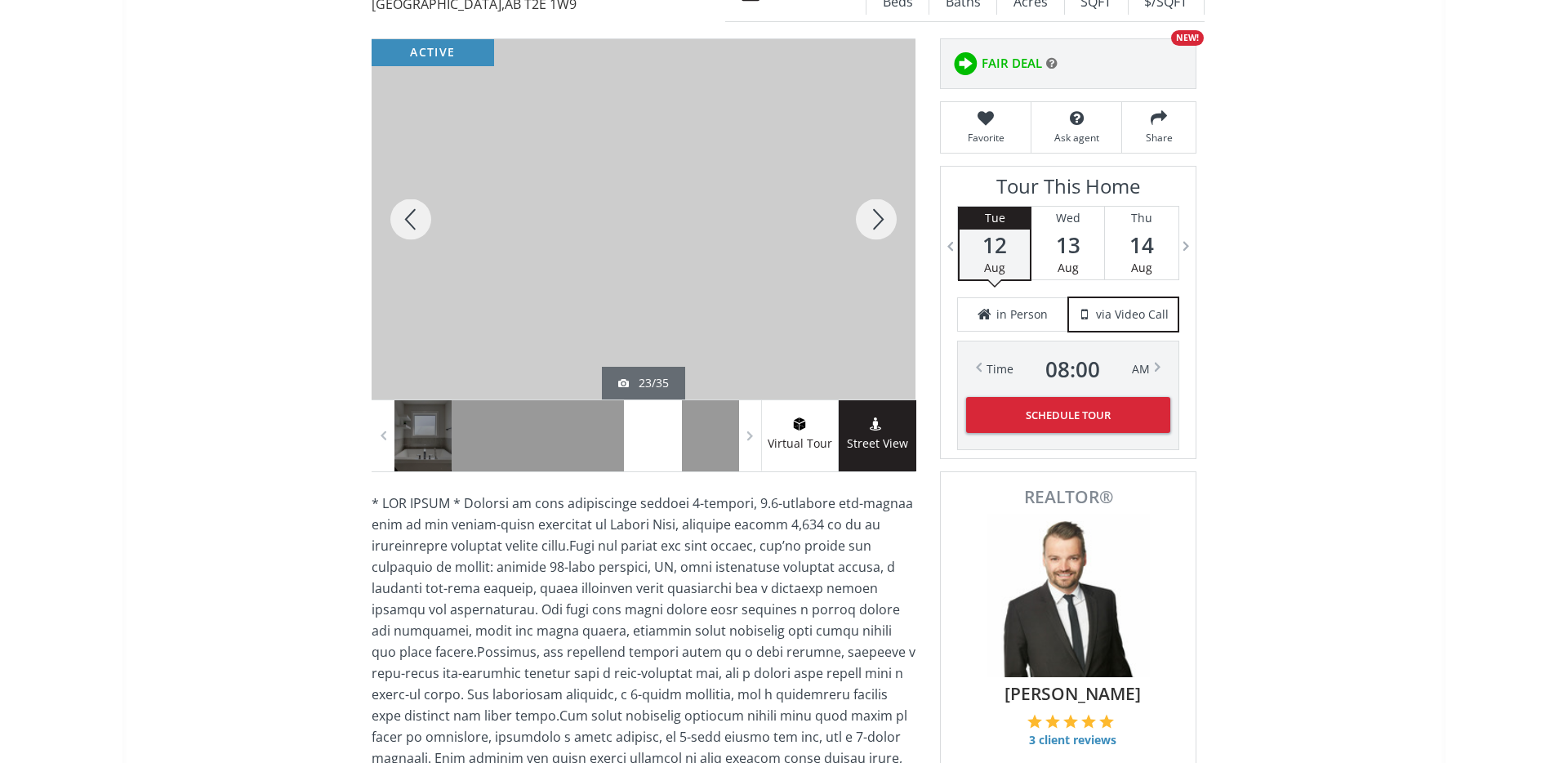
scroll to position [118, 0]
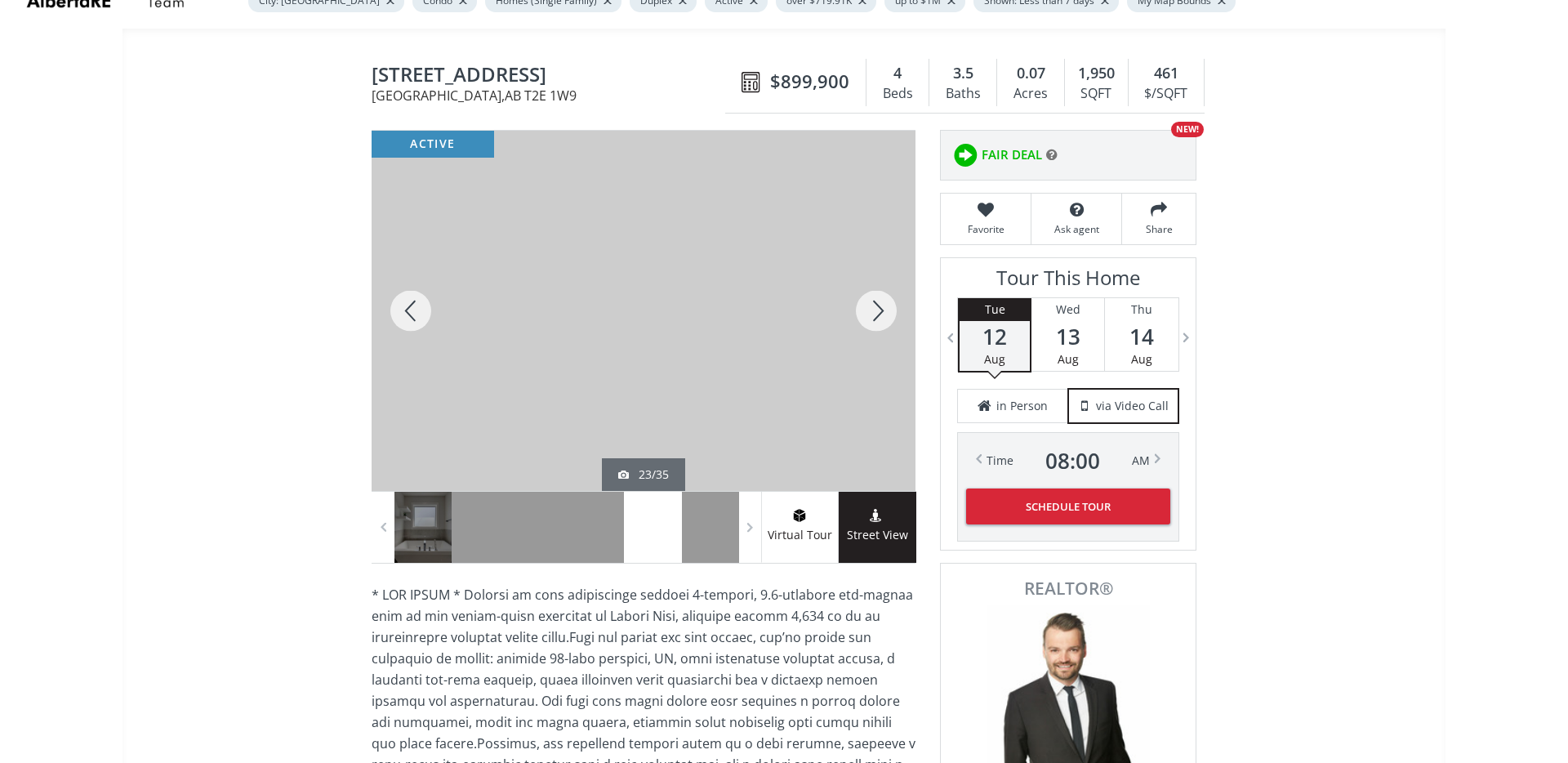
click at [879, 294] on div at bounding box center [876, 311] width 78 height 361
click at [878, 302] on div at bounding box center [876, 311] width 78 height 361
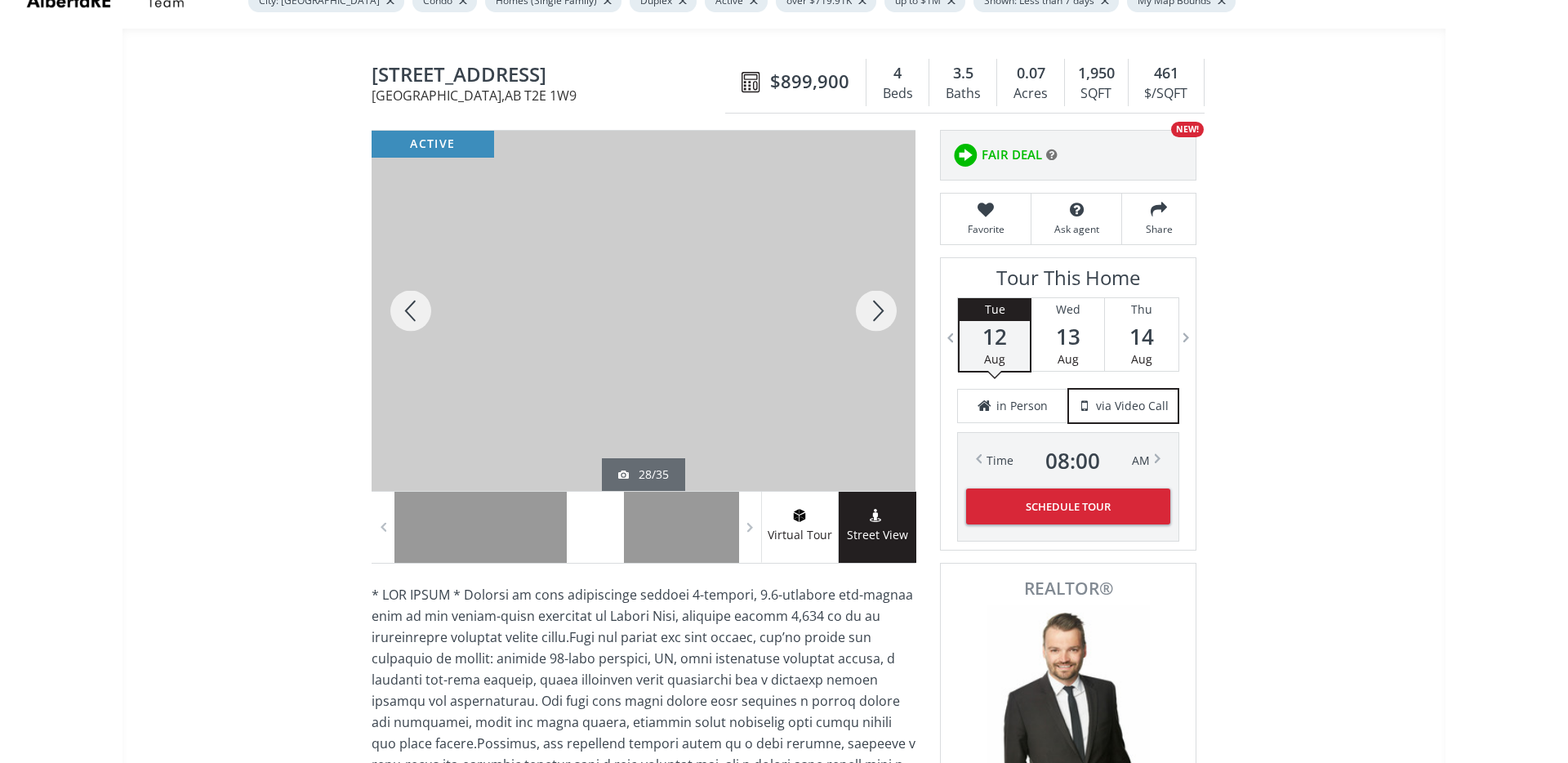
click at [878, 302] on div at bounding box center [876, 311] width 78 height 361
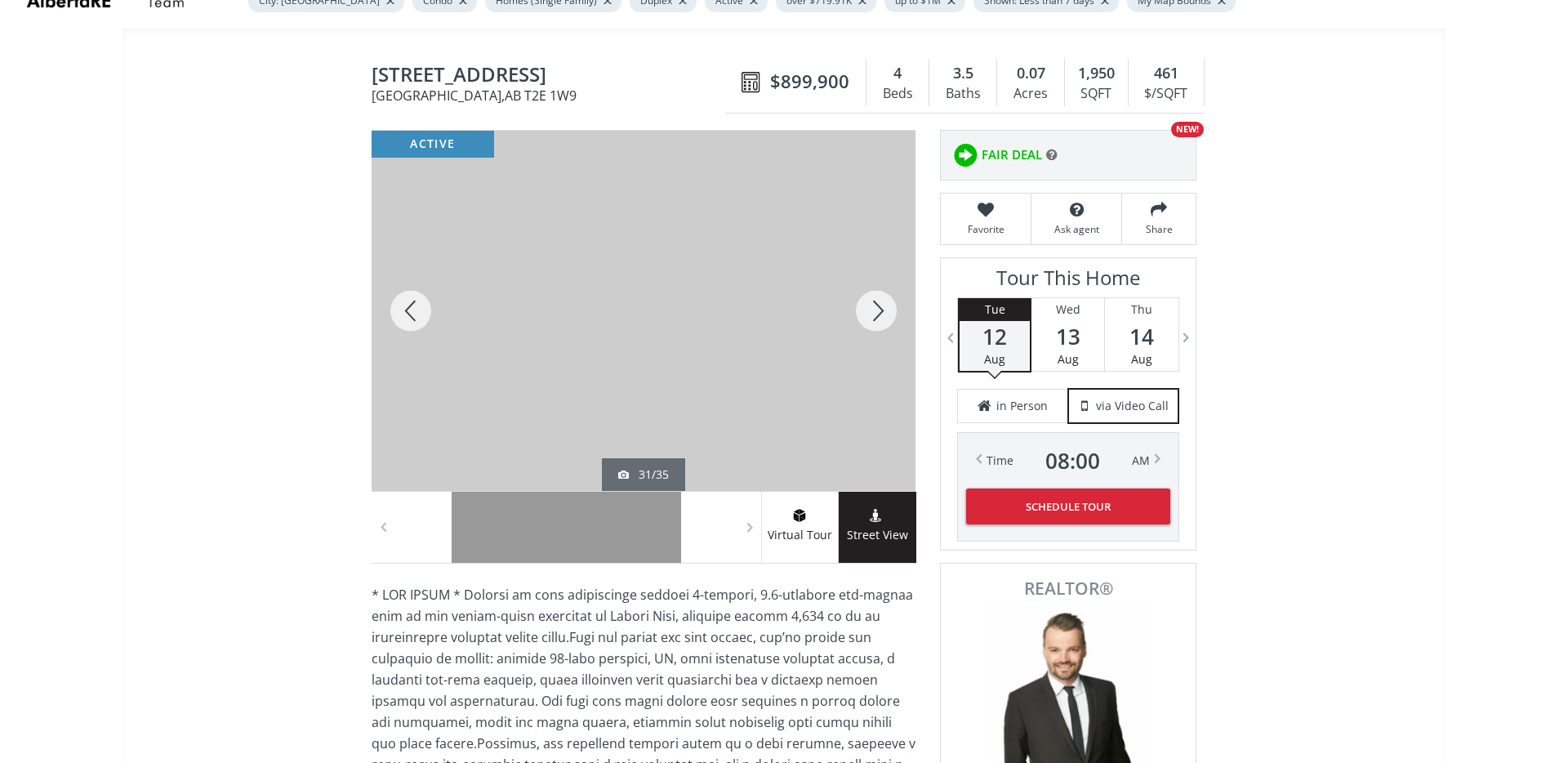
click at [878, 302] on div at bounding box center [876, 311] width 78 height 361
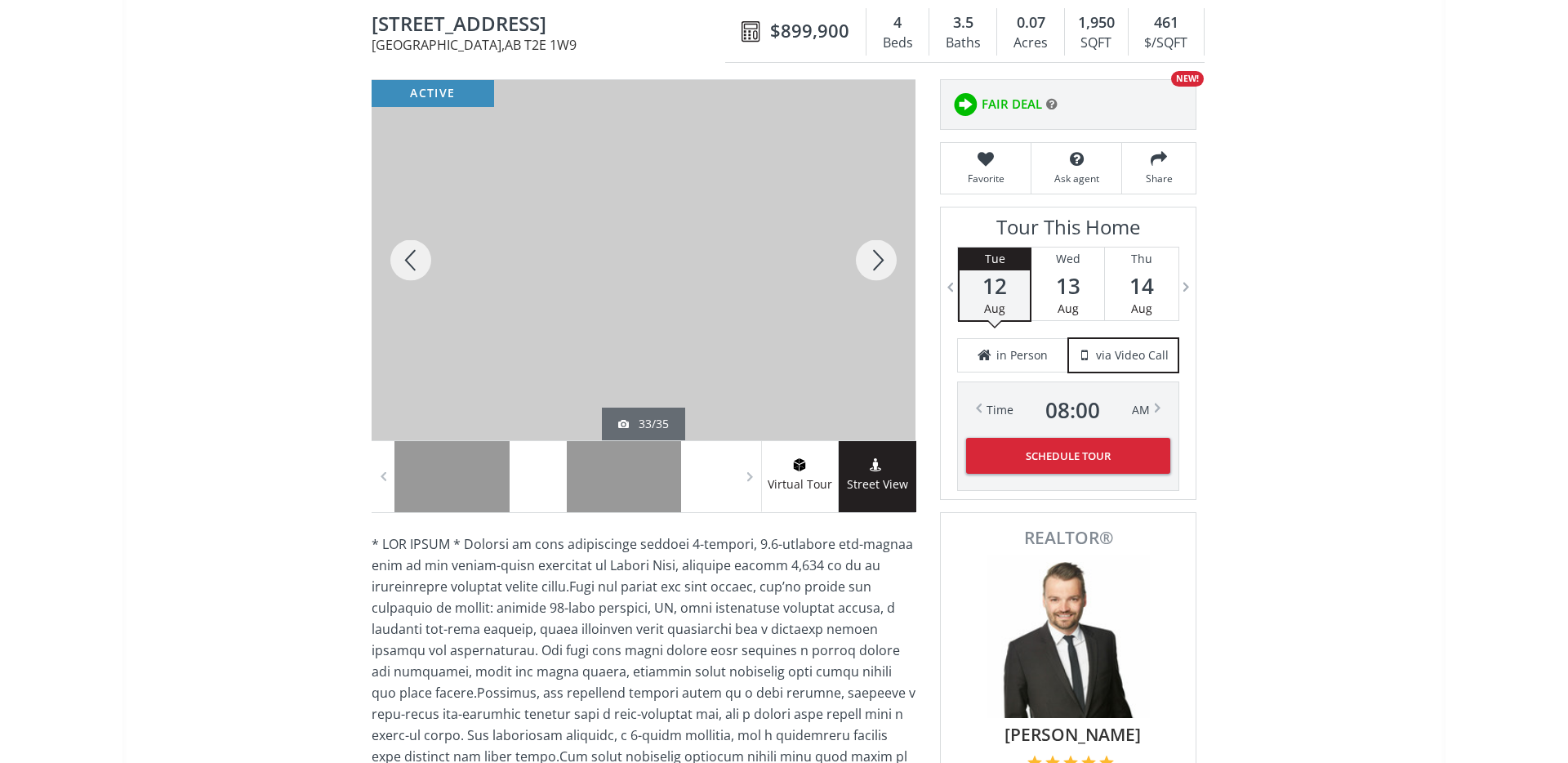
scroll to position [85, 0]
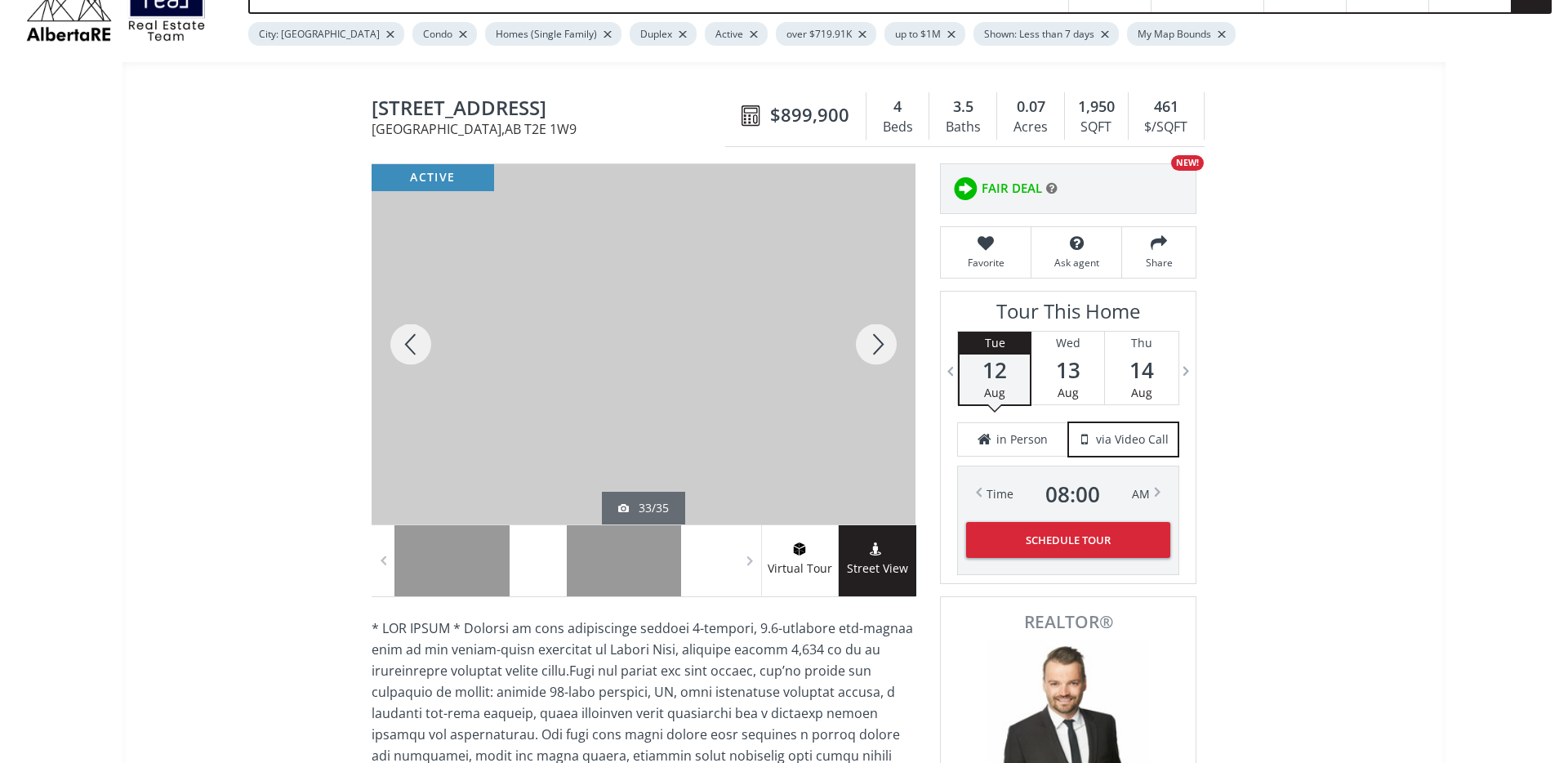
click at [880, 353] on div at bounding box center [876, 344] width 78 height 361
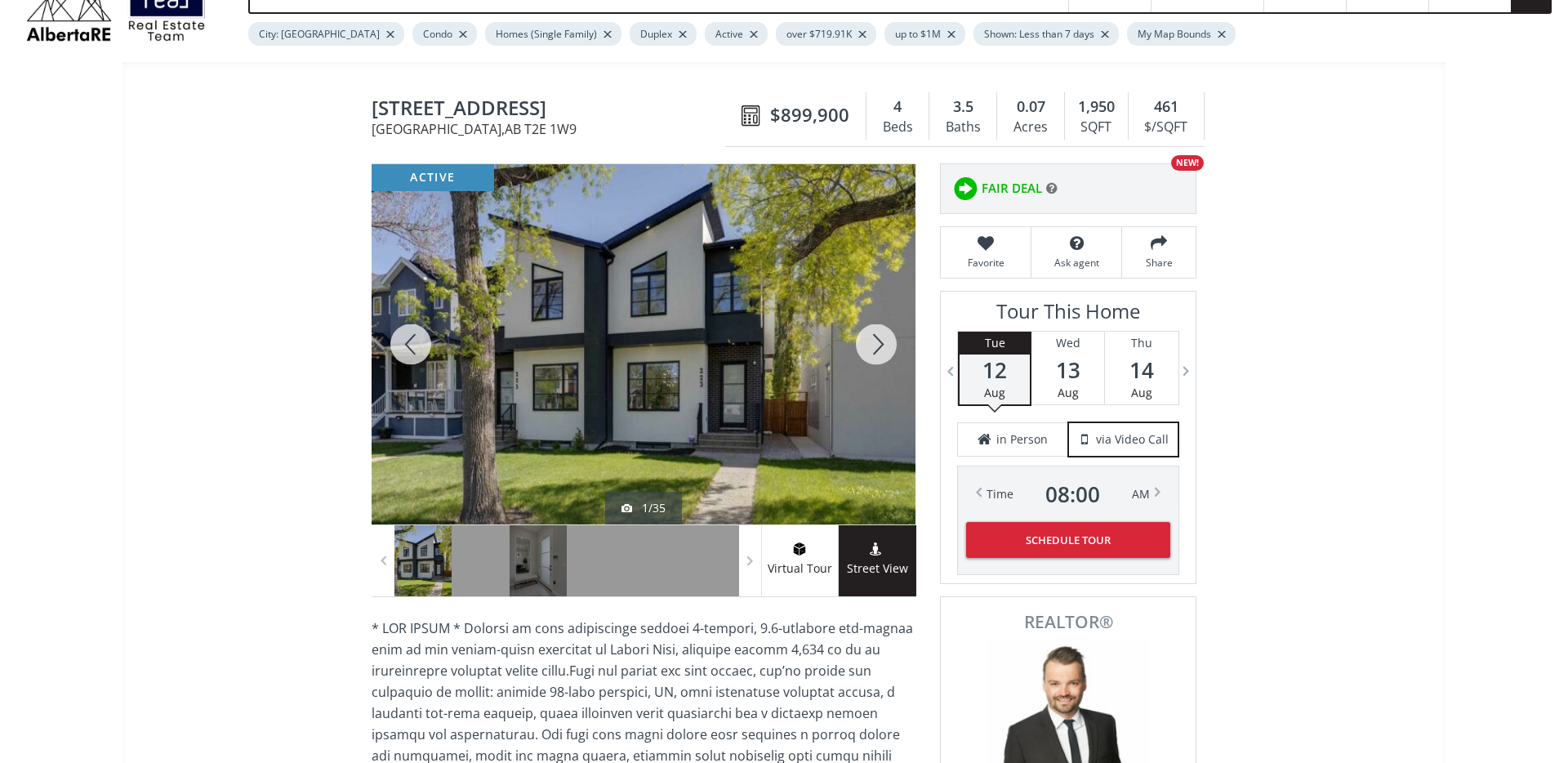
click at [880, 353] on div at bounding box center [876, 344] width 78 height 361
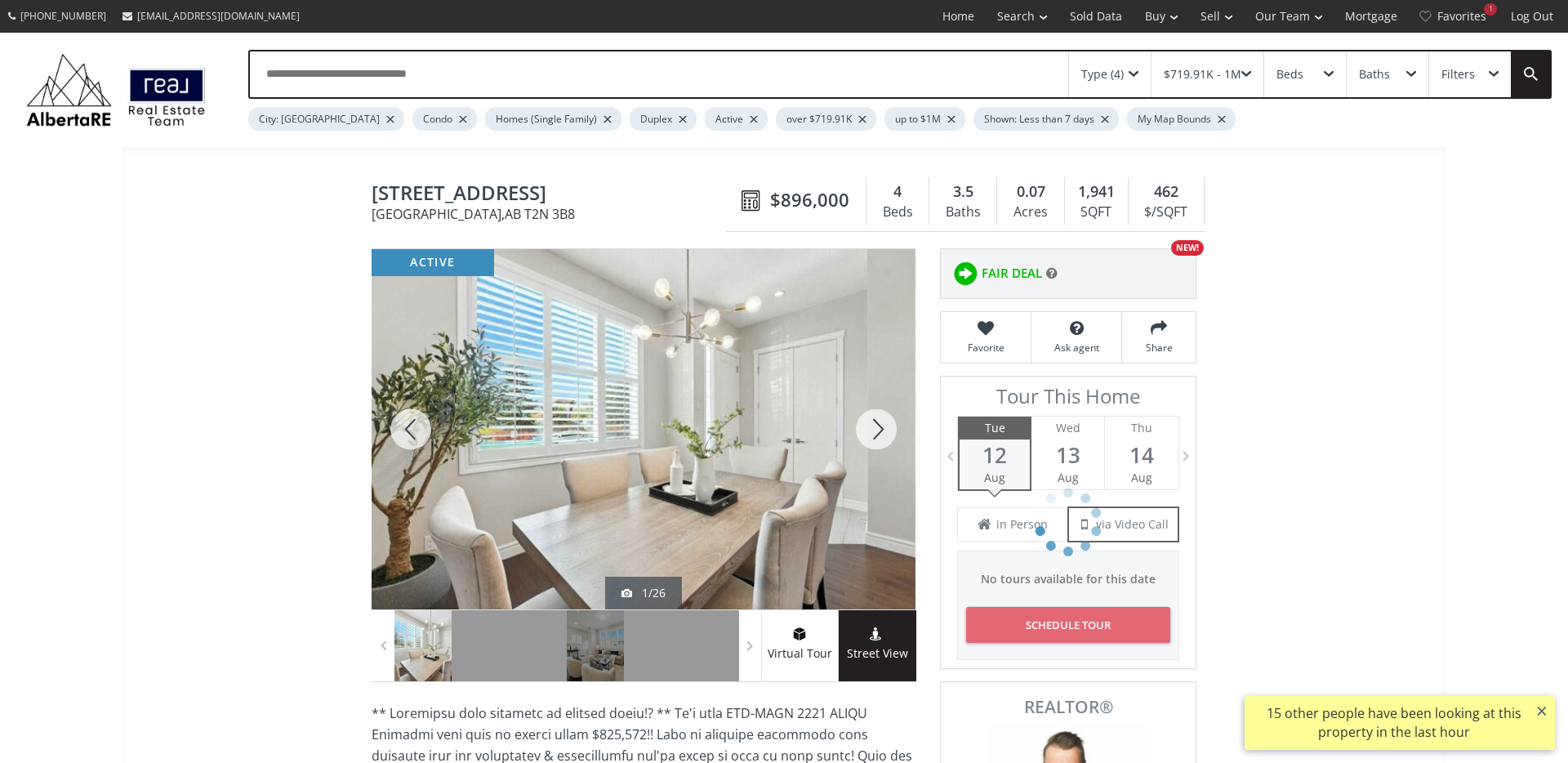
click at [874, 441] on div at bounding box center [876, 429] width 78 height 361
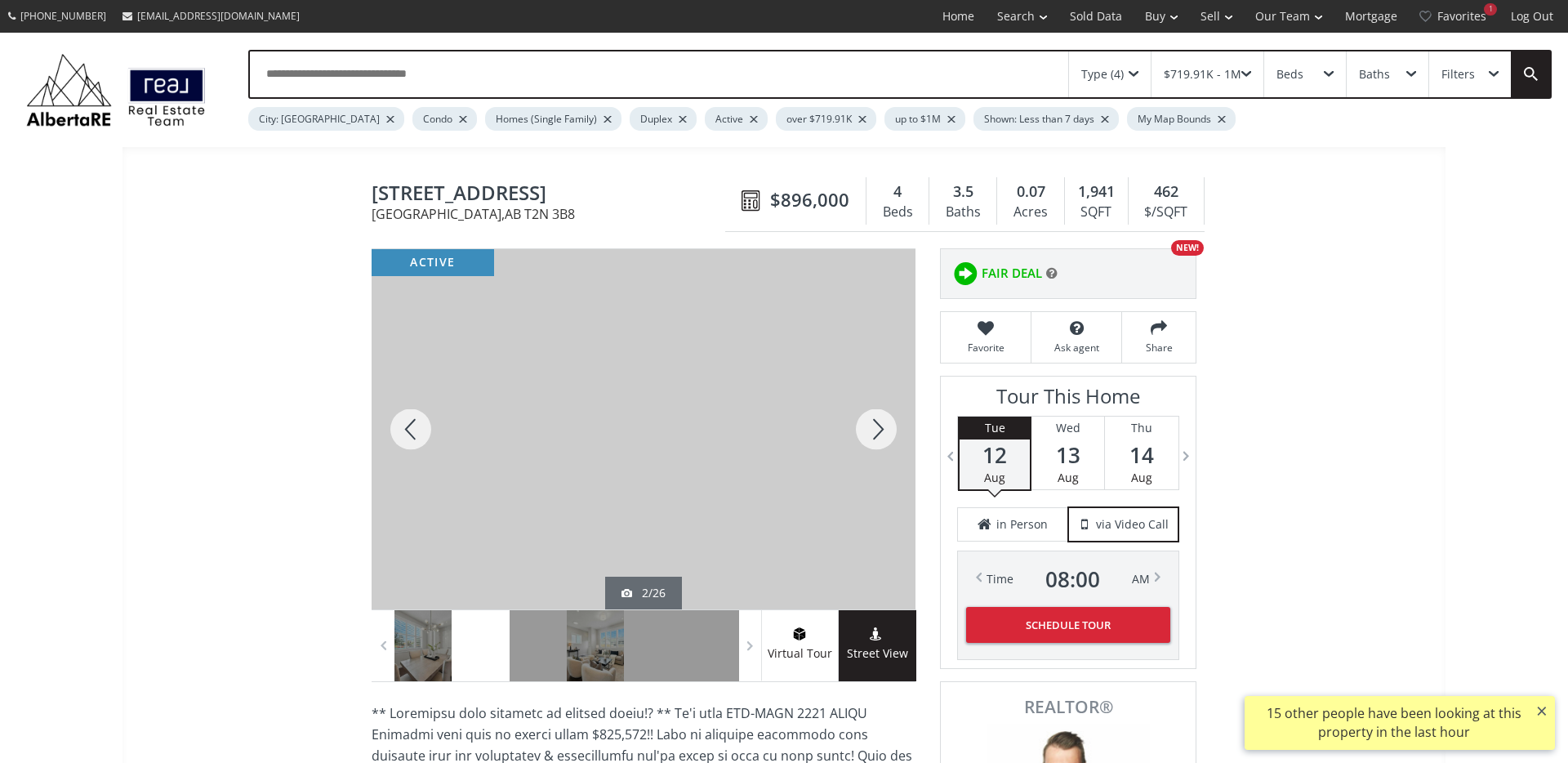
click at [872, 442] on div at bounding box center [876, 429] width 78 height 361
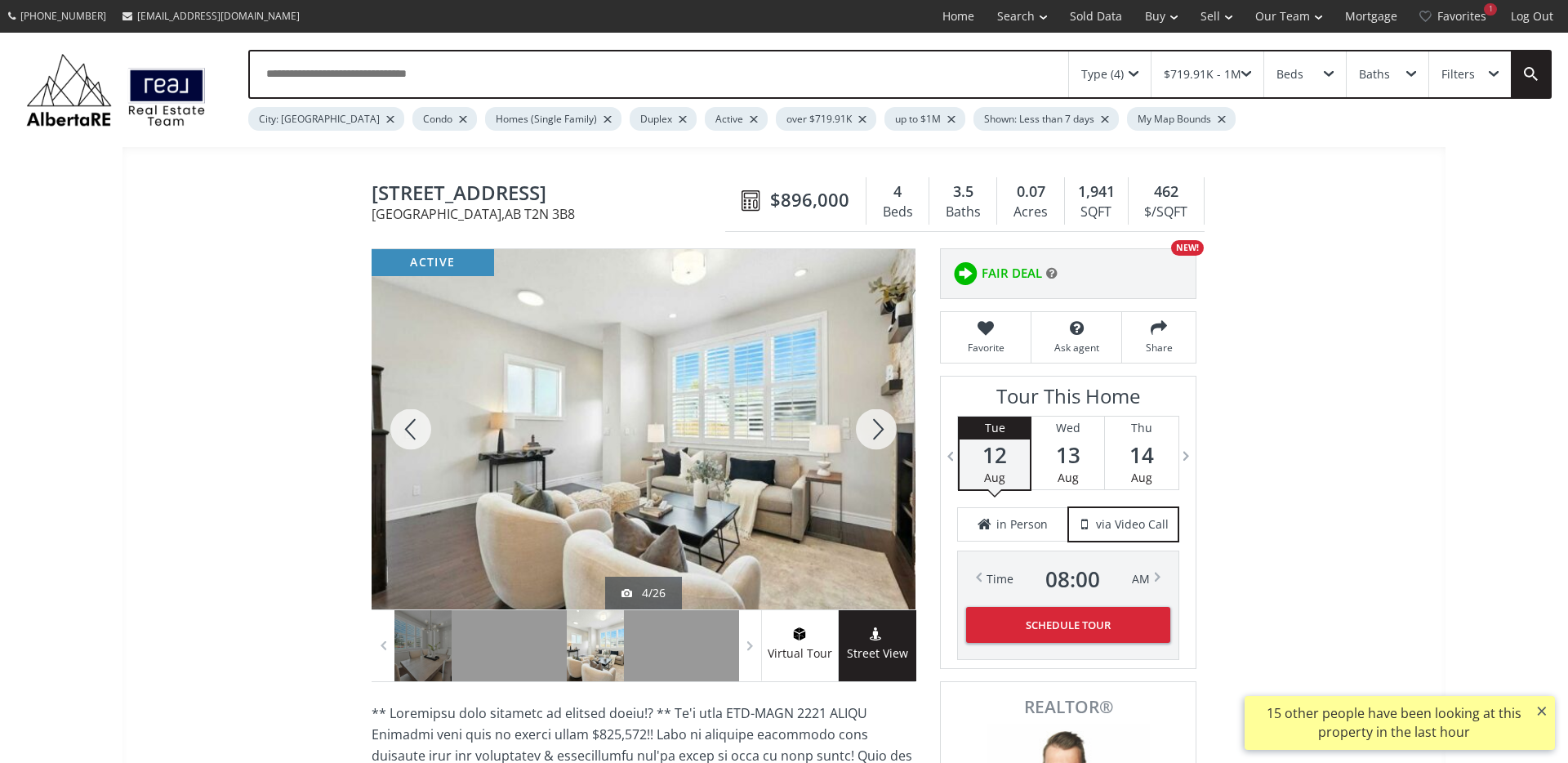
click at [872, 442] on div at bounding box center [876, 429] width 78 height 361
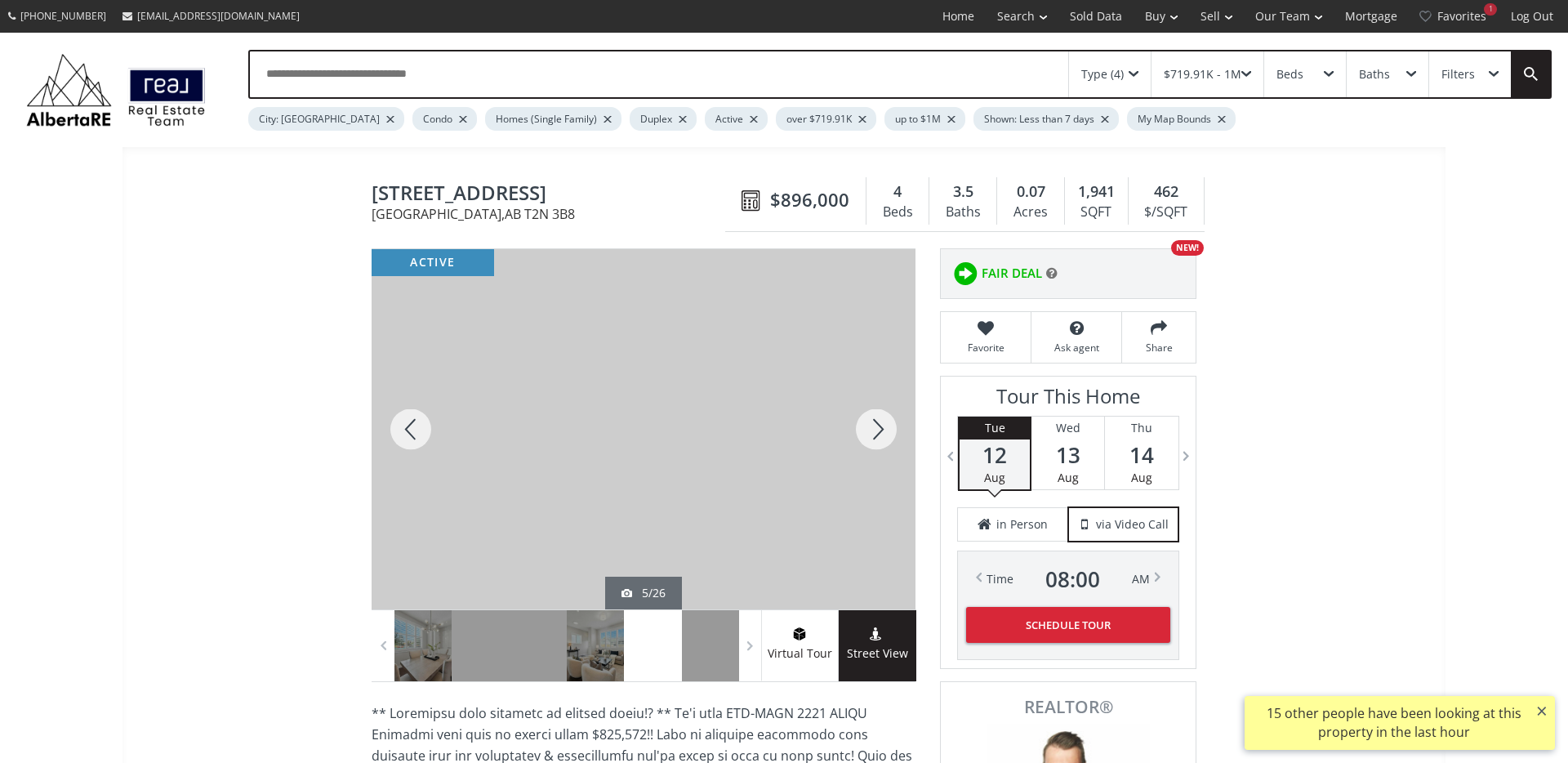
click at [872, 442] on div at bounding box center [876, 429] width 78 height 361
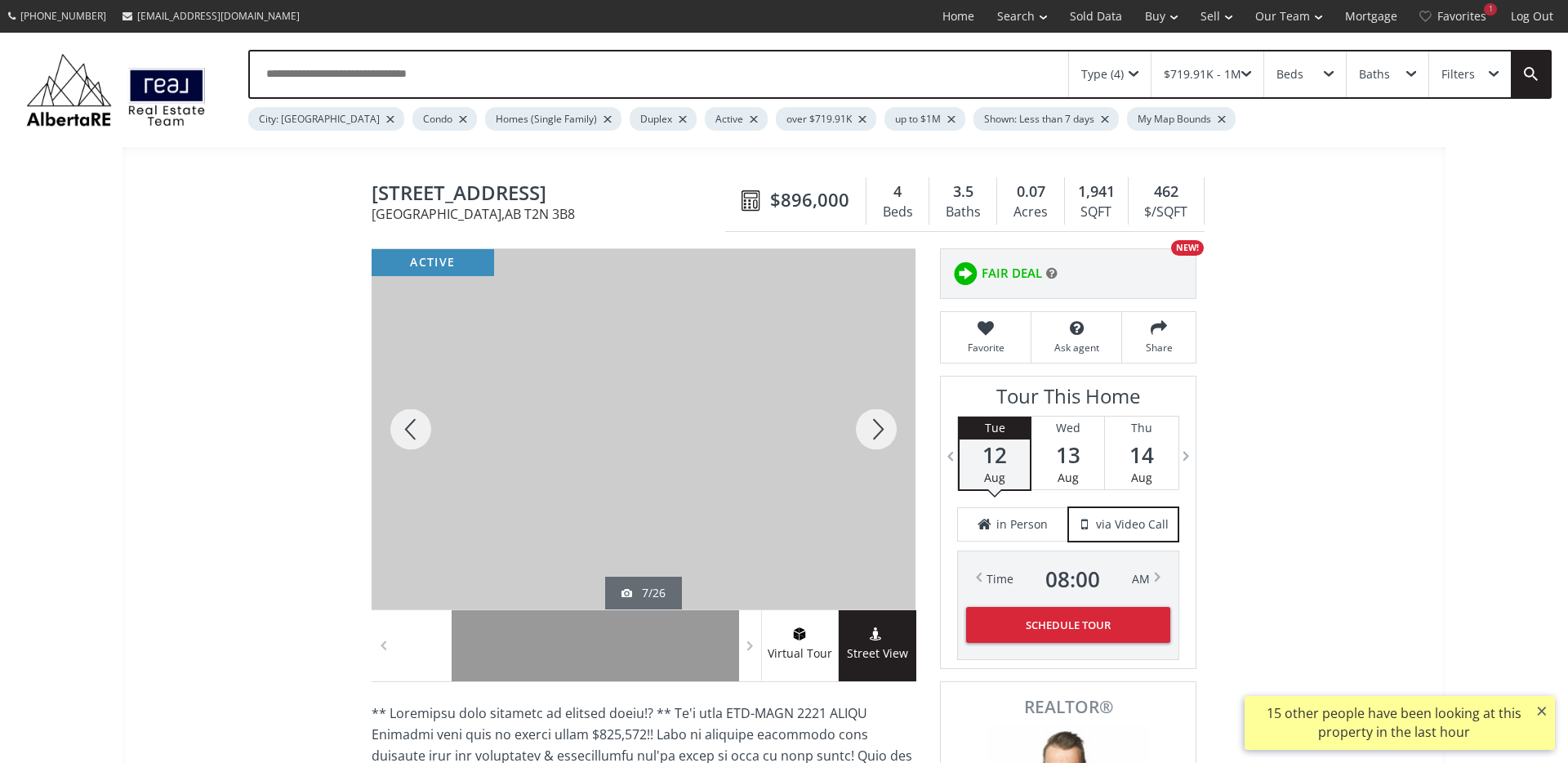
click at [872, 442] on div at bounding box center [876, 429] width 78 height 361
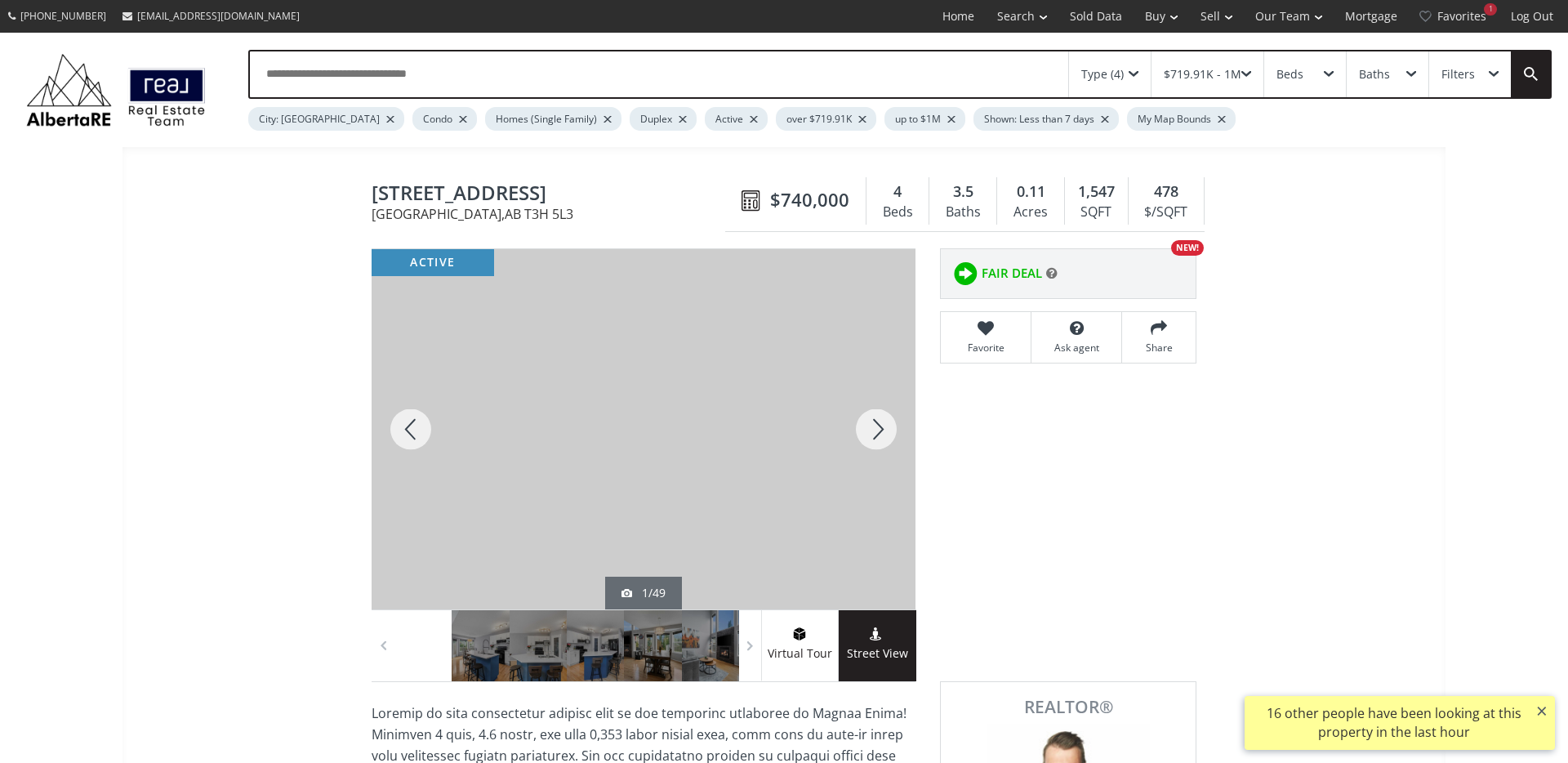
click at [868, 419] on div at bounding box center [876, 429] width 78 height 361
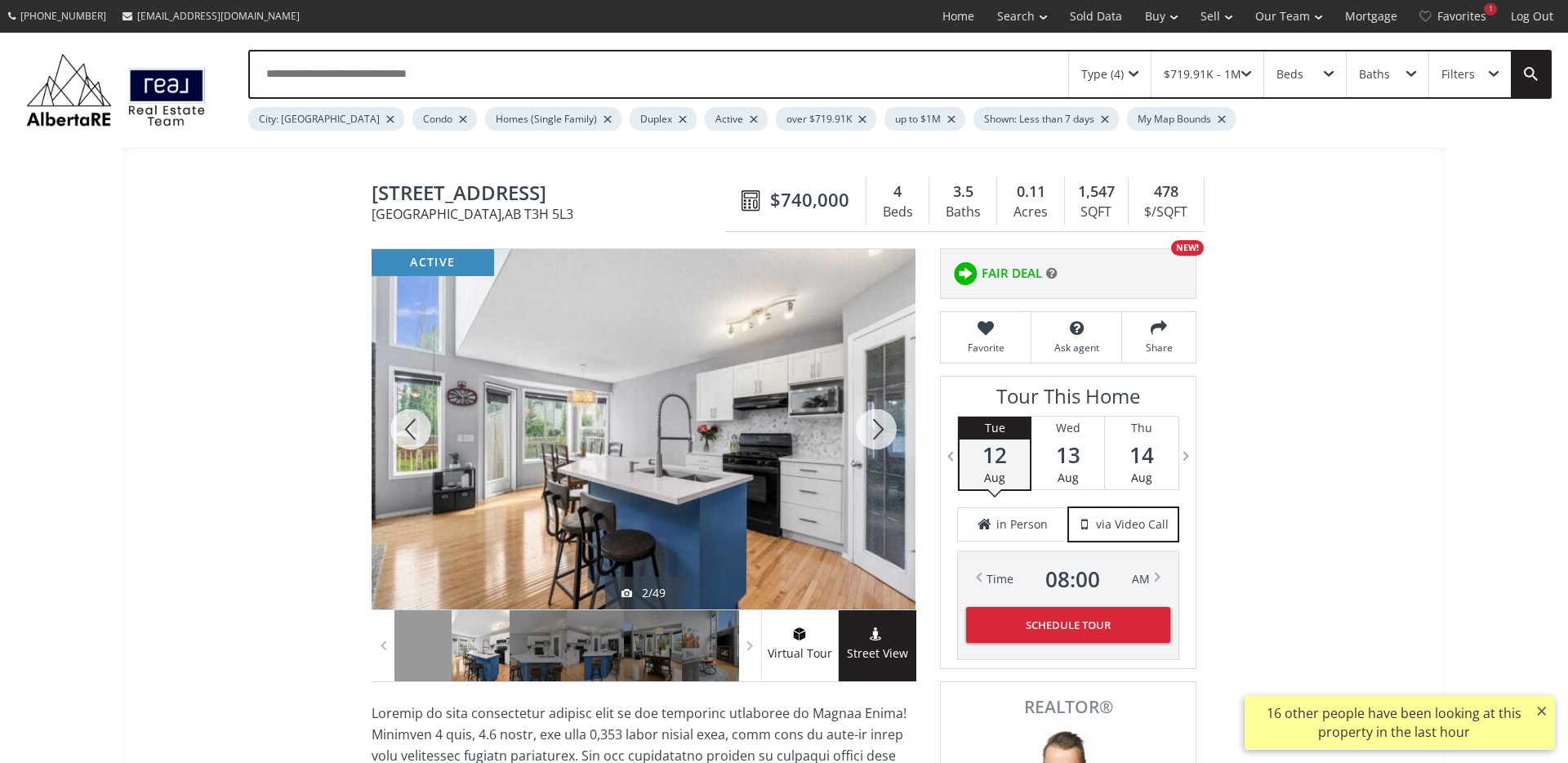
click at [868, 419] on div at bounding box center [876, 429] width 78 height 361
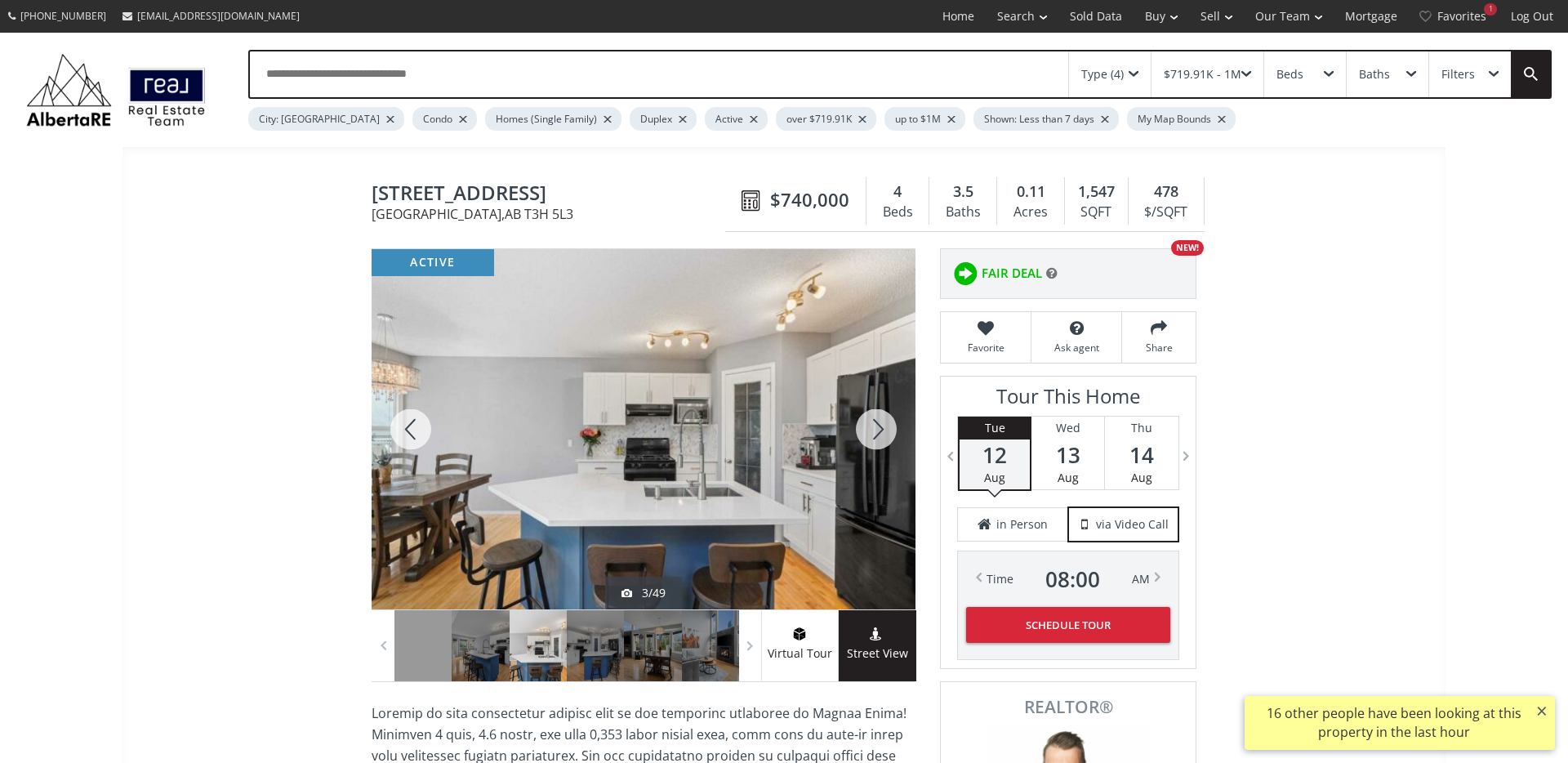
click at [868, 419] on div at bounding box center [876, 429] width 78 height 361
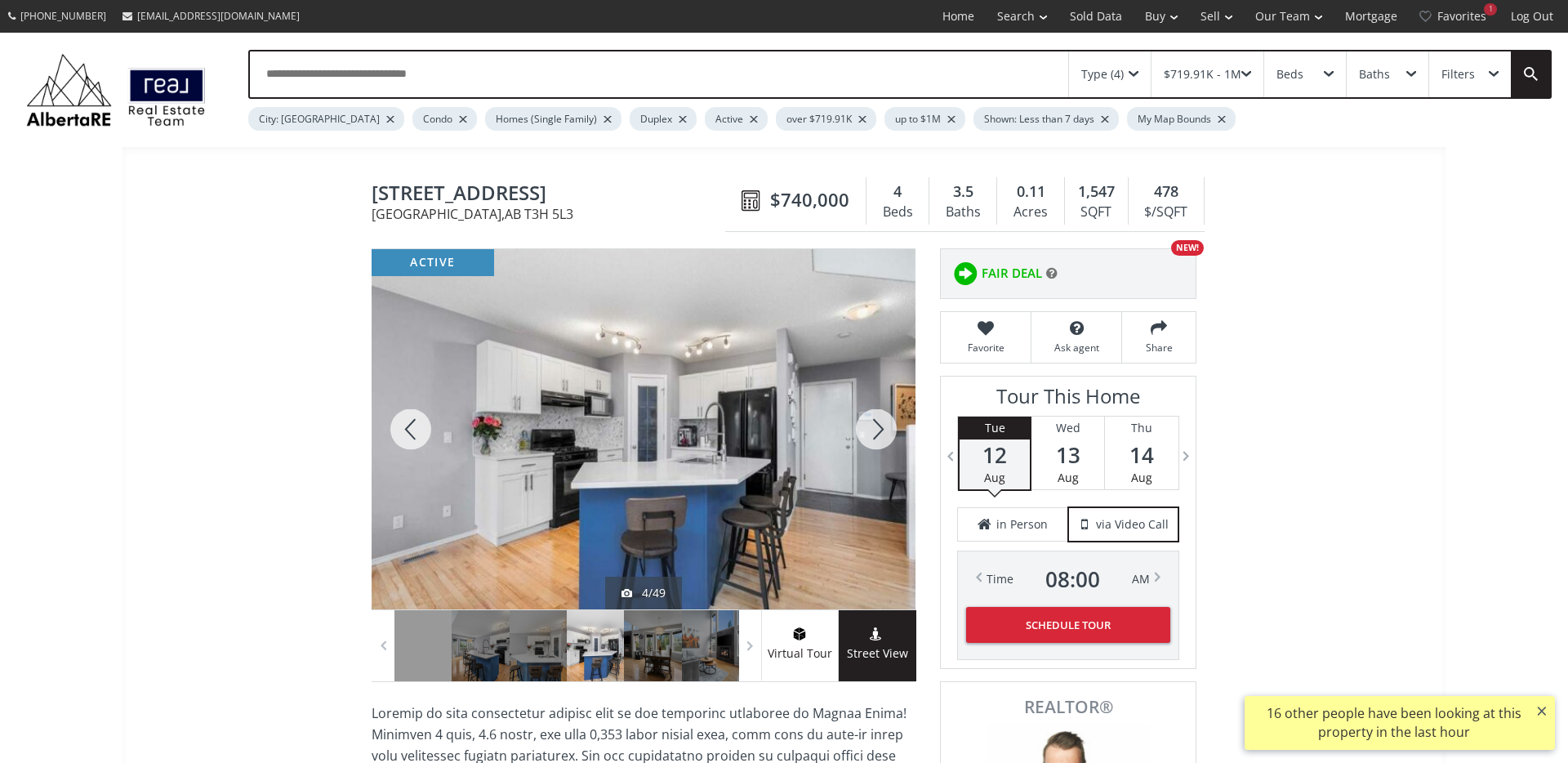
click at [868, 419] on div at bounding box center [876, 429] width 78 height 361
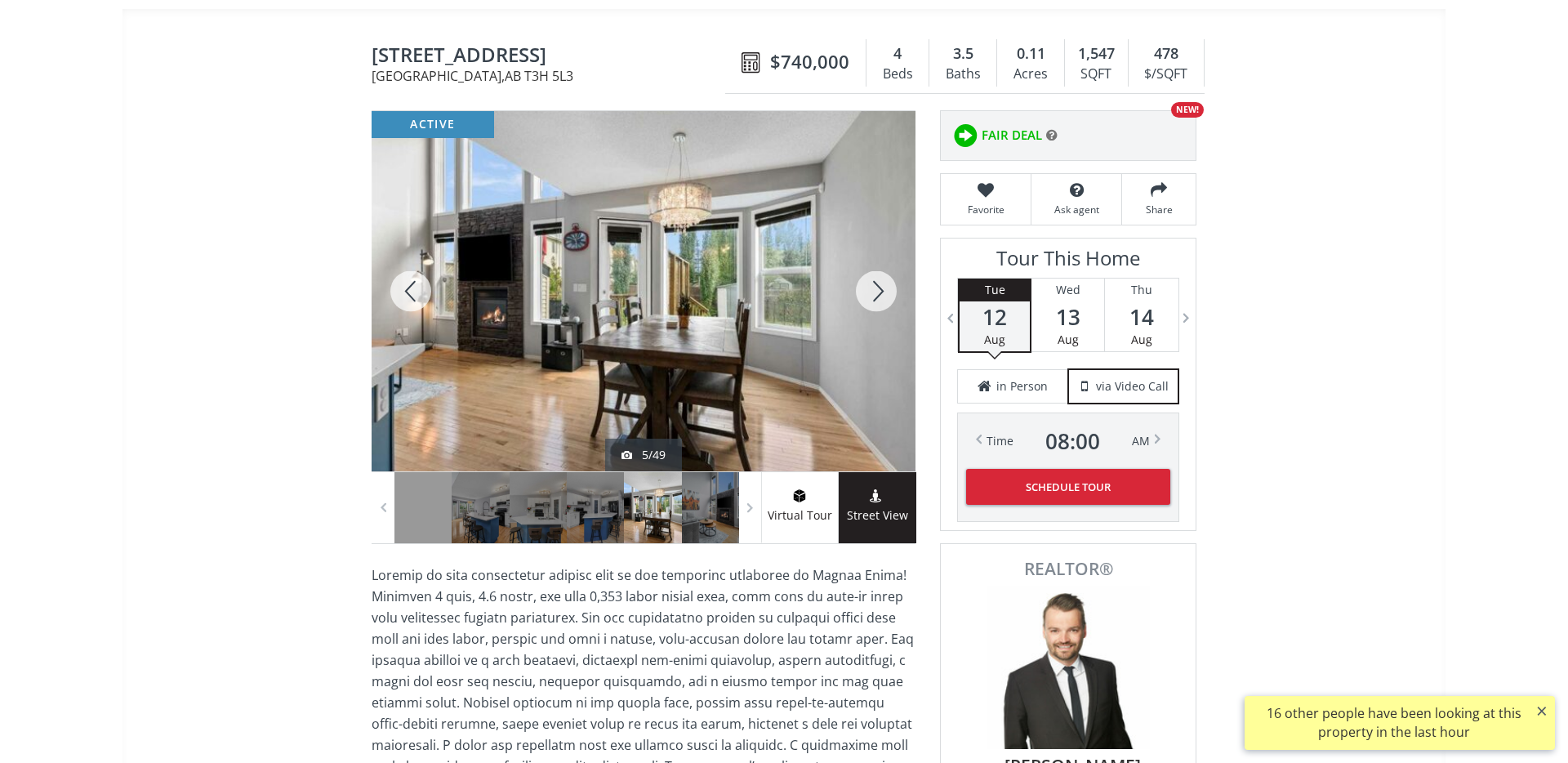
scroll to position [135, 0]
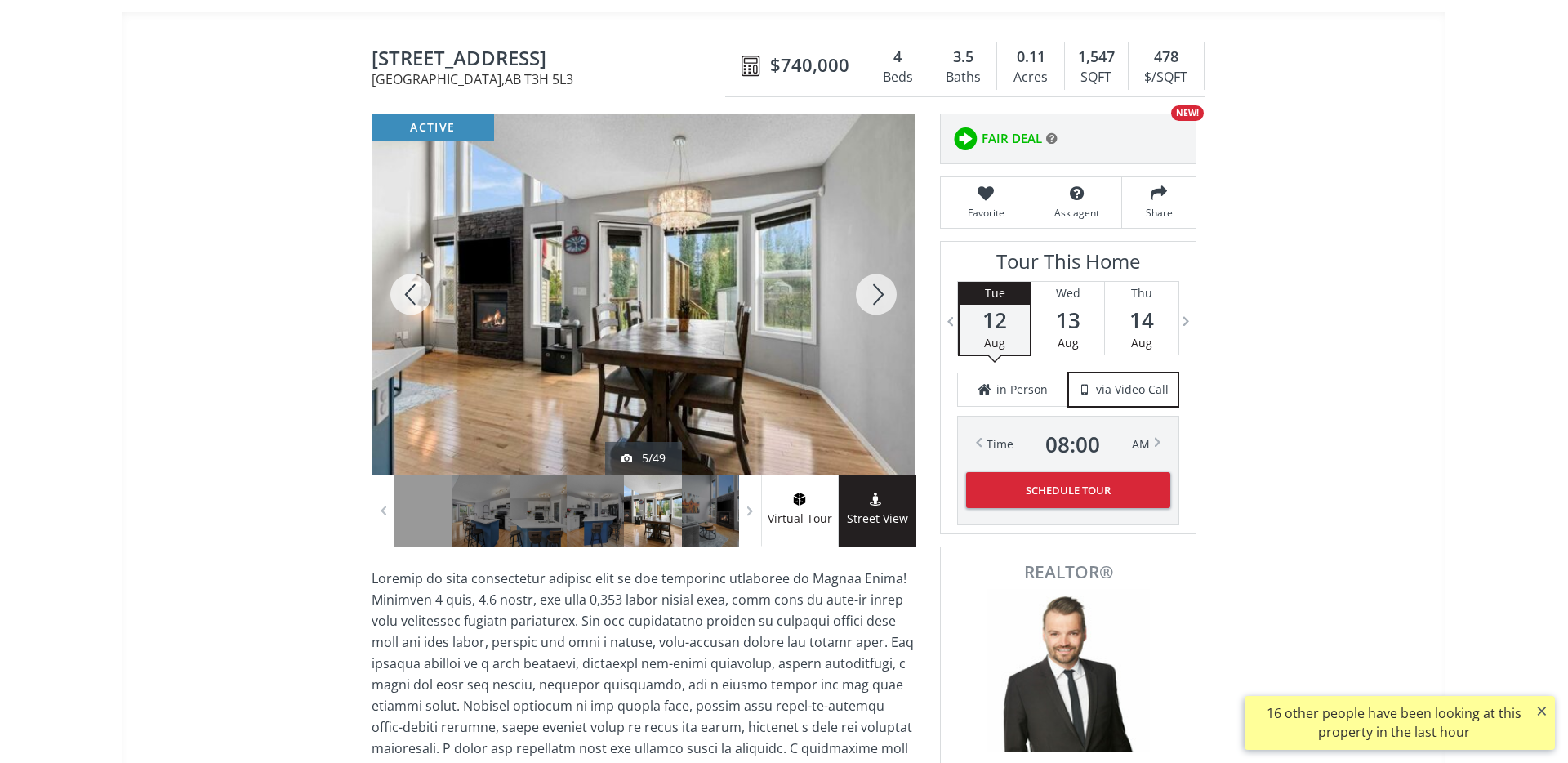
click at [873, 287] on div at bounding box center [876, 294] width 78 height 361
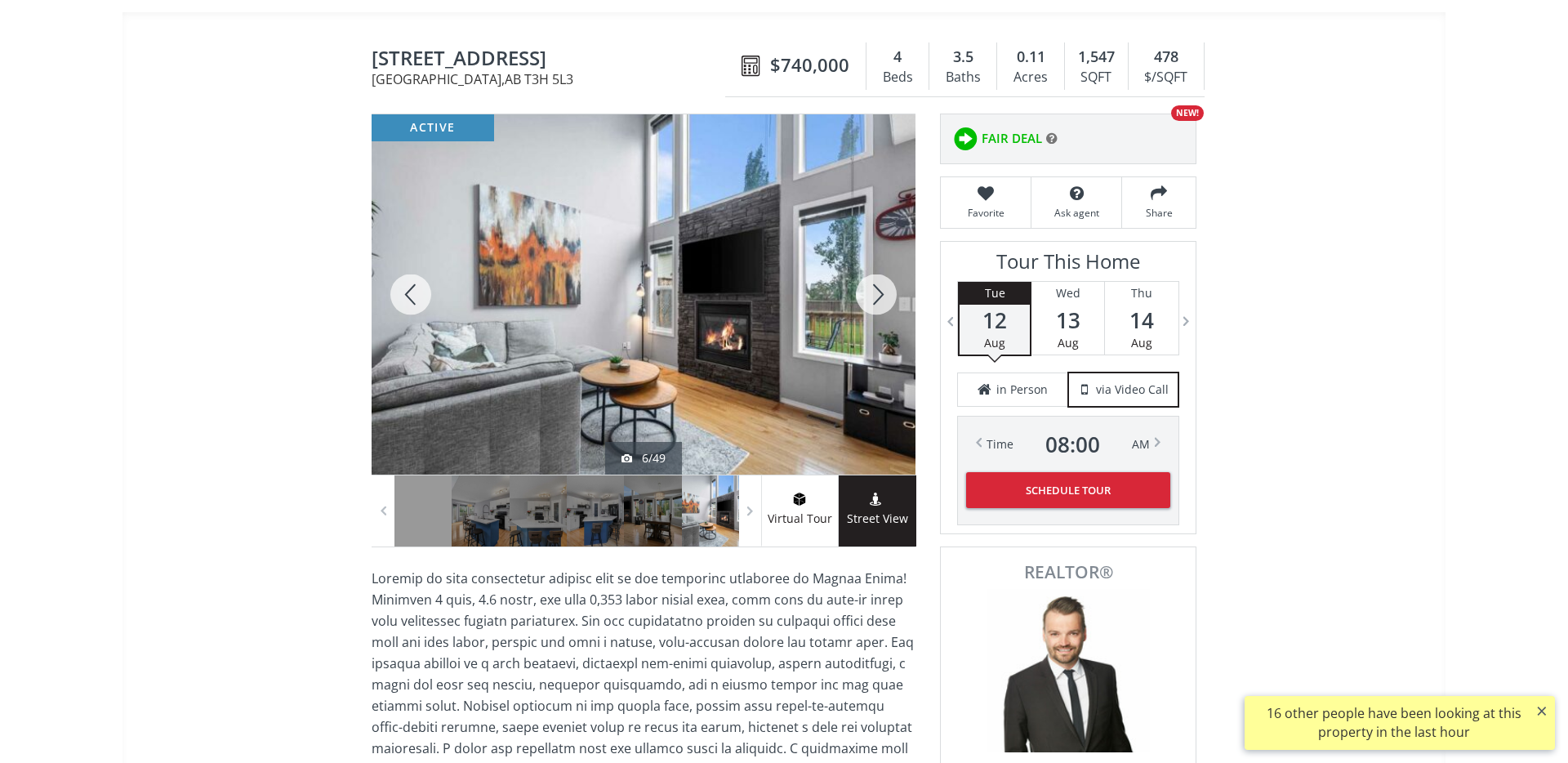
click at [874, 289] on div at bounding box center [876, 294] width 78 height 361
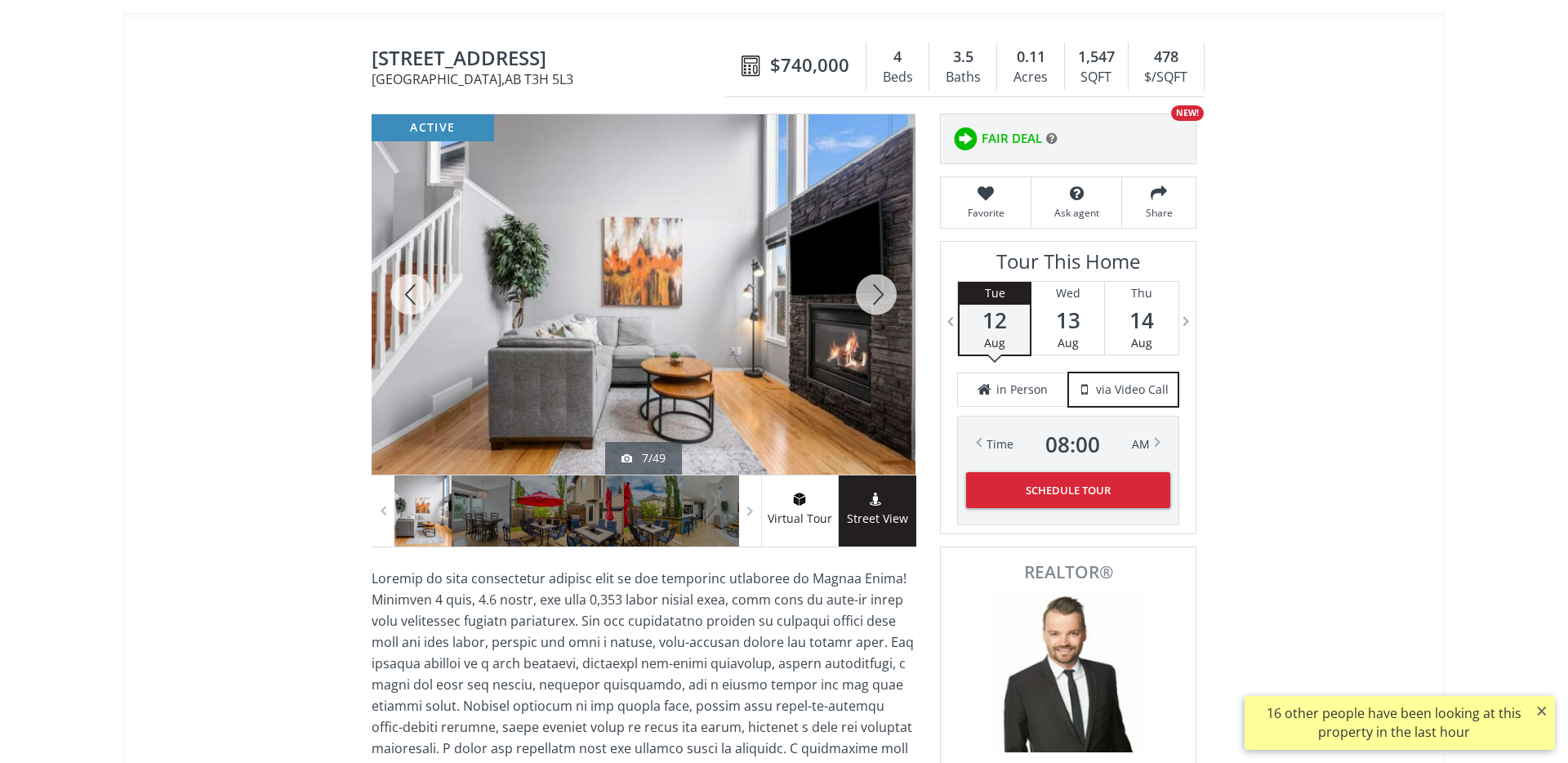
click at [874, 289] on div at bounding box center [876, 294] width 78 height 361
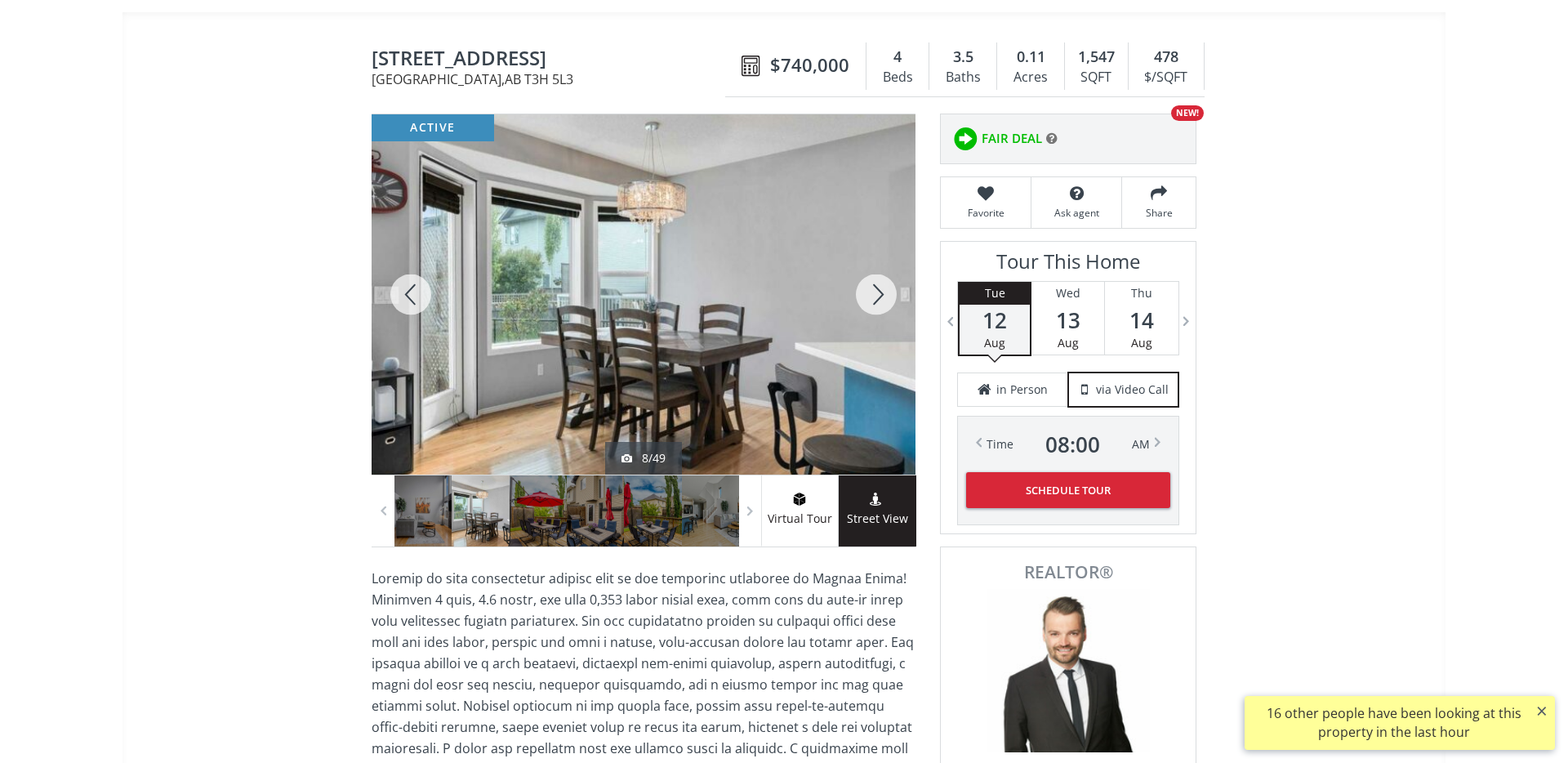
click at [874, 289] on div at bounding box center [876, 294] width 78 height 361
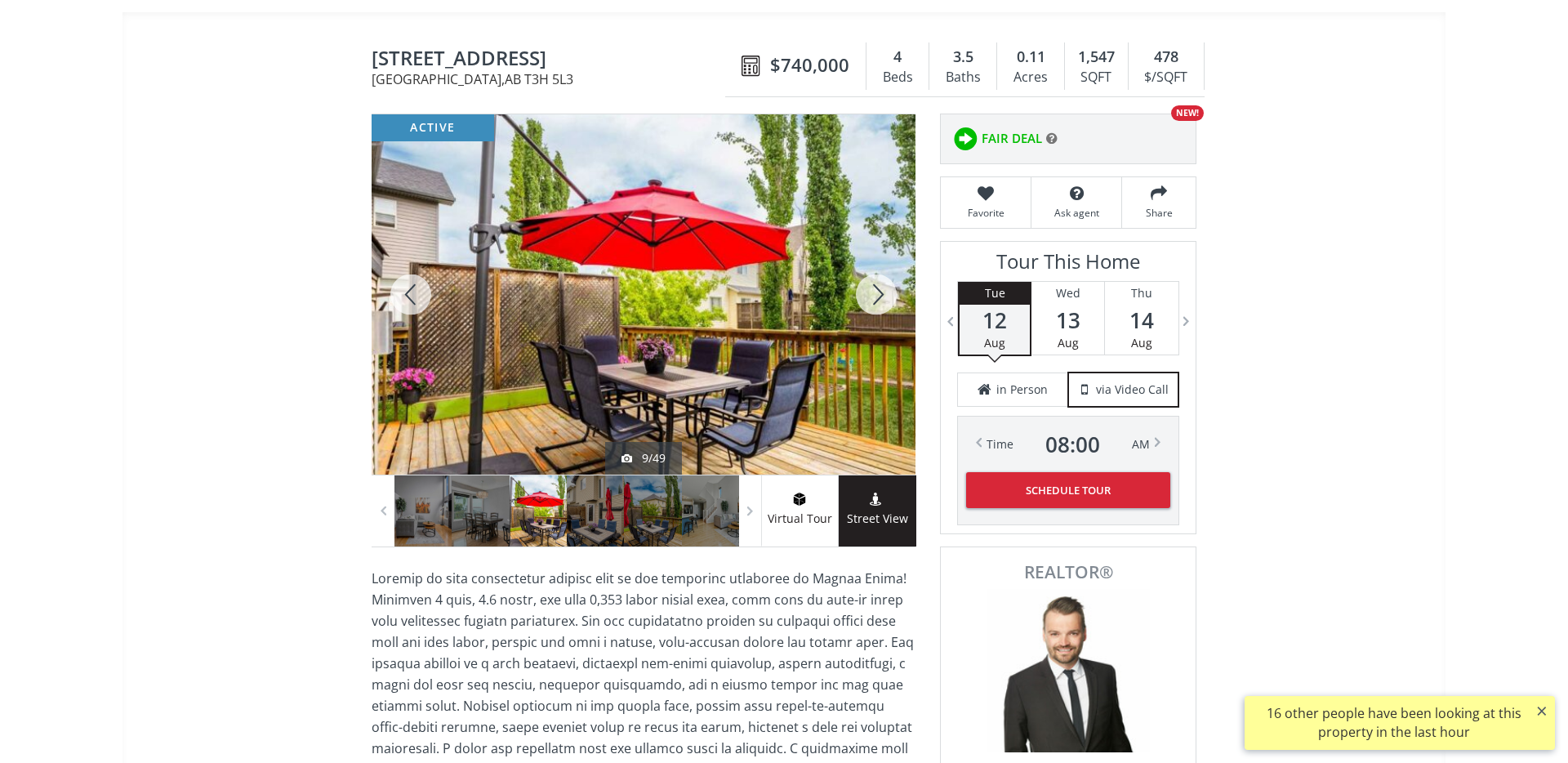
click at [874, 289] on div at bounding box center [876, 294] width 78 height 361
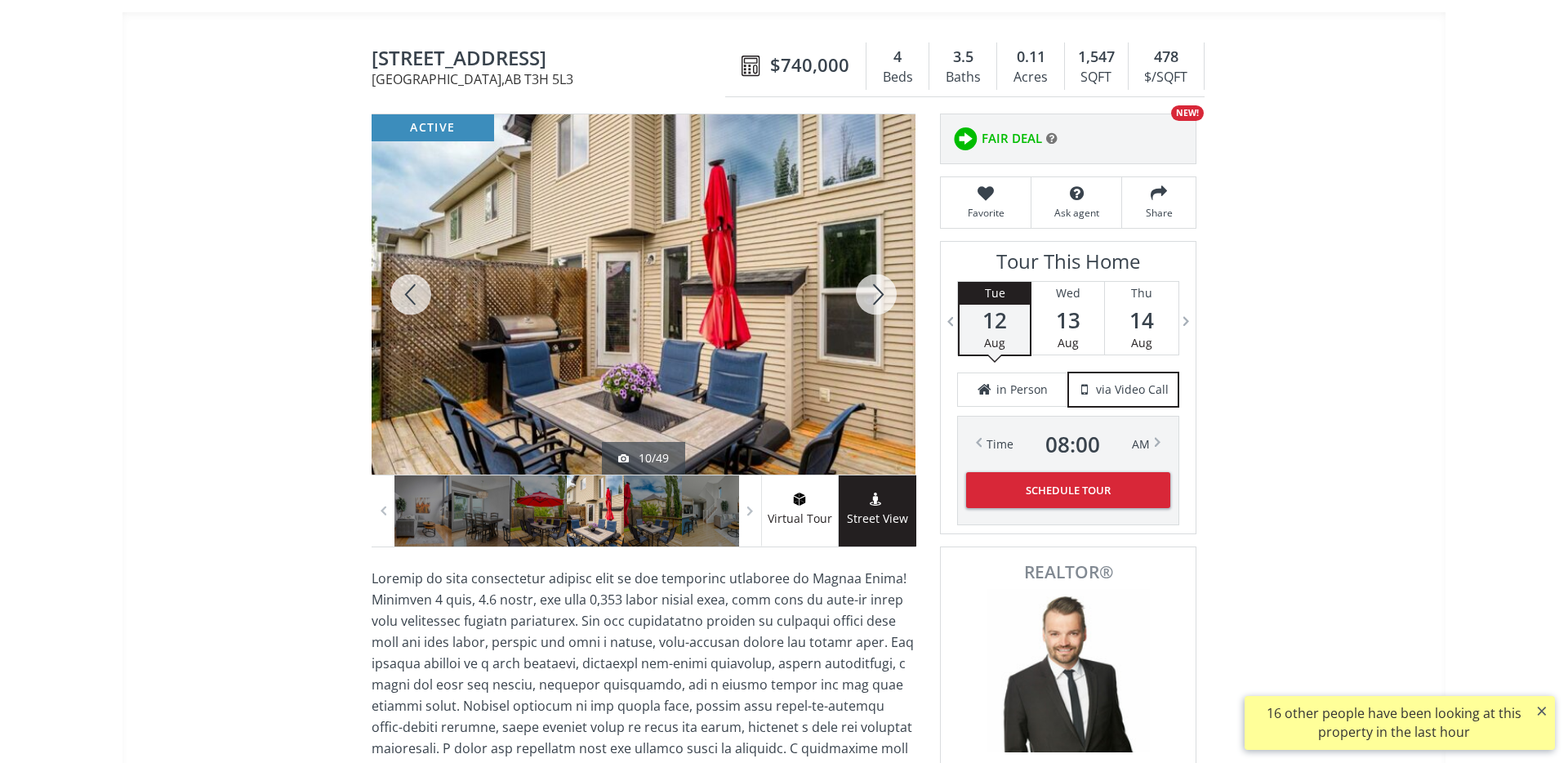
click at [874, 289] on div at bounding box center [876, 294] width 78 height 361
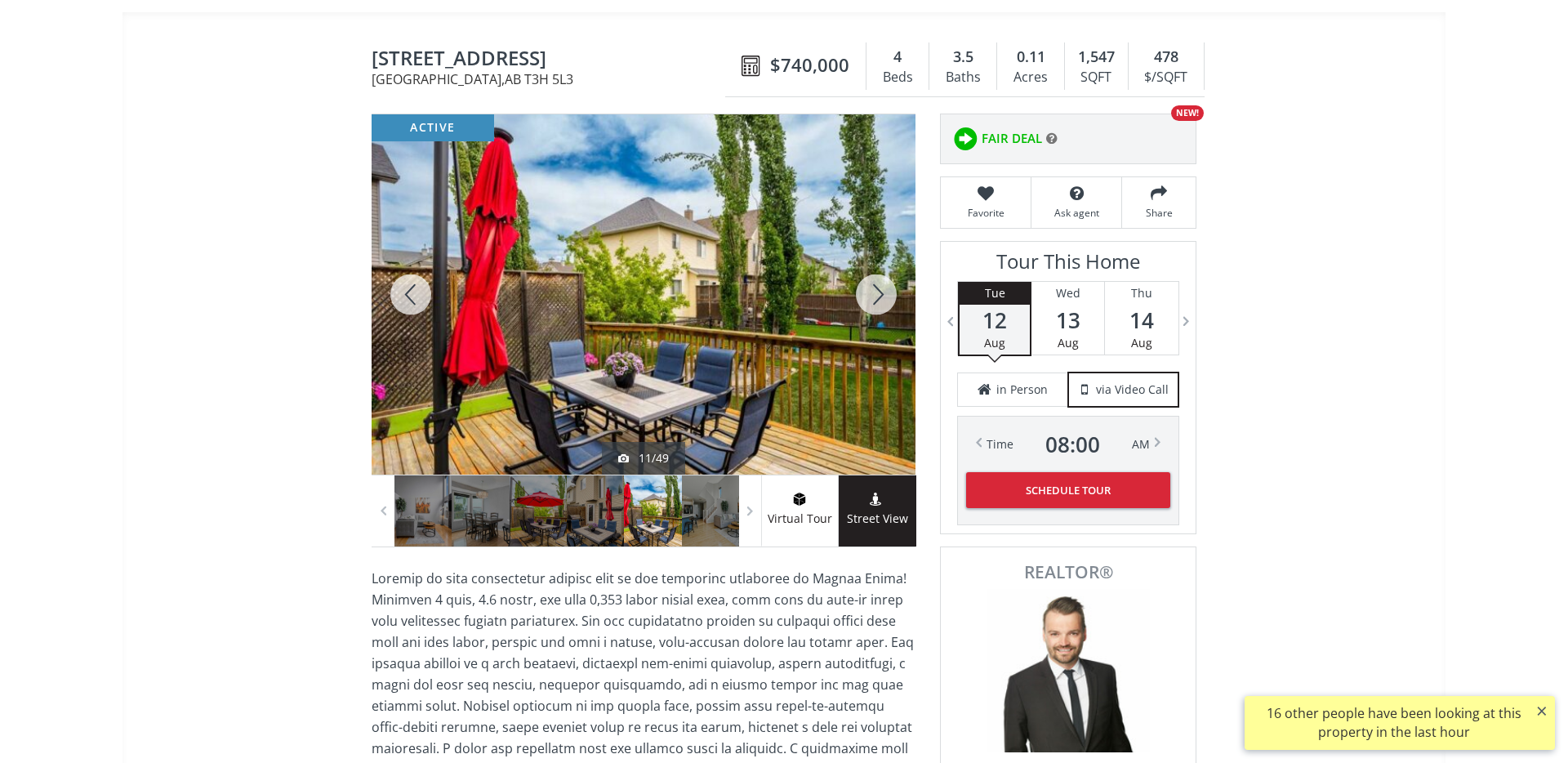
click at [874, 289] on div at bounding box center [876, 294] width 78 height 361
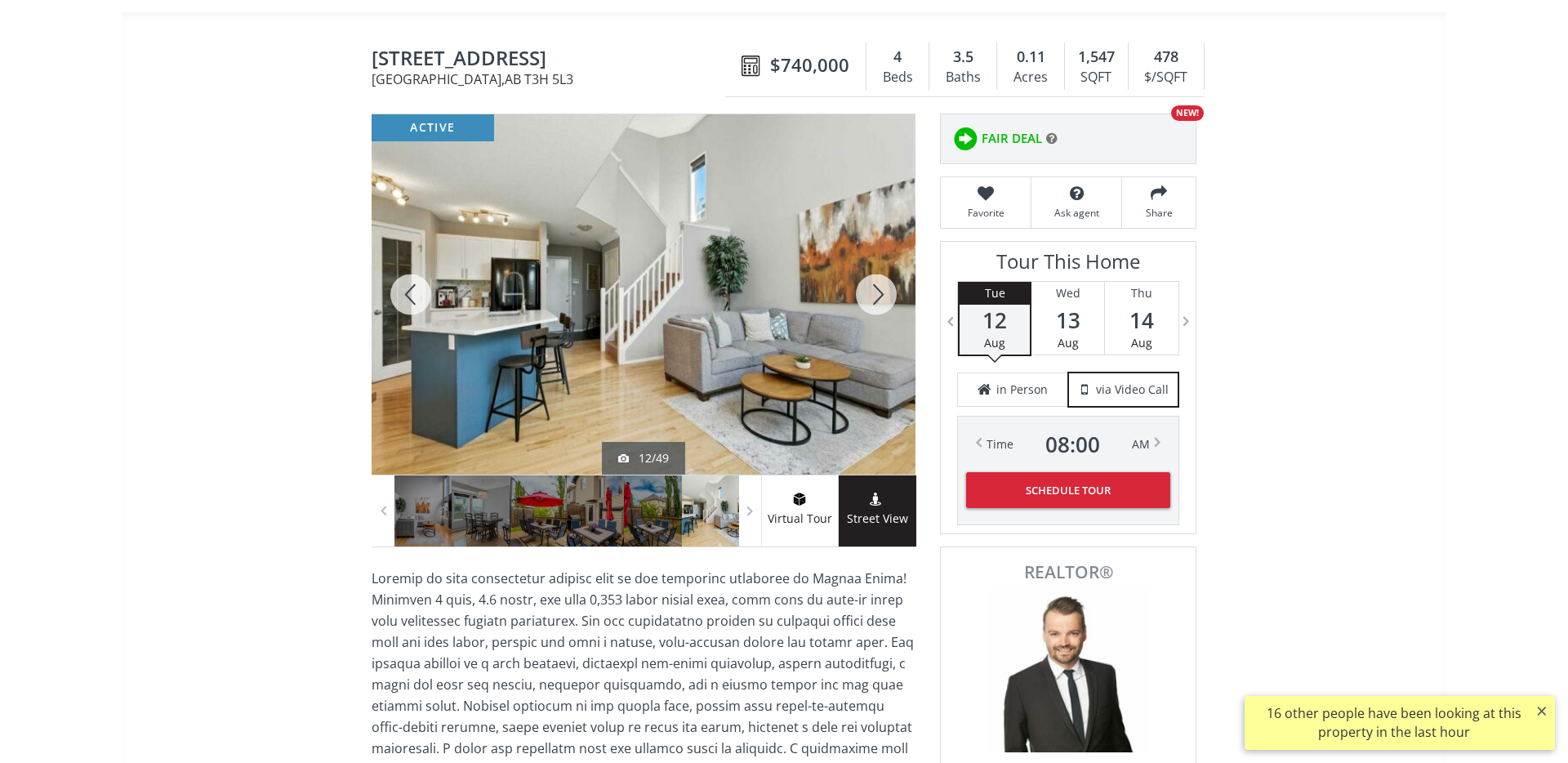
click at [874, 289] on div at bounding box center [876, 294] width 78 height 361
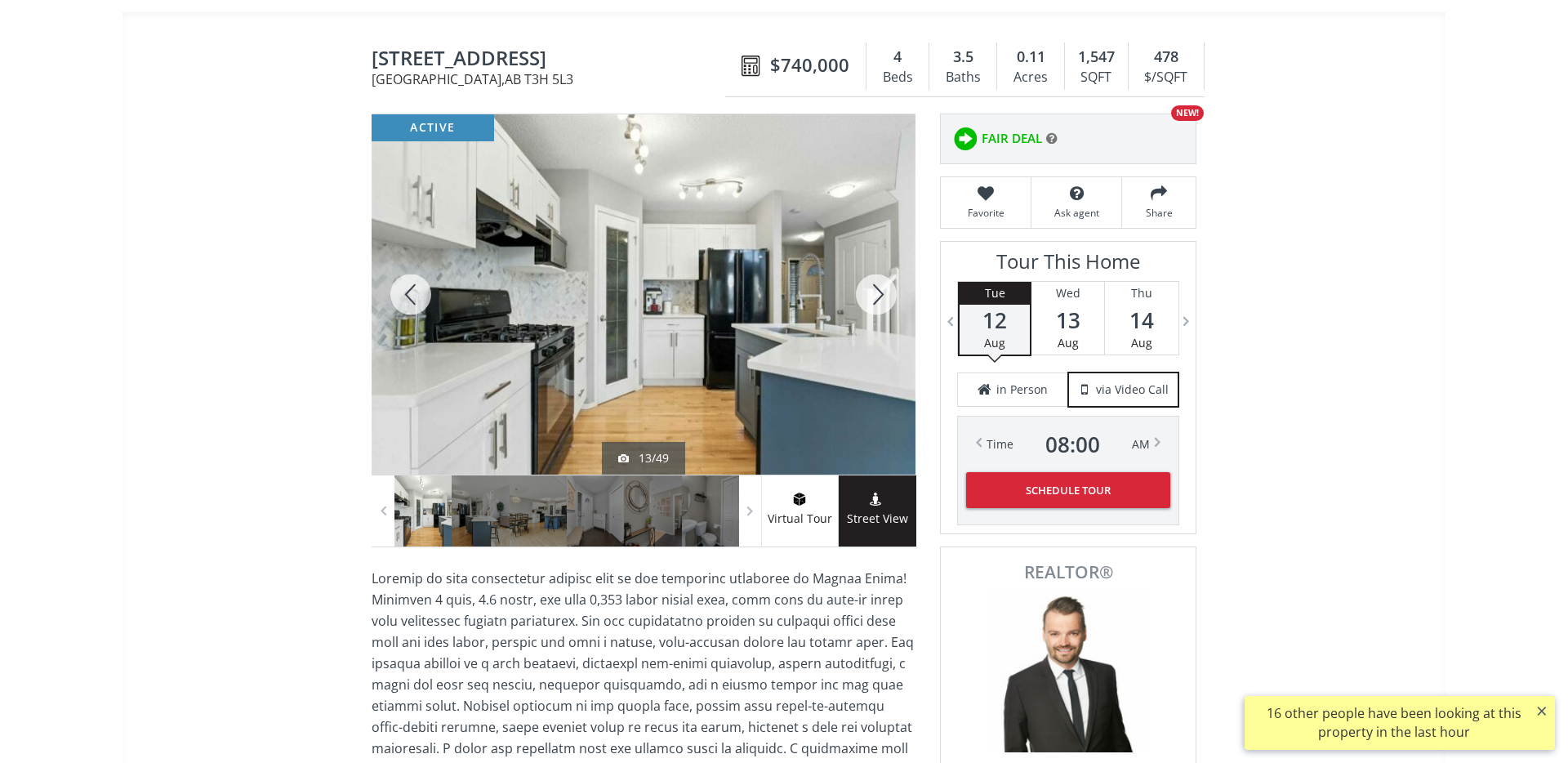
click at [874, 289] on div at bounding box center [876, 294] width 78 height 361
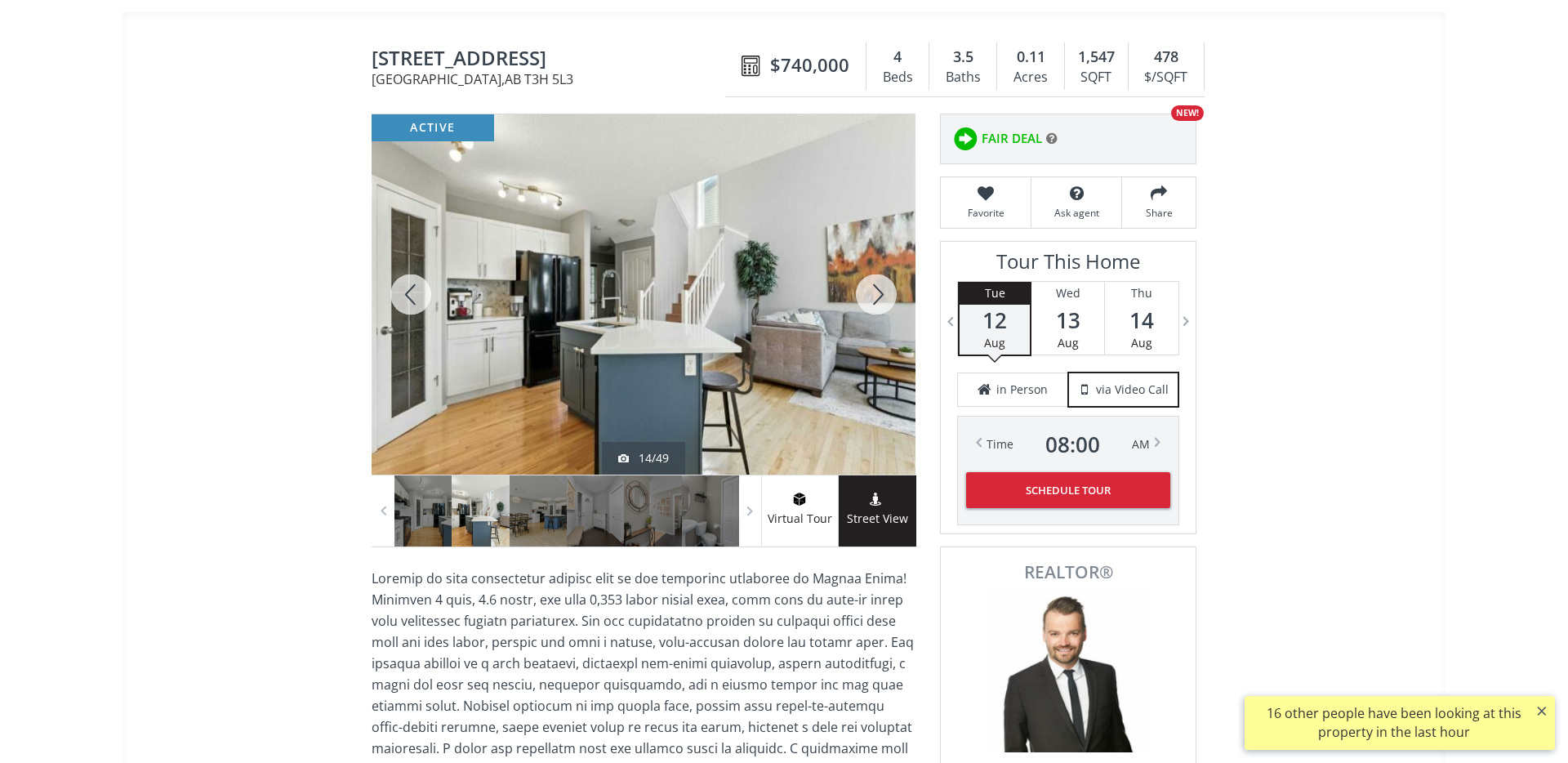
click at [874, 289] on div at bounding box center [876, 294] width 78 height 361
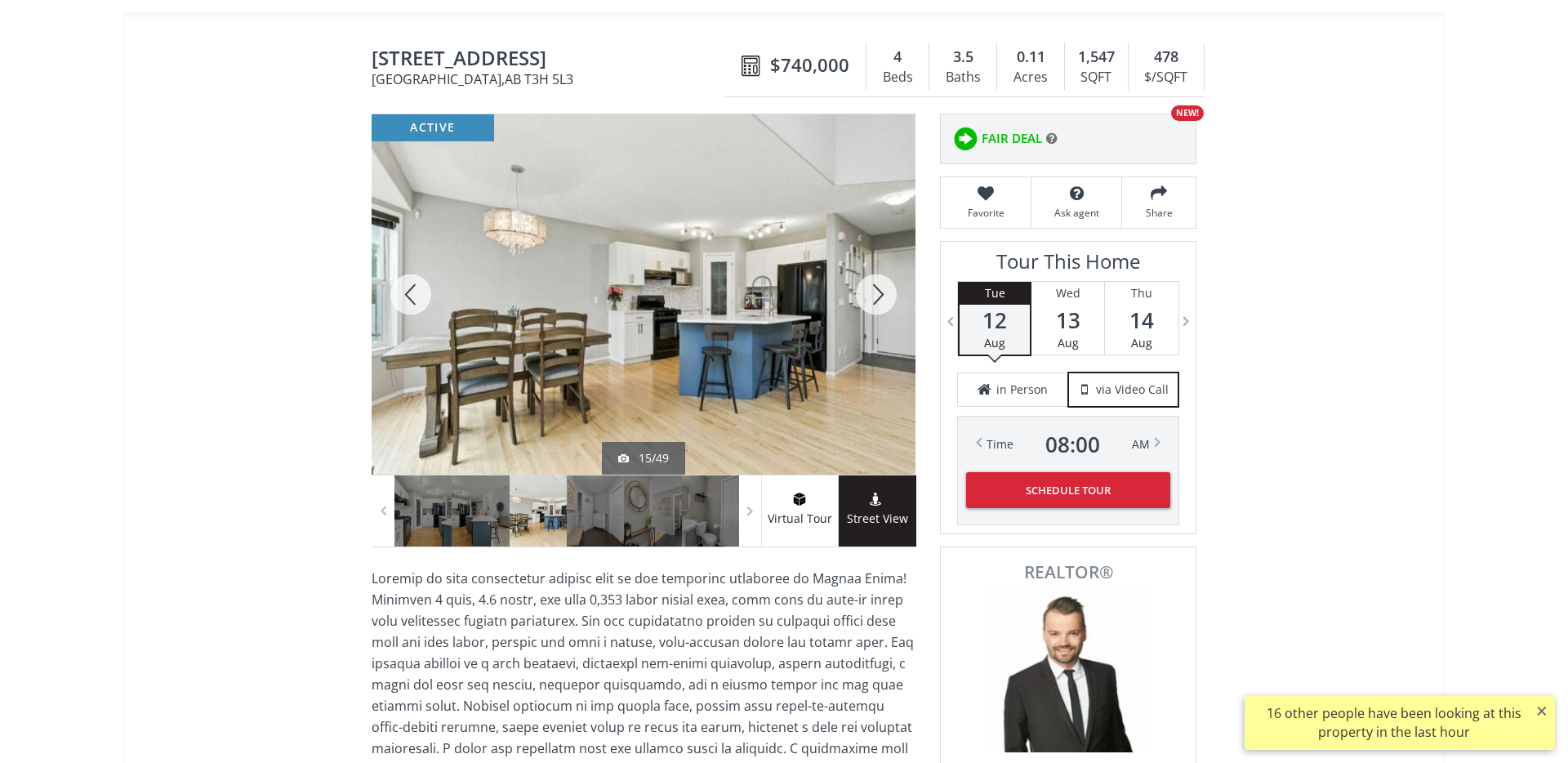
click at [874, 289] on div at bounding box center [876, 294] width 78 height 361
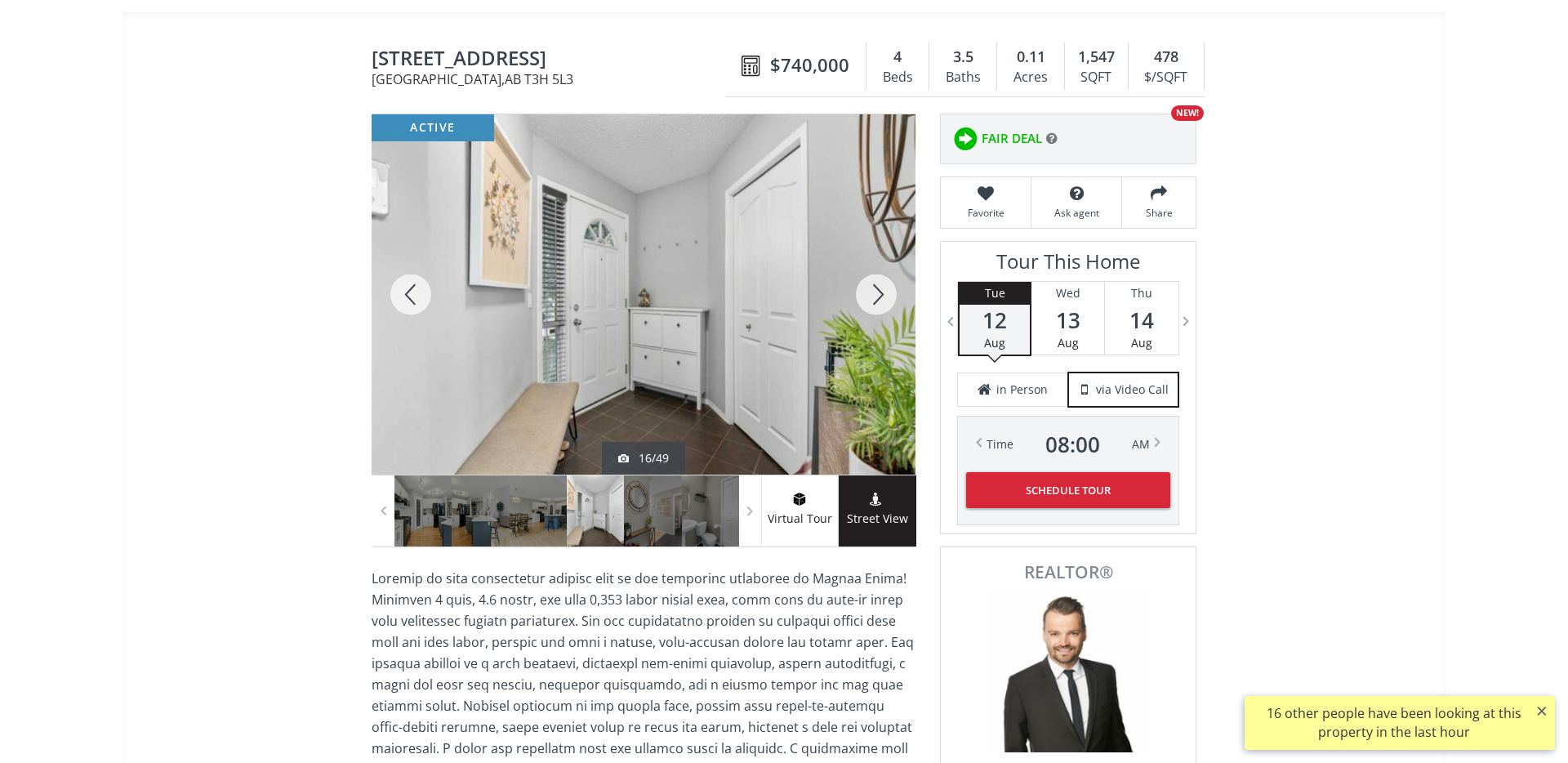
click at [874, 289] on div at bounding box center [876, 294] width 78 height 361
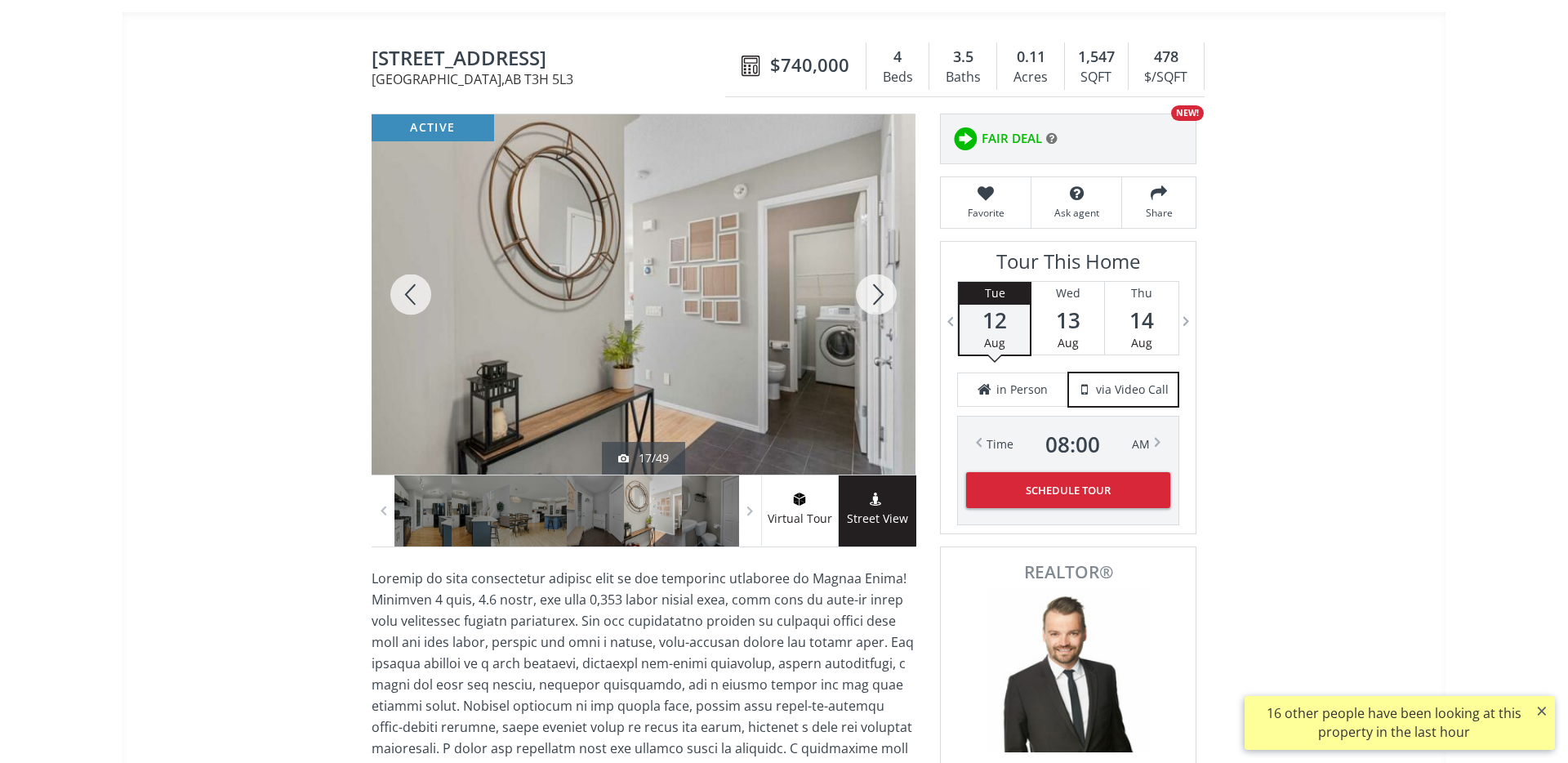
click at [874, 289] on div at bounding box center [876, 294] width 78 height 361
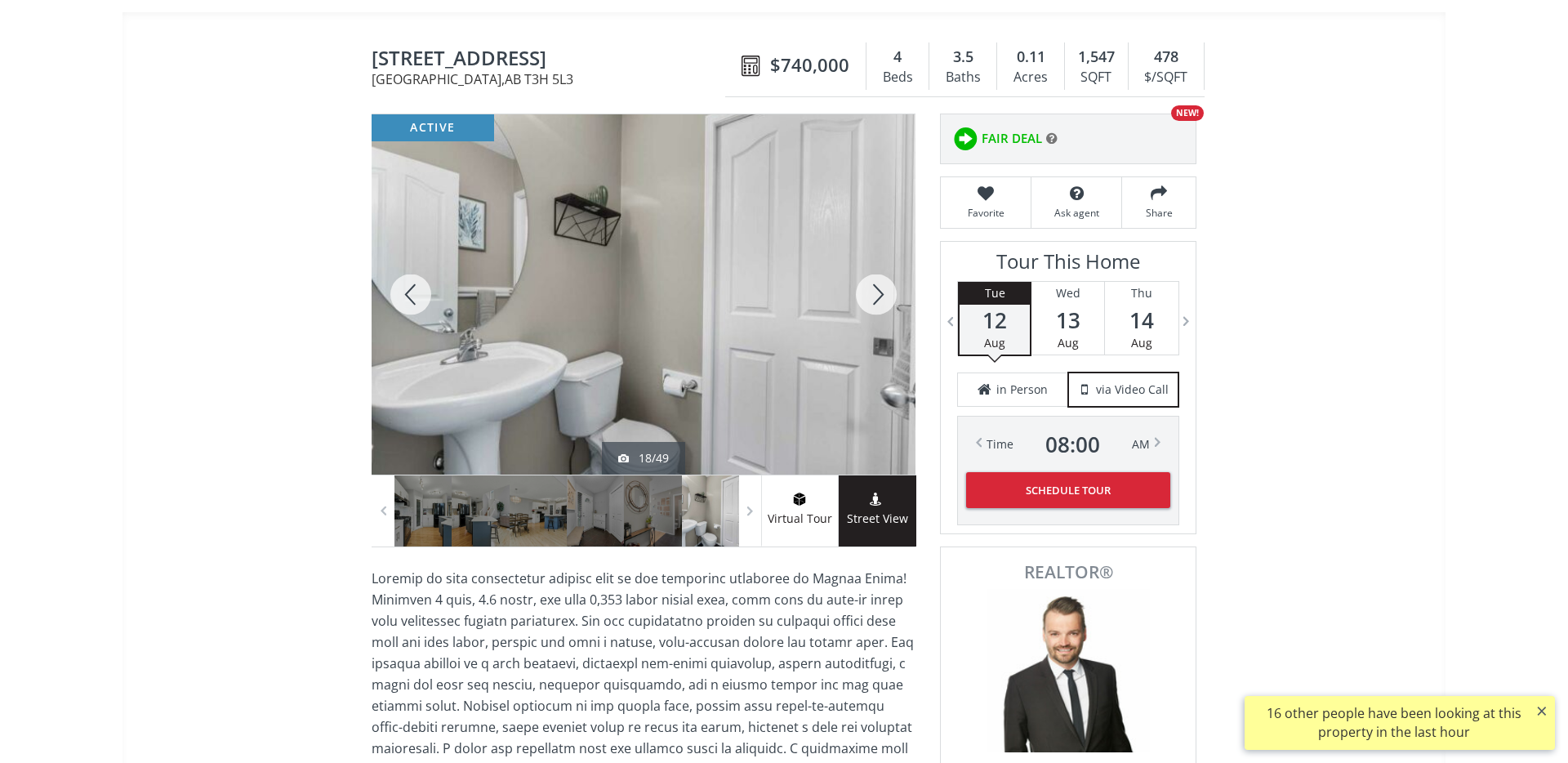
click at [874, 289] on div at bounding box center [876, 294] width 78 height 361
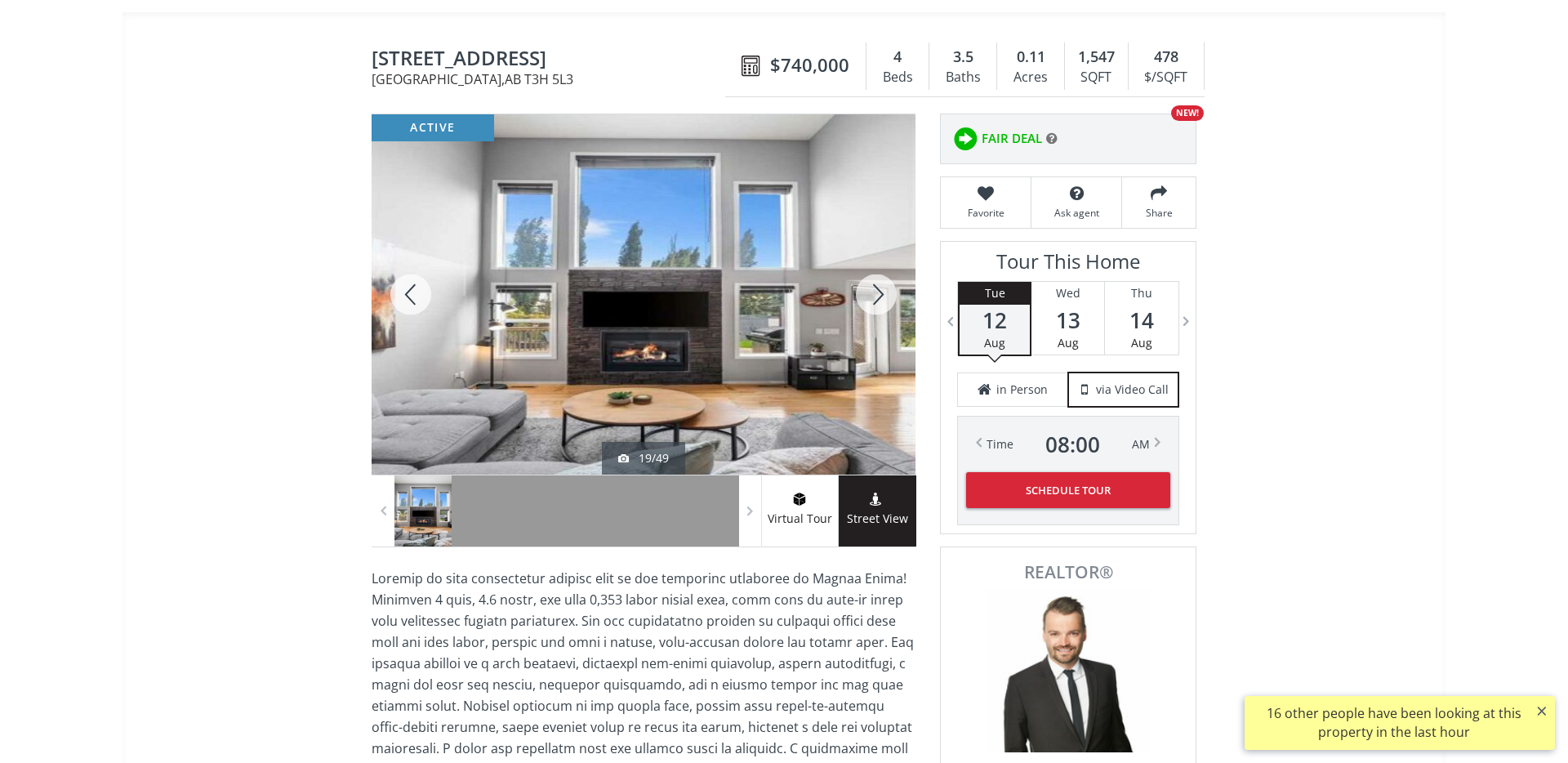
click at [874, 289] on div at bounding box center [876, 294] width 78 height 361
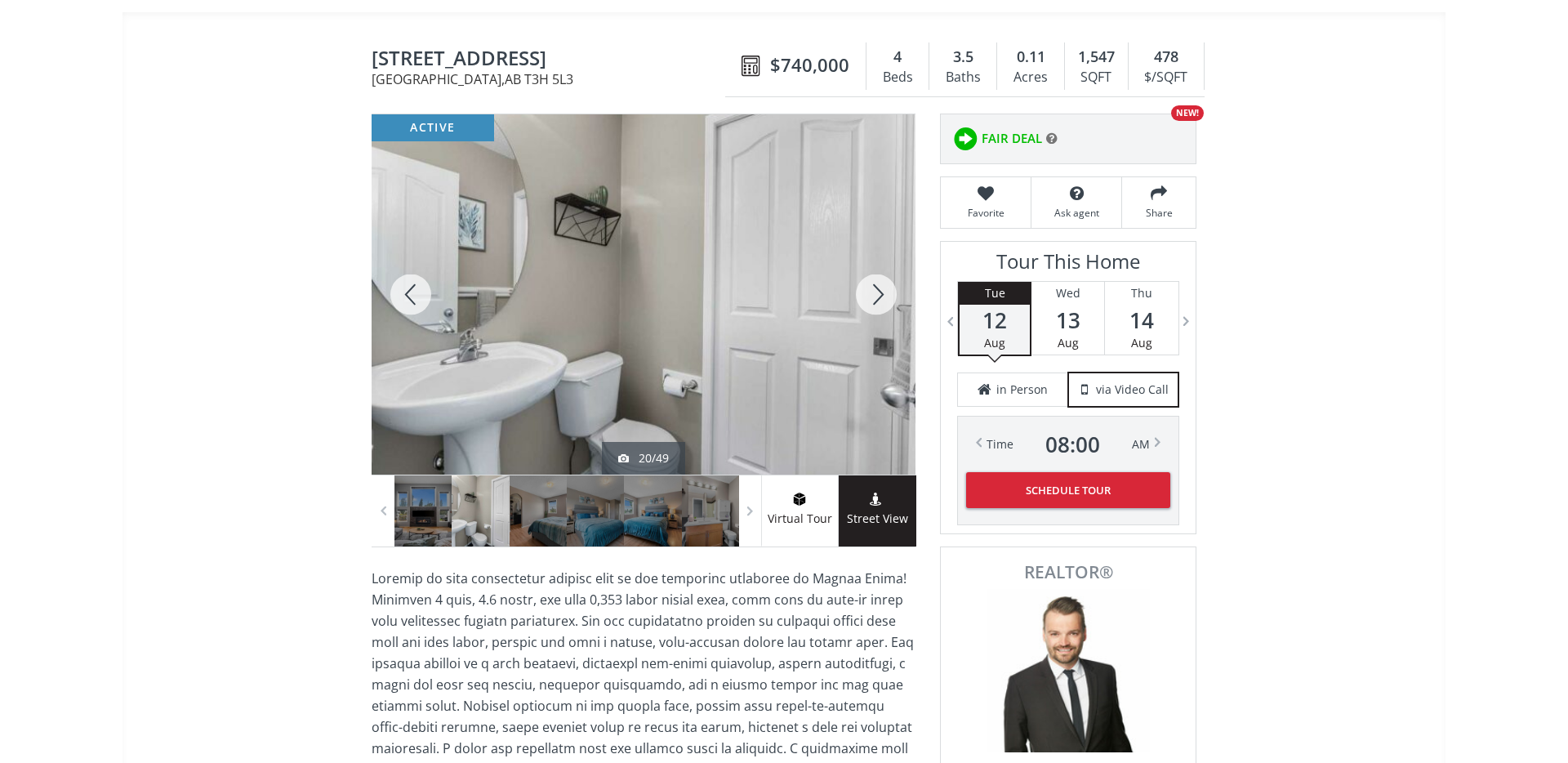
click at [412, 287] on div at bounding box center [410, 294] width 78 height 361
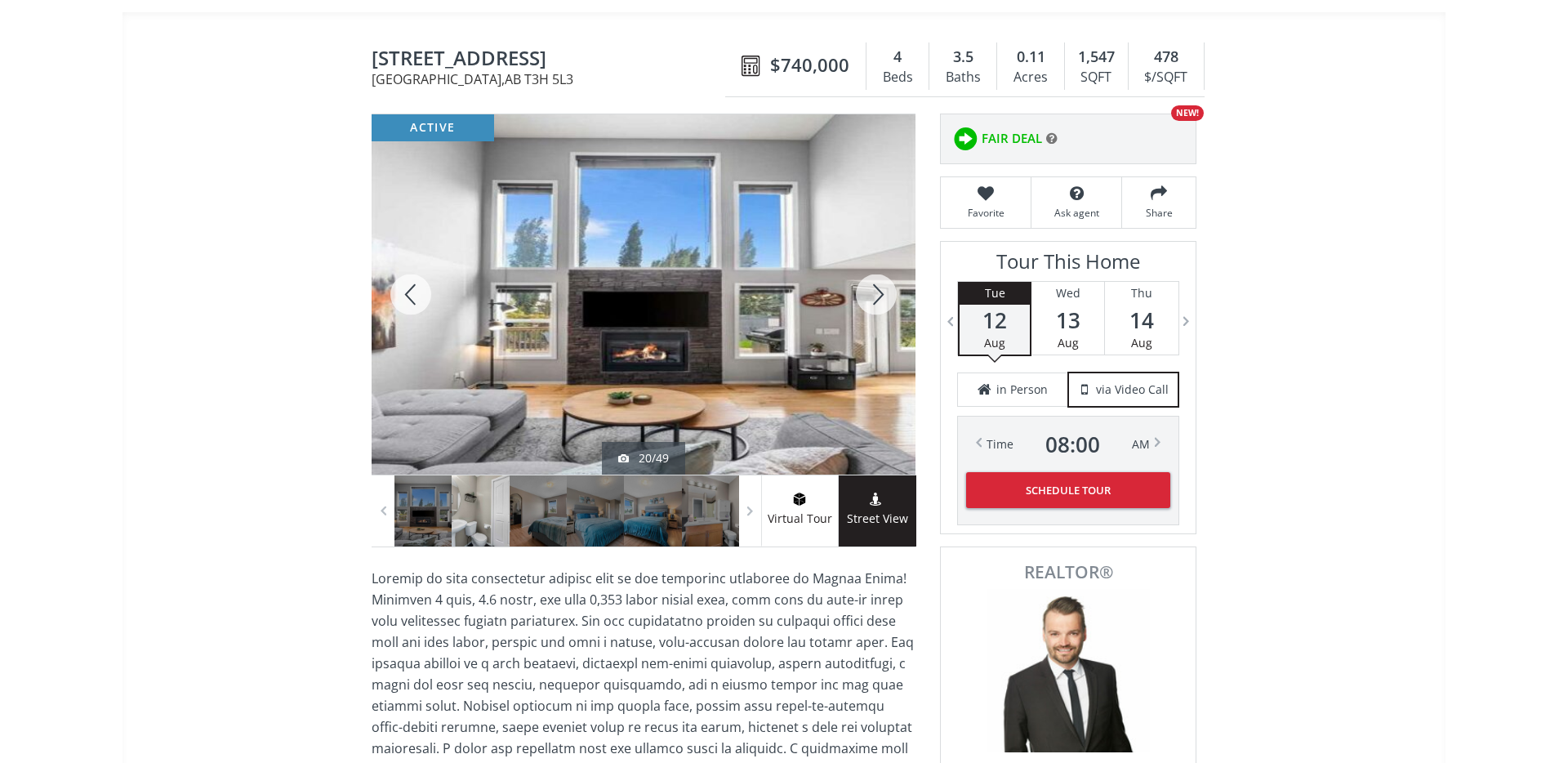
click at [412, 287] on div at bounding box center [410, 294] width 78 height 361
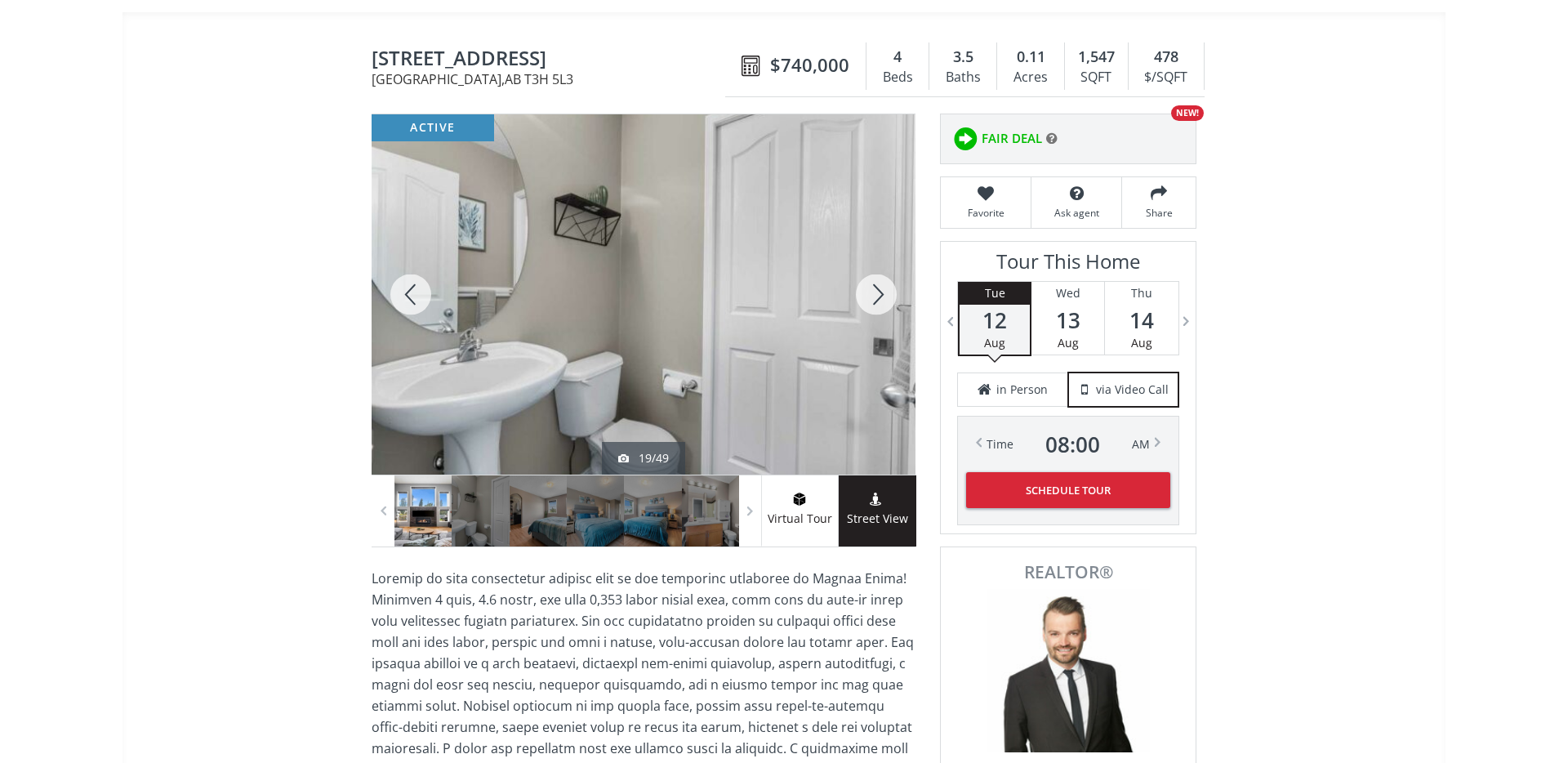
click at [412, 287] on div at bounding box center [410, 294] width 78 height 361
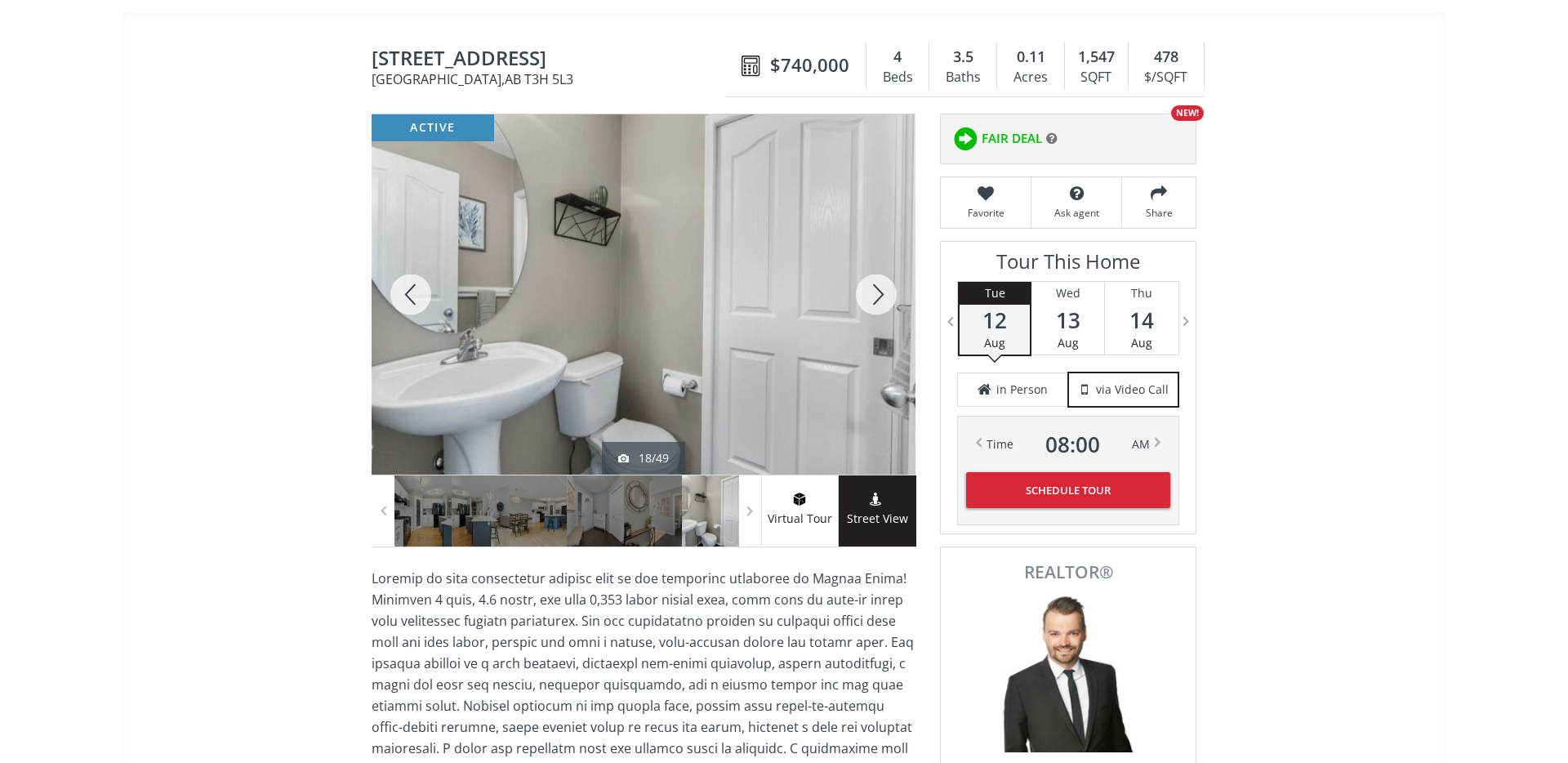
click at [411, 287] on div at bounding box center [410, 294] width 78 height 361
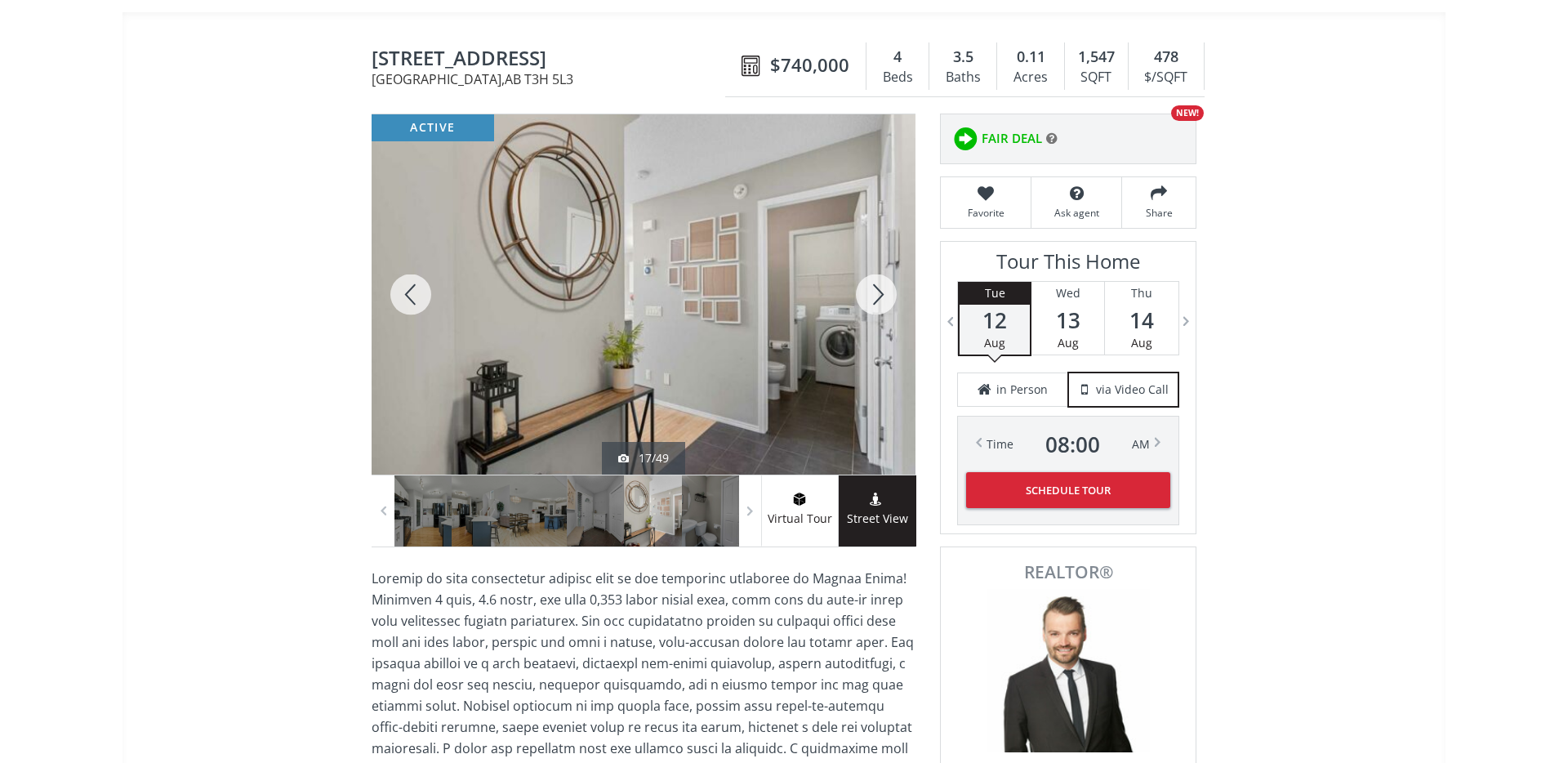
click at [412, 287] on div at bounding box center [410, 294] width 78 height 361
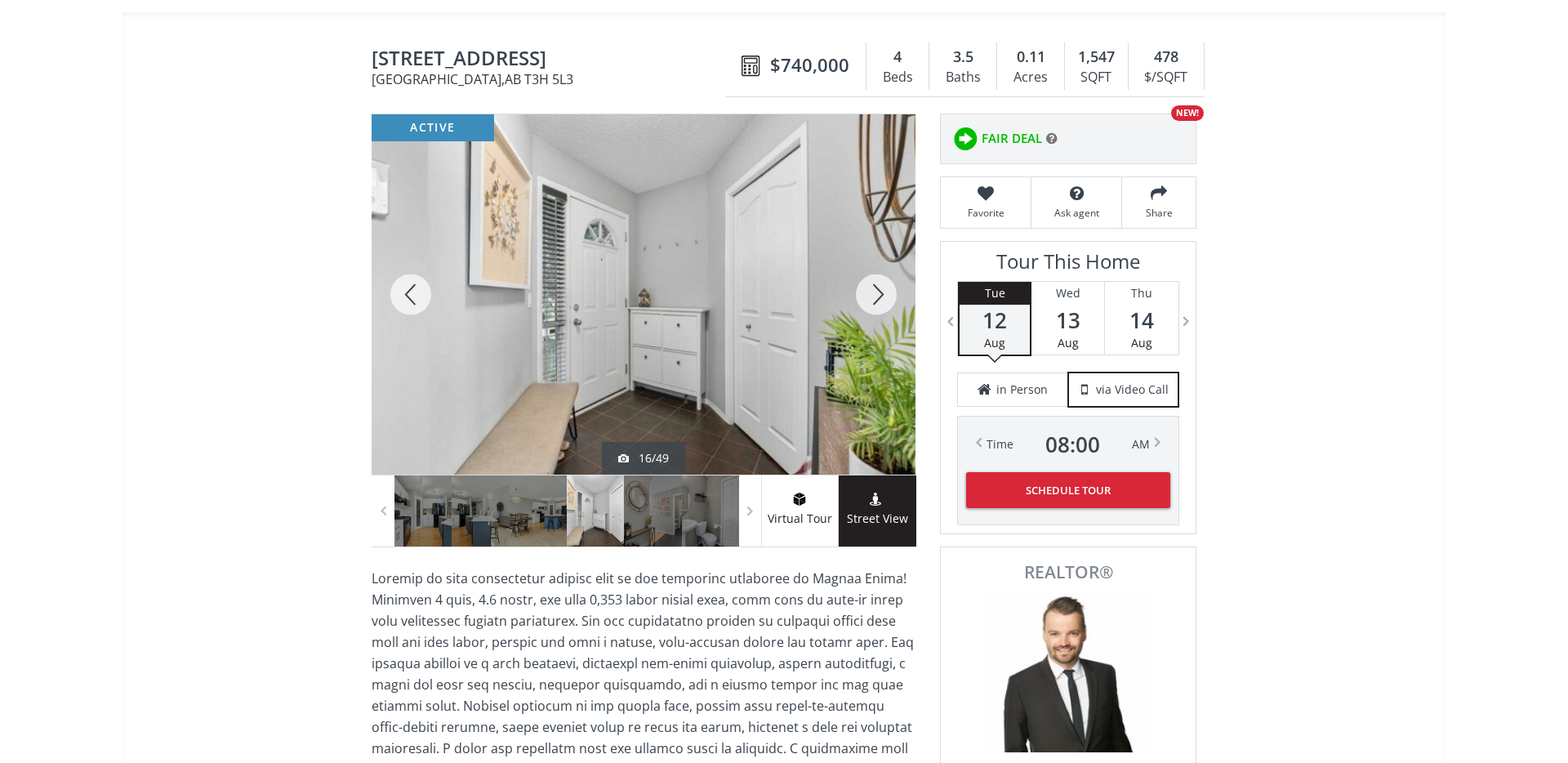
click at [416, 292] on div at bounding box center [410, 294] width 78 height 361
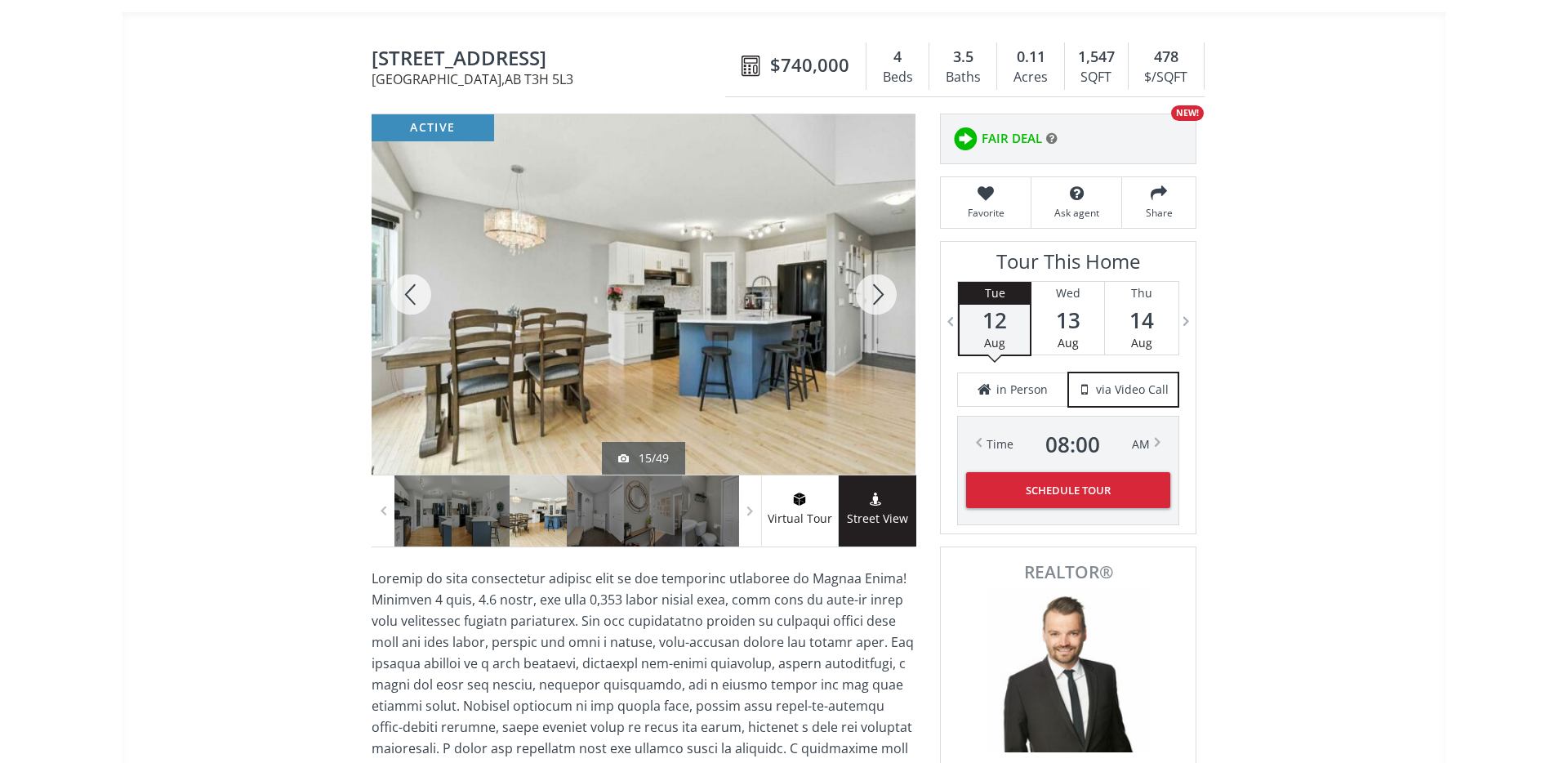
click at [414, 293] on div at bounding box center [410, 294] width 78 height 361
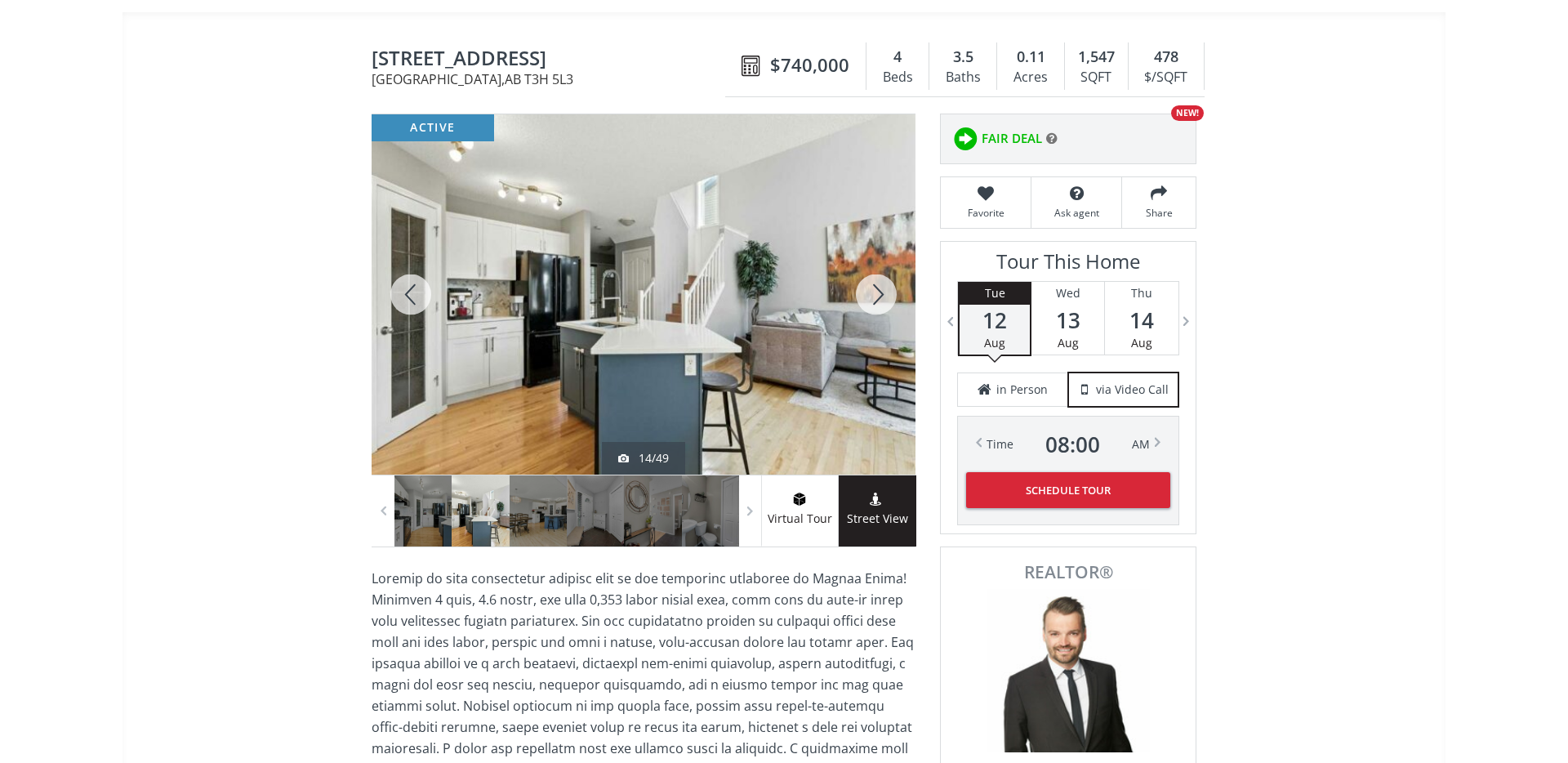
click at [414, 293] on div at bounding box center [410, 294] width 78 height 361
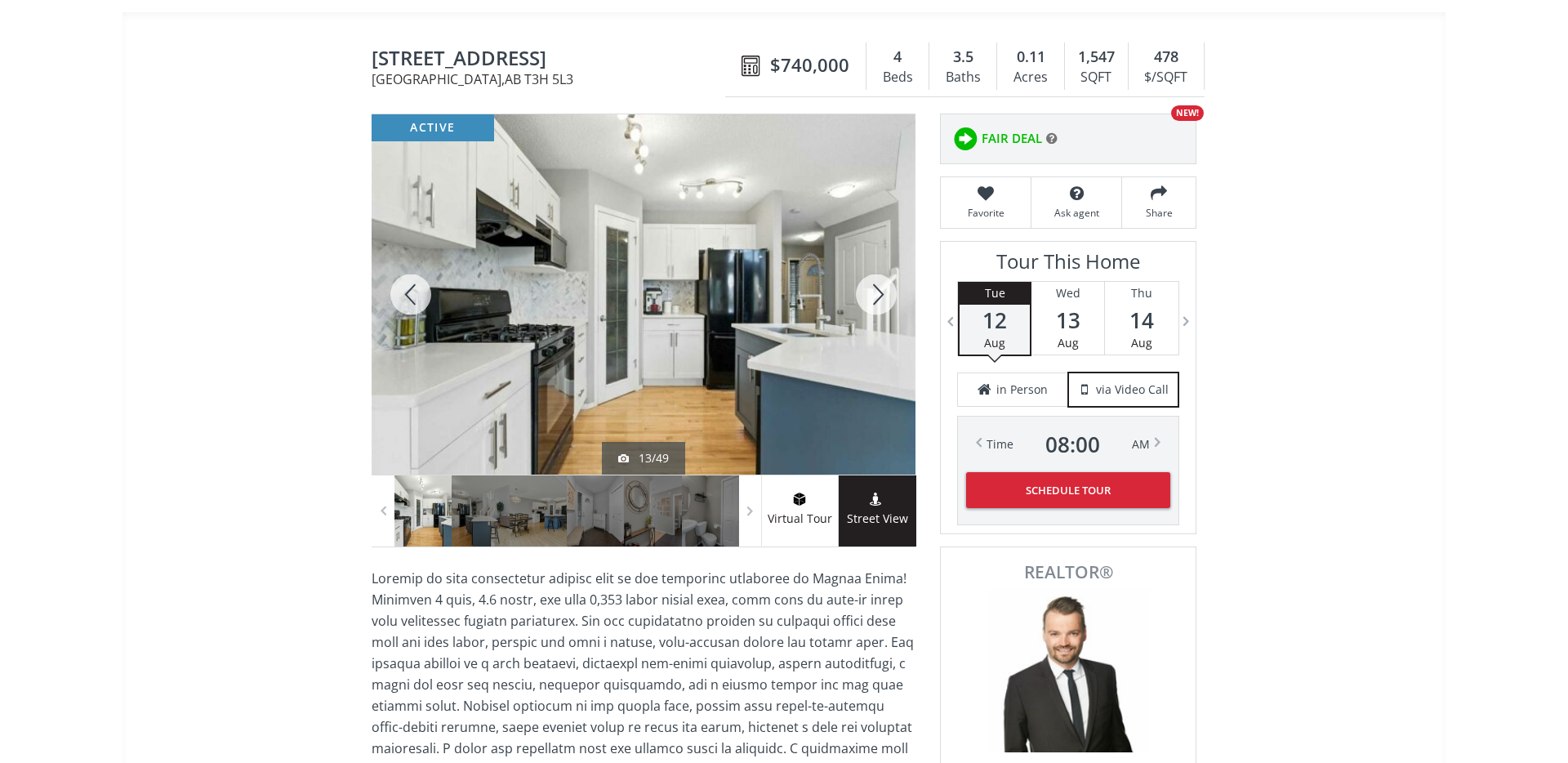
click at [414, 294] on div at bounding box center [410, 294] width 78 height 361
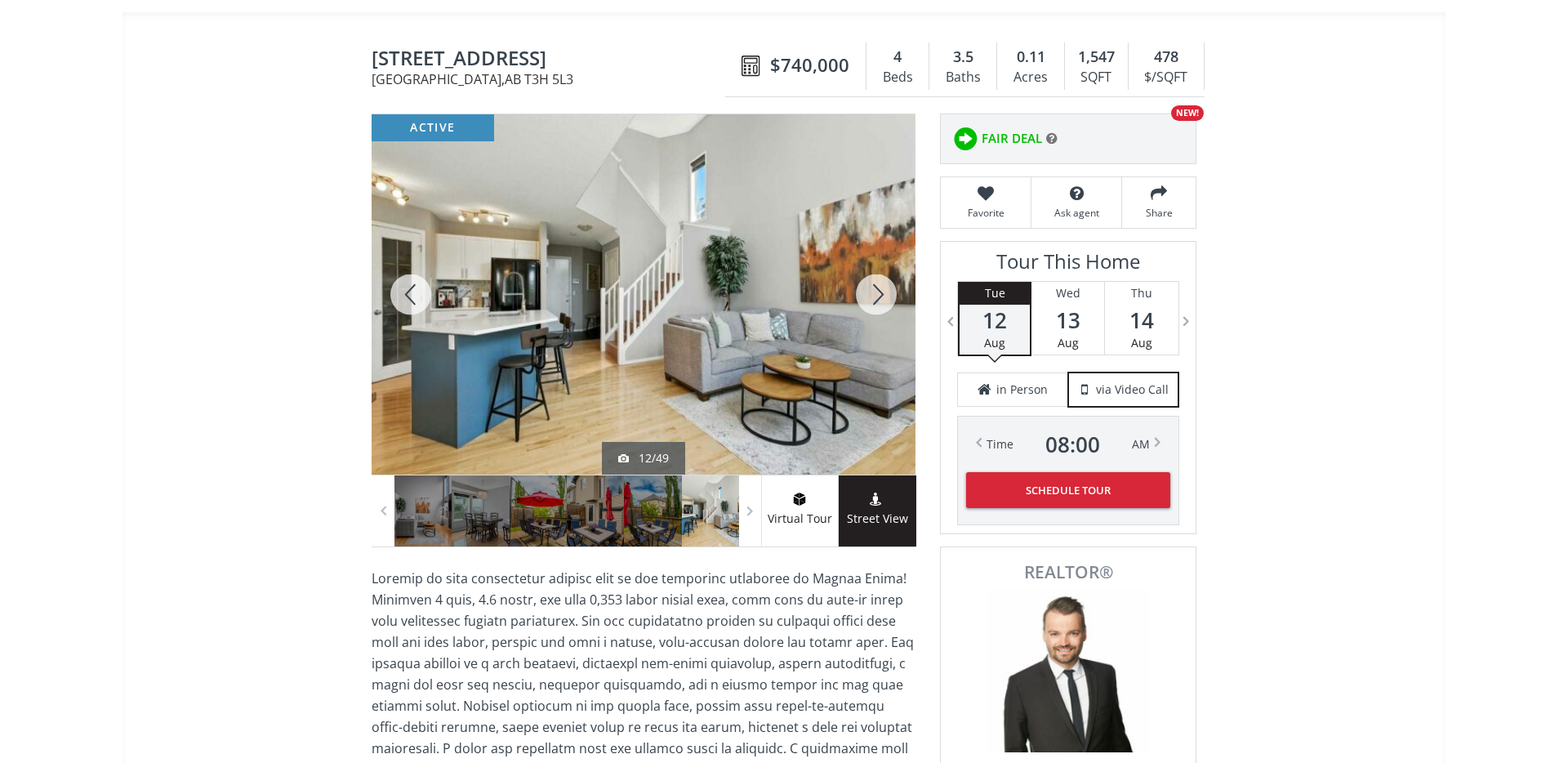
click at [414, 294] on div at bounding box center [410, 294] width 78 height 361
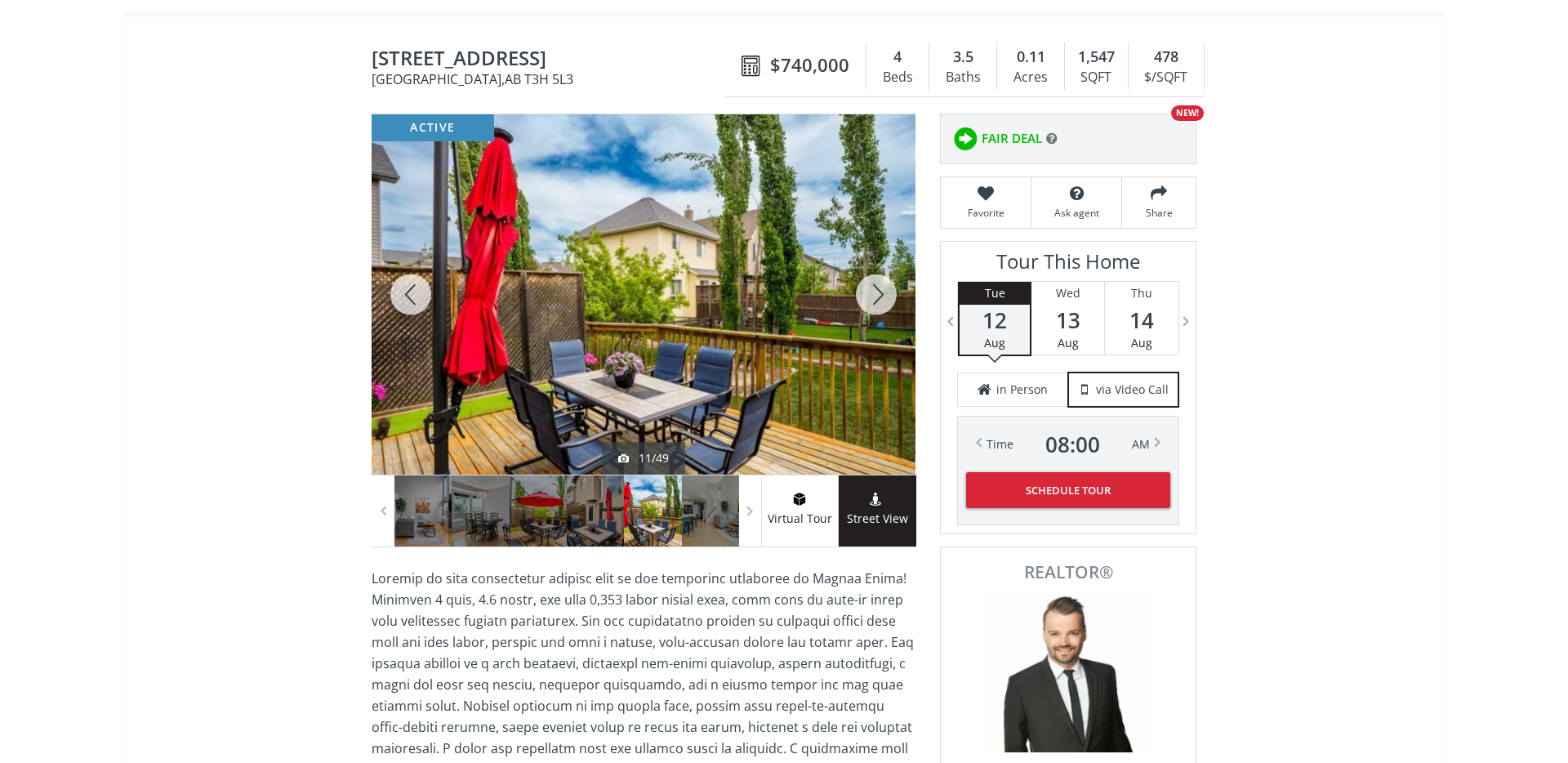
click at [414, 294] on div at bounding box center [410, 294] width 78 height 361
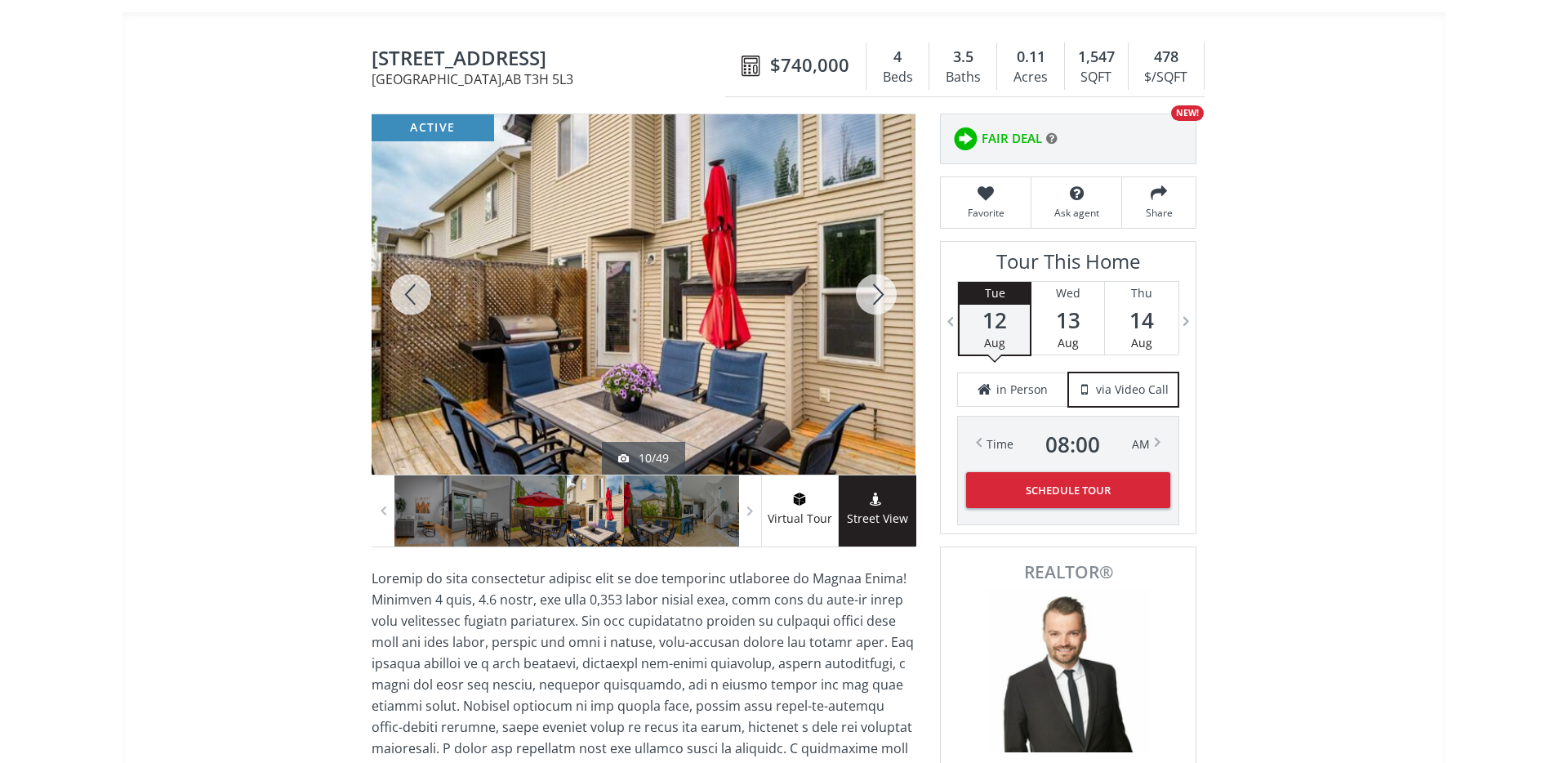
click at [414, 294] on div at bounding box center [410, 294] width 78 height 361
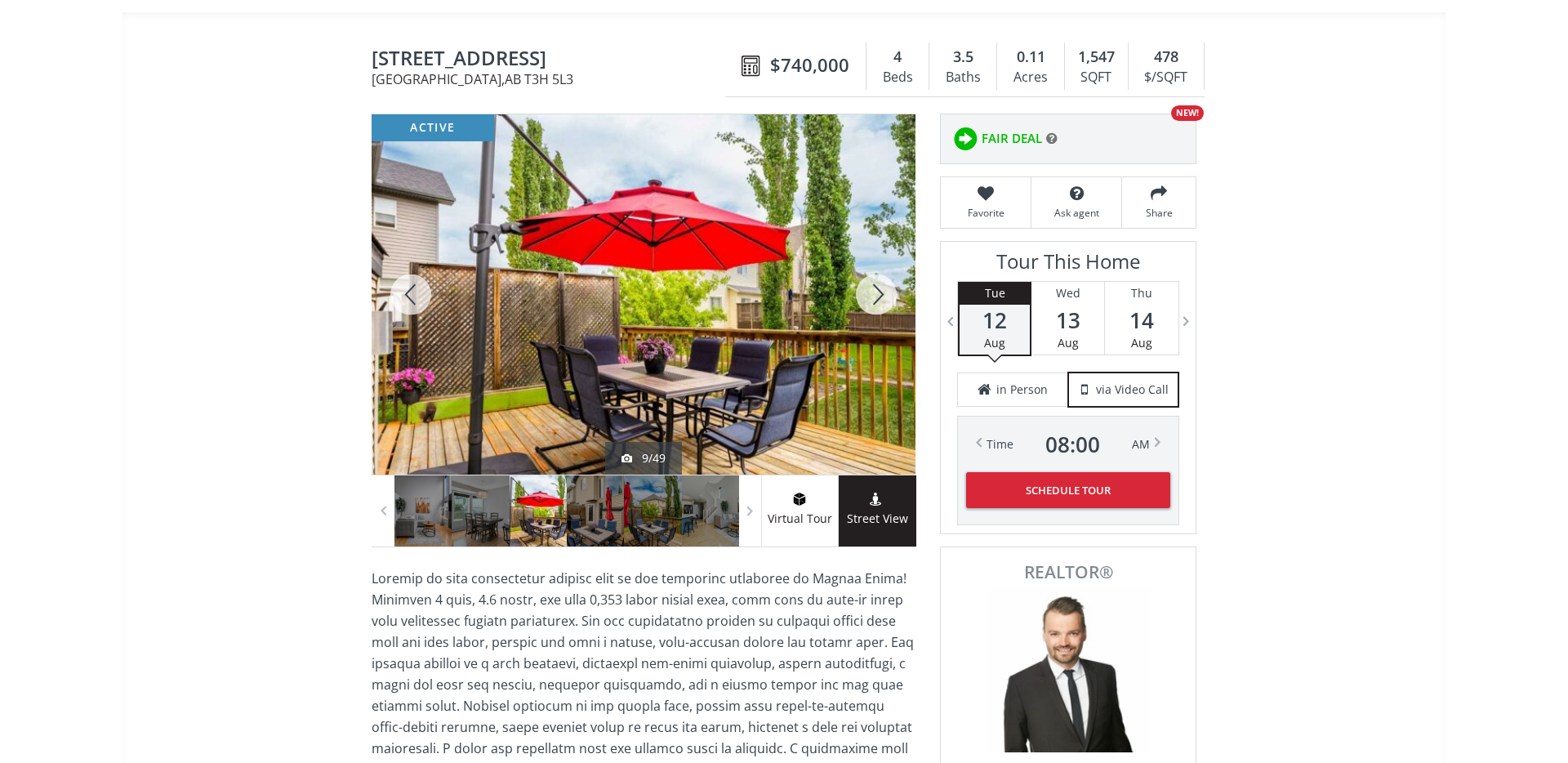
click at [413, 294] on div at bounding box center [410, 294] width 78 height 361
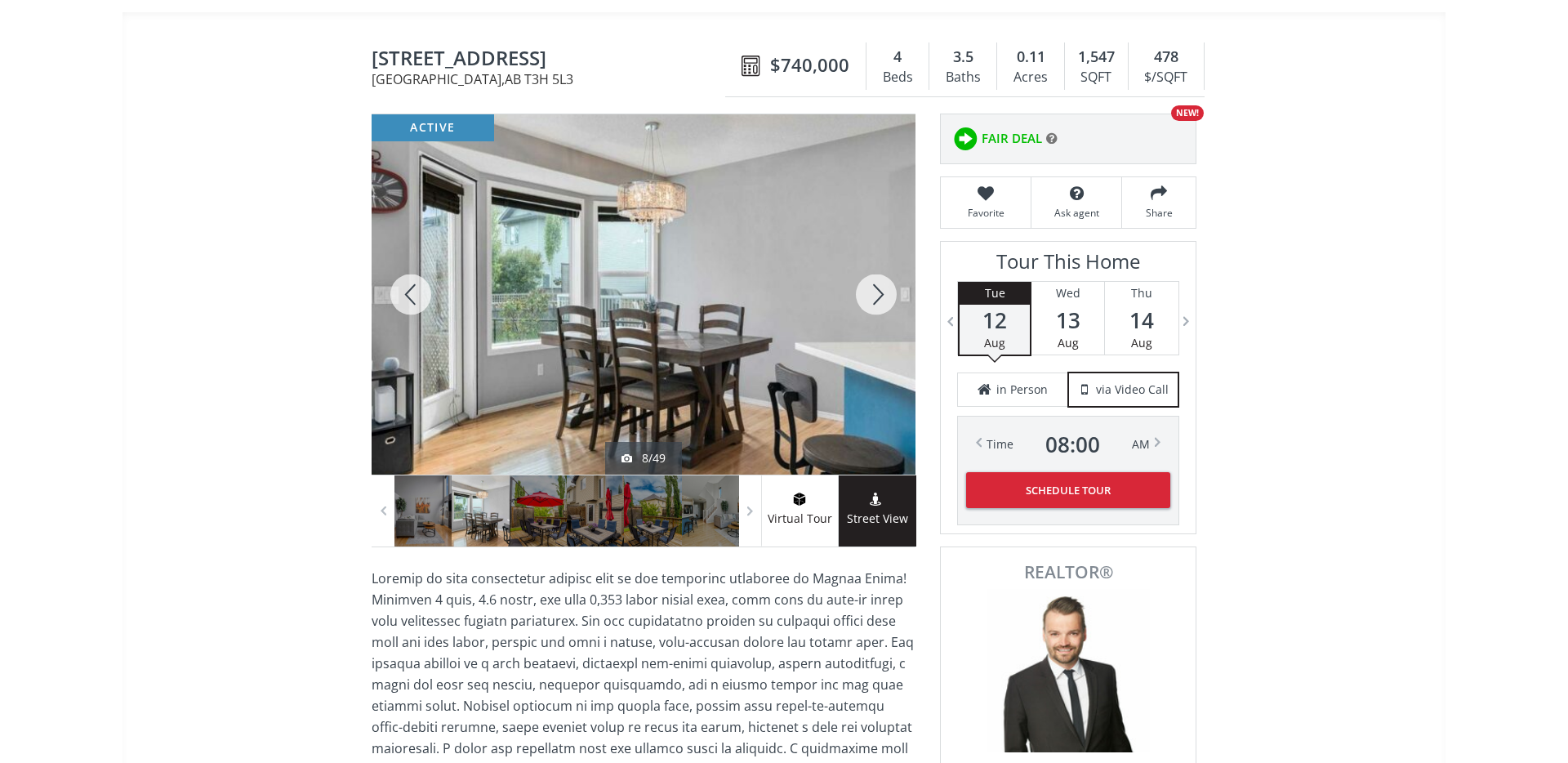
click at [413, 294] on div at bounding box center [410, 294] width 78 height 361
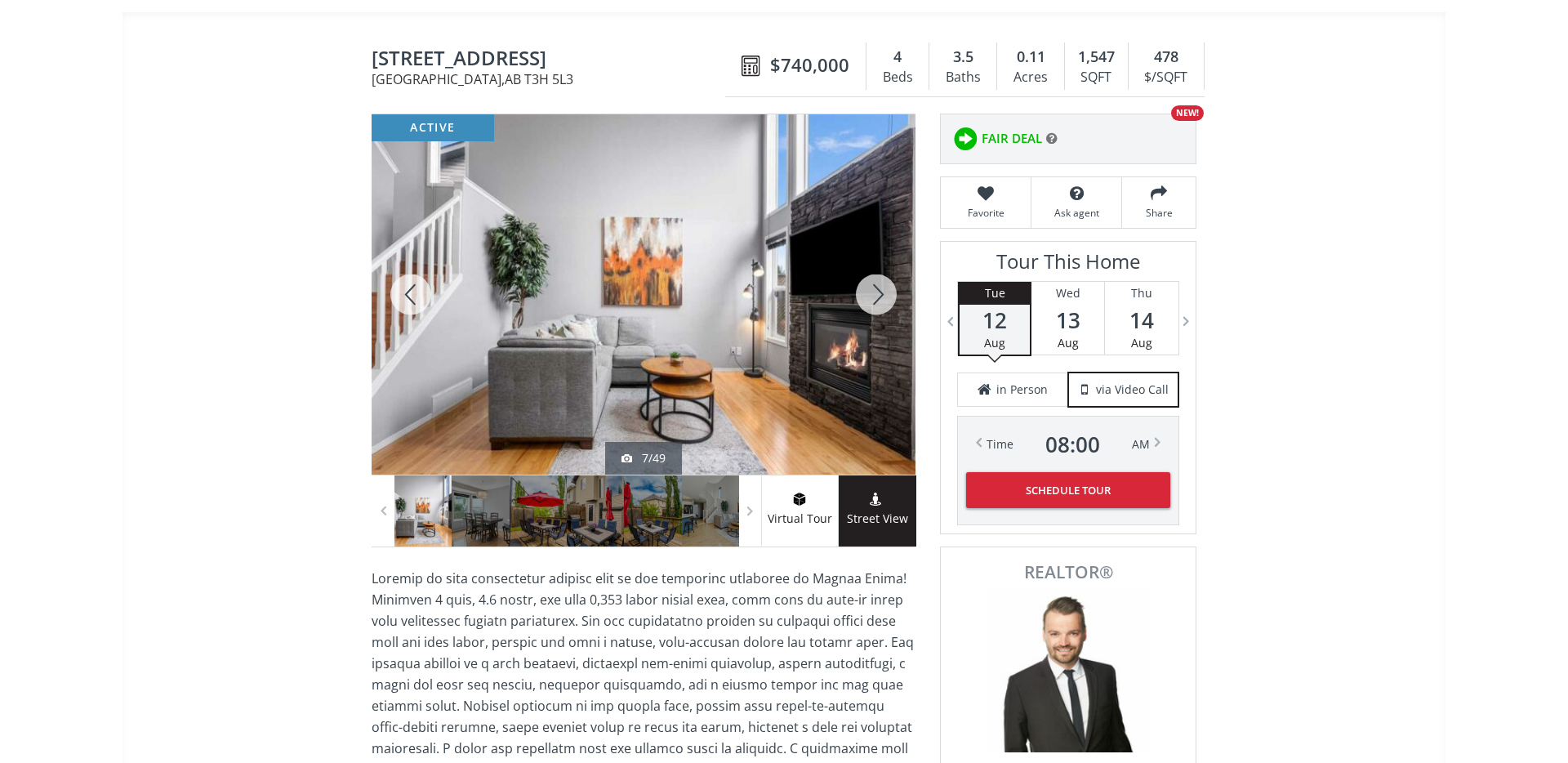
click at [413, 294] on div at bounding box center [410, 294] width 78 height 361
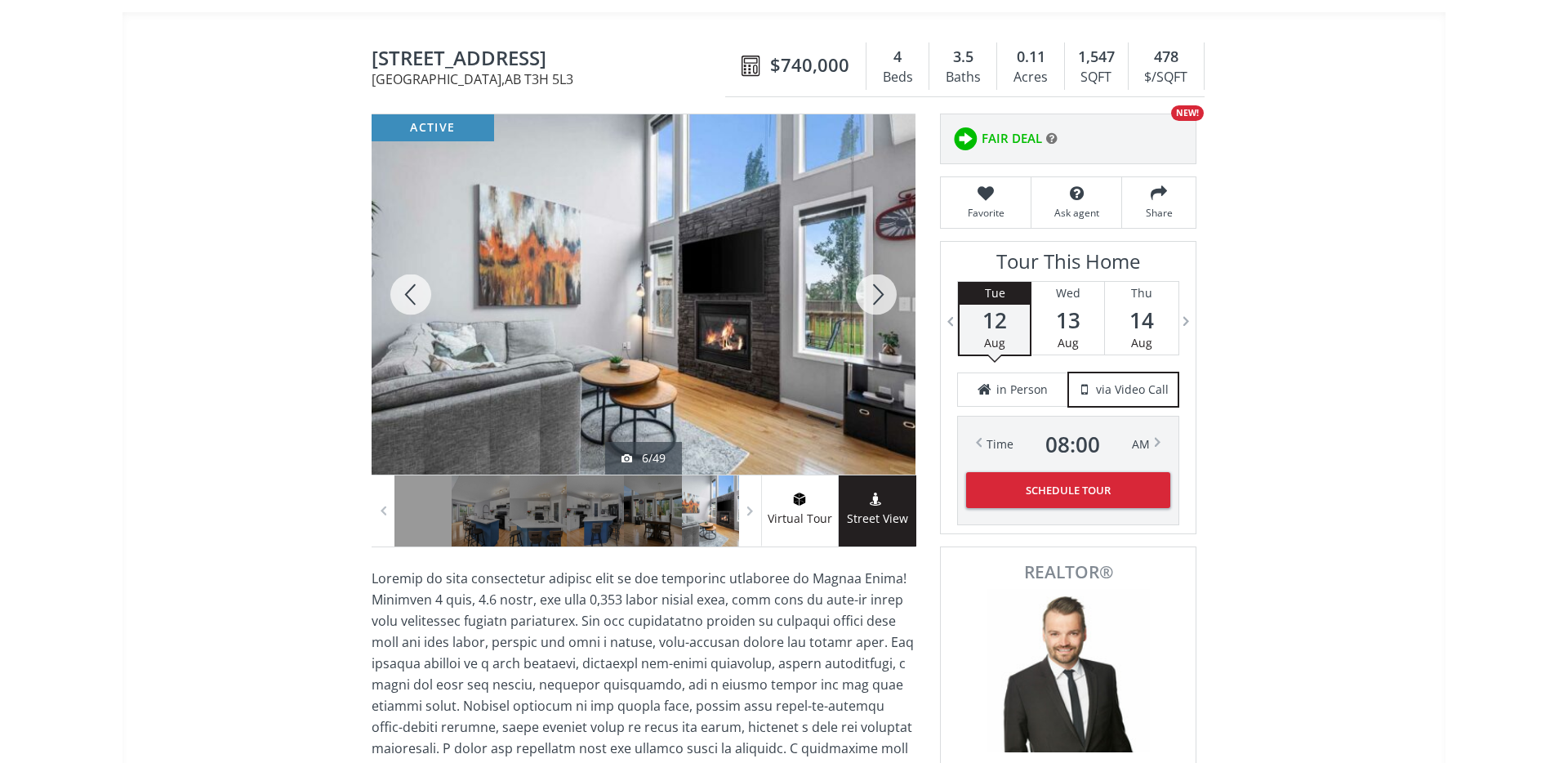
click at [413, 294] on div at bounding box center [410, 294] width 78 height 361
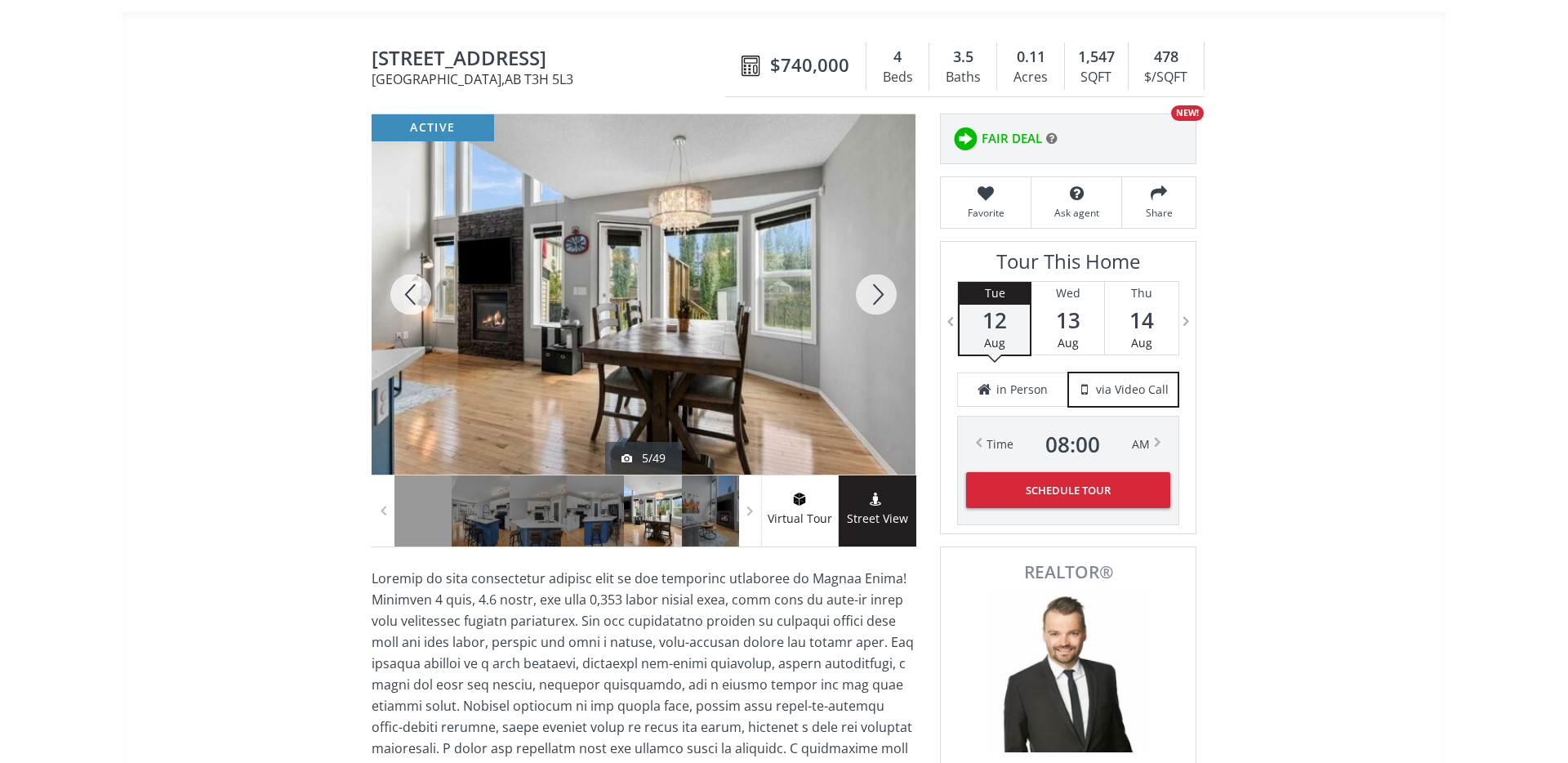
click at [413, 294] on div at bounding box center [410, 294] width 78 height 361
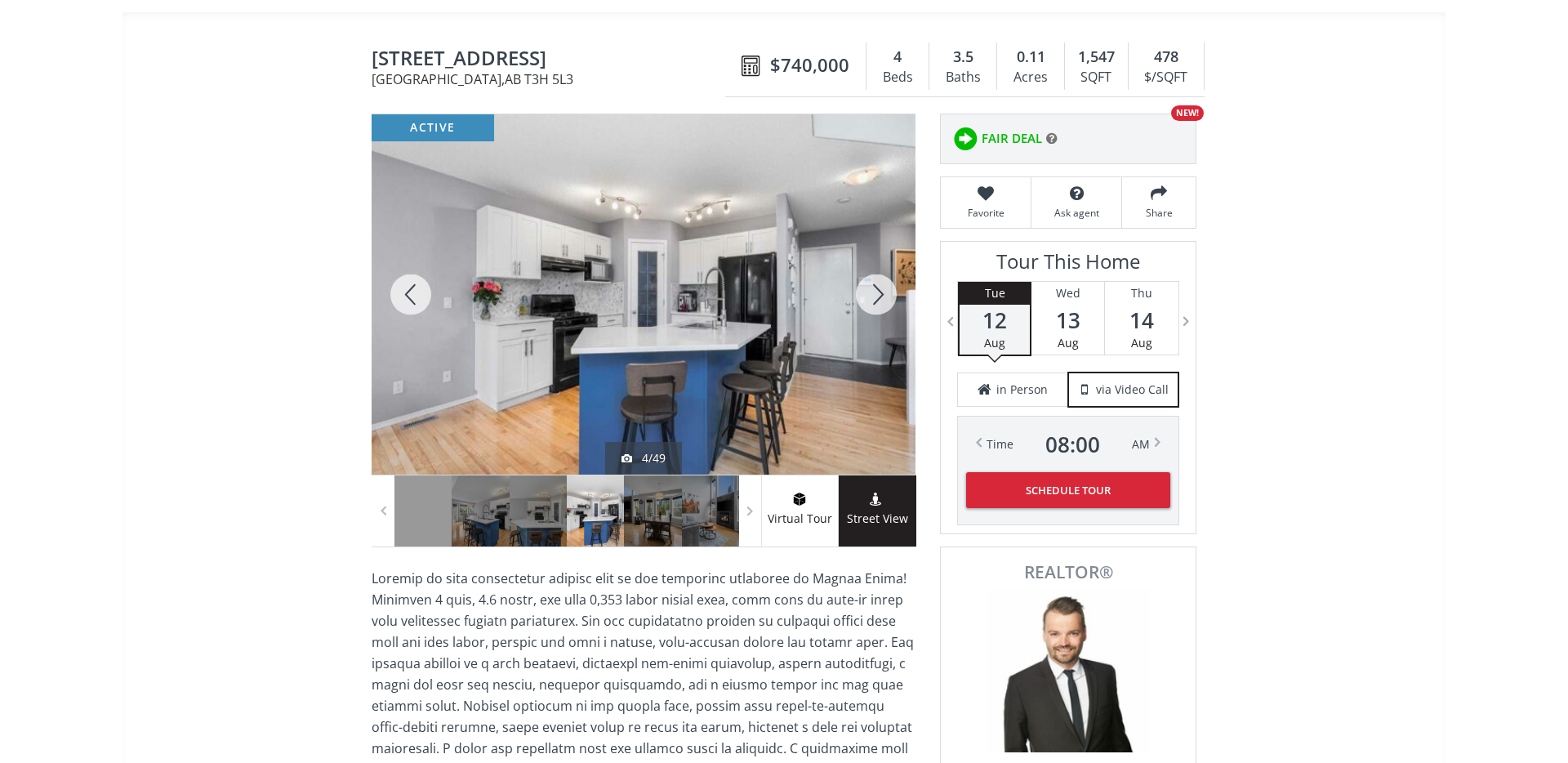
click at [411, 294] on div at bounding box center [410, 294] width 78 height 361
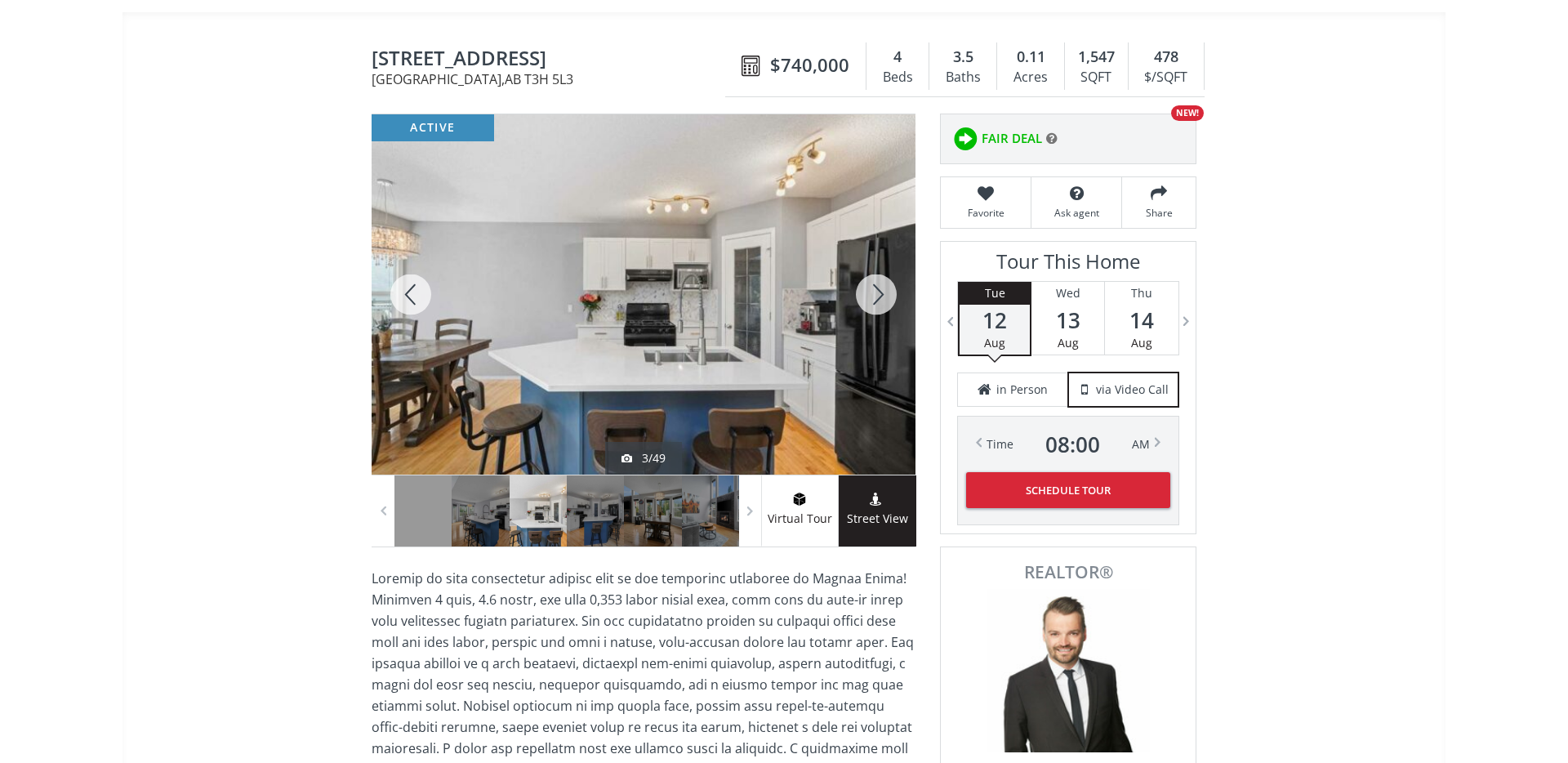
click at [410, 294] on div at bounding box center [410, 294] width 78 height 361
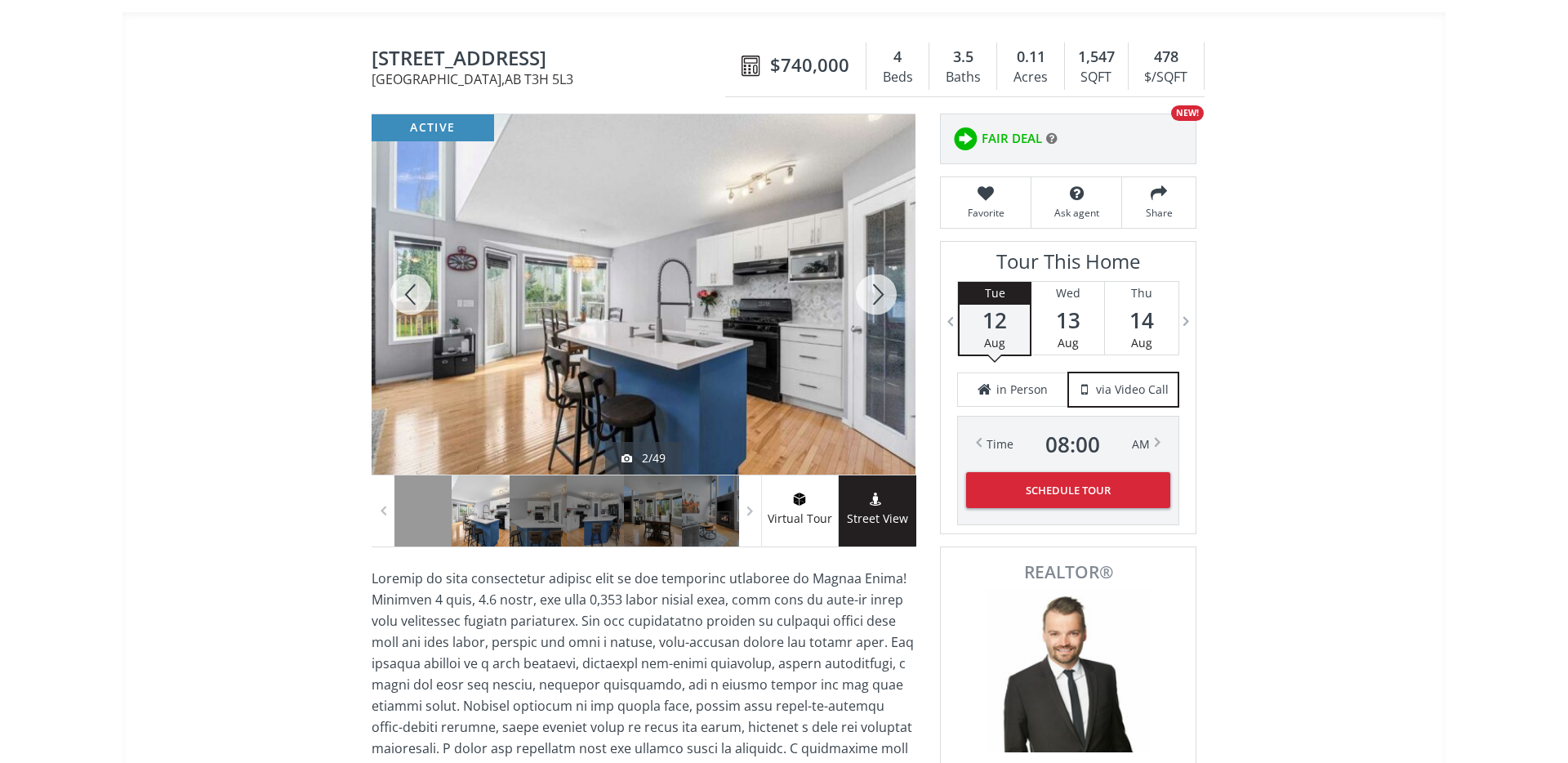
click at [410, 294] on div at bounding box center [410, 294] width 78 height 361
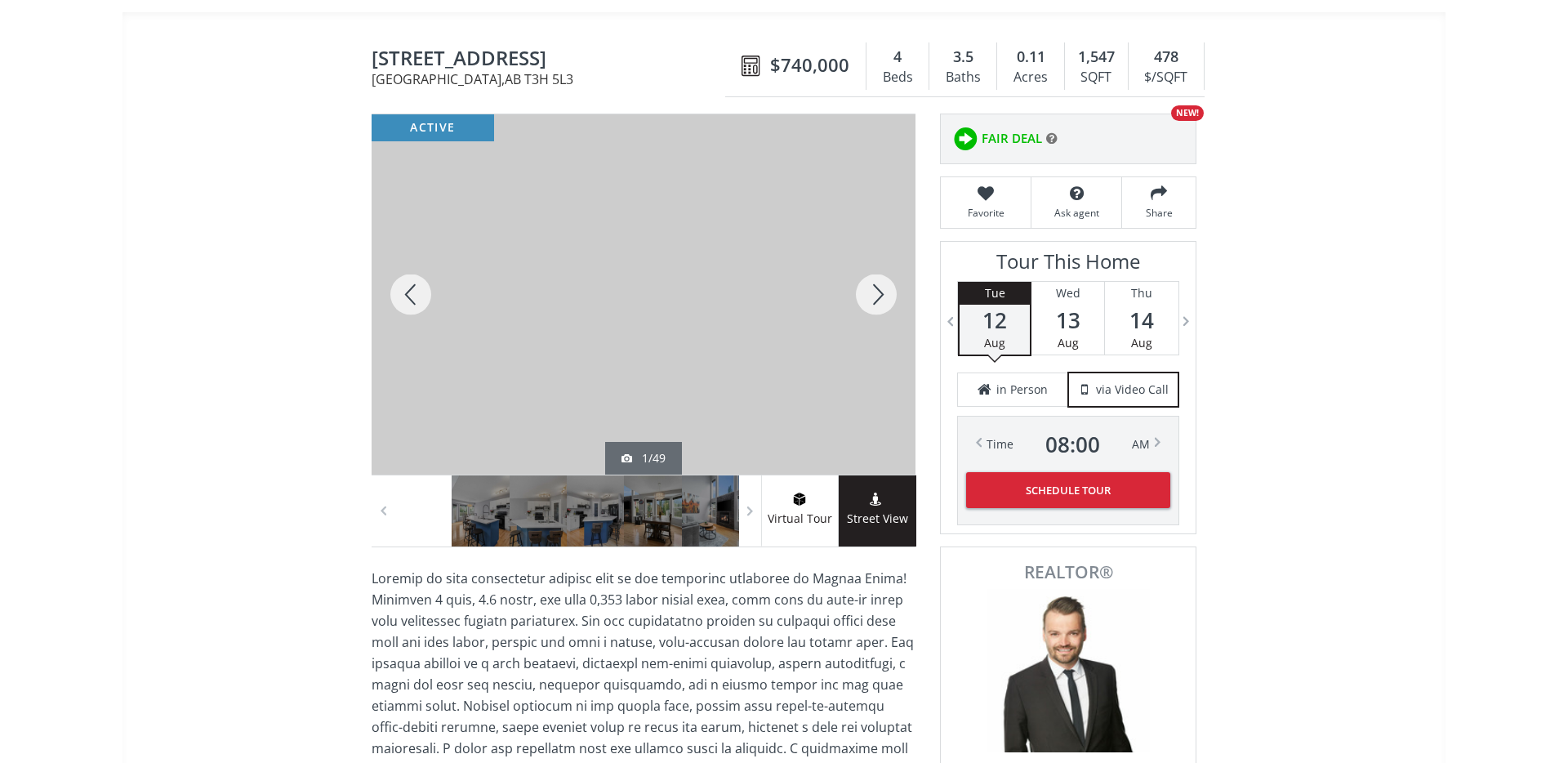
click at [410, 294] on div at bounding box center [410, 294] width 78 height 361
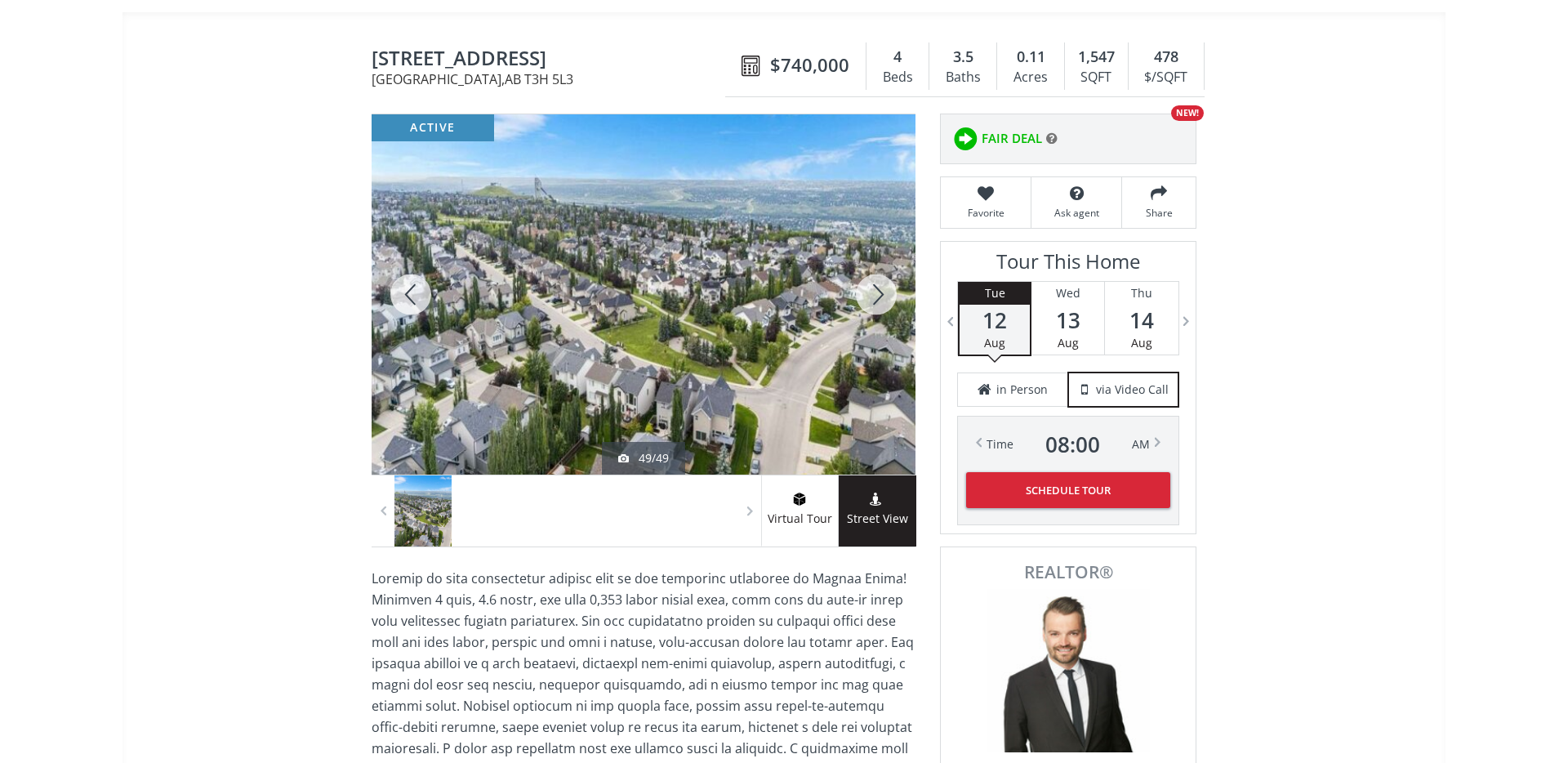
click at [410, 294] on div at bounding box center [410, 294] width 78 height 361
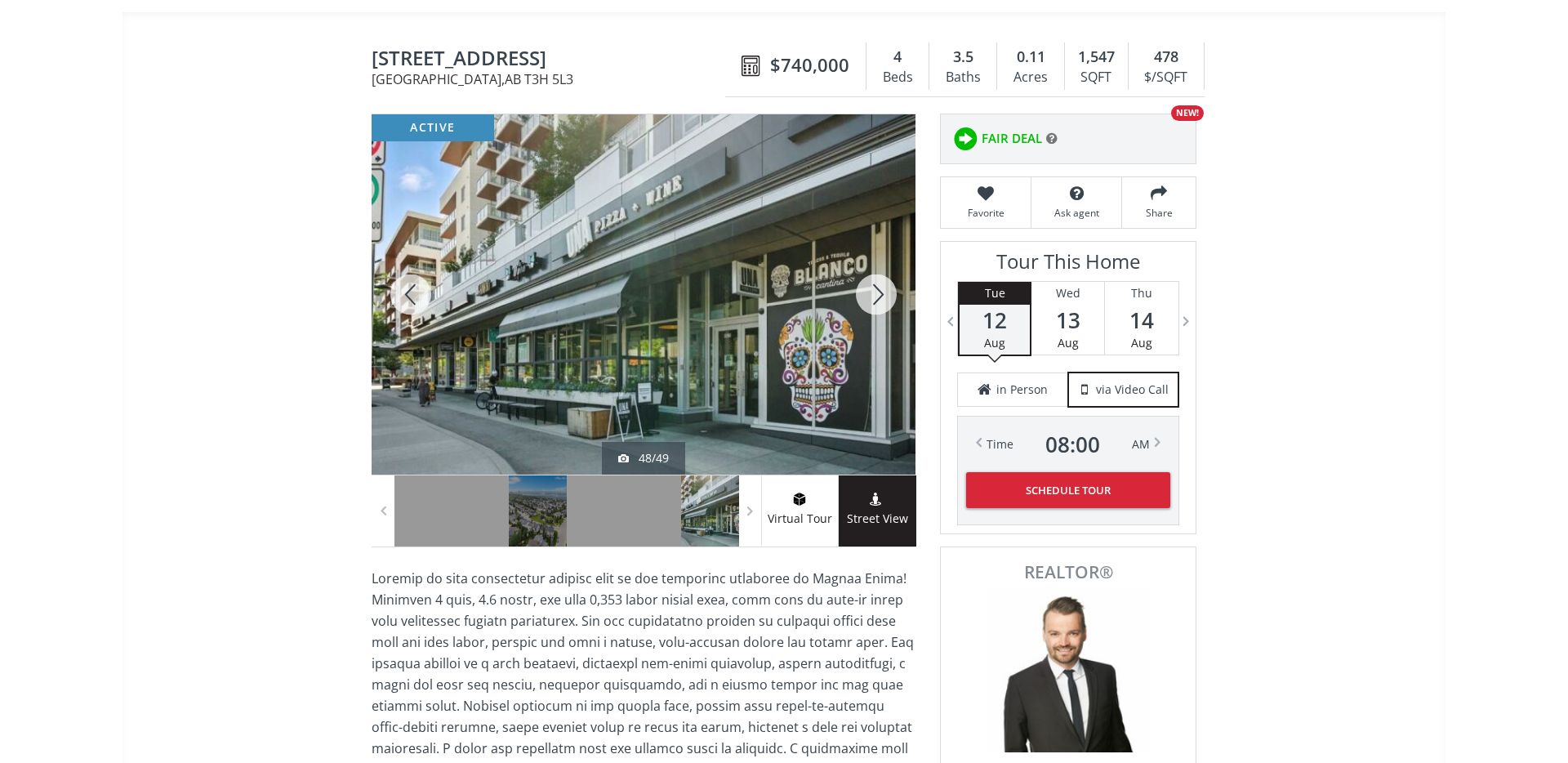
click at [410, 294] on div at bounding box center [410, 294] width 78 height 361
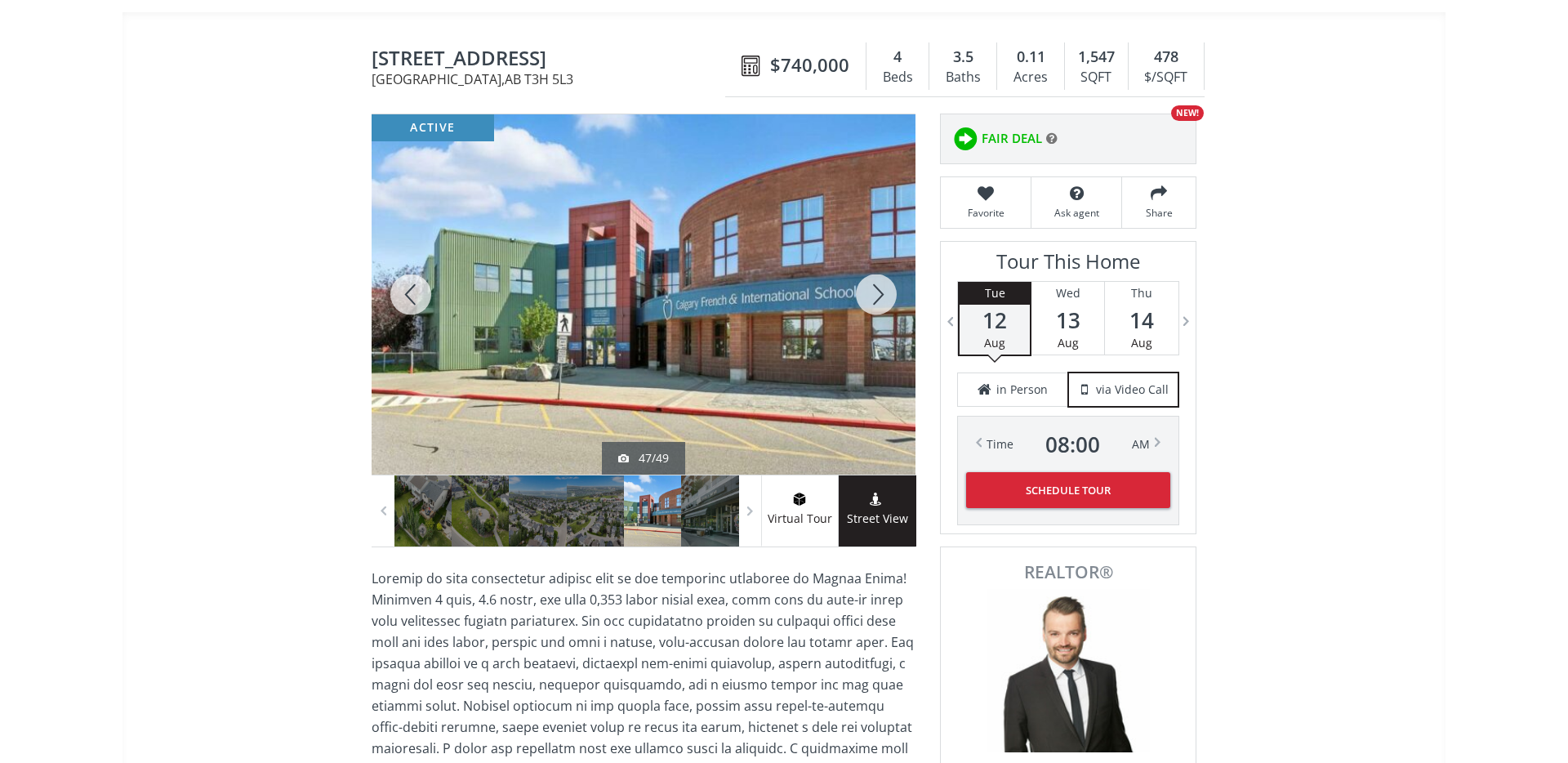
click at [410, 294] on div at bounding box center [410, 294] width 78 height 361
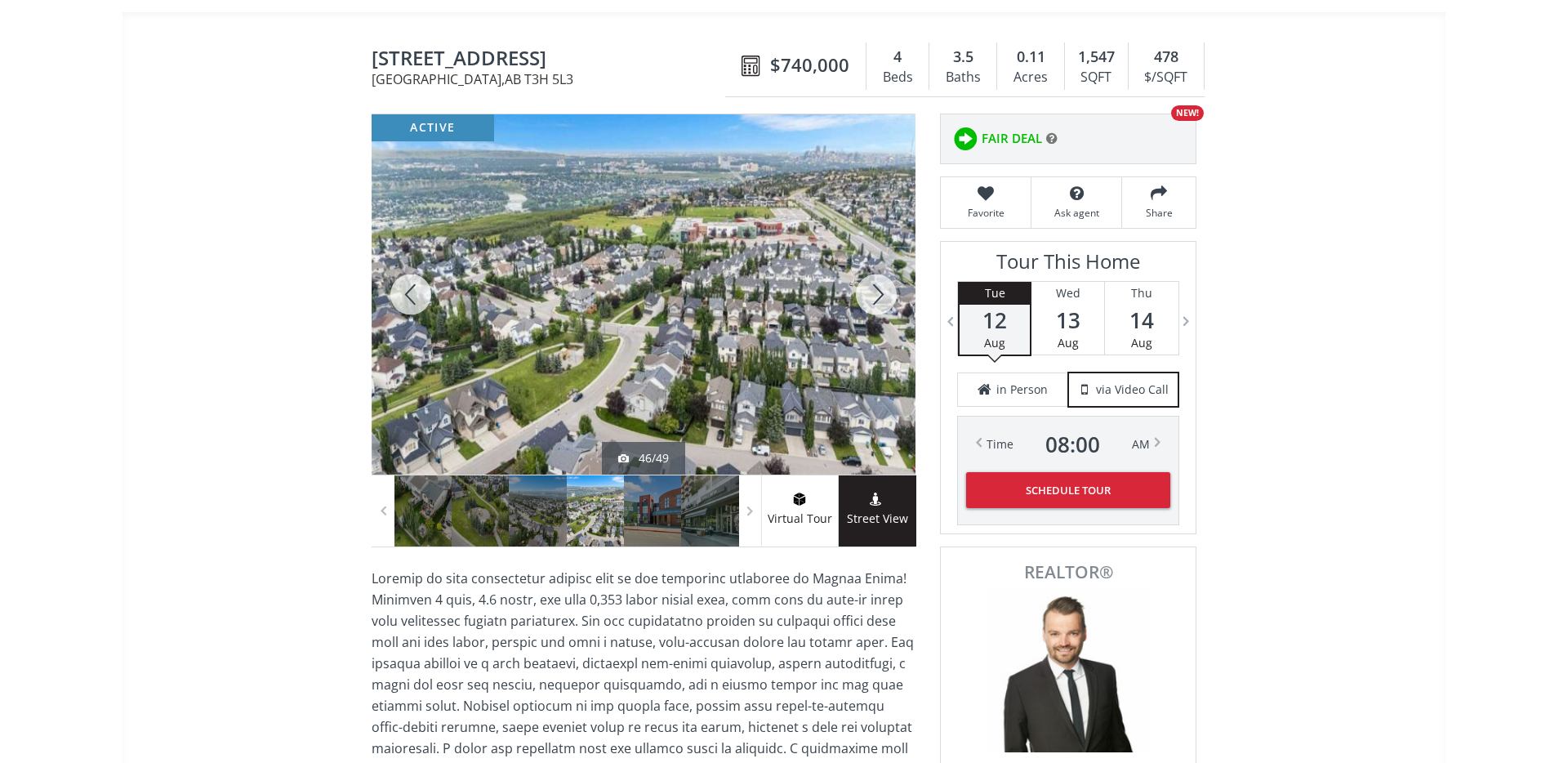
click at [410, 294] on div at bounding box center [410, 294] width 78 height 361
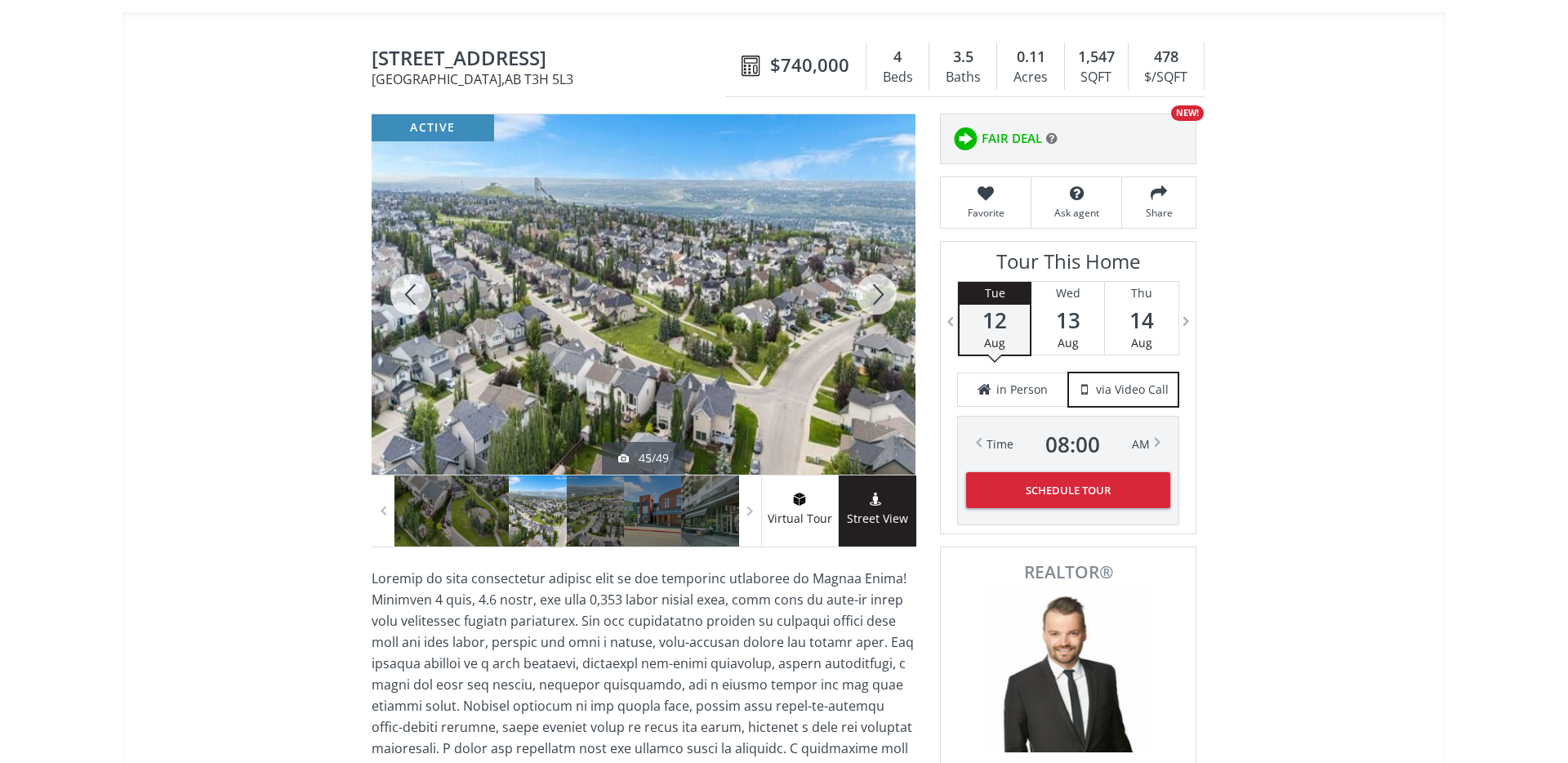
click at [410, 294] on div at bounding box center [410, 294] width 78 height 361
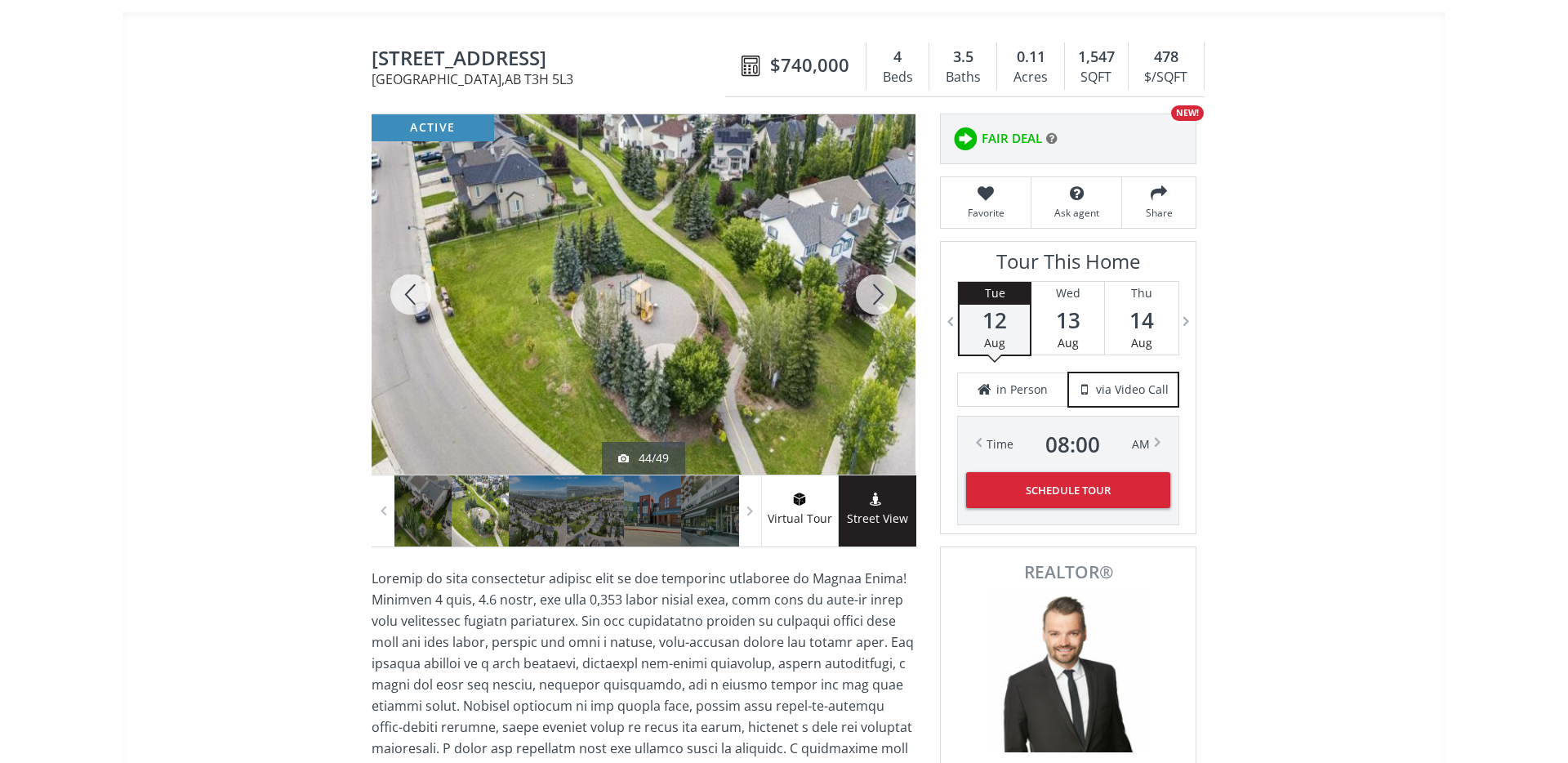
click at [407, 294] on div at bounding box center [410, 294] width 78 height 361
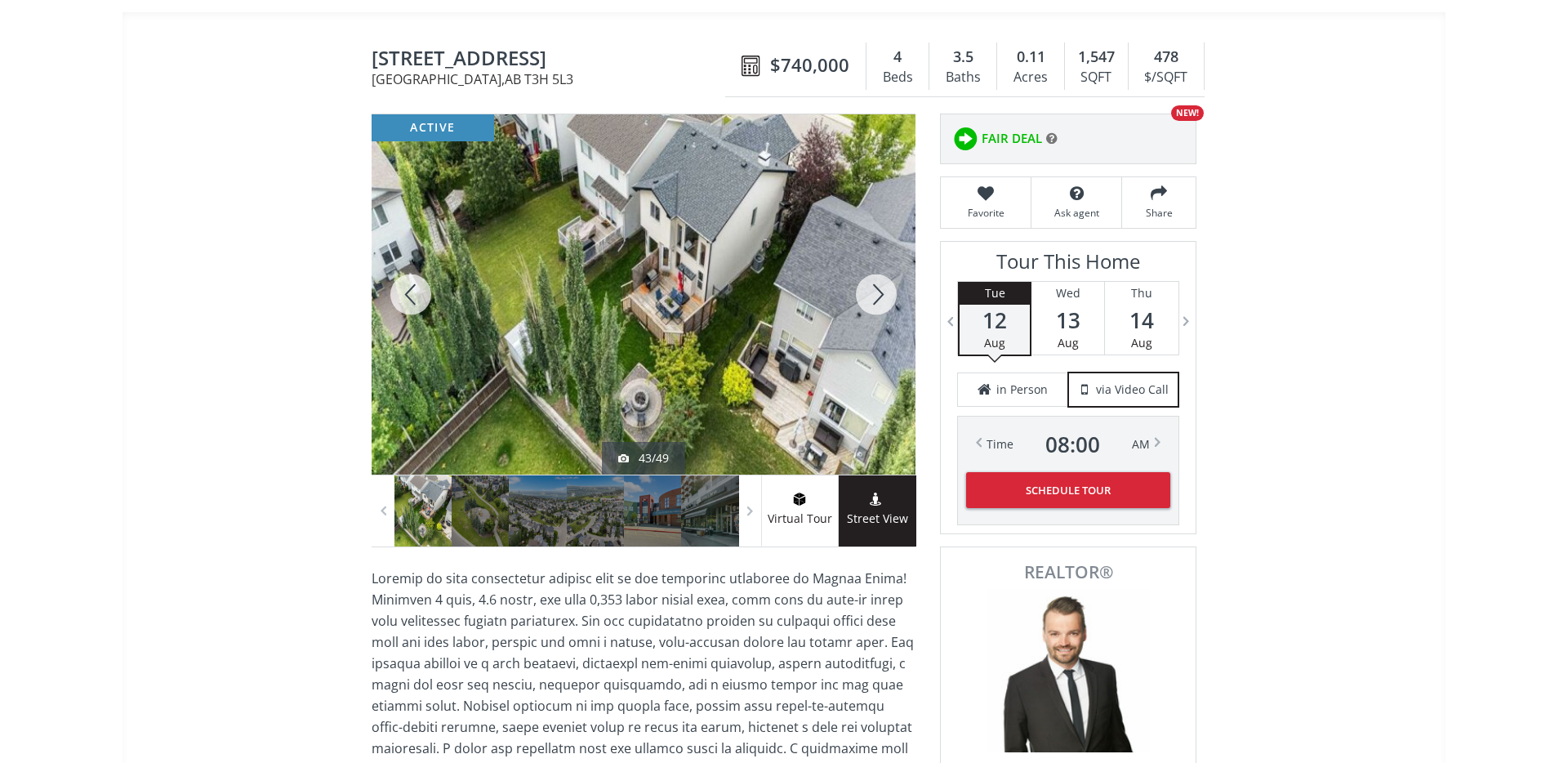
click at [407, 294] on div at bounding box center [410, 294] width 78 height 361
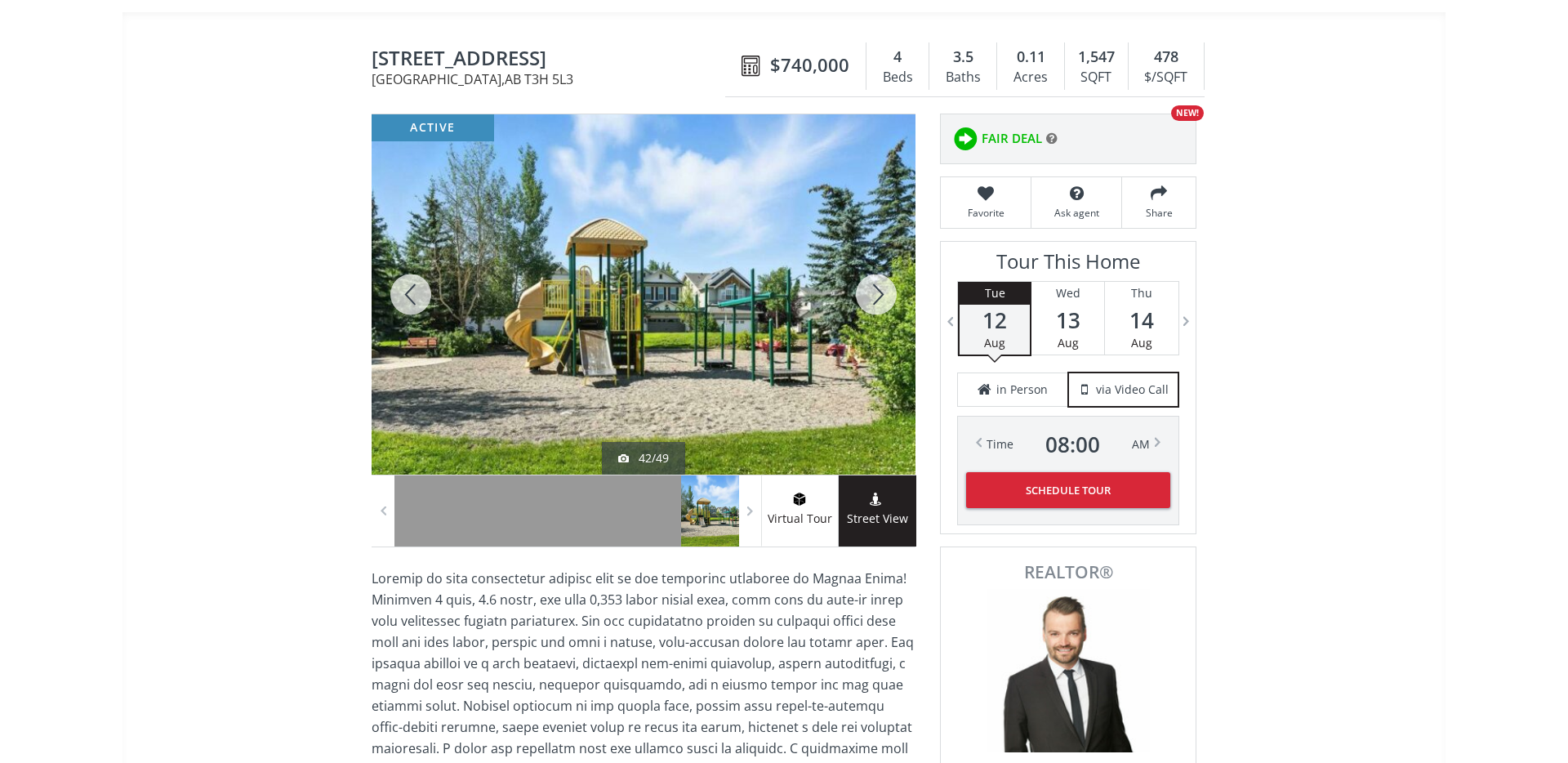
click at [407, 294] on div at bounding box center [410, 294] width 78 height 361
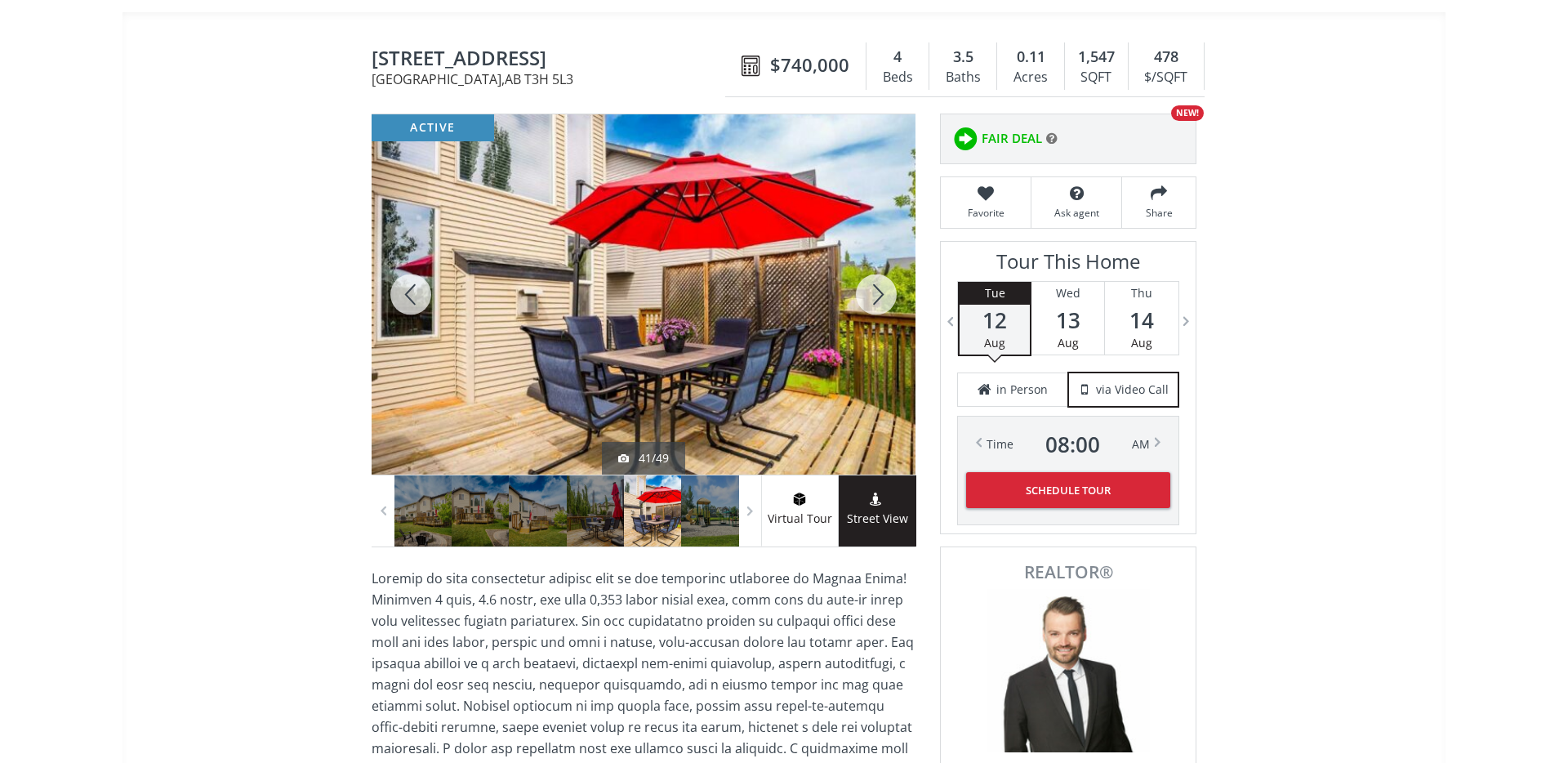
click at [406, 290] on div at bounding box center [410, 294] width 78 height 361
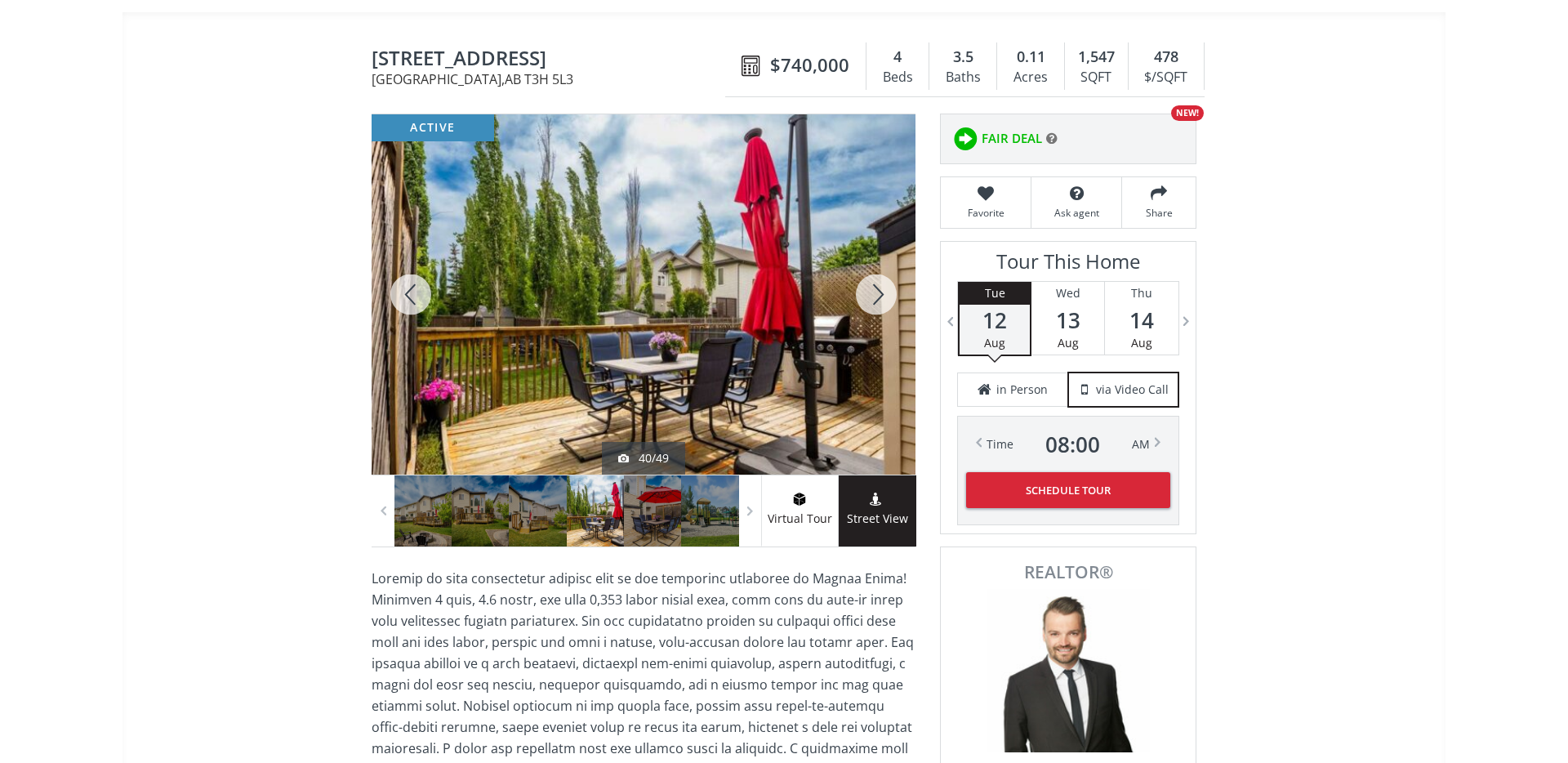
click at [406, 291] on div at bounding box center [410, 294] width 78 height 361
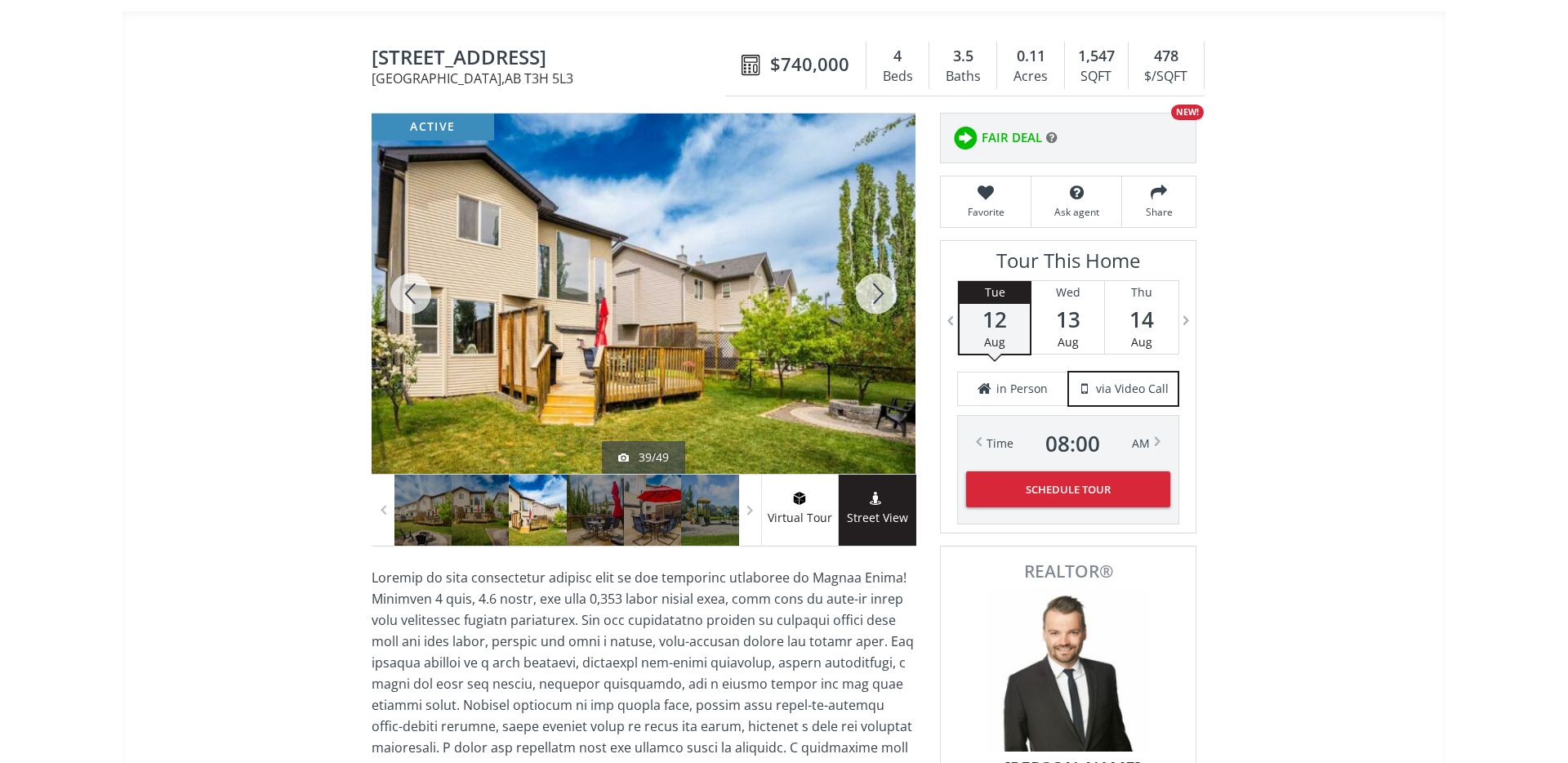
scroll to position [133, 0]
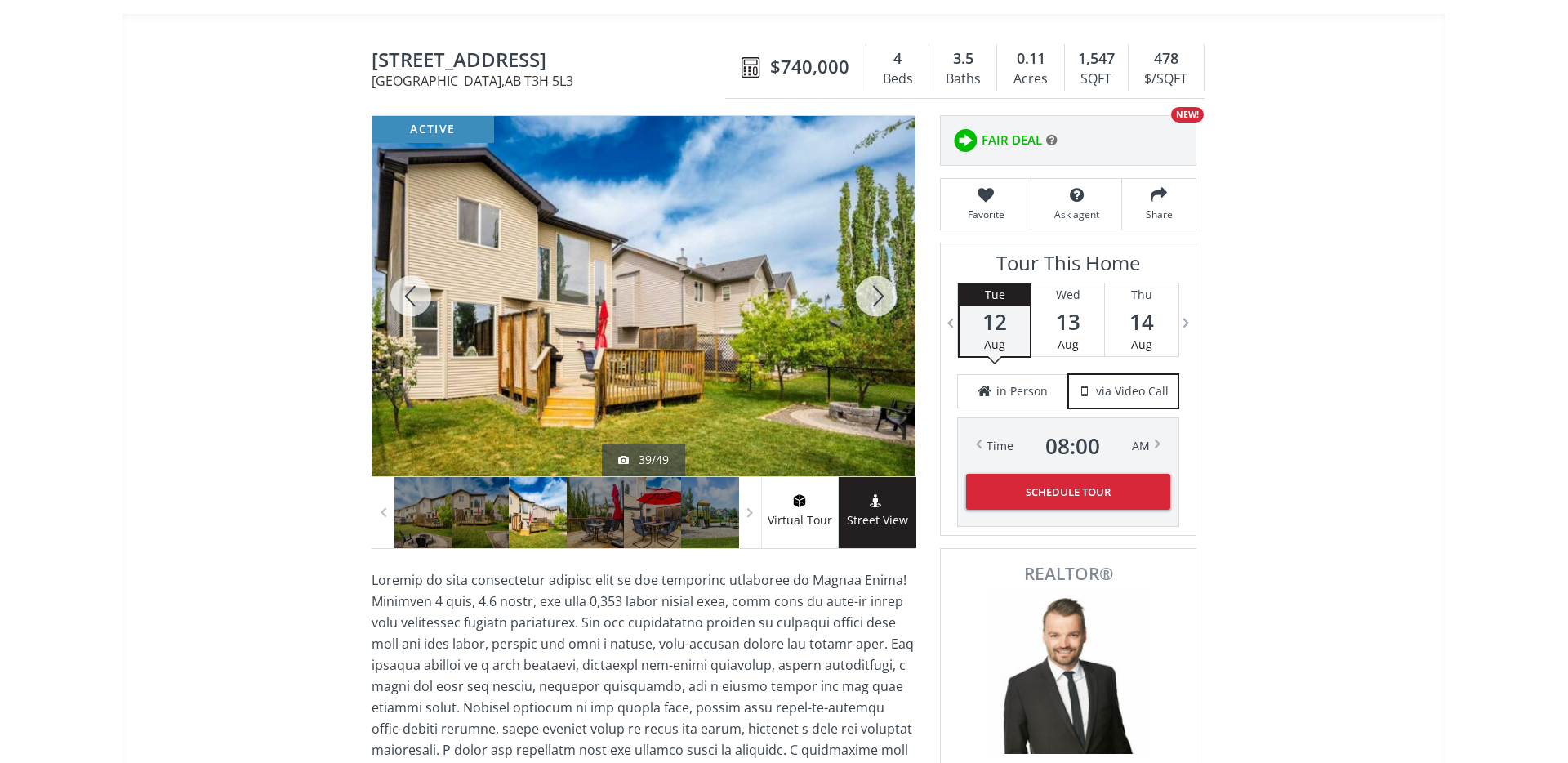
click at [406, 291] on div at bounding box center [410, 296] width 78 height 361
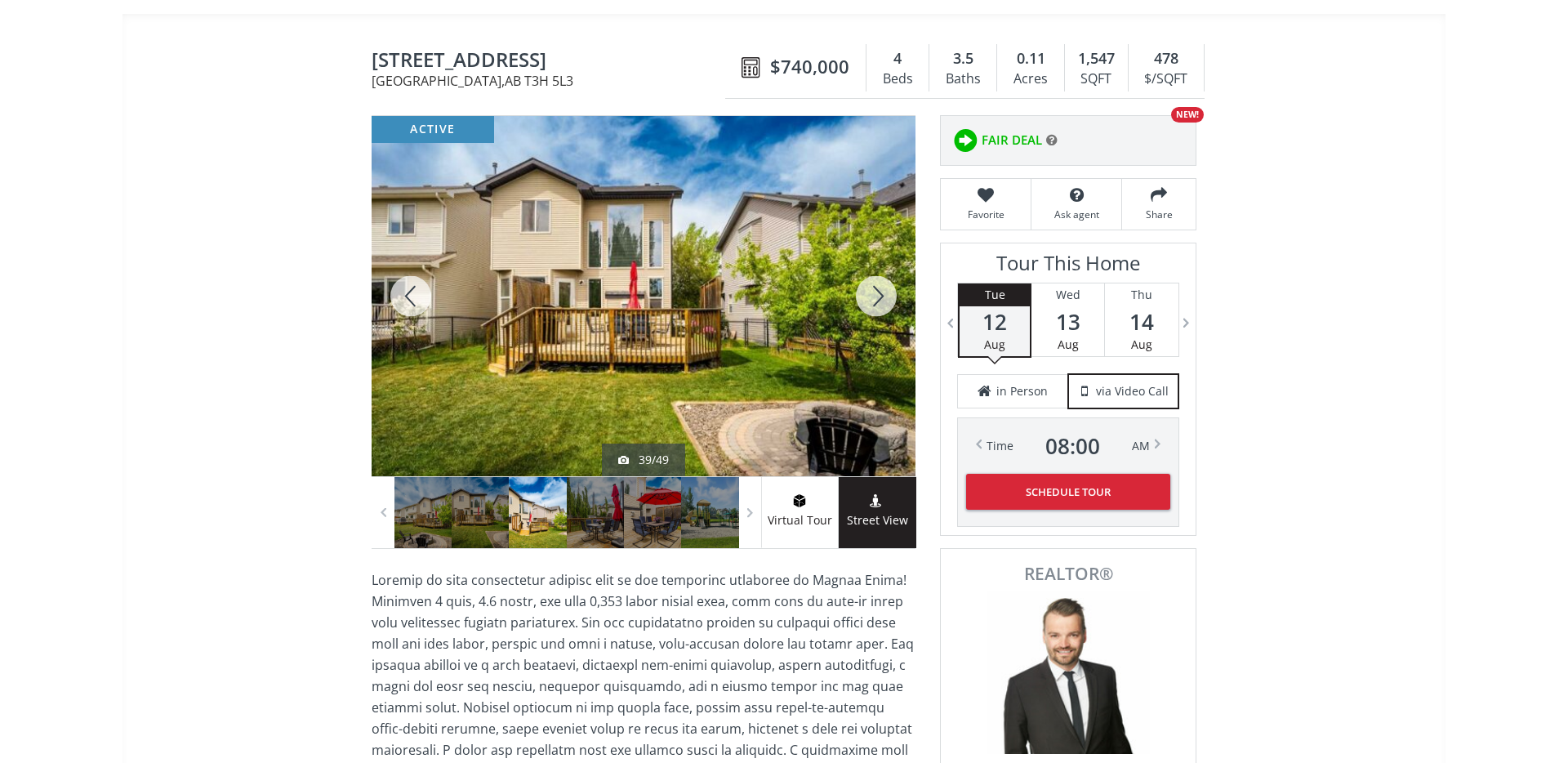
scroll to position [134, 0]
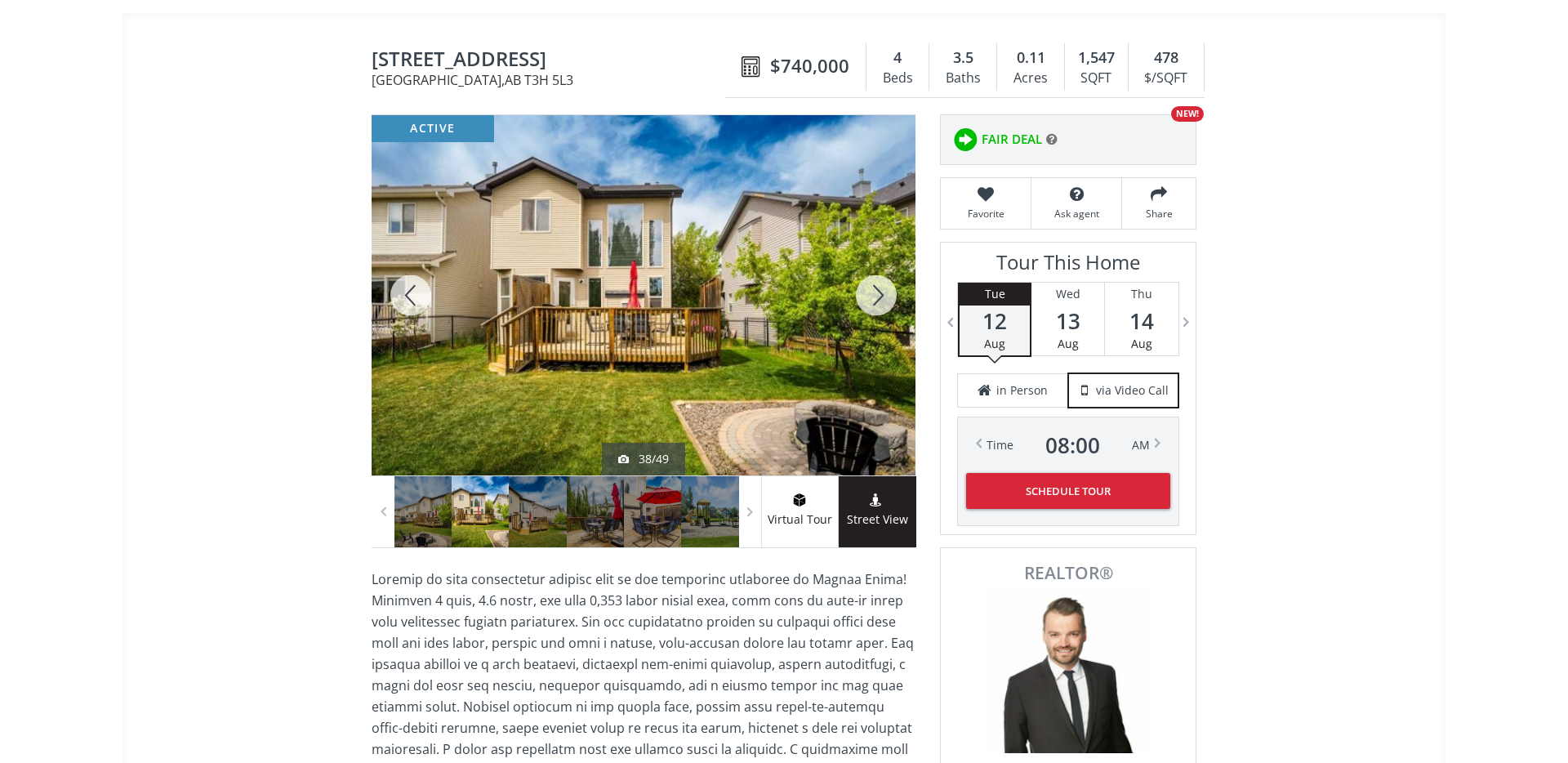
click at [406, 292] on div at bounding box center [410, 295] width 78 height 361
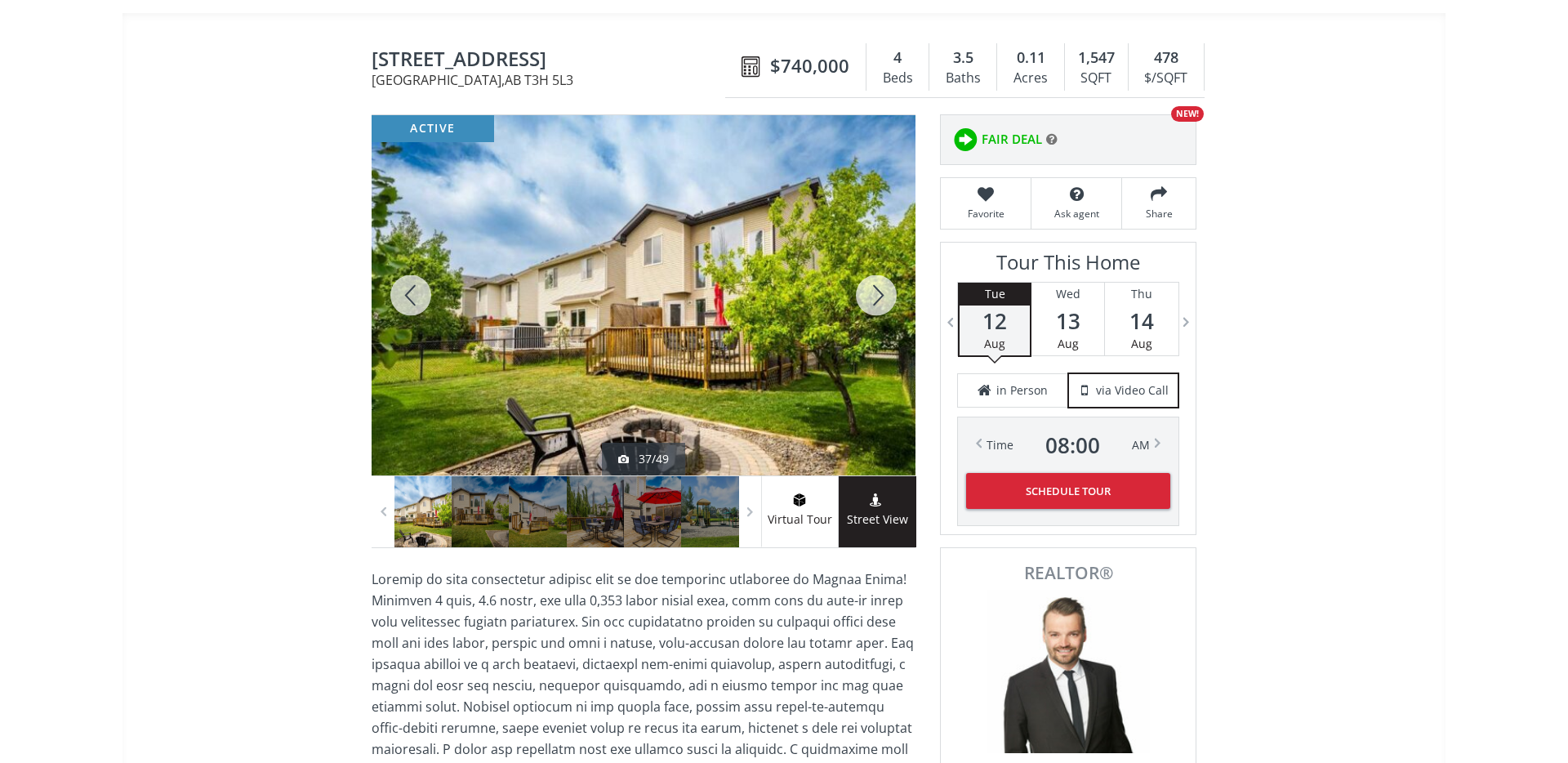
click at [406, 292] on div at bounding box center [410, 295] width 78 height 361
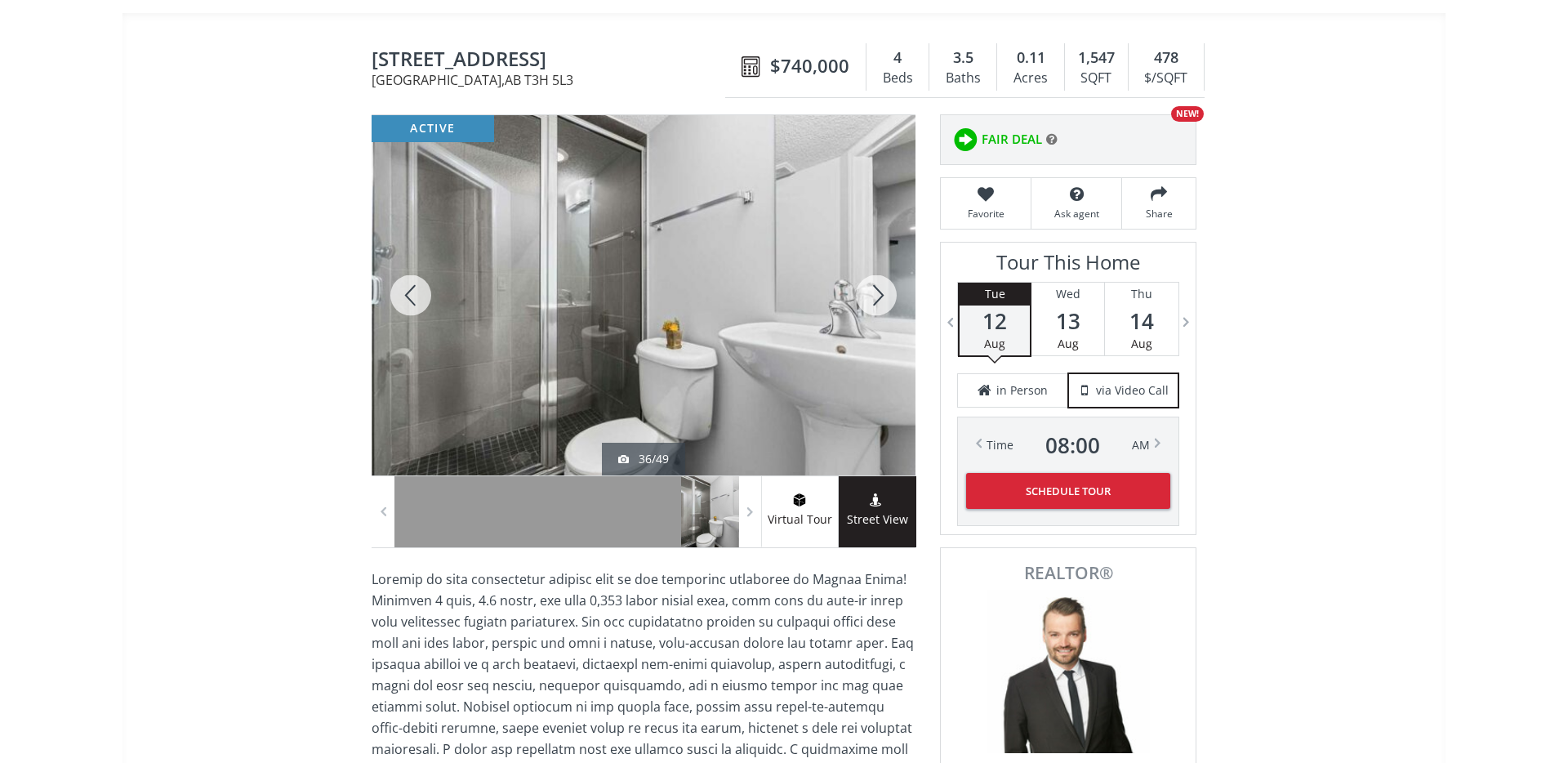
drag, startPoint x: 398, startPoint y: 293, endPoint x: 491, endPoint y: 232, distance: 111.2
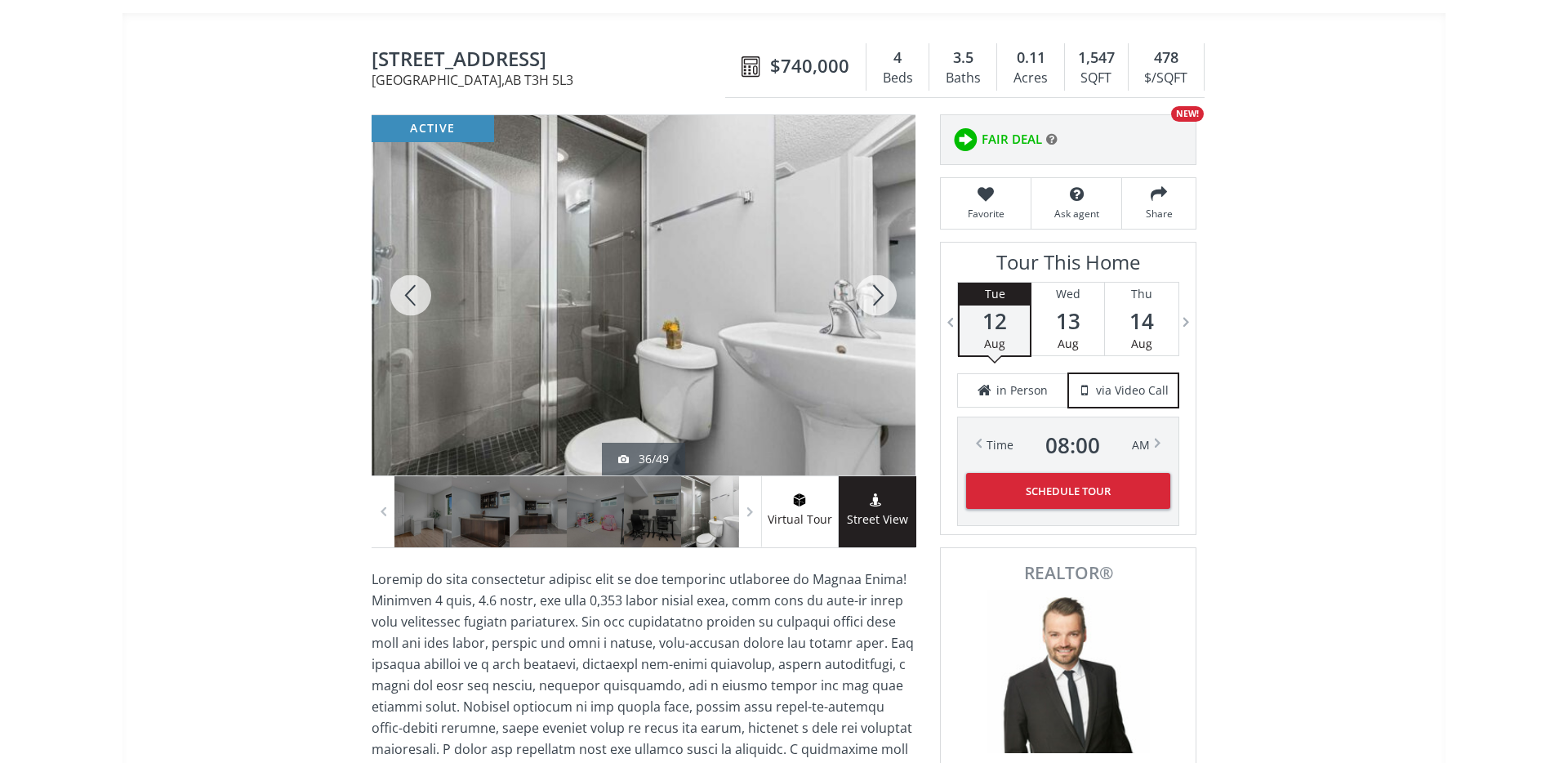
click at [398, 293] on div at bounding box center [410, 295] width 78 height 361
